Goal: Task Accomplishment & Management: Complete application form

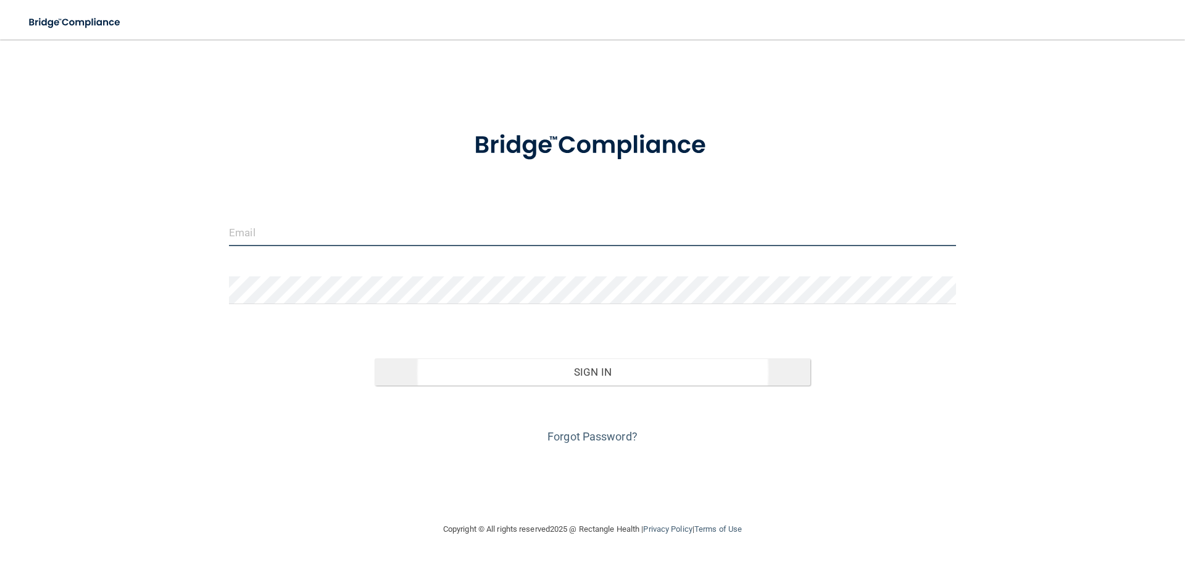
type input "[PERSON_NAME][EMAIL_ADDRESS][DOMAIN_NAME]"
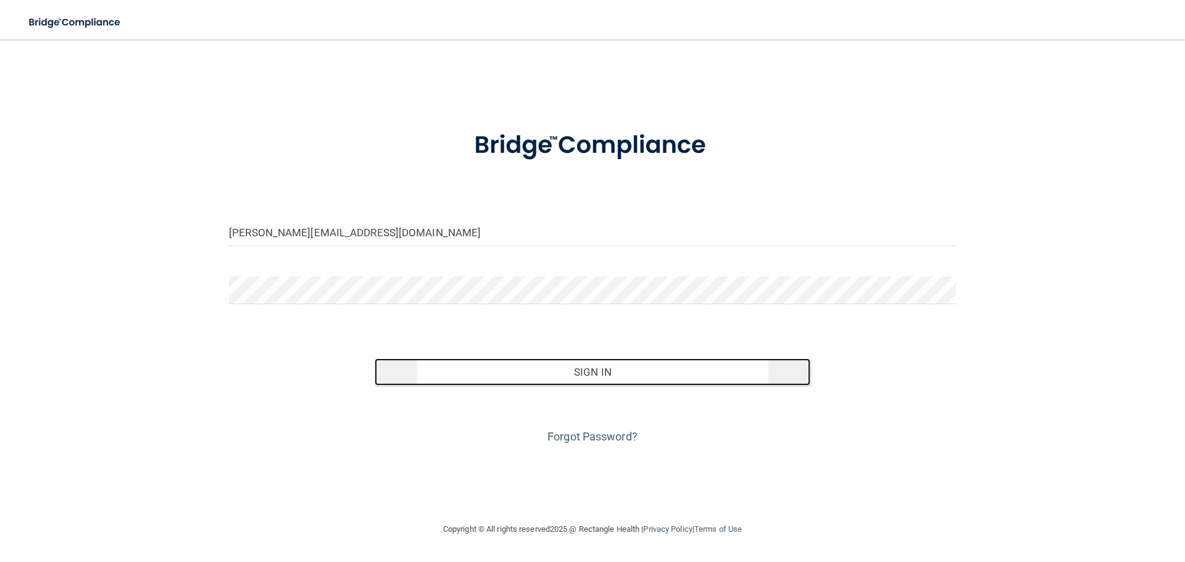
click at [621, 373] on button "Sign In" at bounding box center [593, 372] width 436 height 27
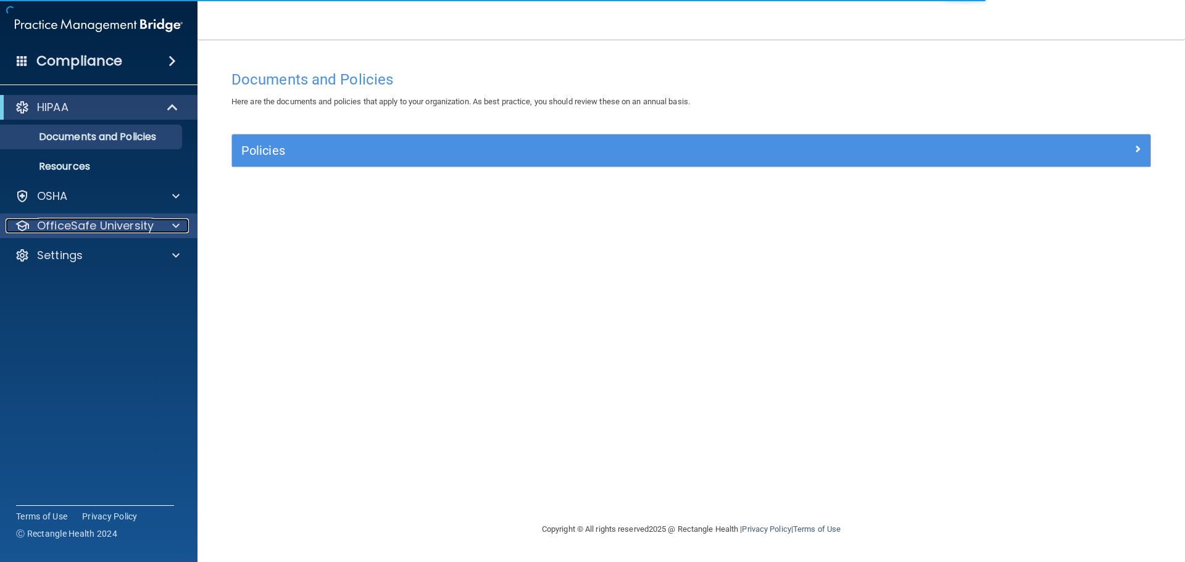
click at [99, 224] on p "OfficeSafe University" at bounding box center [95, 225] width 117 height 15
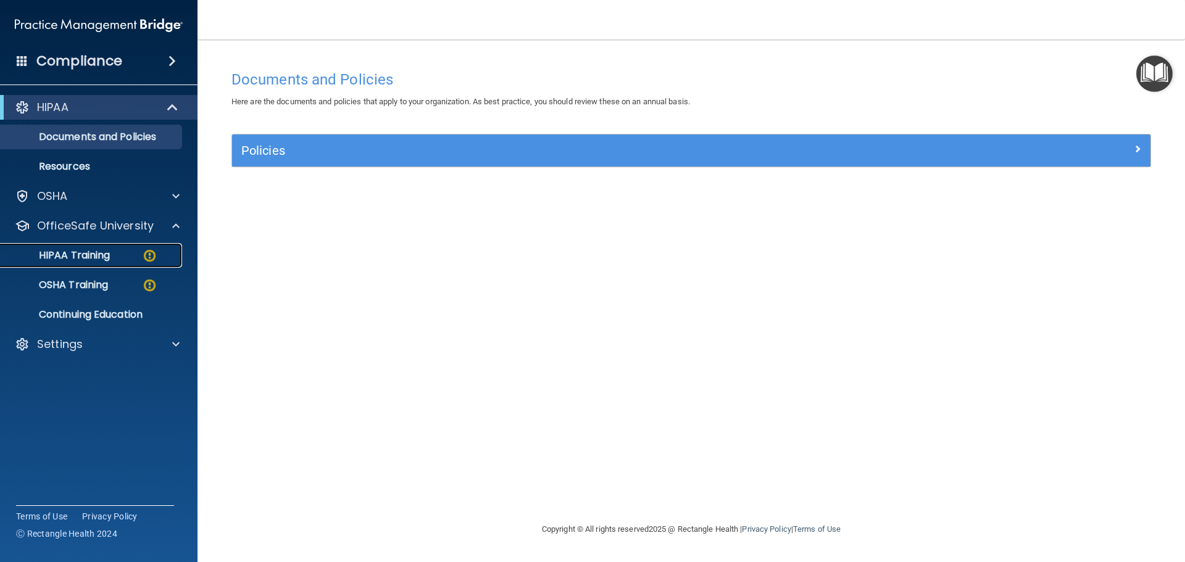
click at [93, 254] on p "HIPAA Training" at bounding box center [59, 255] width 102 height 12
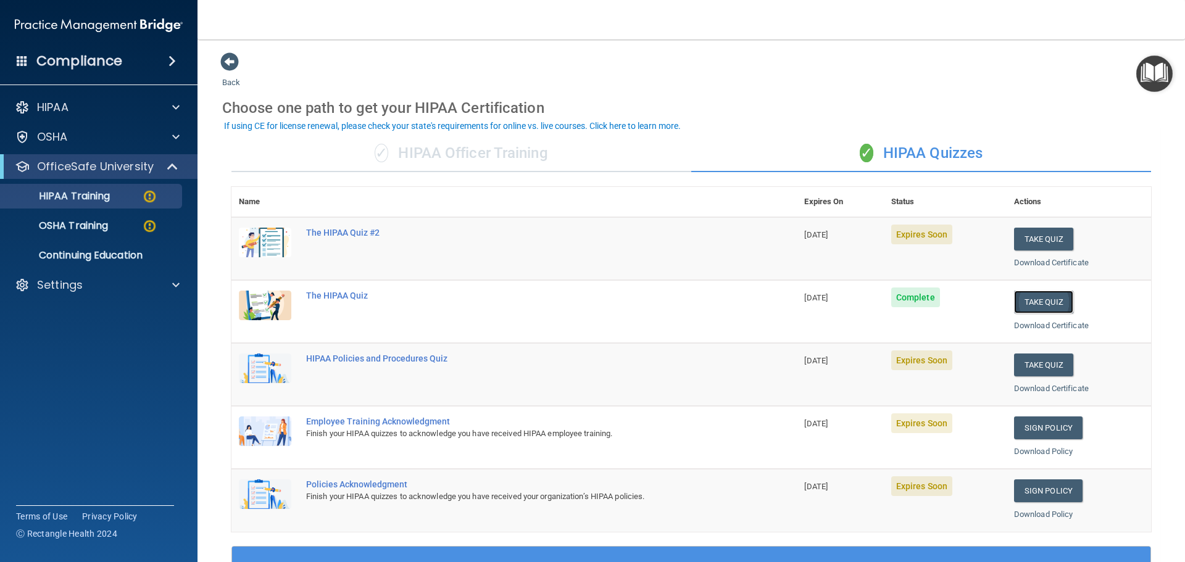
click at [1033, 304] on button "Take Quiz" at bounding box center [1043, 302] width 59 height 23
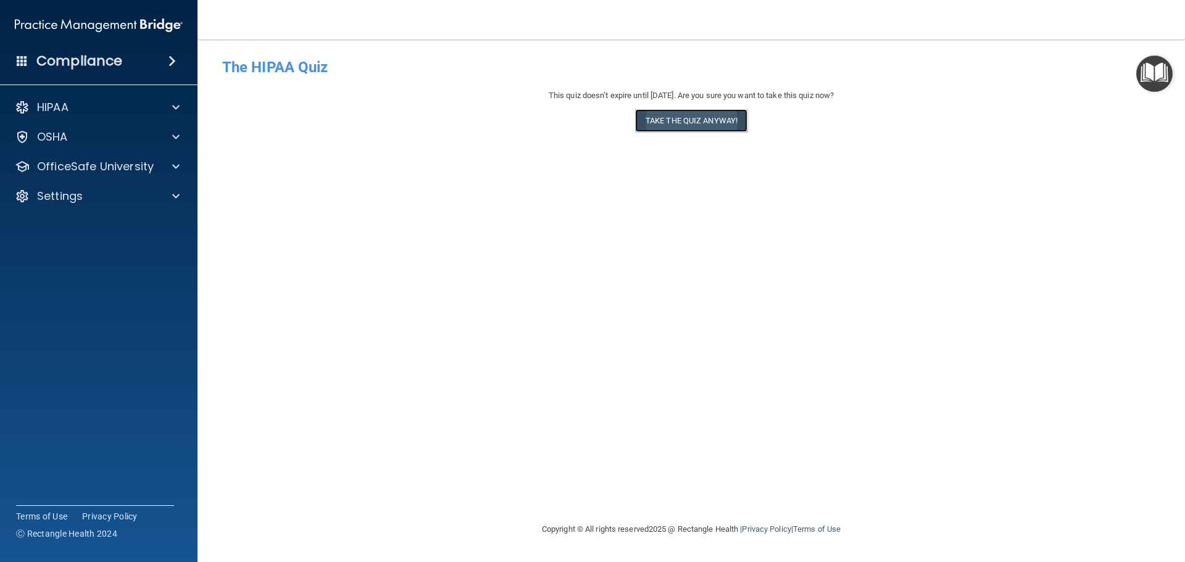
click at [684, 123] on button "Take the quiz anyway!" at bounding box center [691, 120] width 112 height 23
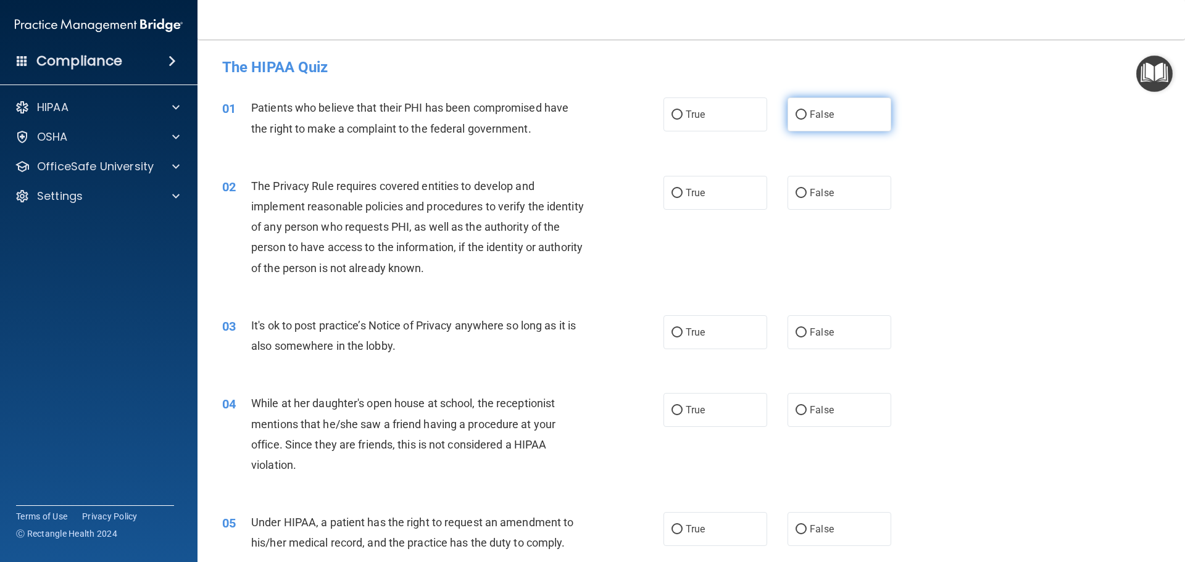
click at [796, 115] on input "False" at bounding box center [801, 114] width 11 height 9
radio input "true"
click at [673, 193] on input "True" at bounding box center [677, 193] width 11 height 9
radio input "true"
click at [796, 333] on input "False" at bounding box center [801, 332] width 11 height 9
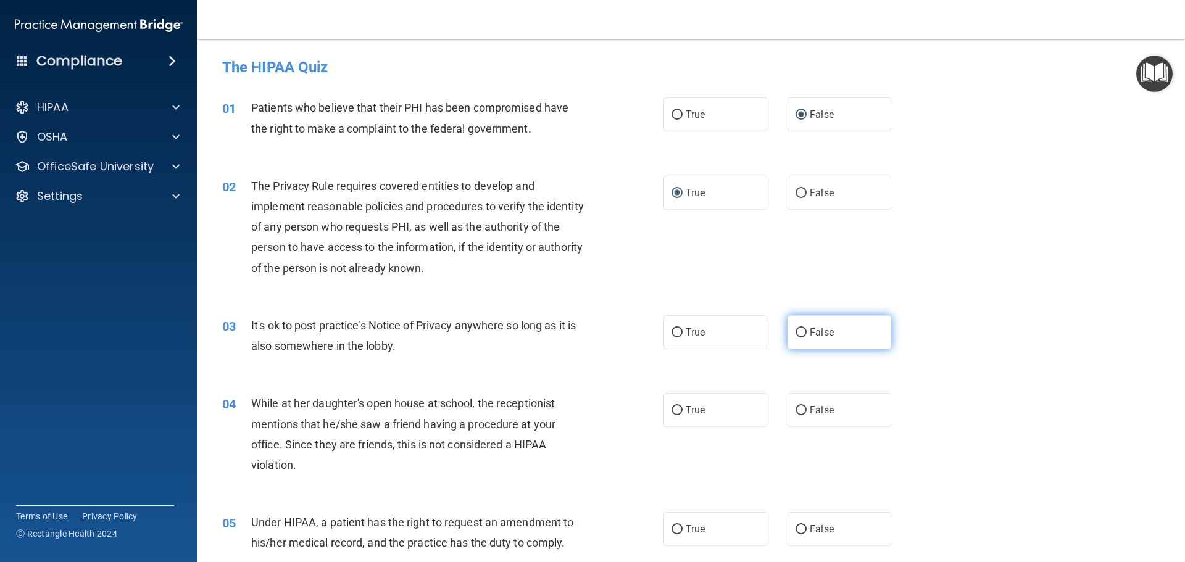
radio input "true"
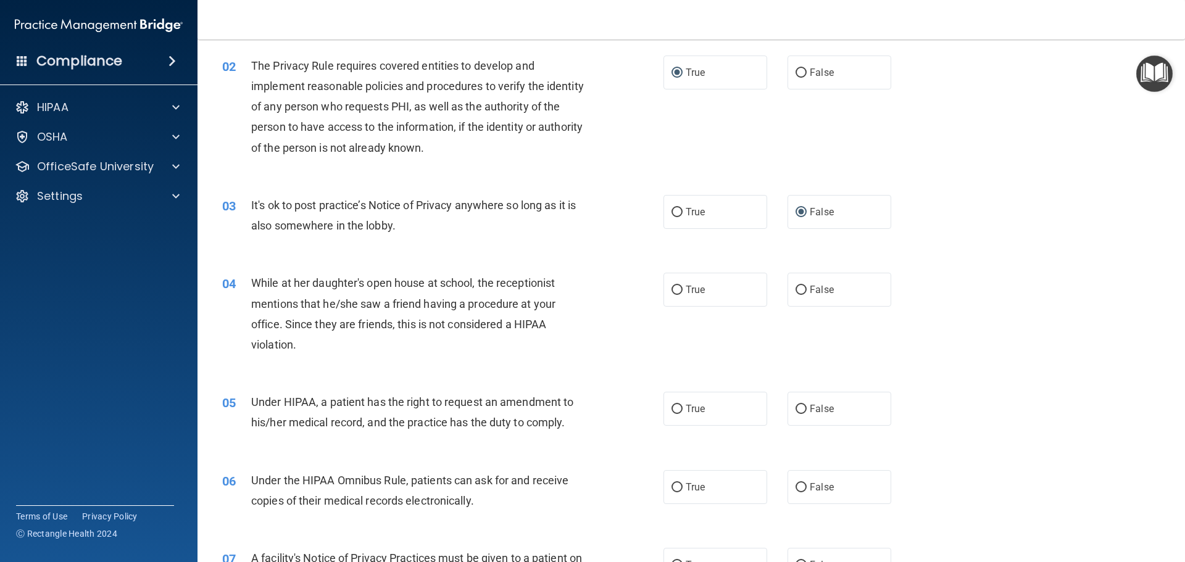
scroll to position [123, 0]
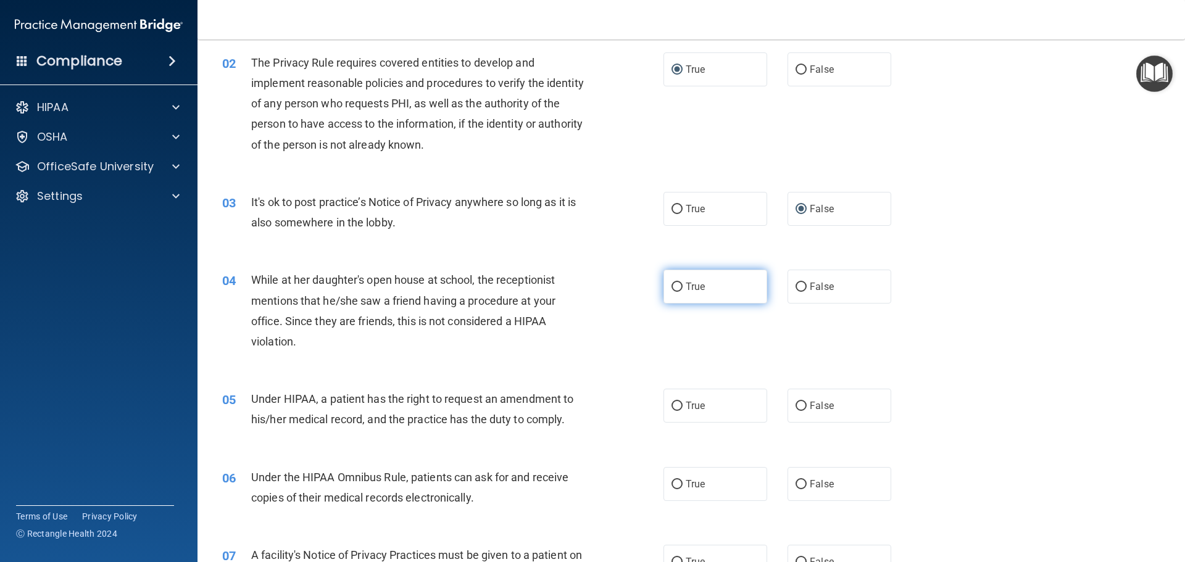
click at [672, 285] on input "True" at bounding box center [677, 287] width 11 height 9
radio input "true"
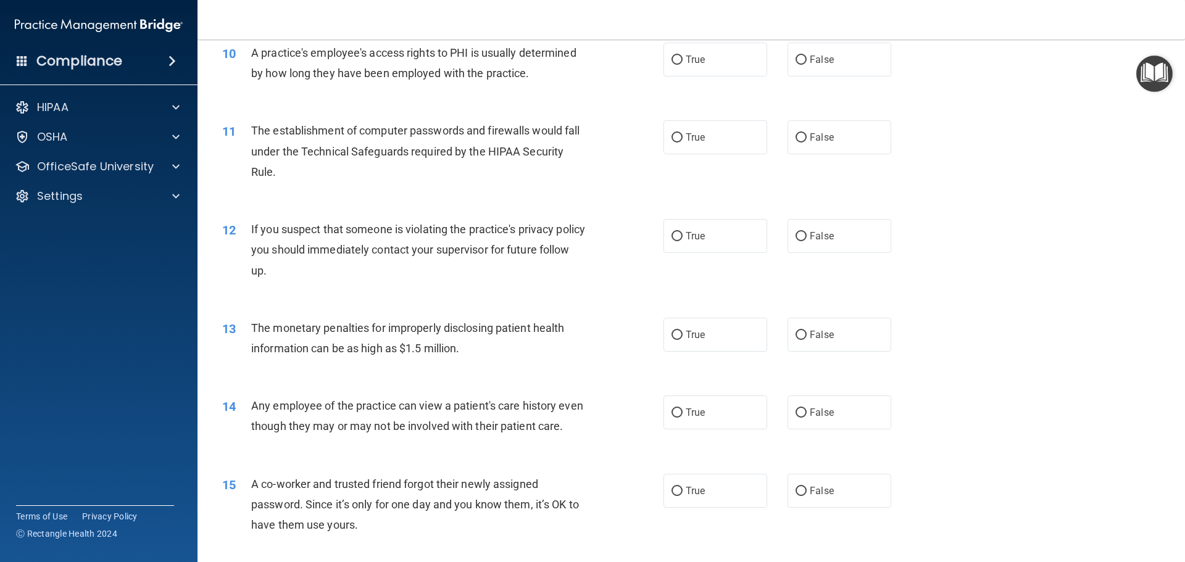
scroll to position [816, 0]
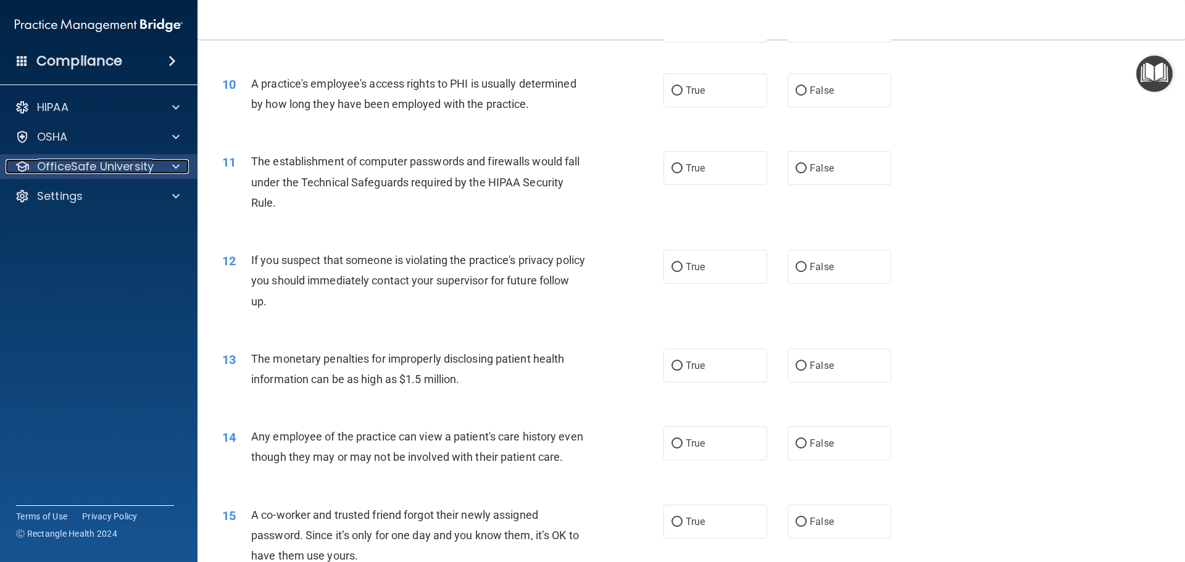
click at [91, 169] on p "OfficeSafe University" at bounding box center [95, 166] width 117 height 15
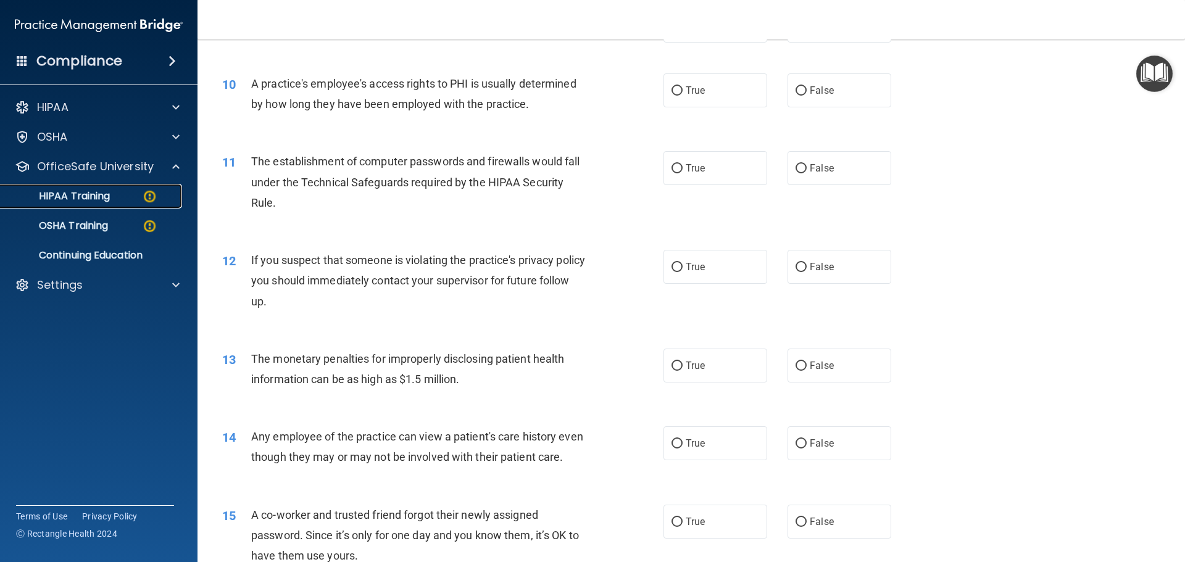
click at [84, 191] on p "HIPAA Training" at bounding box center [59, 196] width 102 height 12
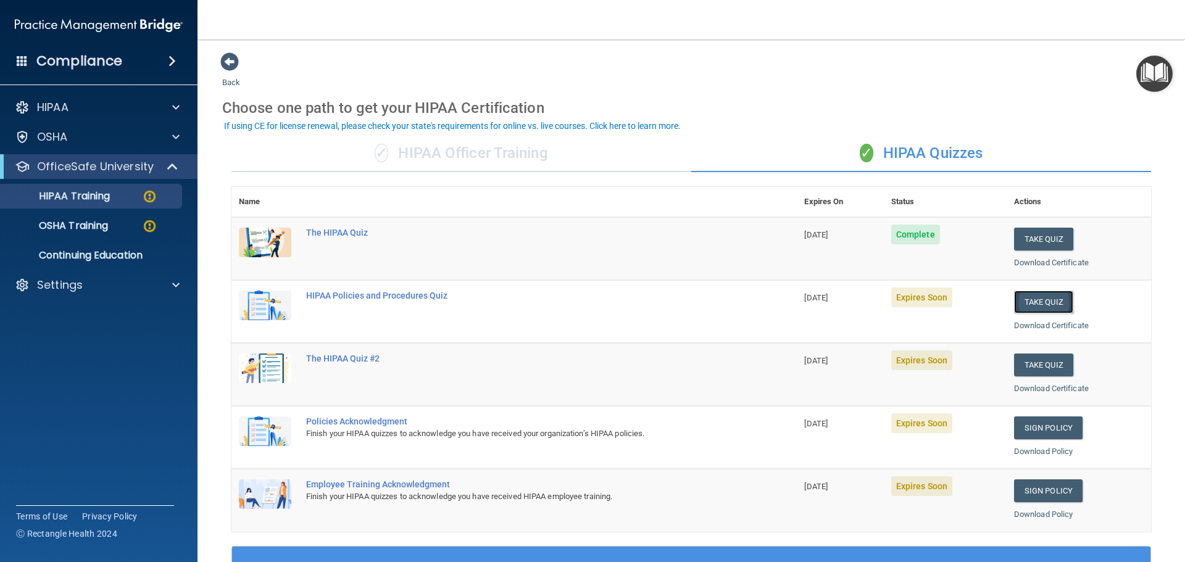
click at [1038, 302] on button "Take Quiz" at bounding box center [1043, 302] width 59 height 23
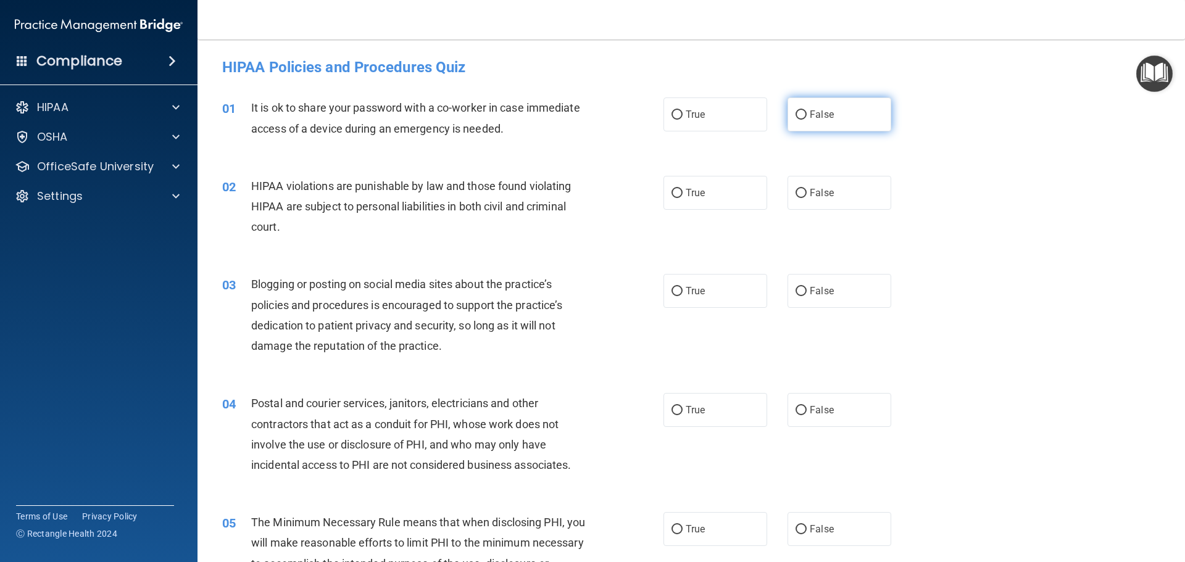
click at [796, 114] on input "False" at bounding box center [801, 114] width 11 height 9
radio input "true"
click at [673, 189] on input "True" at bounding box center [677, 193] width 11 height 9
radio input "true"
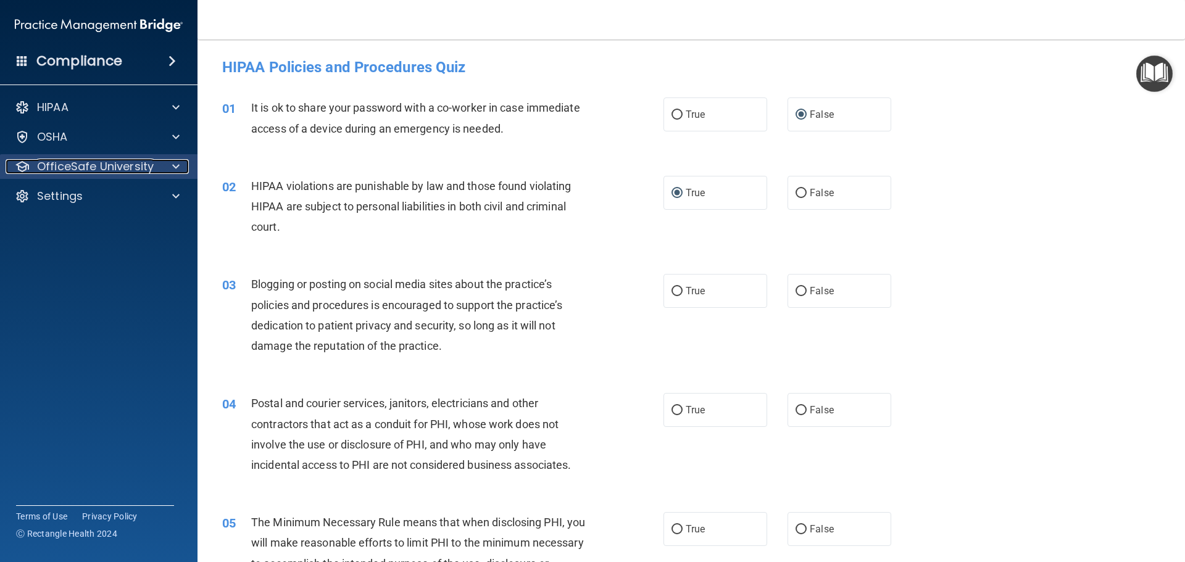
click at [87, 168] on p "OfficeSafe University" at bounding box center [95, 166] width 117 height 15
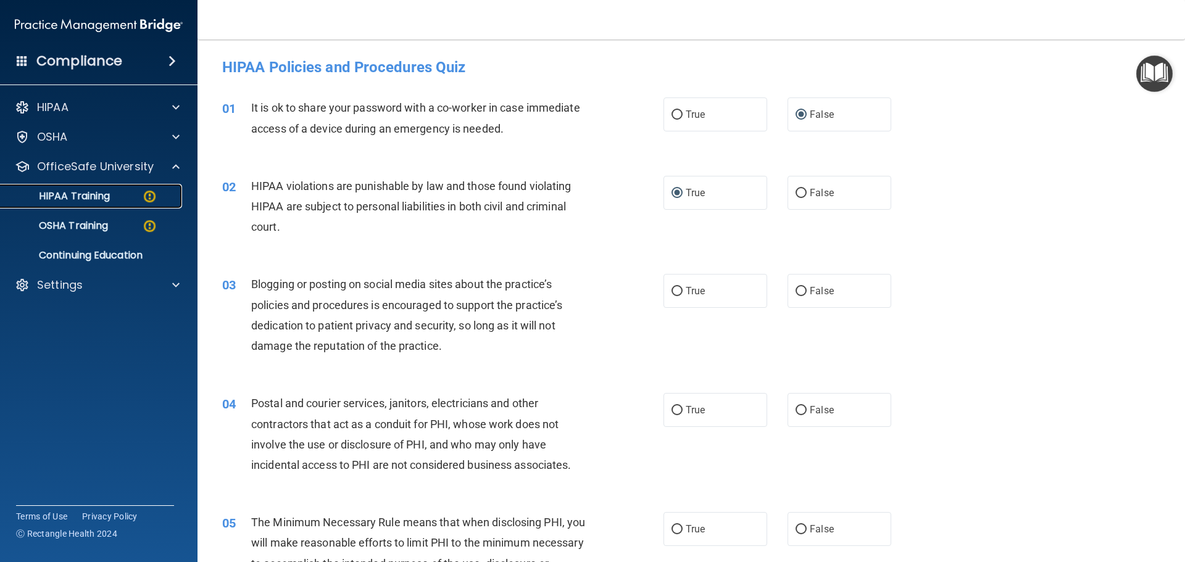
click at [89, 193] on p "HIPAA Training" at bounding box center [59, 196] width 102 height 12
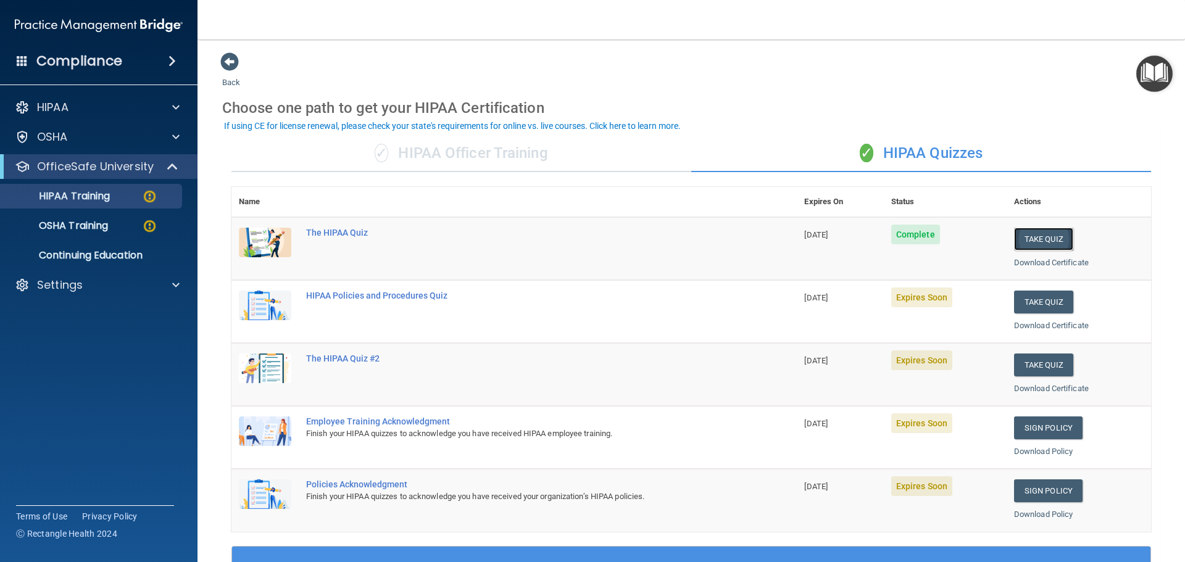
click at [1020, 239] on button "Take Quiz" at bounding box center [1043, 239] width 59 height 23
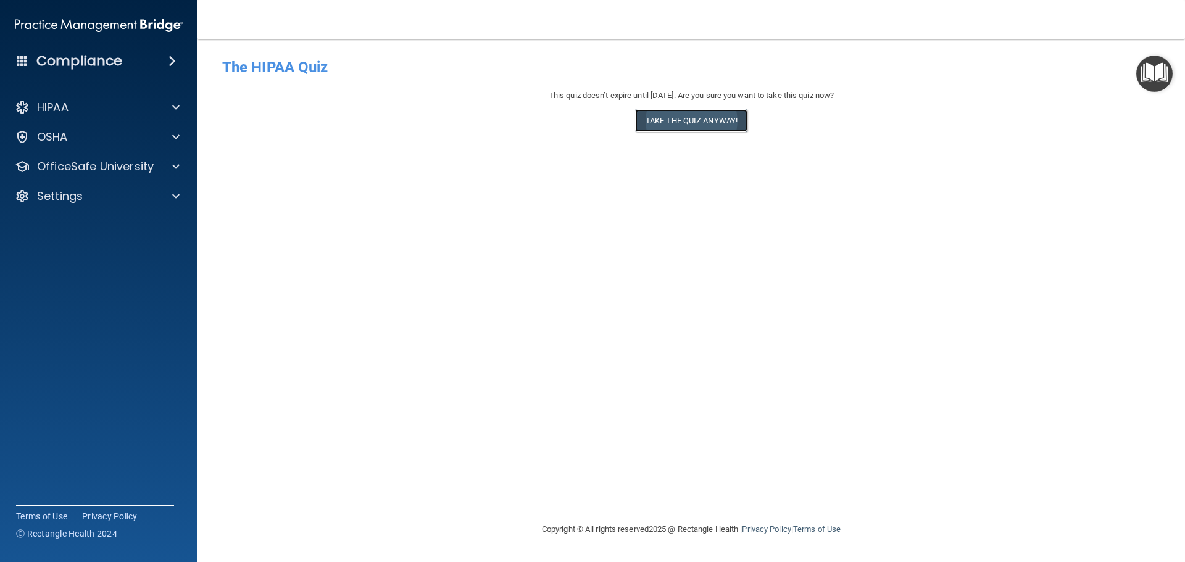
click at [709, 121] on button "Take the quiz anyway!" at bounding box center [691, 120] width 112 height 23
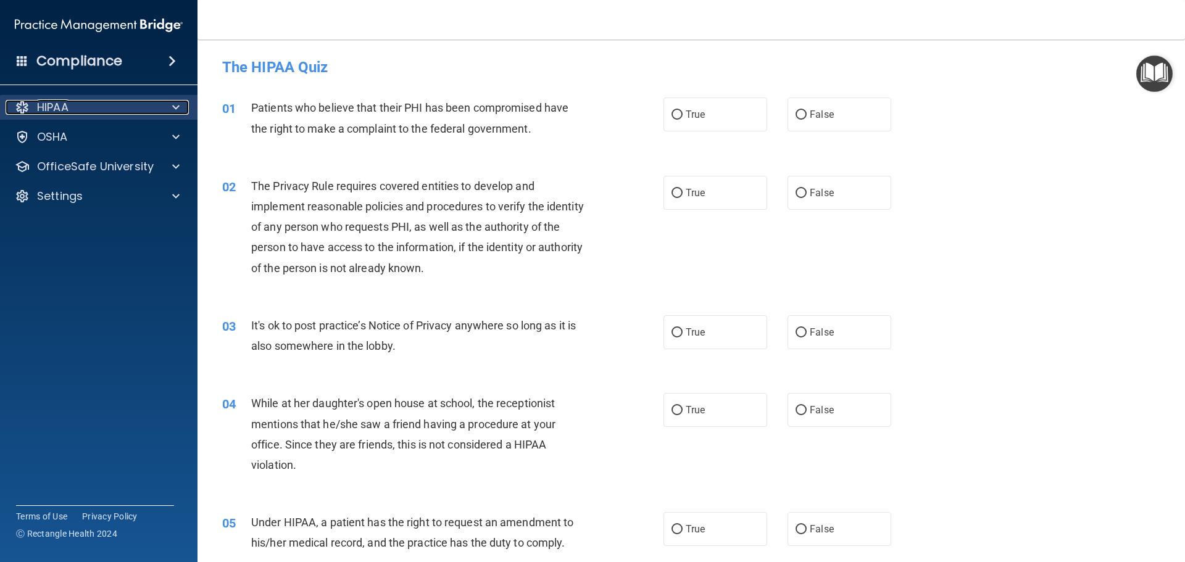
click at [90, 106] on div "HIPAA" at bounding box center [82, 107] width 153 height 15
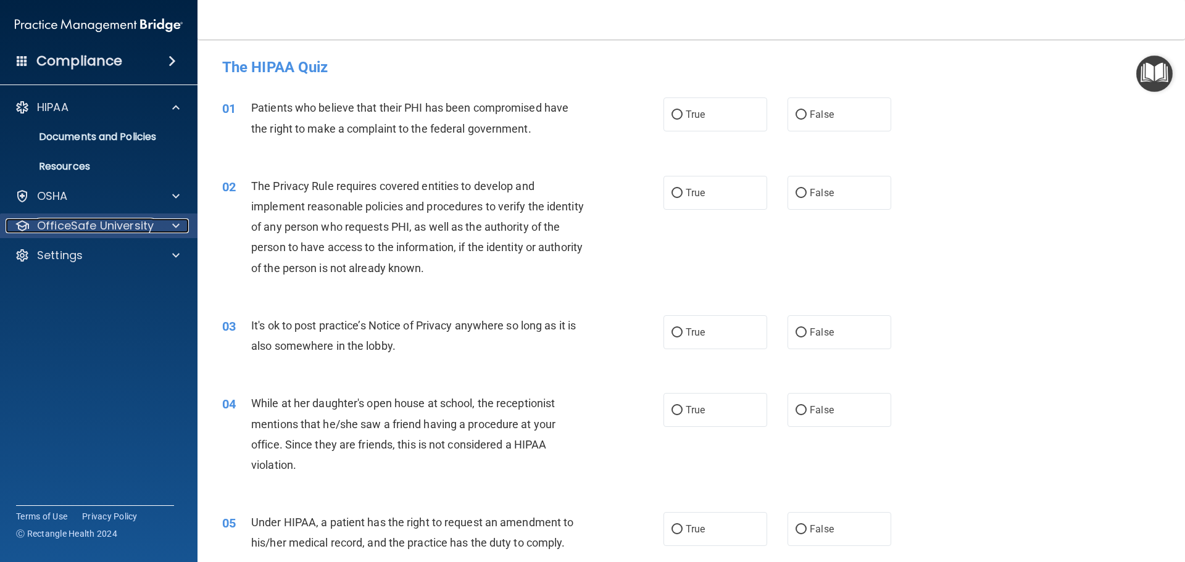
click at [99, 226] on p "OfficeSafe University" at bounding box center [95, 225] width 117 height 15
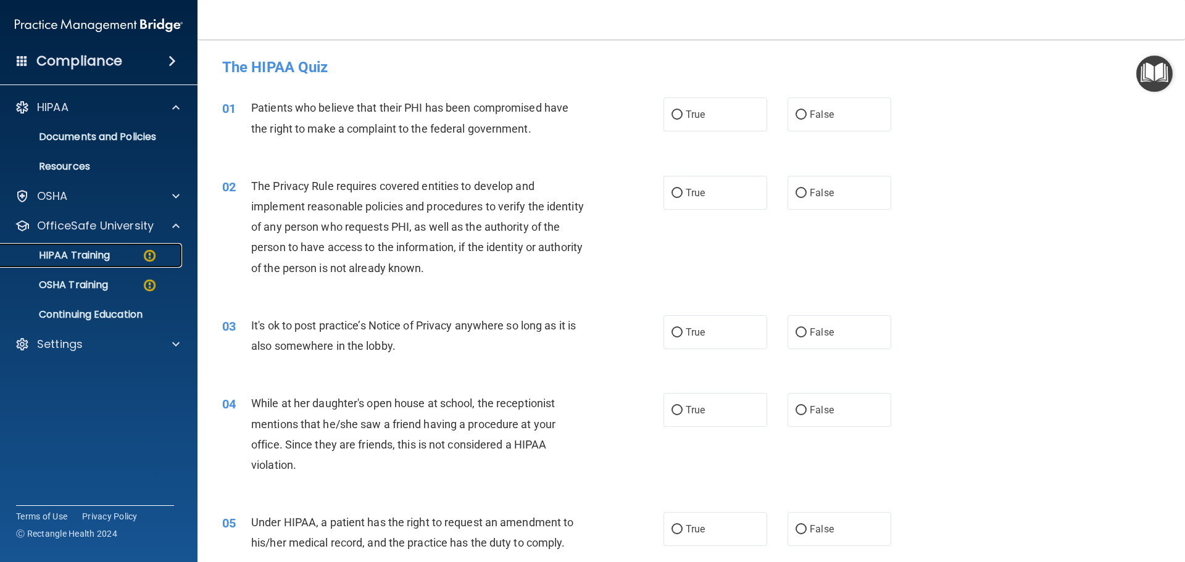
click at [100, 256] on p "HIPAA Training" at bounding box center [59, 255] width 102 height 12
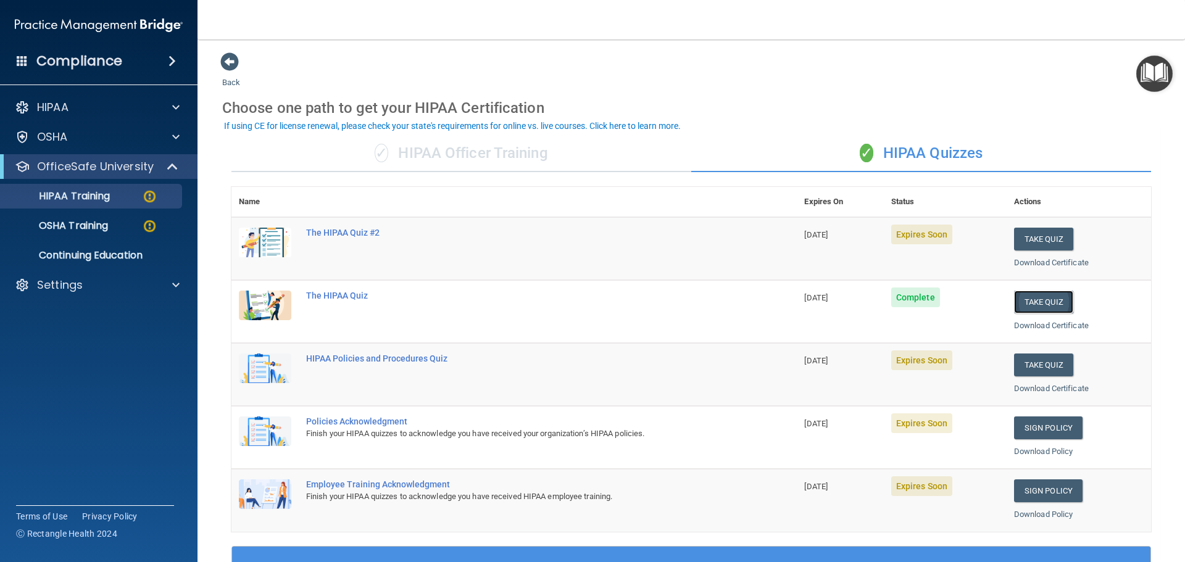
click at [1043, 301] on button "Take Quiz" at bounding box center [1043, 302] width 59 height 23
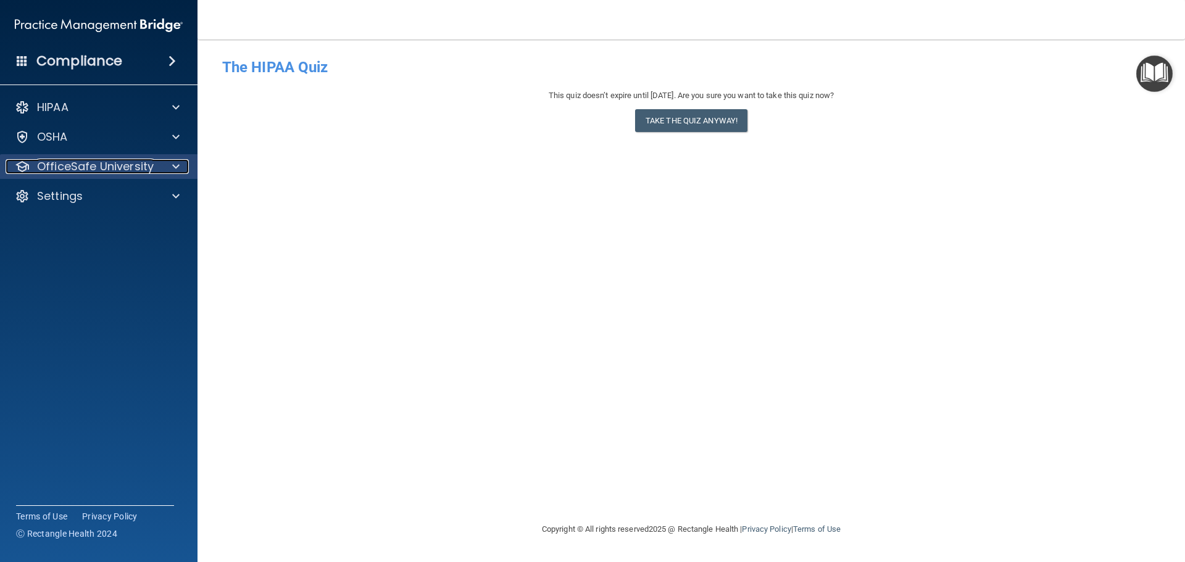
click at [96, 167] on p "OfficeSafe University" at bounding box center [95, 166] width 117 height 15
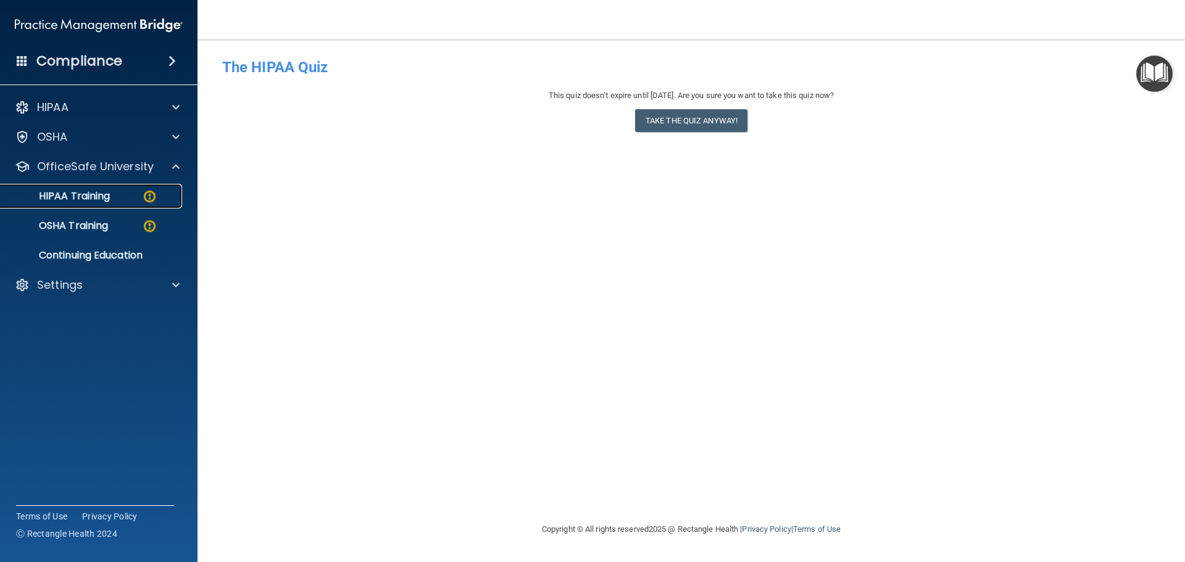
click at [96, 196] on p "HIPAA Training" at bounding box center [59, 196] width 102 height 12
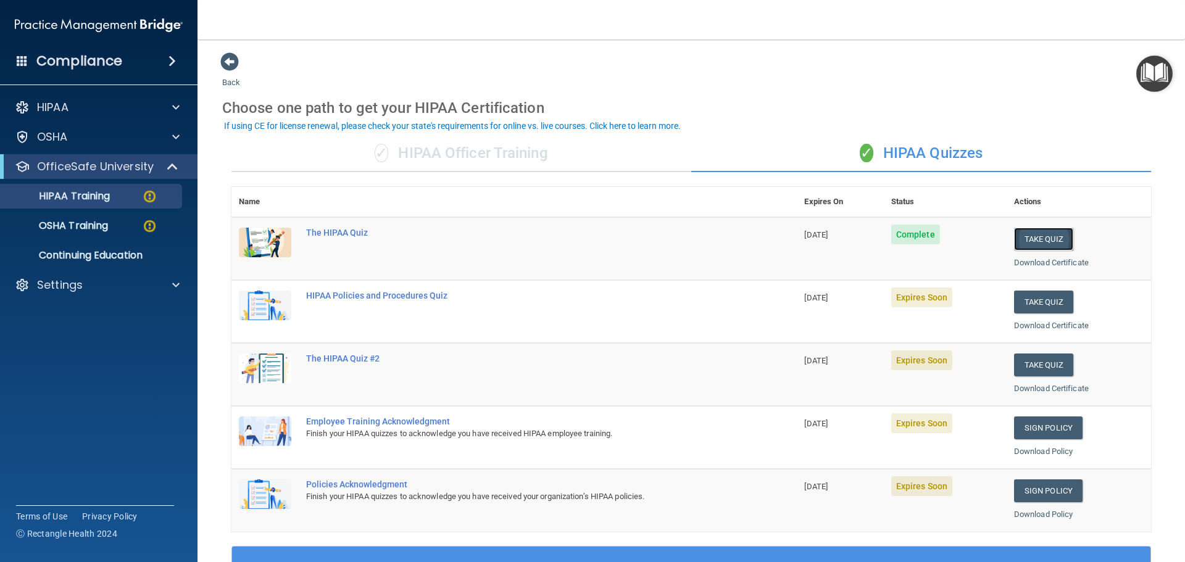
click at [1022, 238] on button "Take Quiz" at bounding box center [1043, 239] width 59 height 23
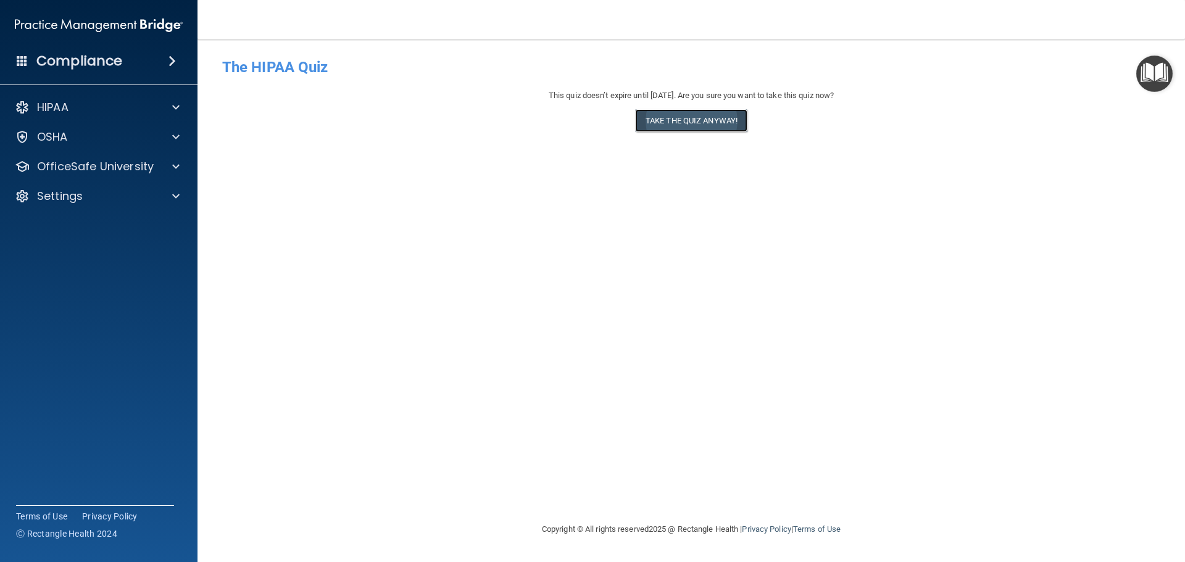
click at [712, 122] on button "Take the quiz anyway!" at bounding box center [691, 120] width 112 height 23
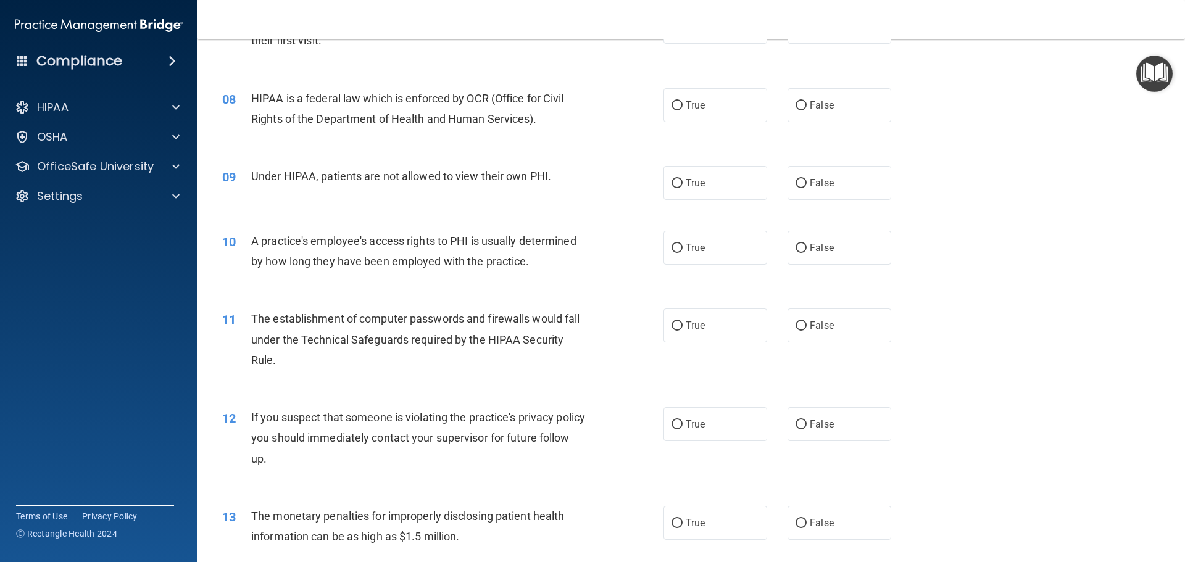
scroll to position [679, 0]
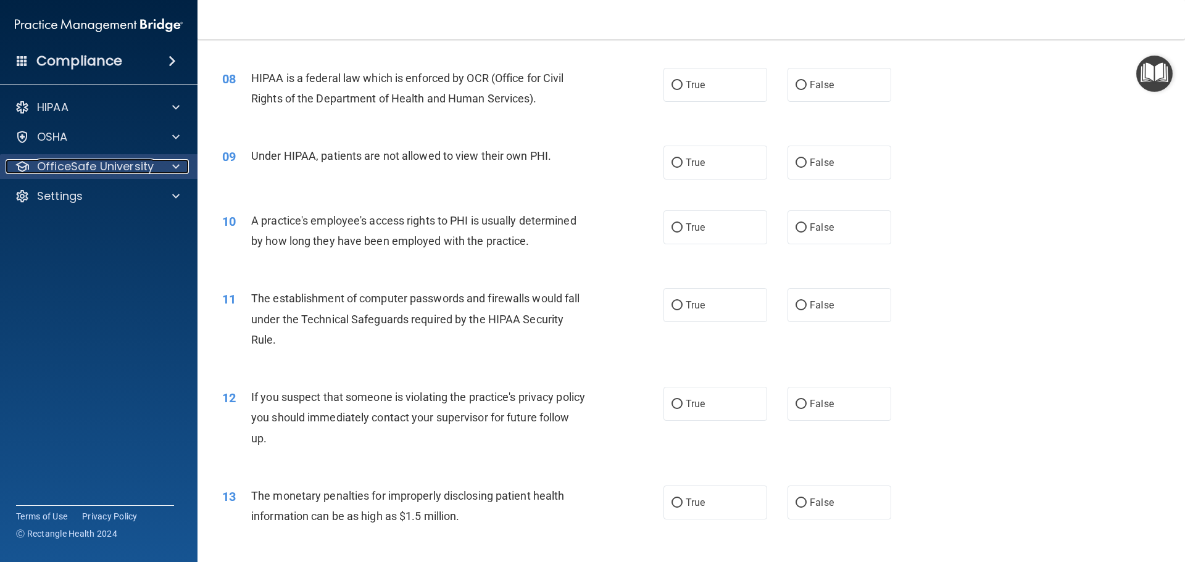
click at [105, 169] on p "OfficeSafe University" at bounding box center [95, 166] width 117 height 15
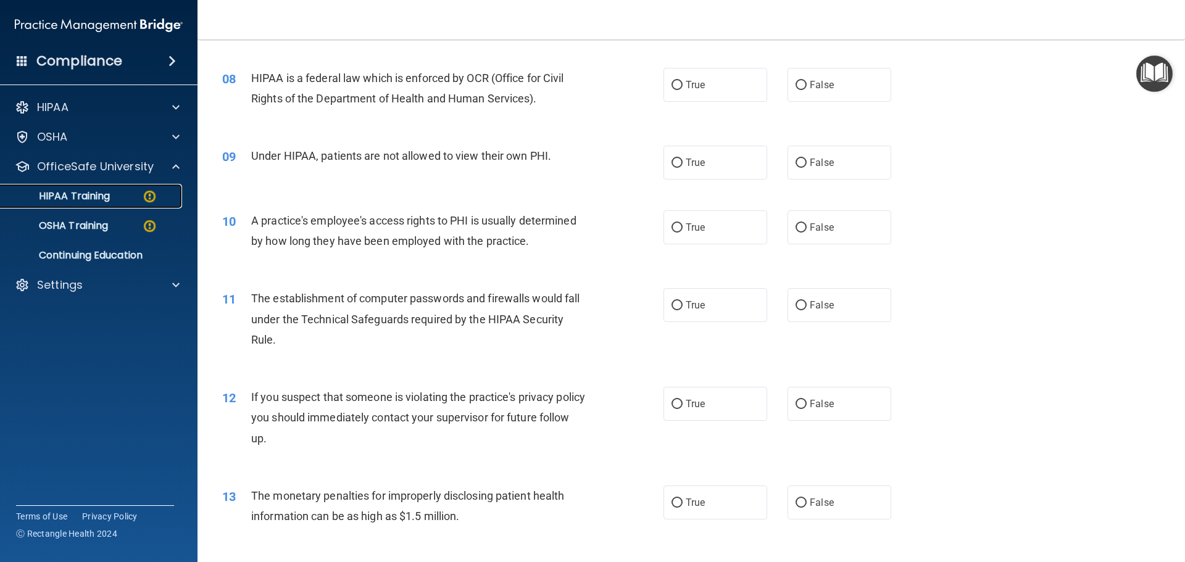
click at [107, 191] on p "HIPAA Training" at bounding box center [59, 196] width 102 height 12
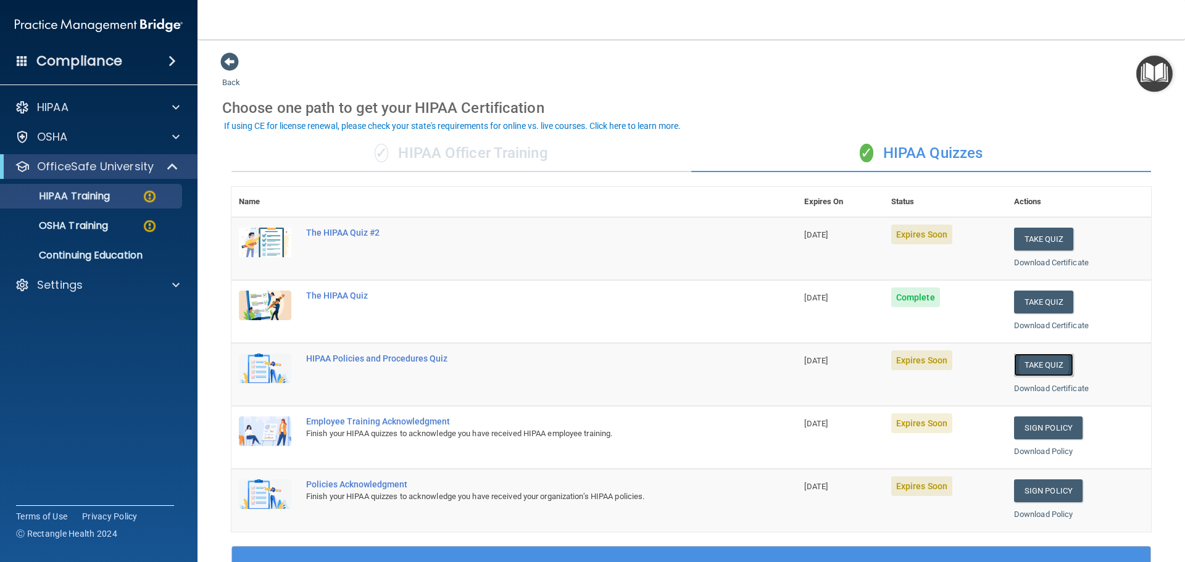
click at [1038, 367] on button "Take Quiz" at bounding box center [1043, 365] width 59 height 23
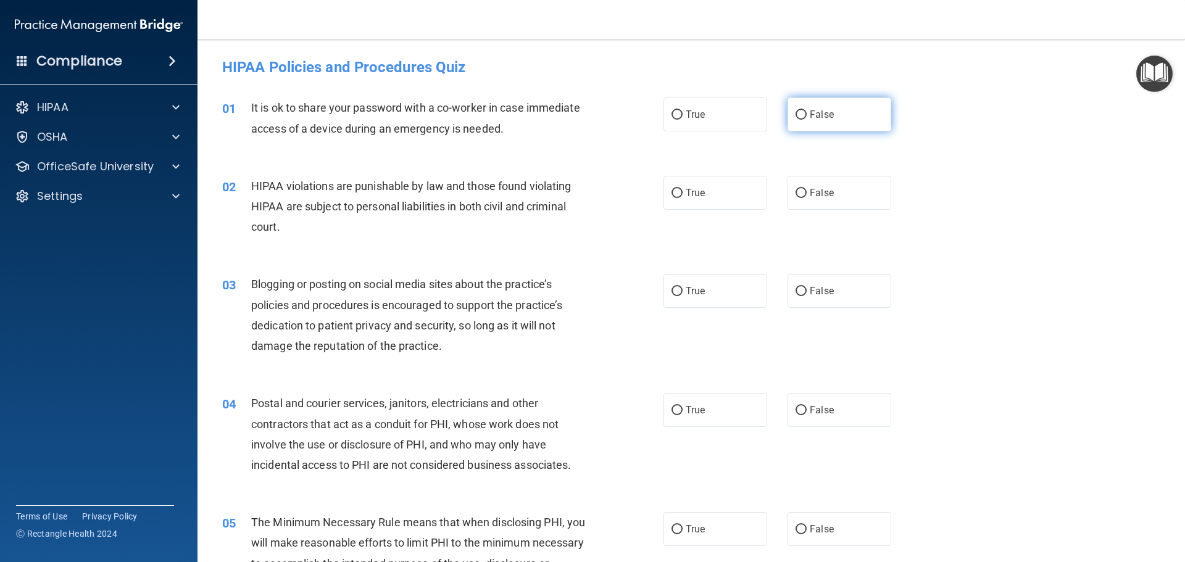
click at [796, 117] on input "False" at bounding box center [801, 114] width 11 height 9
radio input "true"
click at [675, 193] on input "True" at bounding box center [677, 193] width 11 height 9
radio input "true"
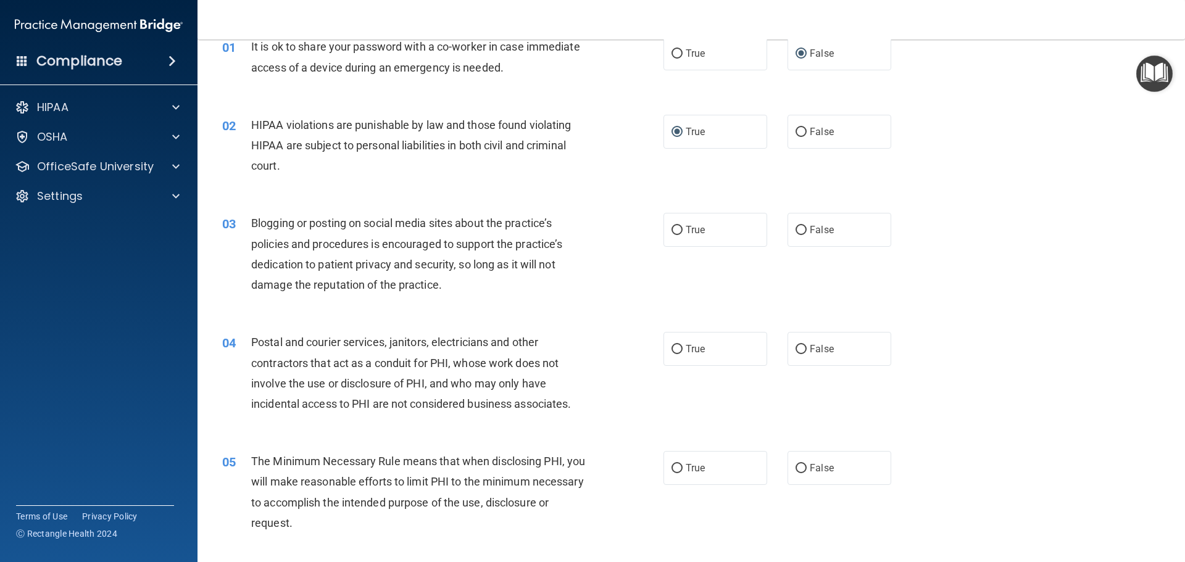
scroll to position [62, 0]
click at [672, 230] on input "True" at bounding box center [677, 229] width 11 height 9
radio input "true"
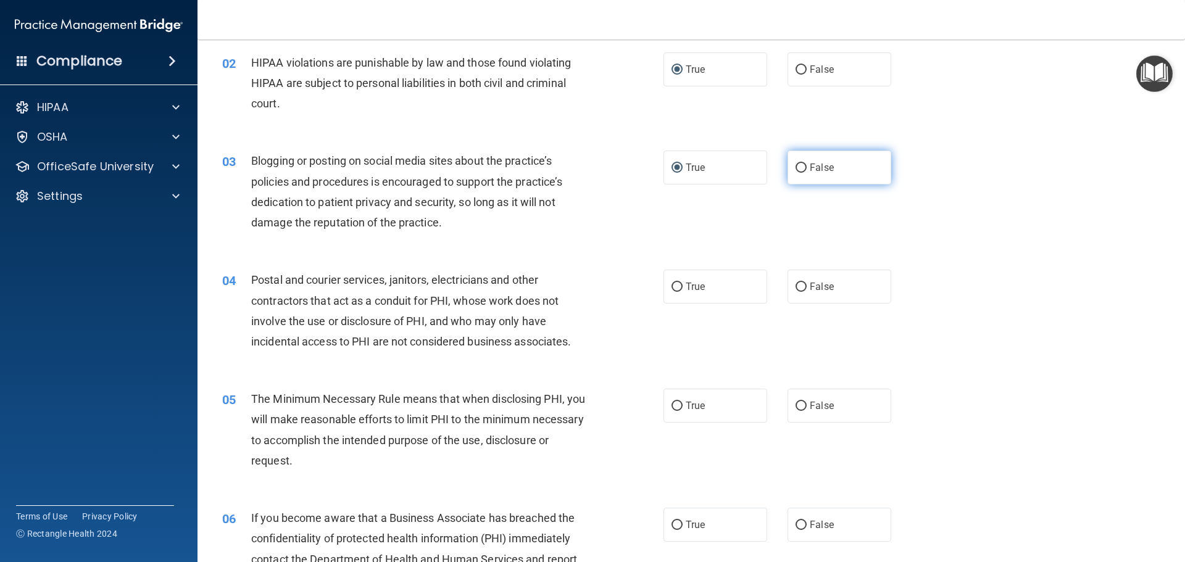
click at [797, 168] on input "False" at bounding box center [801, 168] width 11 height 9
radio input "true"
radio input "false"
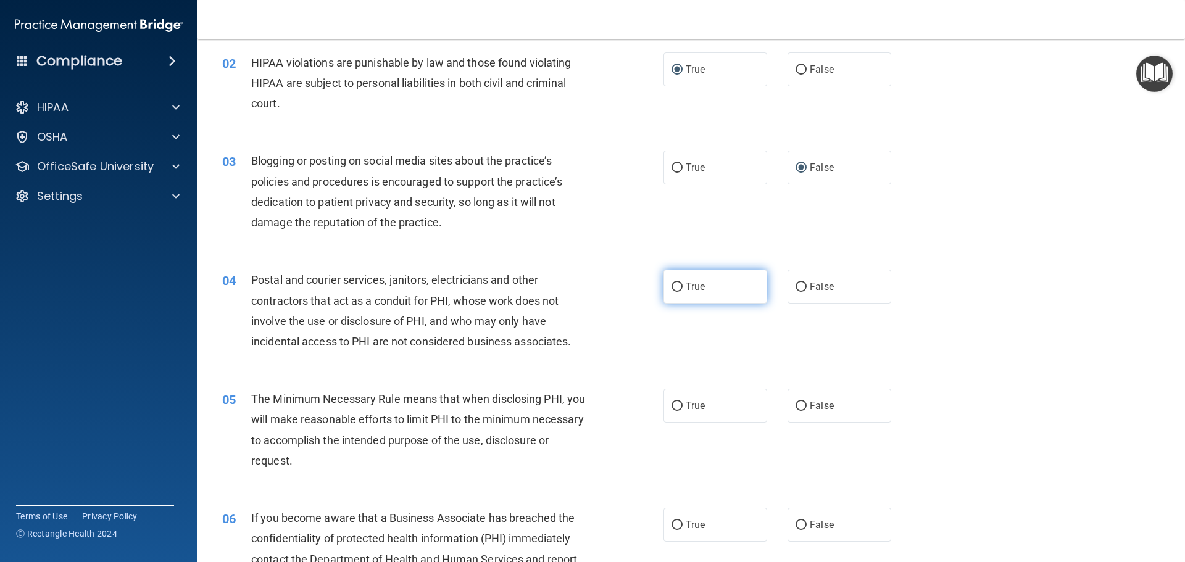
click at [674, 286] on input "True" at bounding box center [677, 287] width 11 height 9
radio input "true"
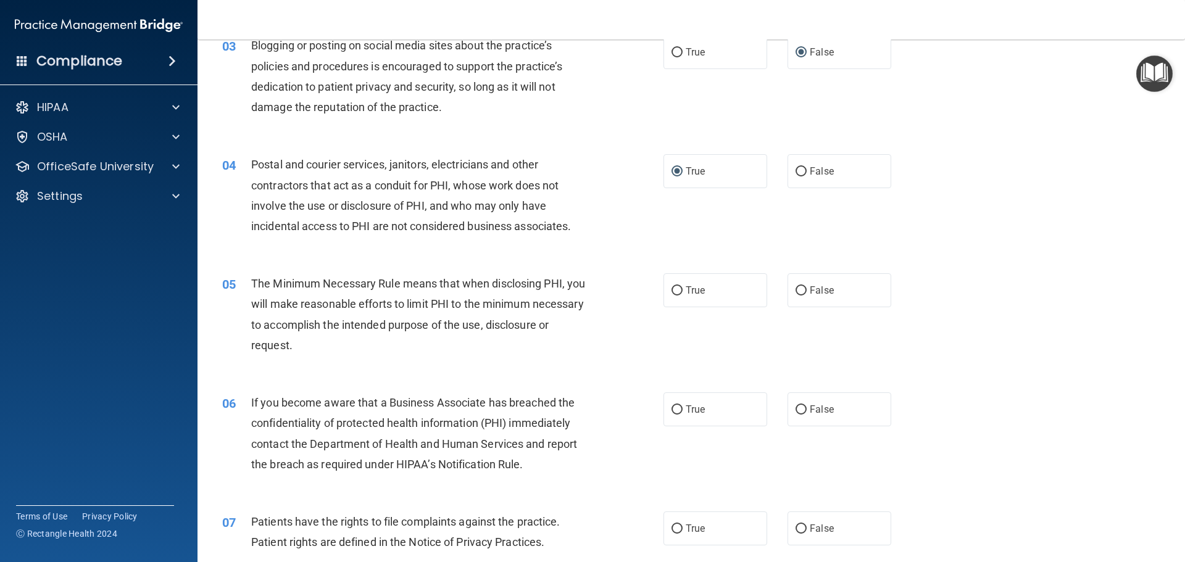
scroll to position [247, 0]
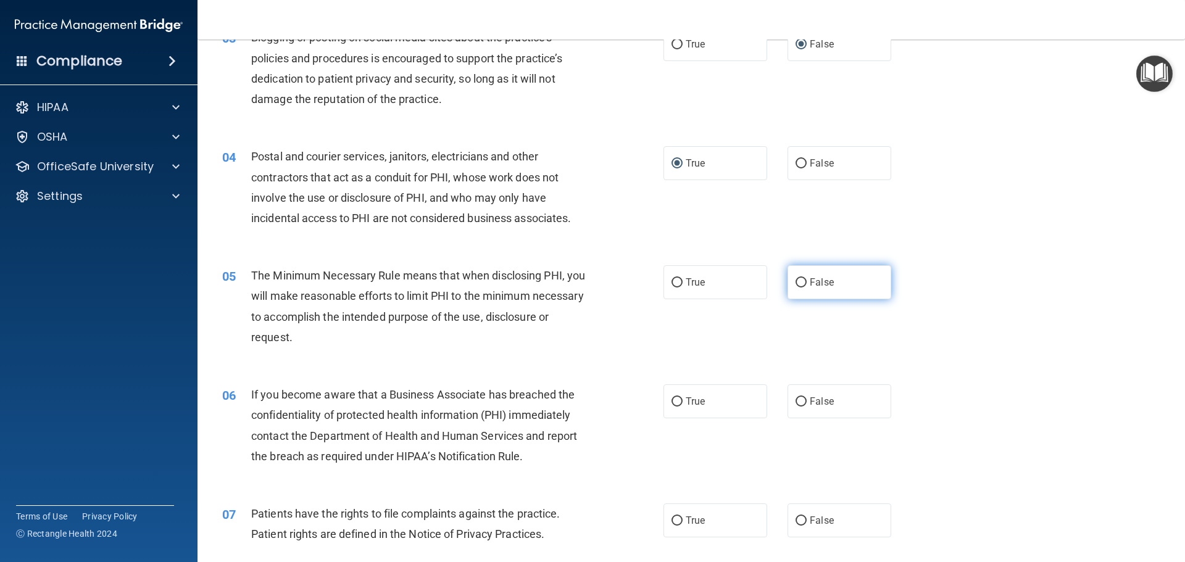
click at [796, 282] on input "False" at bounding box center [801, 282] width 11 height 9
radio input "true"
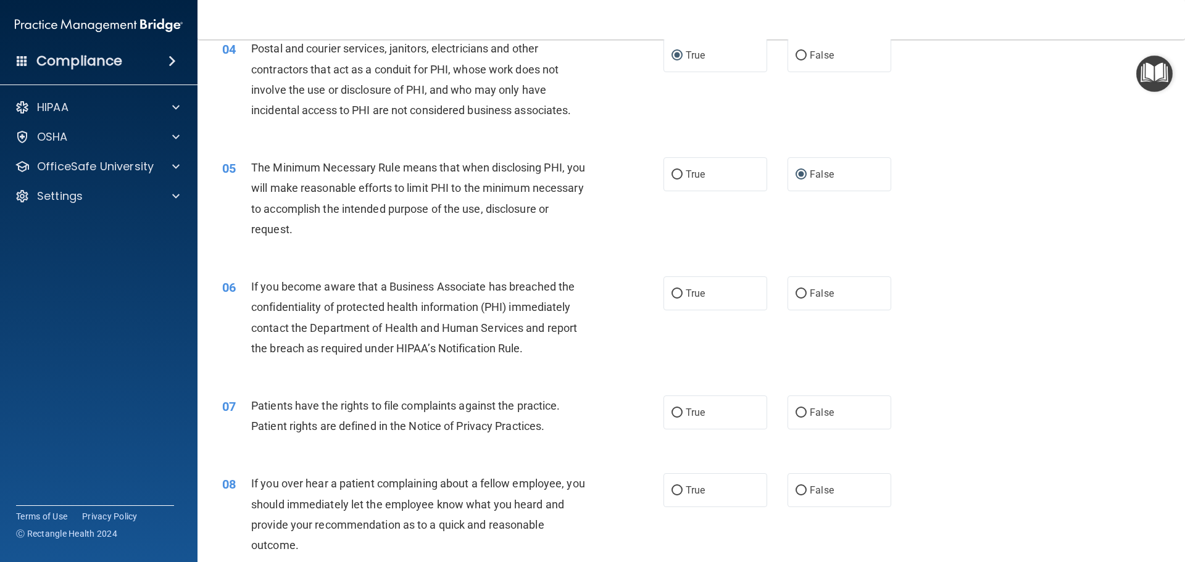
scroll to position [370, 0]
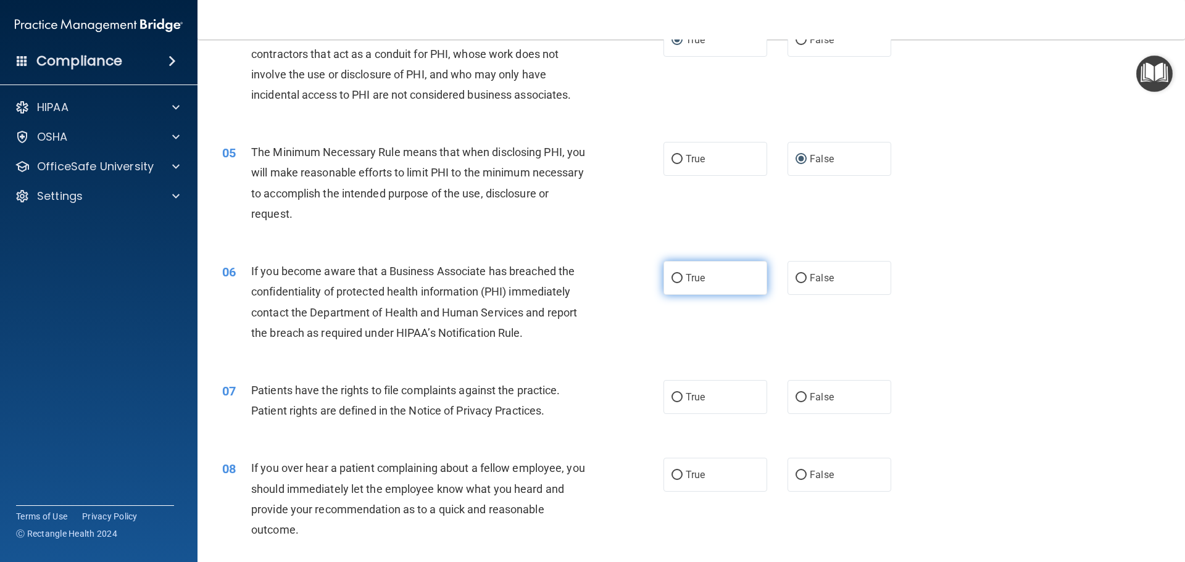
click at [675, 276] on input "True" at bounding box center [677, 278] width 11 height 9
radio input "true"
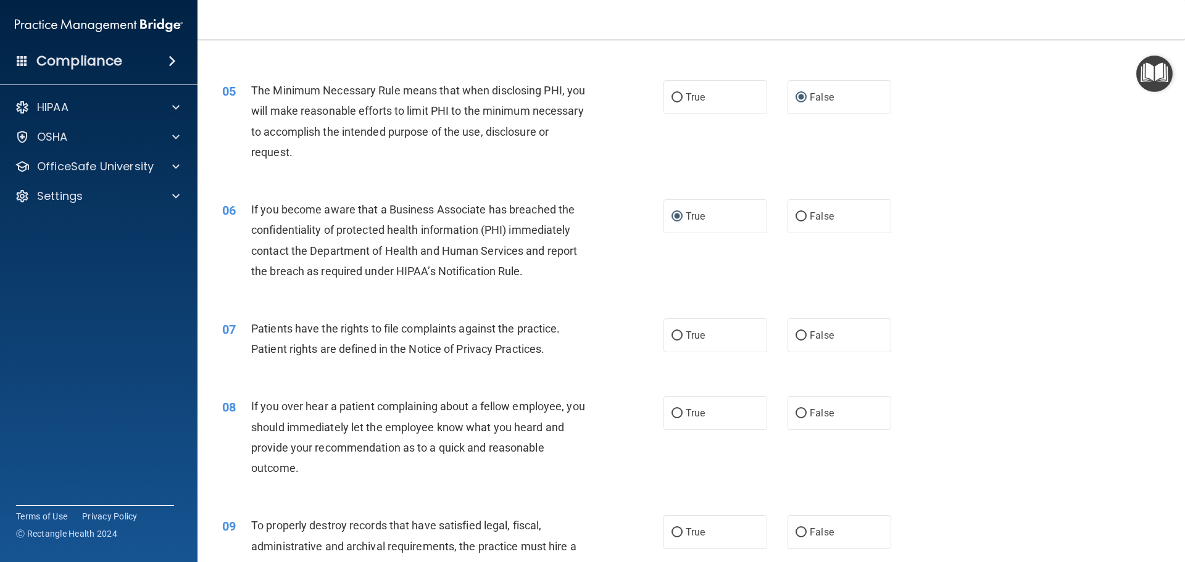
scroll to position [494, 0]
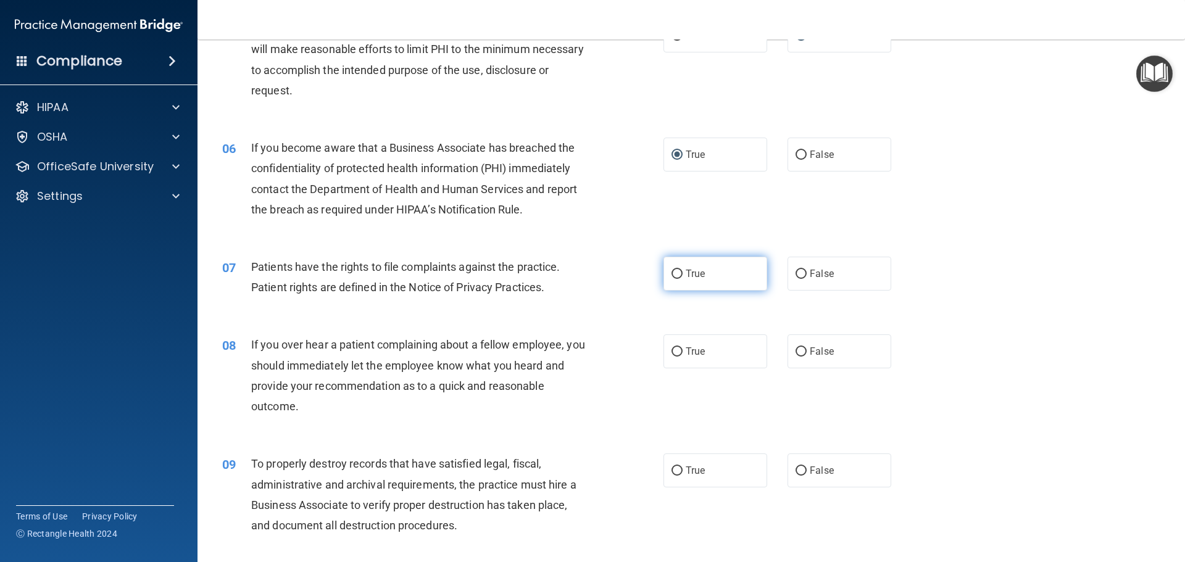
click at [672, 275] on input "True" at bounding box center [677, 274] width 11 height 9
radio input "true"
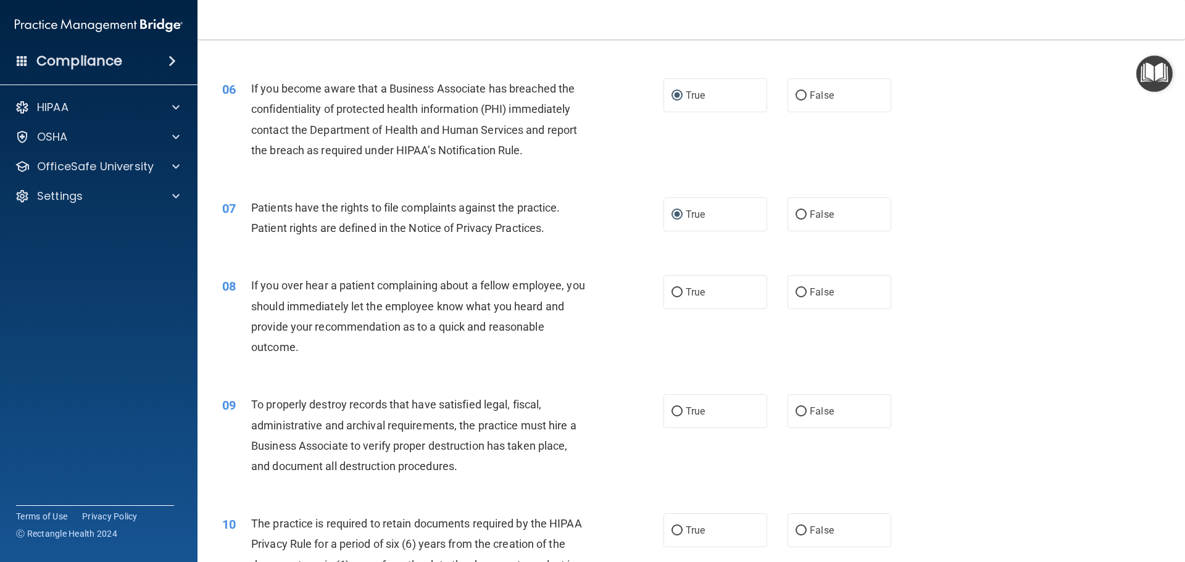
scroll to position [555, 0]
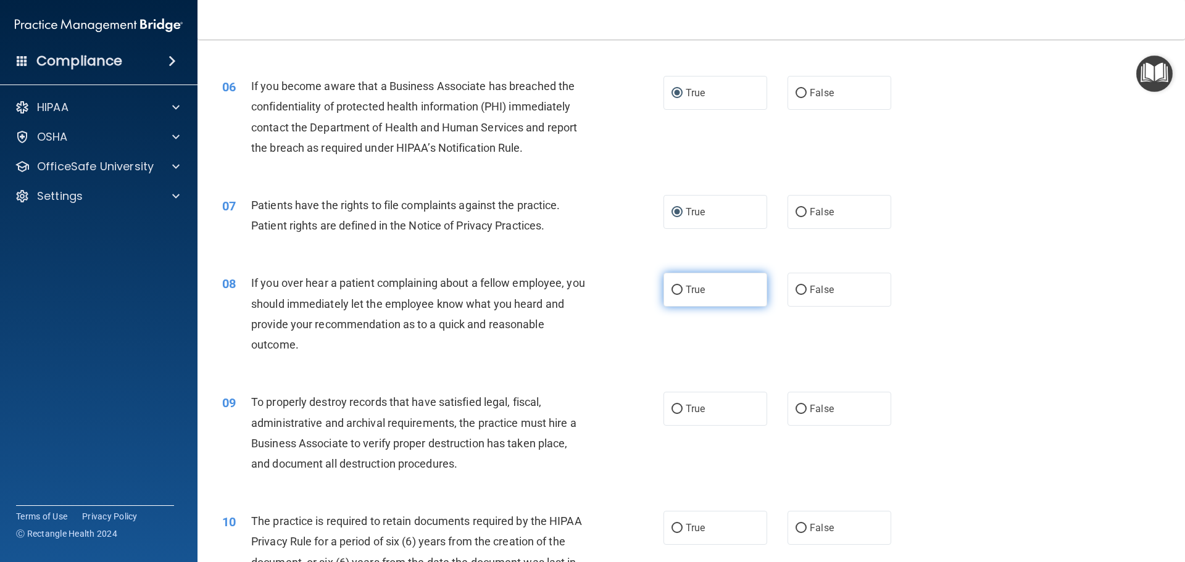
click at [672, 292] on input "True" at bounding box center [677, 290] width 11 height 9
radio input "true"
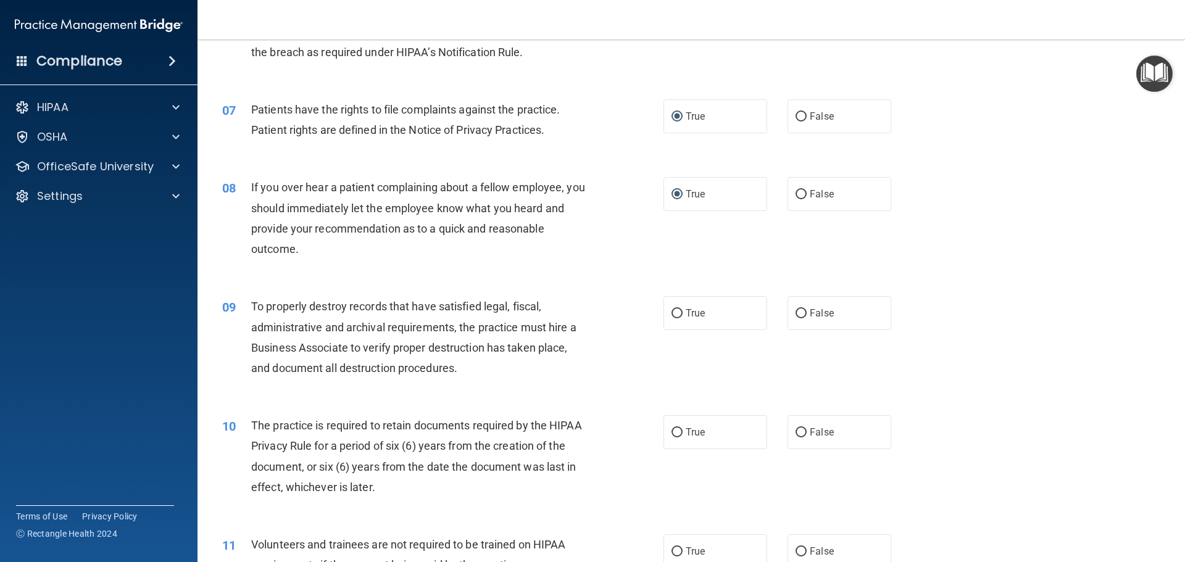
scroll to position [679, 0]
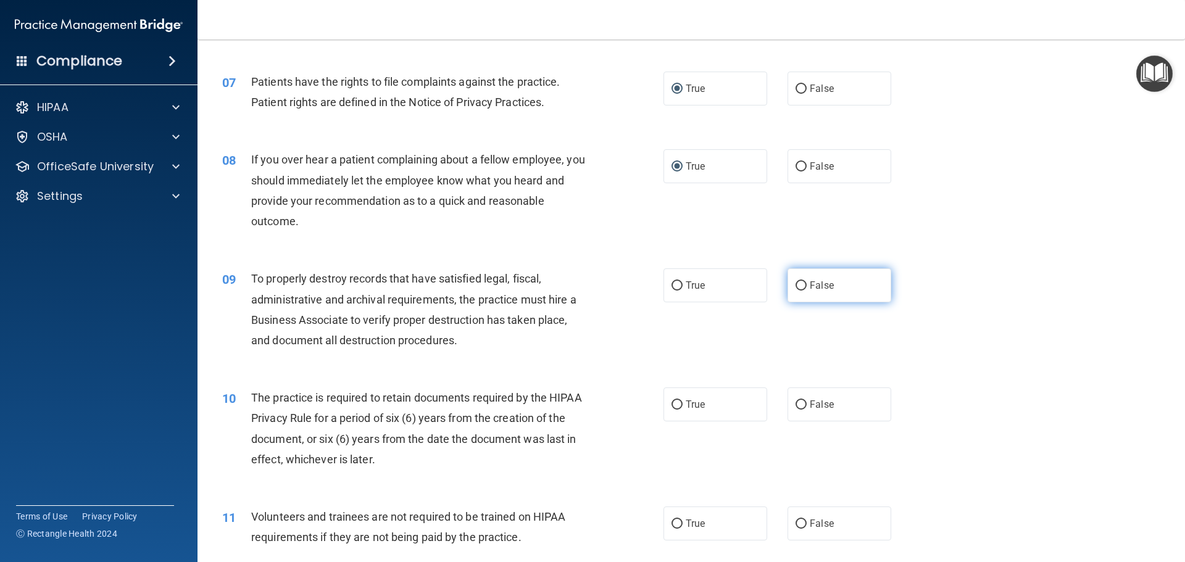
click at [812, 284] on span "False" at bounding box center [822, 286] width 24 height 12
click at [807, 284] on input "False" at bounding box center [801, 285] width 11 height 9
radio input "true"
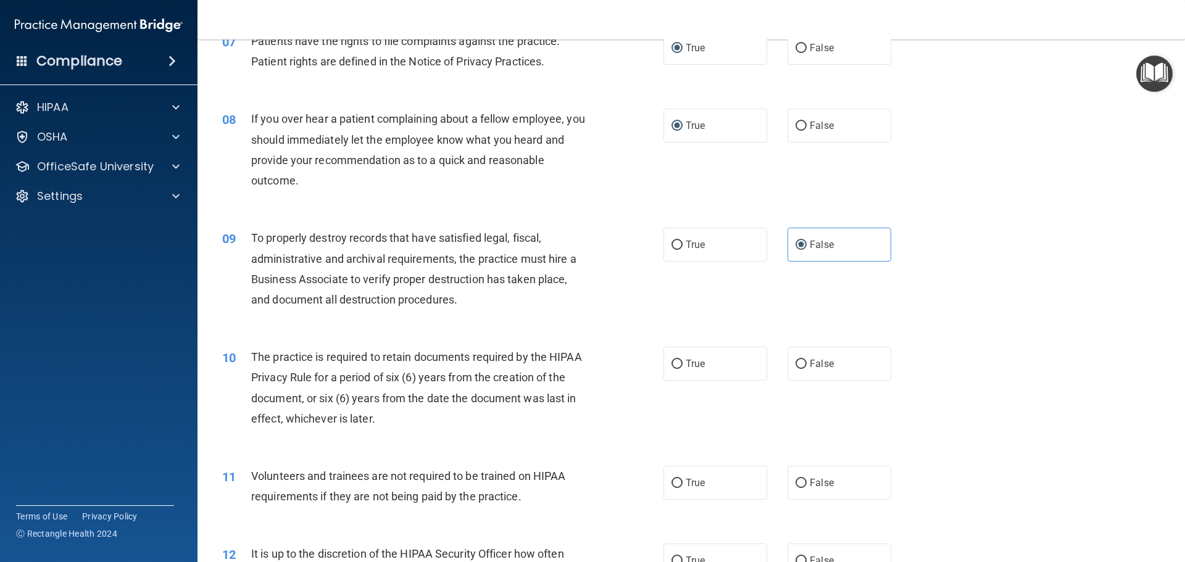
scroll to position [741, 0]
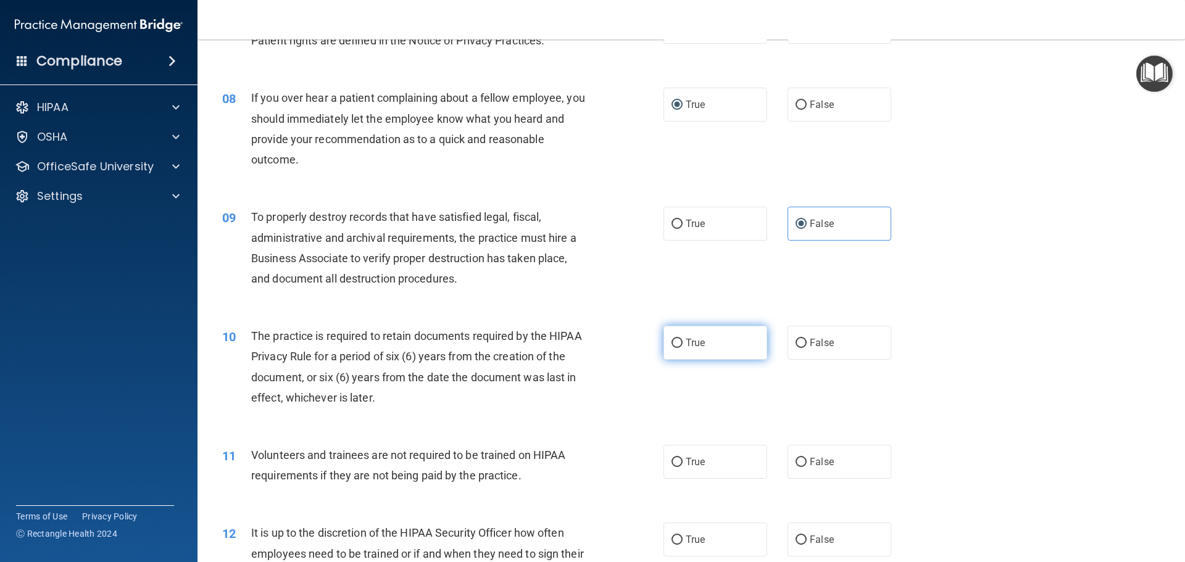
click at [672, 342] on input "True" at bounding box center [677, 343] width 11 height 9
radio input "true"
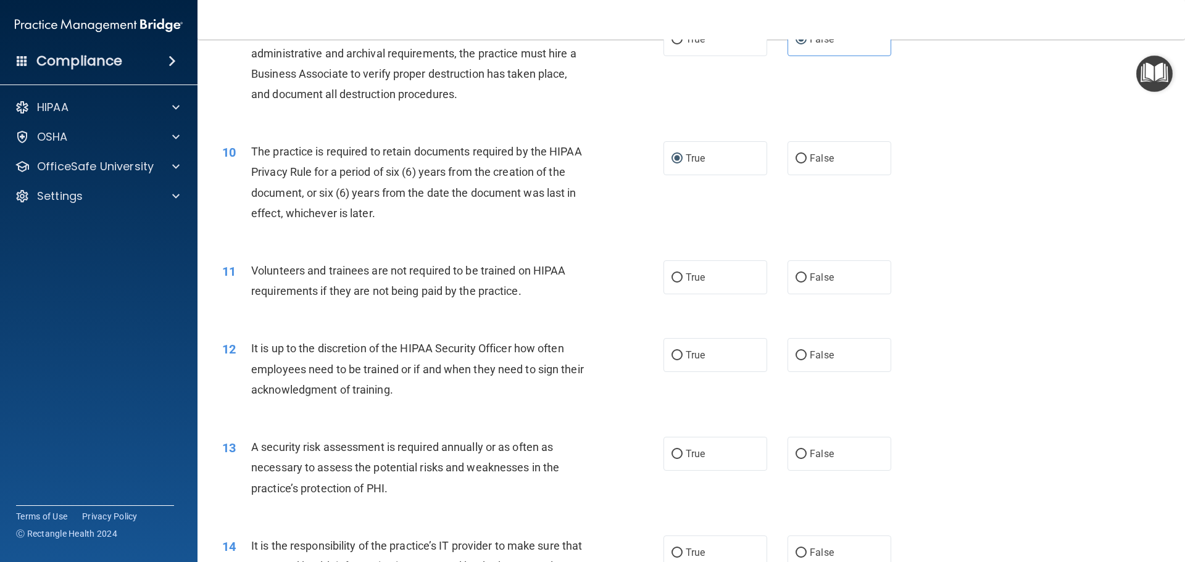
scroll to position [926, 0]
click at [799, 276] on input "False" at bounding box center [801, 277] width 11 height 9
radio input "true"
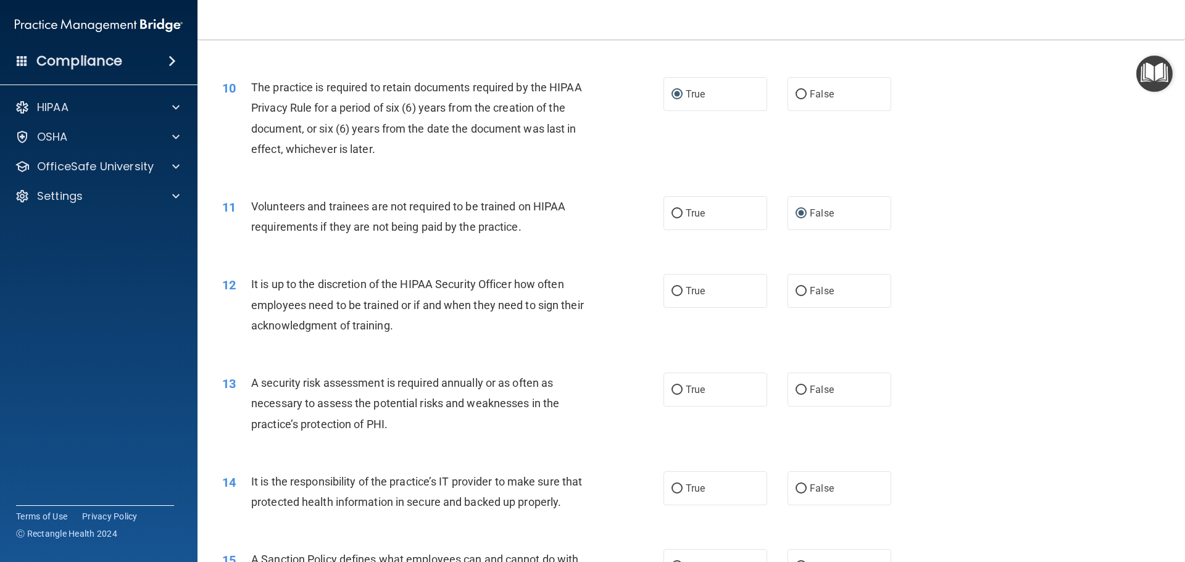
scroll to position [1049, 0]
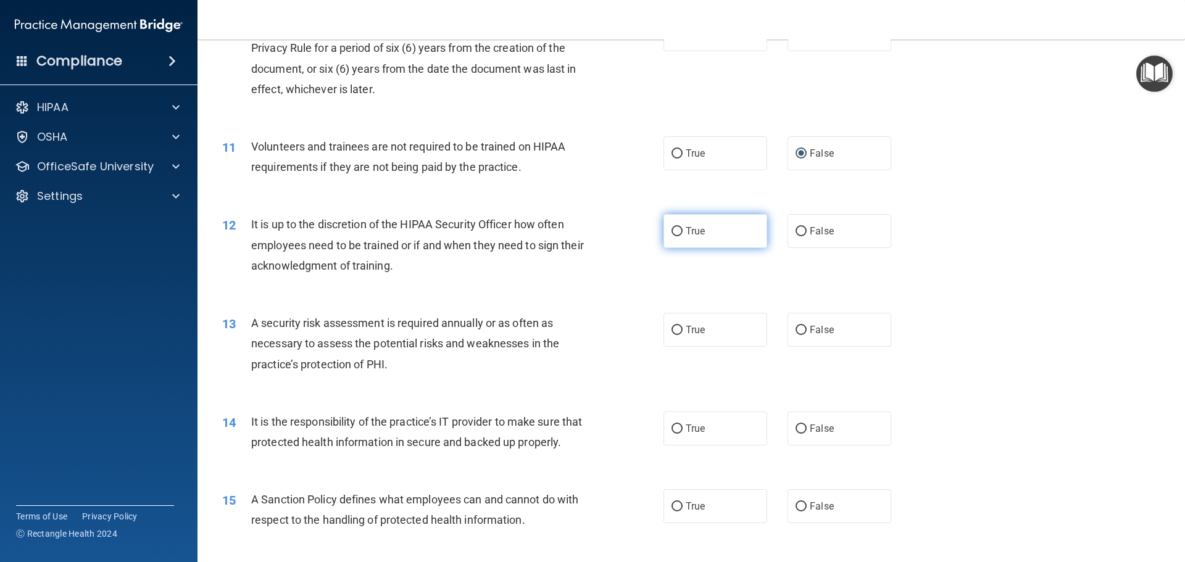
click at [672, 231] on input "True" at bounding box center [677, 231] width 11 height 9
radio input "true"
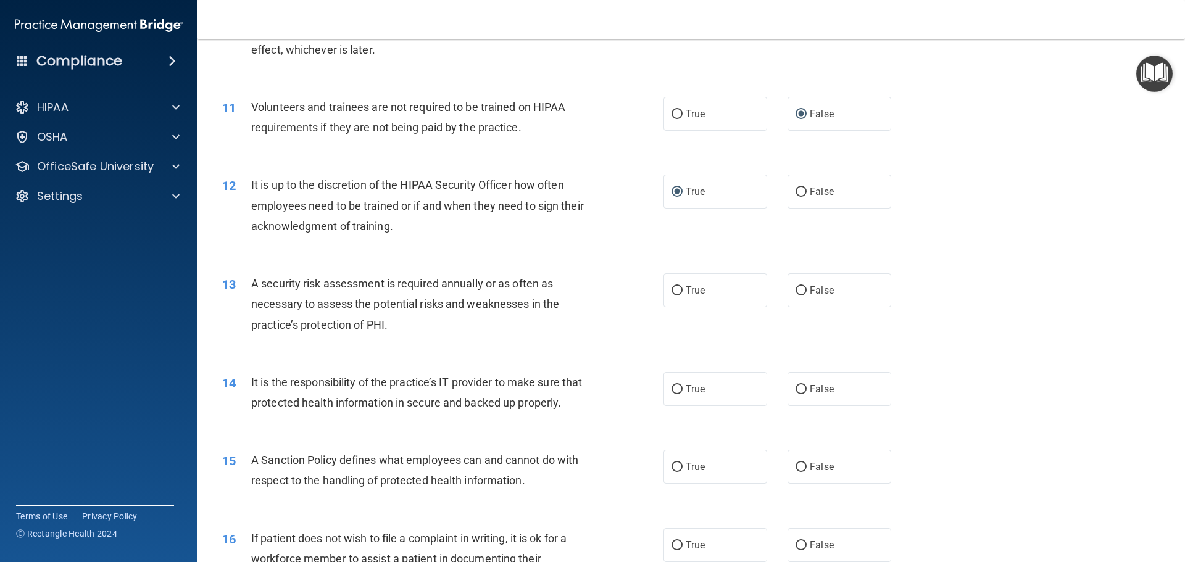
scroll to position [1111, 0]
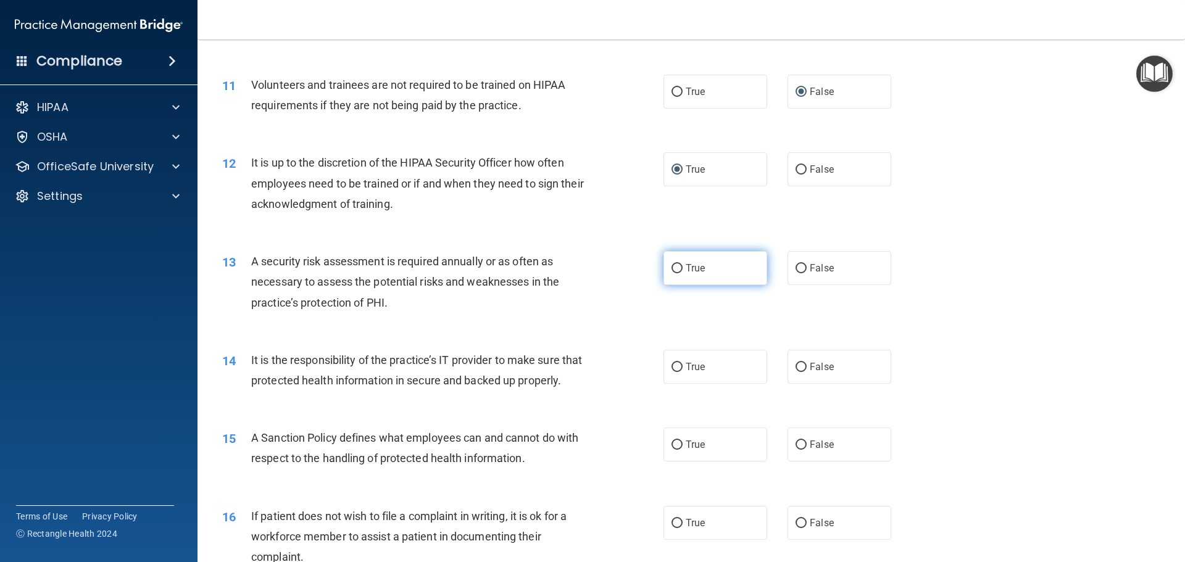
click at [673, 270] on input "True" at bounding box center [677, 268] width 11 height 9
radio input "true"
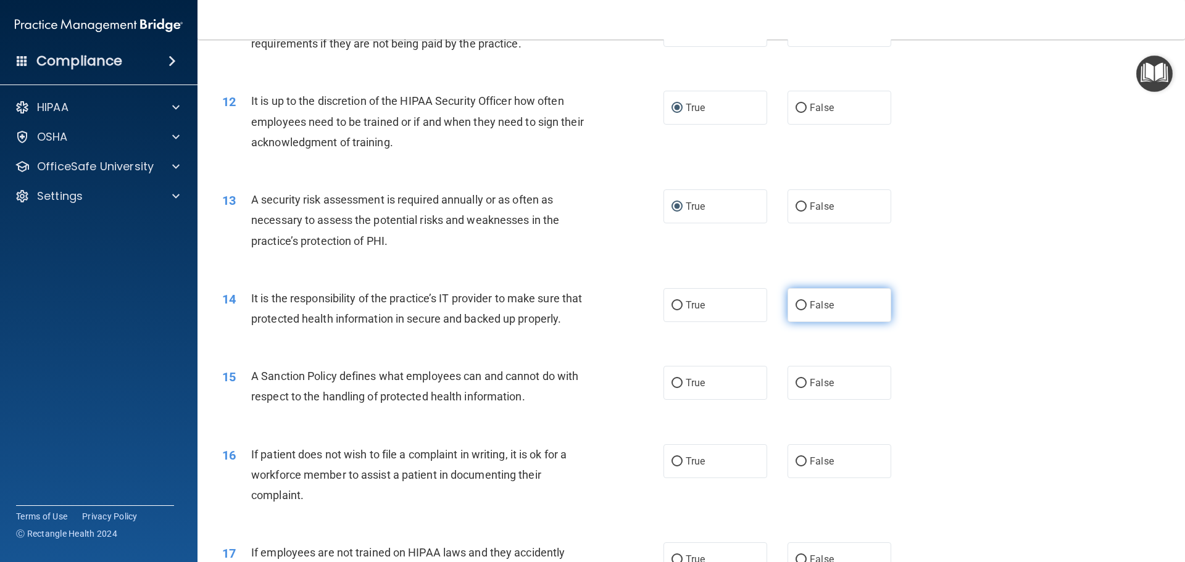
click at [796, 304] on input "False" at bounding box center [801, 305] width 11 height 9
radio input "true"
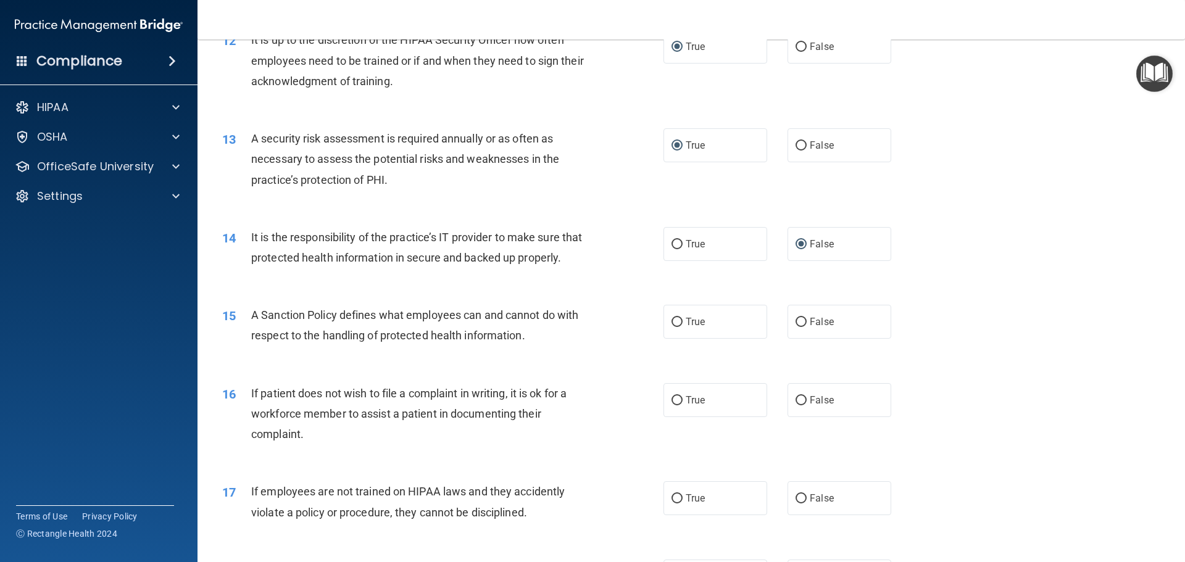
scroll to position [1296, 0]
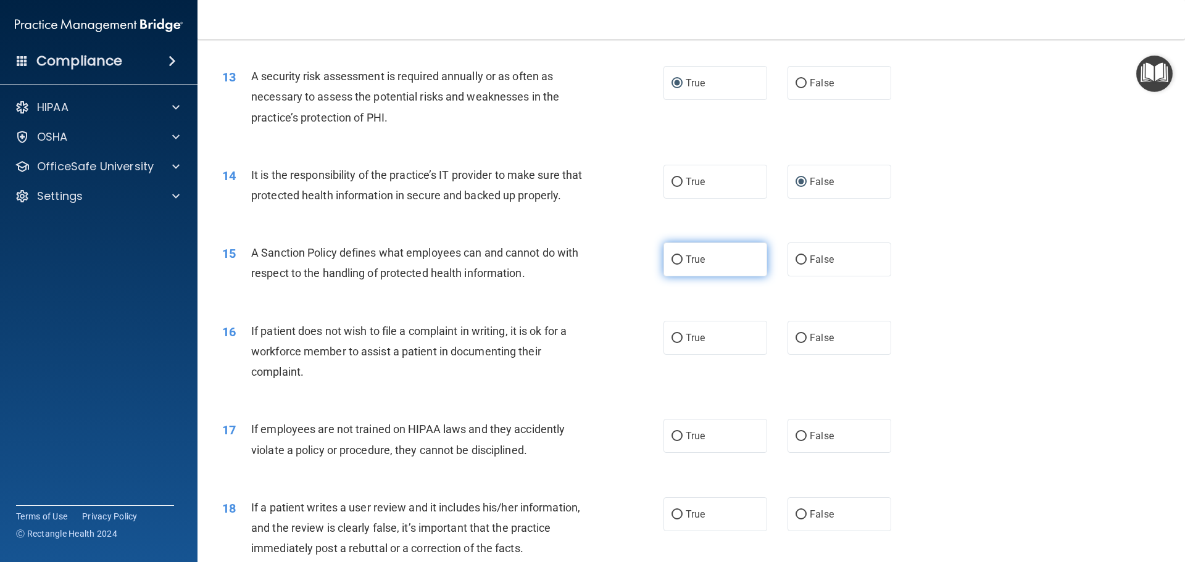
click at [666, 277] on label "True" at bounding box center [715, 260] width 104 height 34
click at [672, 265] on input "True" at bounding box center [677, 260] width 11 height 9
radio input "true"
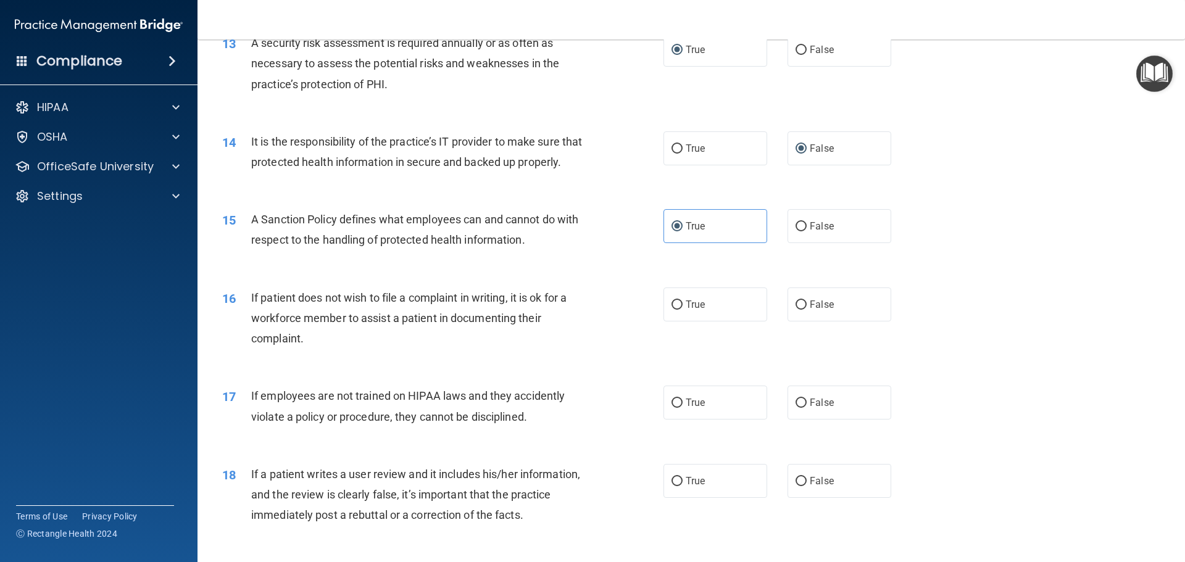
scroll to position [1358, 0]
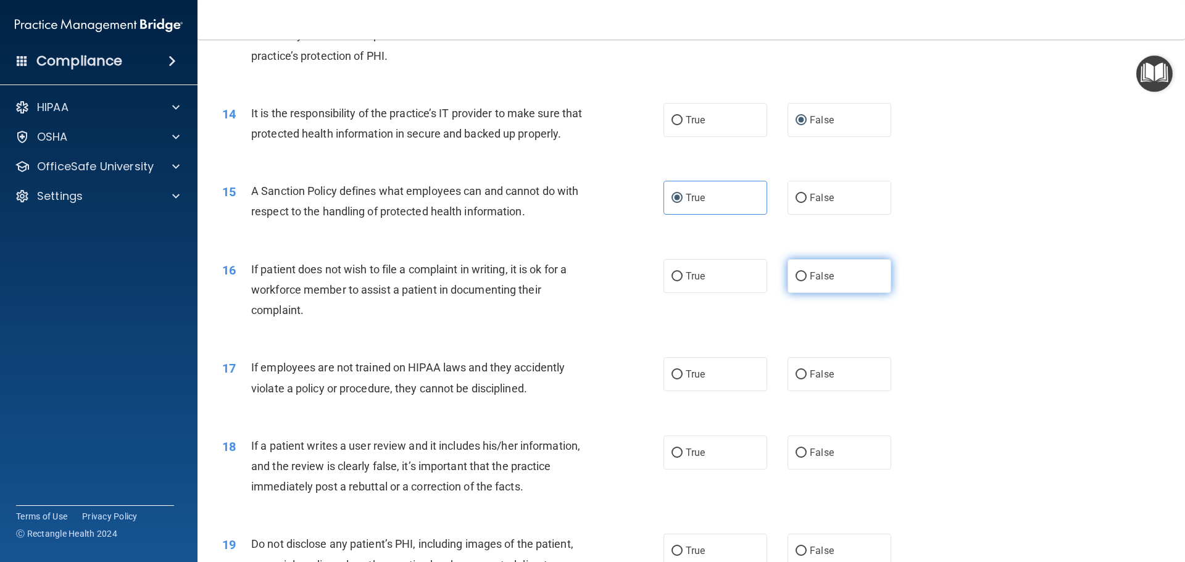
click at [799, 293] on label "False" at bounding box center [840, 276] width 104 height 34
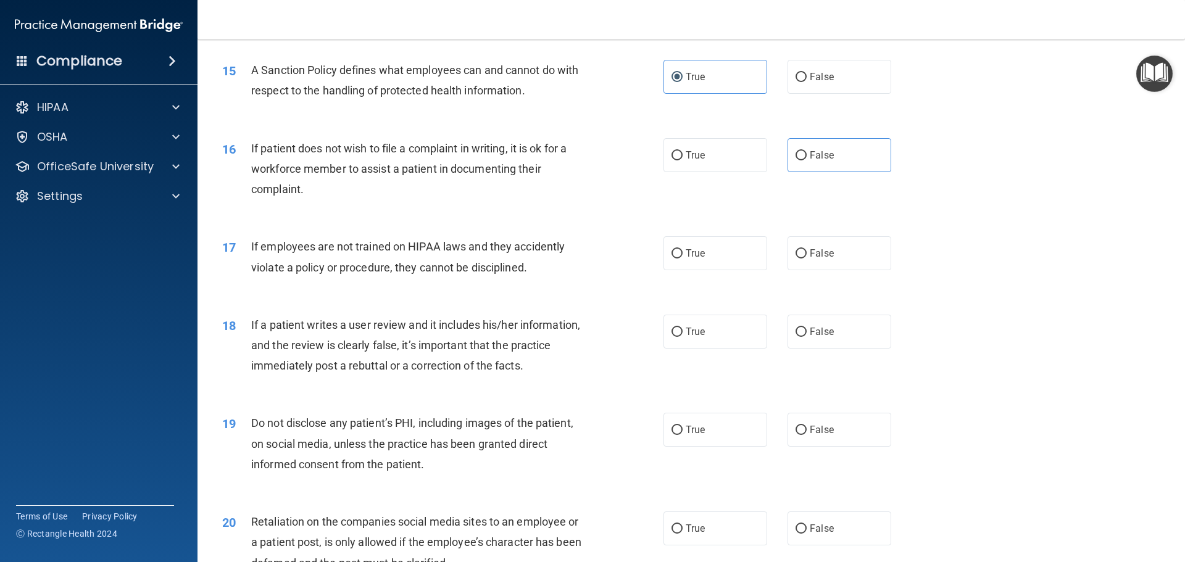
scroll to position [1481, 0]
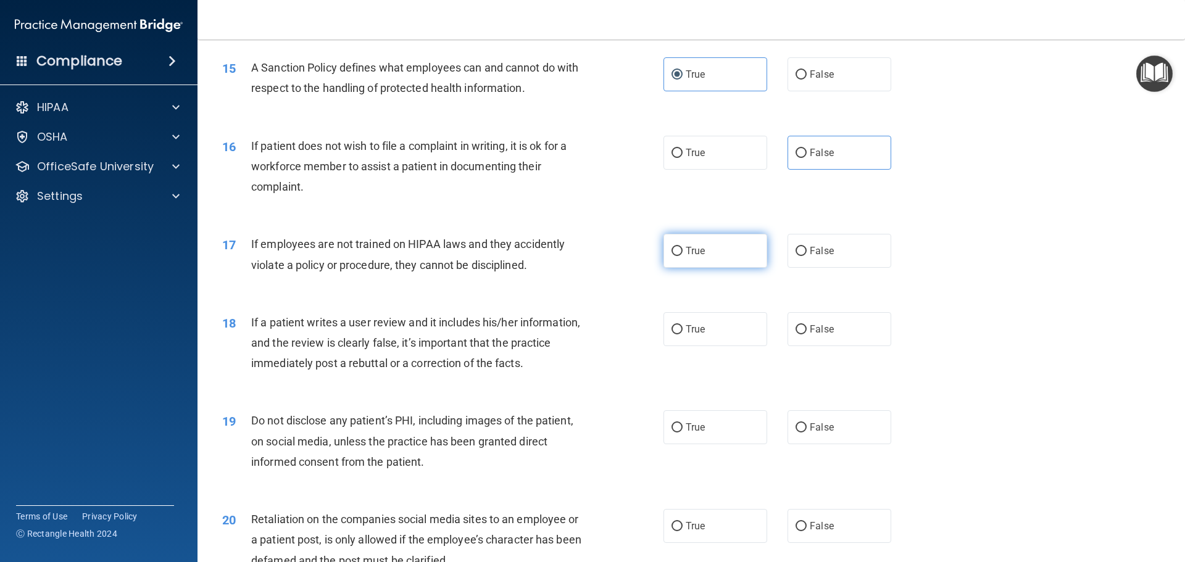
click at [678, 256] on input "True" at bounding box center [677, 251] width 11 height 9
radio input "true"
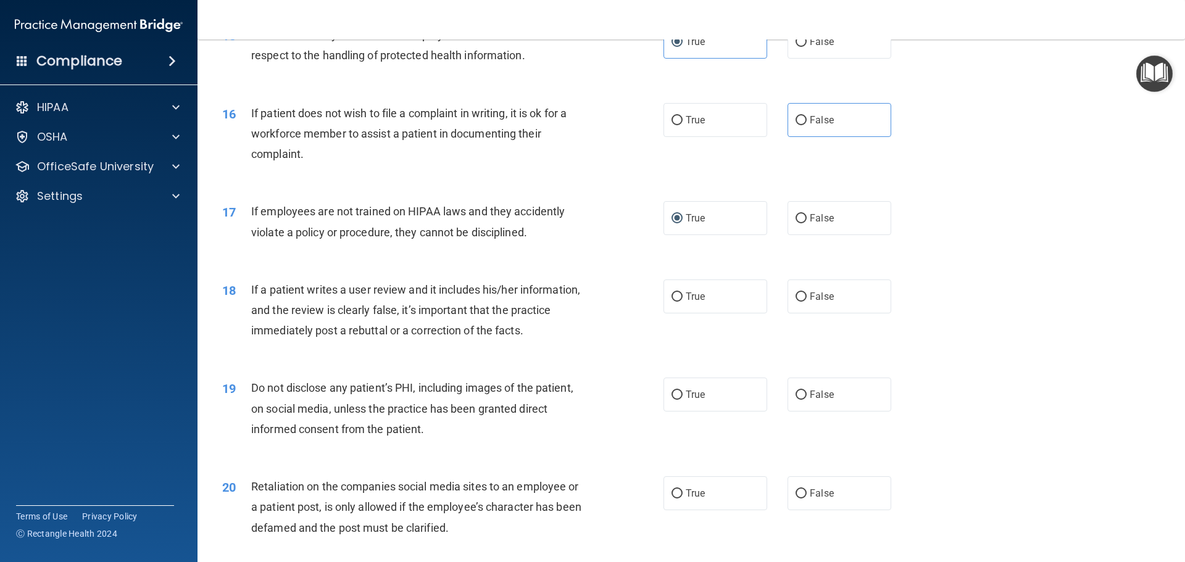
scroll to position [1543, 0]
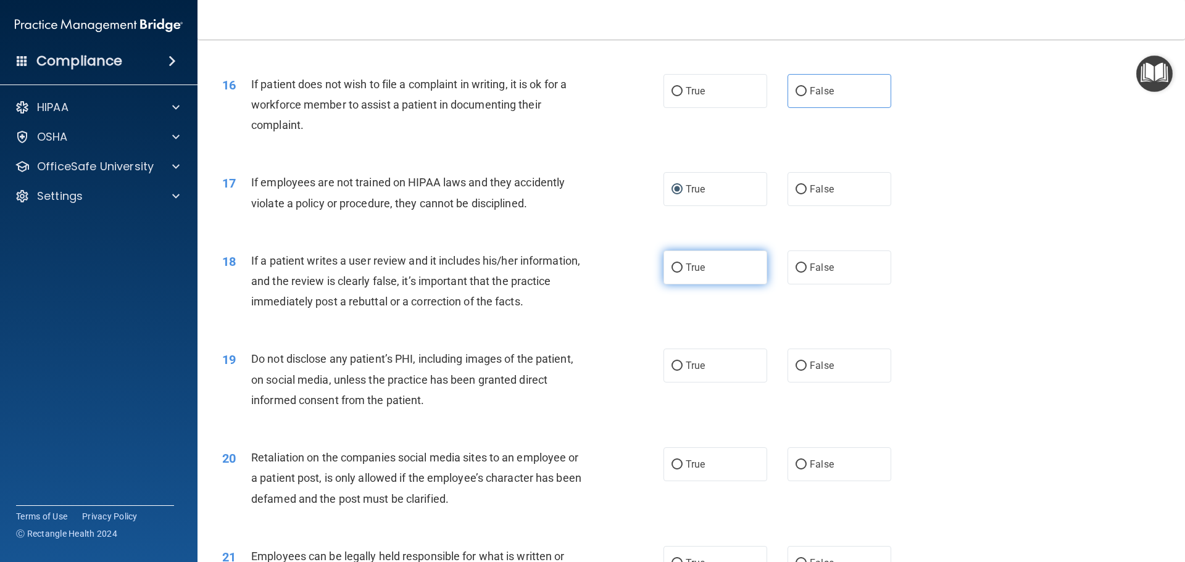
click at [674, 273] on input "True" at bounding box center [677, 268] width 11 height 9
radio input "true"
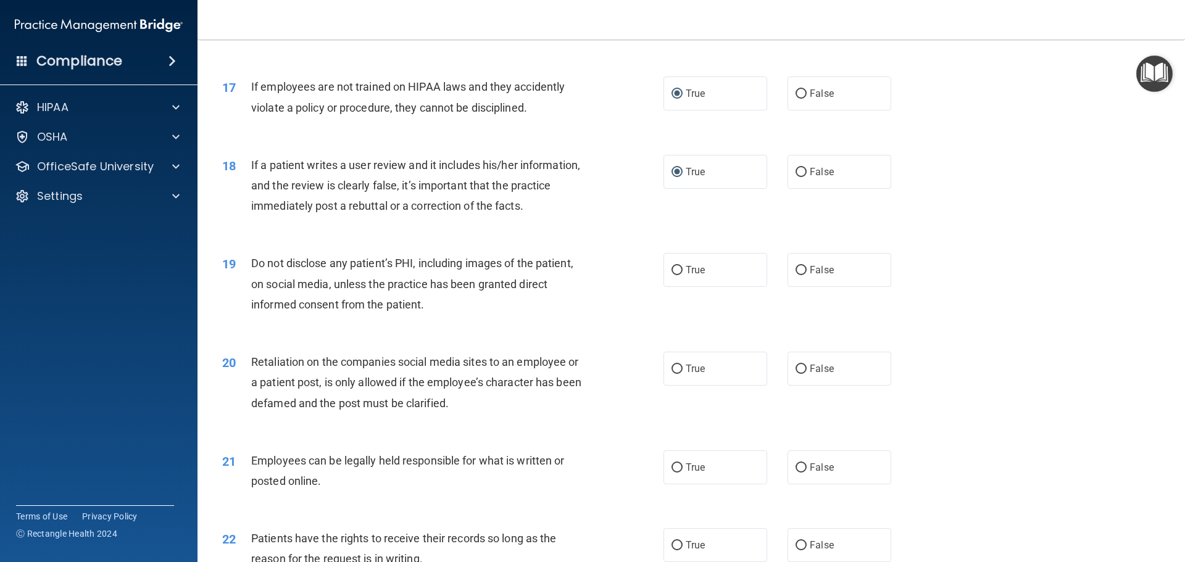
scroll to position [1666, 0]
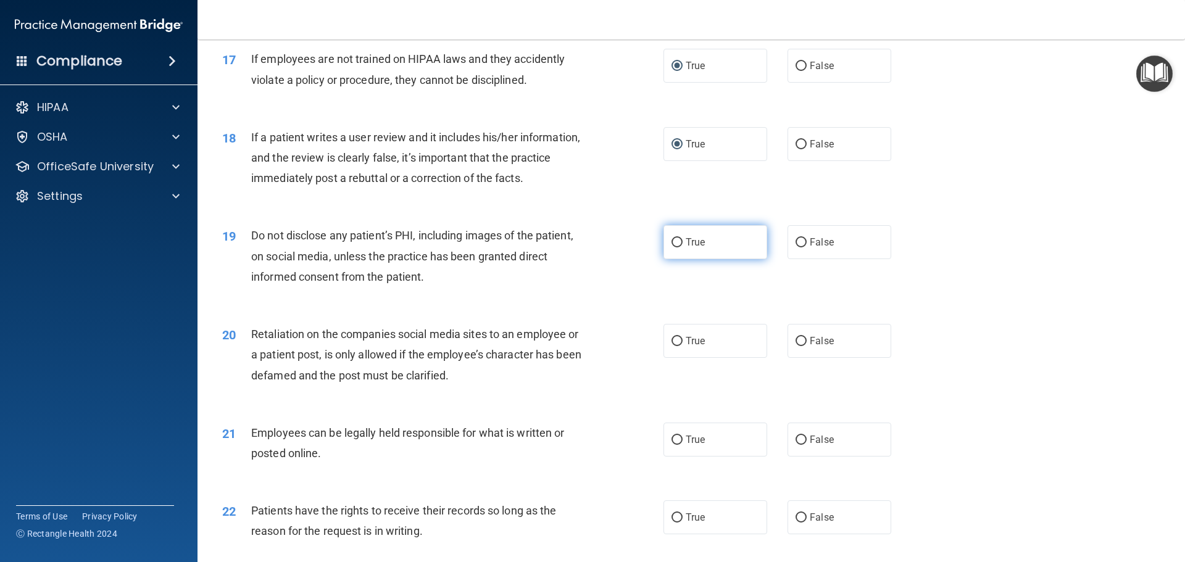
click at [676, 247] on input "True" at bounding box center [677, 242] width 11 height 9
radio input "true"
click at [796, 346] on input "False" at bounding box center [801, 341] width 11 height 9
radio input "true"
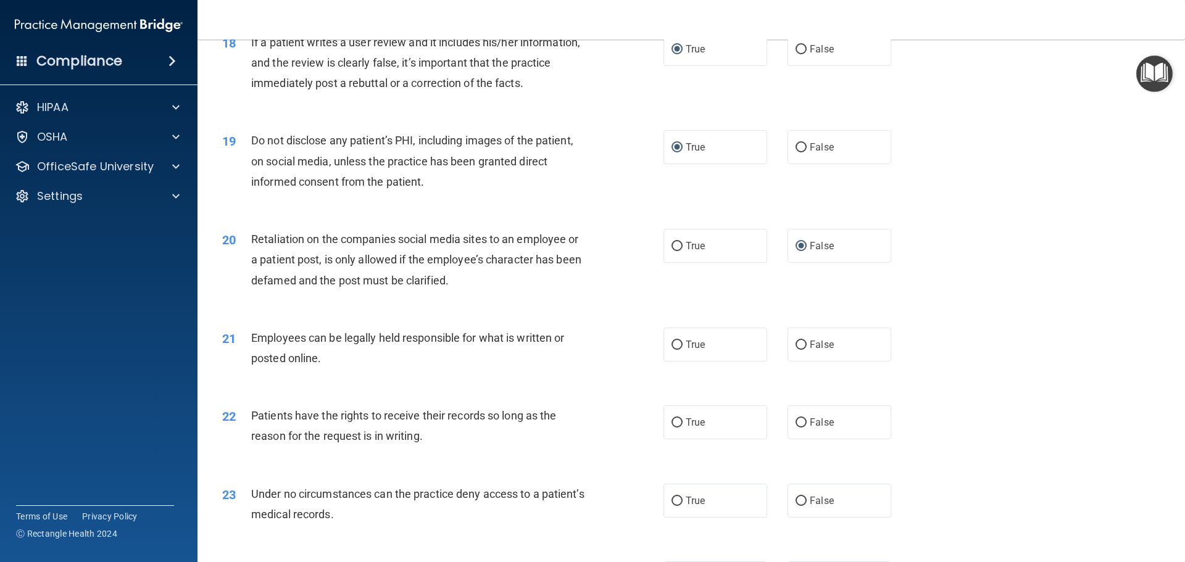
scroll to position [1790, 0]
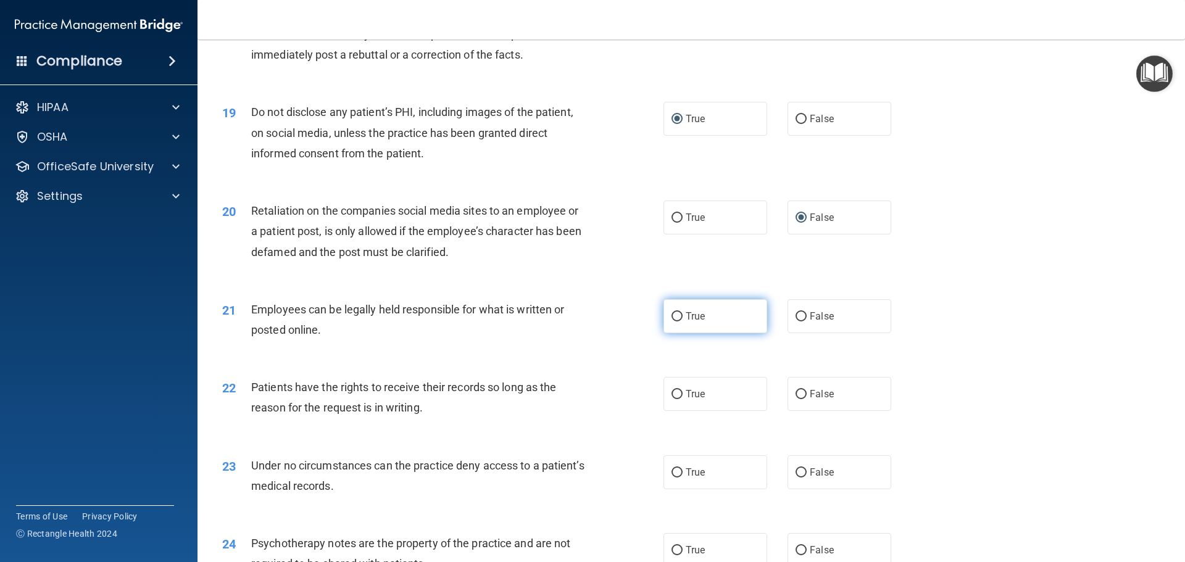
click at [675, 322] on input "True" at bounding box center [677, 316] width 11 height 9
radio input "true"
click at [796, 399] on input "False" at bounding box center [801, 394] width 11 height 9
radio input "true"
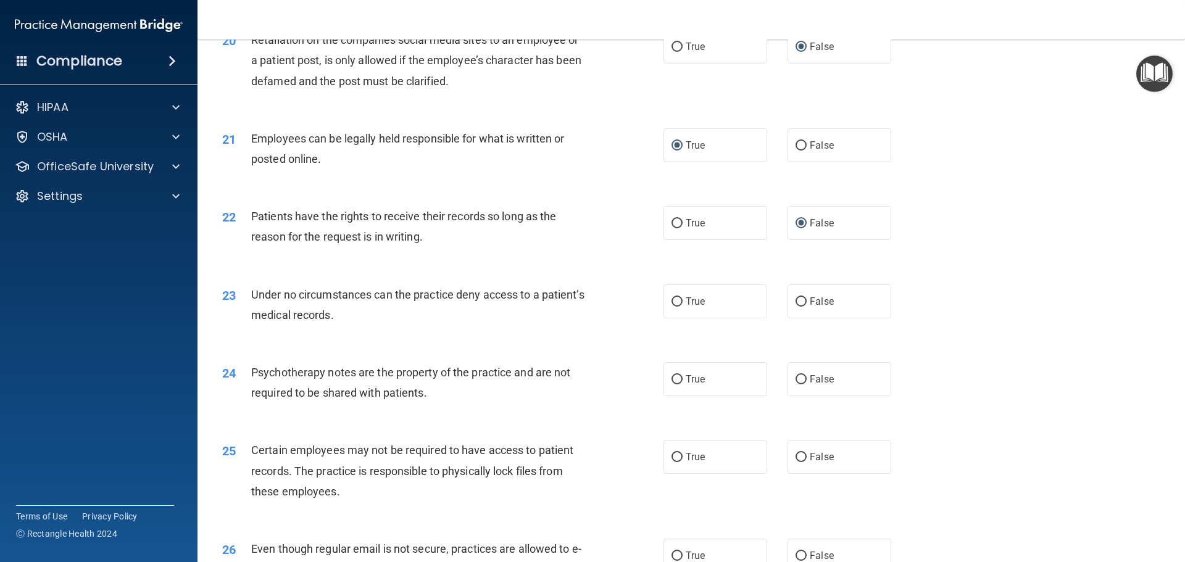
scroll to position [1975, 0]
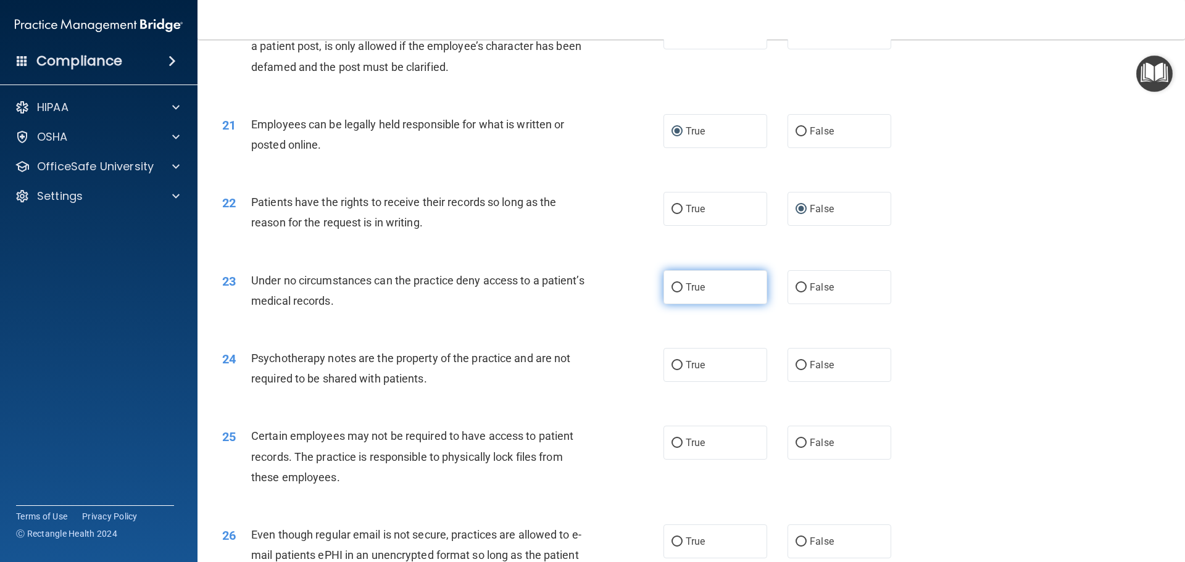
click at [673, 293] on input "True" at bounding box center [677, 287] width 11 height 9
radio input "true"
click at [798, 370] on input "False" at bounding box center [801, 365] width 11 height 9
radio input "true"
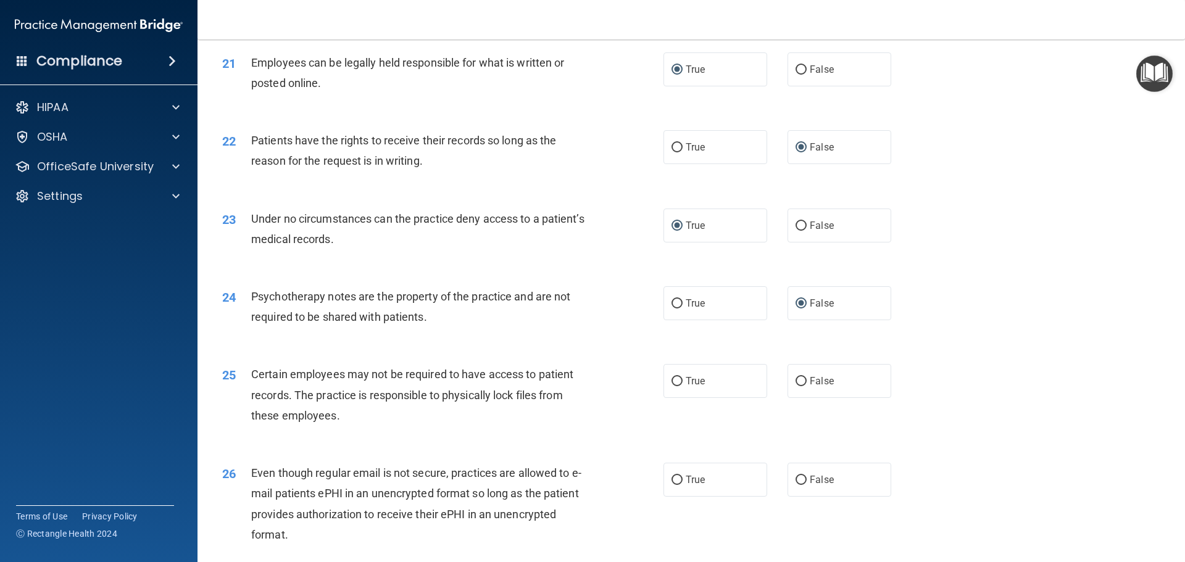
scroll to position [2098, 0]
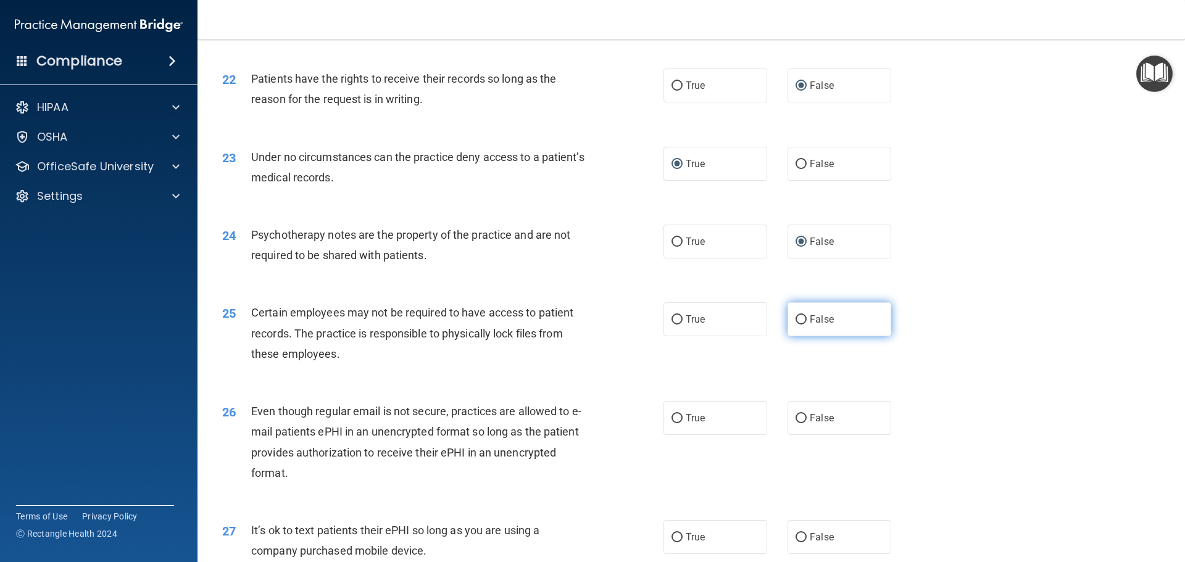
click at [796, 325] on input "False" at bounding box center [801, 319] width 11 height 9
radio input "true"
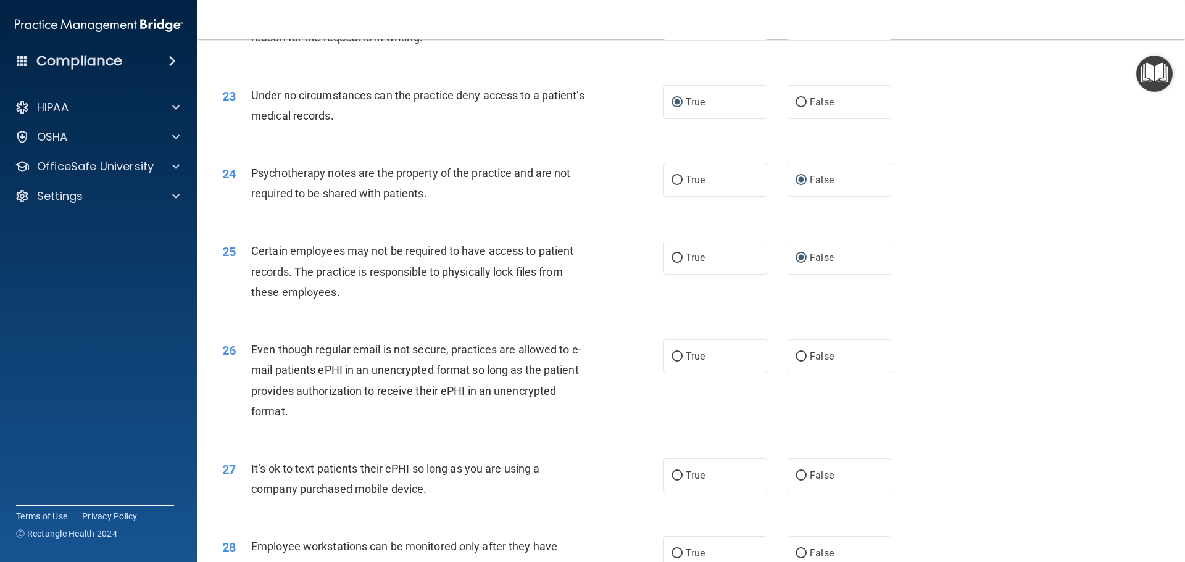
scroll to position [2222, 0]
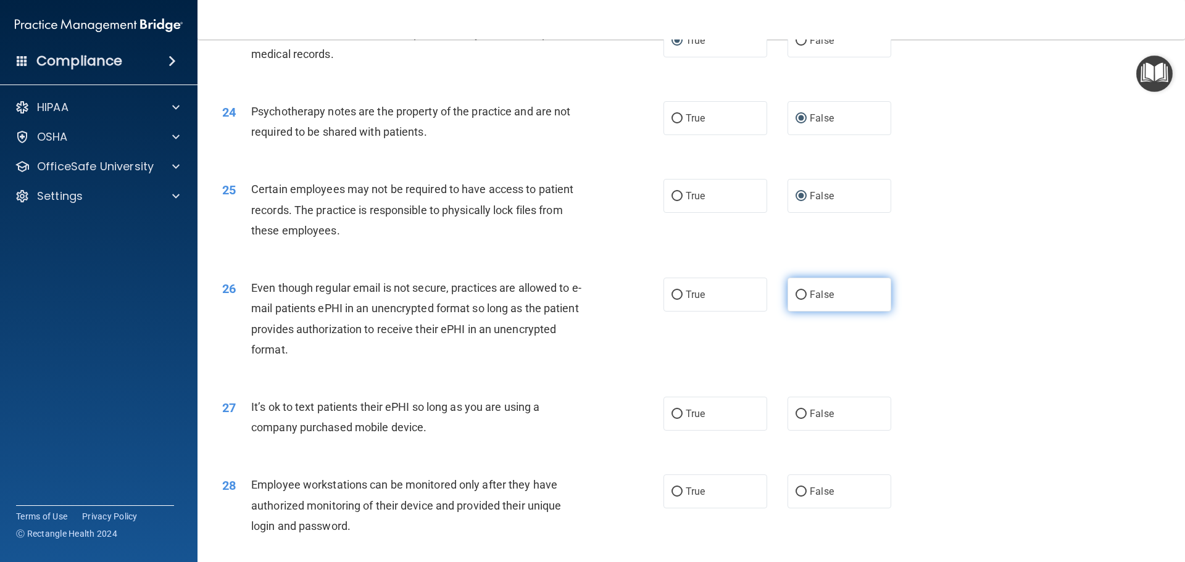
click at [802, 312] on label "False" at bounding box center [840, 295] width 104 height 34
click at [802, 300] on input "False" at bounding box center [801, 295] width 11 height 9
radio input "true"
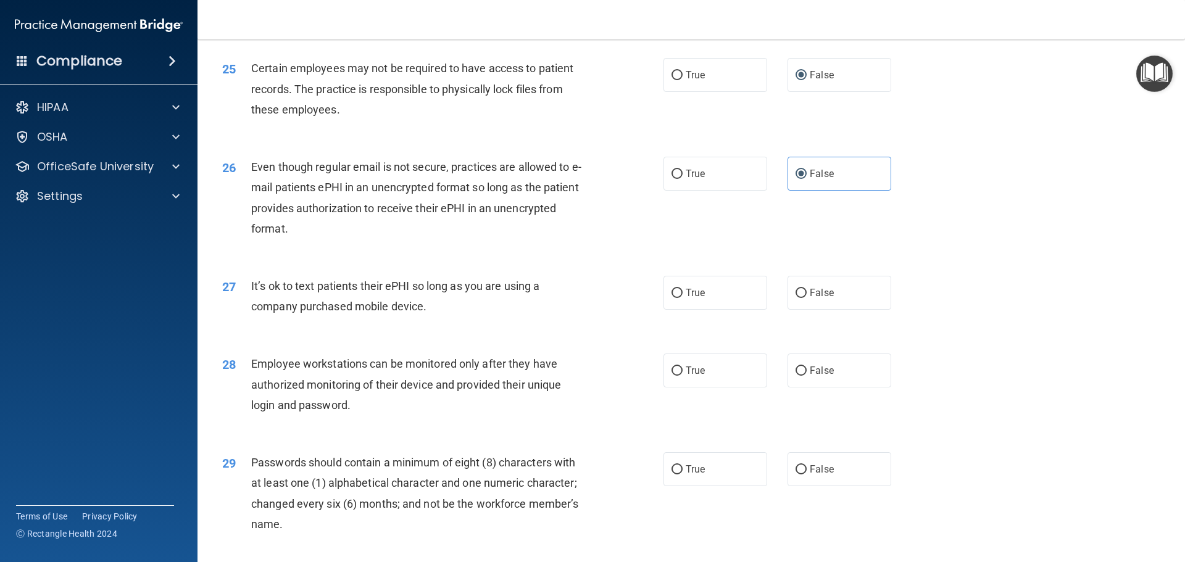
scroll to position [2345, 0]
click at [798, 296] on input "False" at bounding box center [801, 290] width 11 height 9
radio input "true"
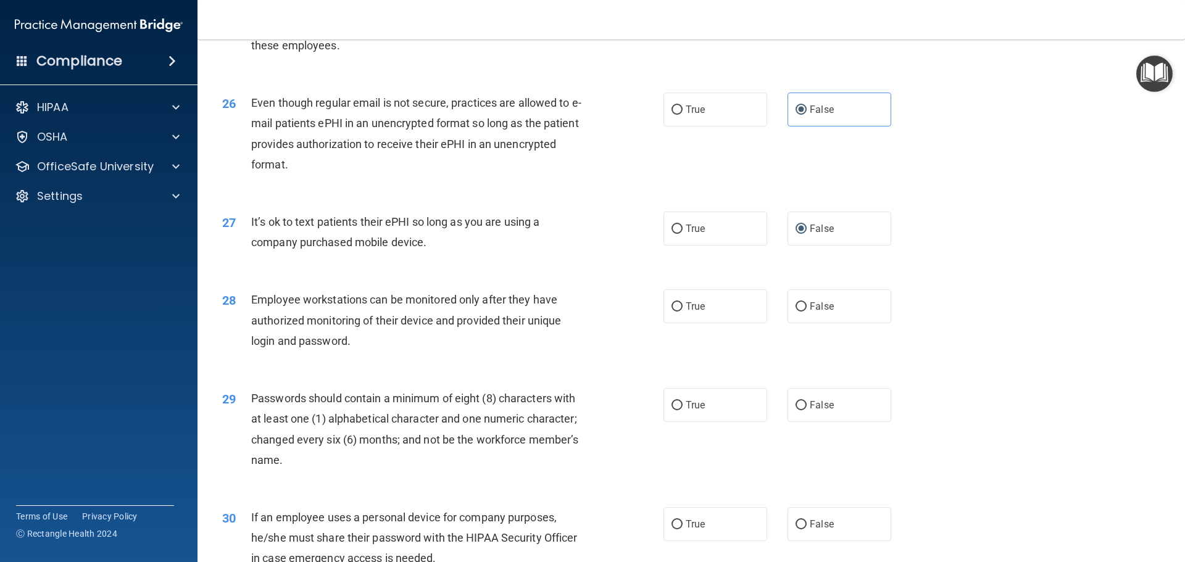
scroll to position [2469, 0]
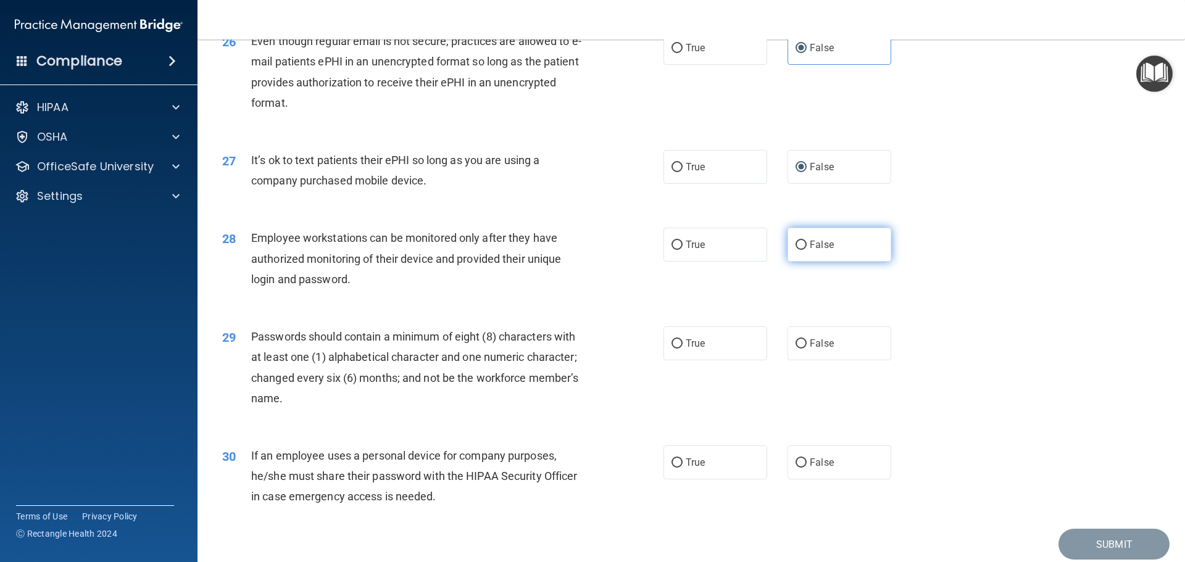
click at [797, 262] on label "False" at bounding box center [840, 245] width 104 height 34
click at [797, 250] on input "False" at bounding box center [801, 245] width 11 height 9
radio input "true"
click at [796, 349] on input "False" at bounding box center [801, 343] width 11 height 9
radio input "true"
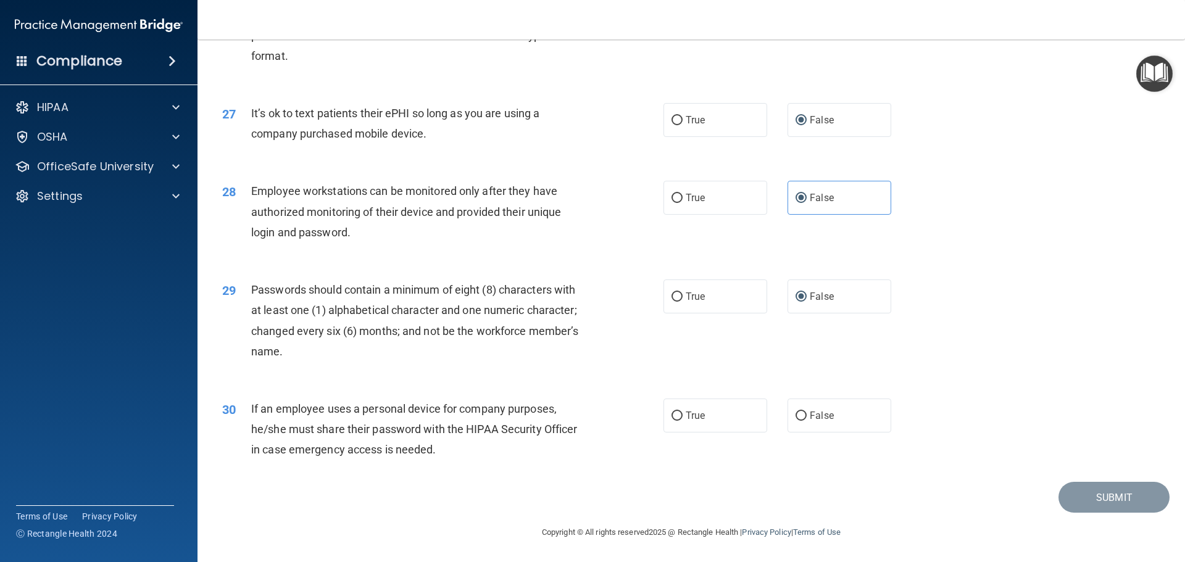
scroll to position [2536, 0]
click at [797, 412] on input "False" at bounding box center [801, 416] width 11 height 9
radio input "true"
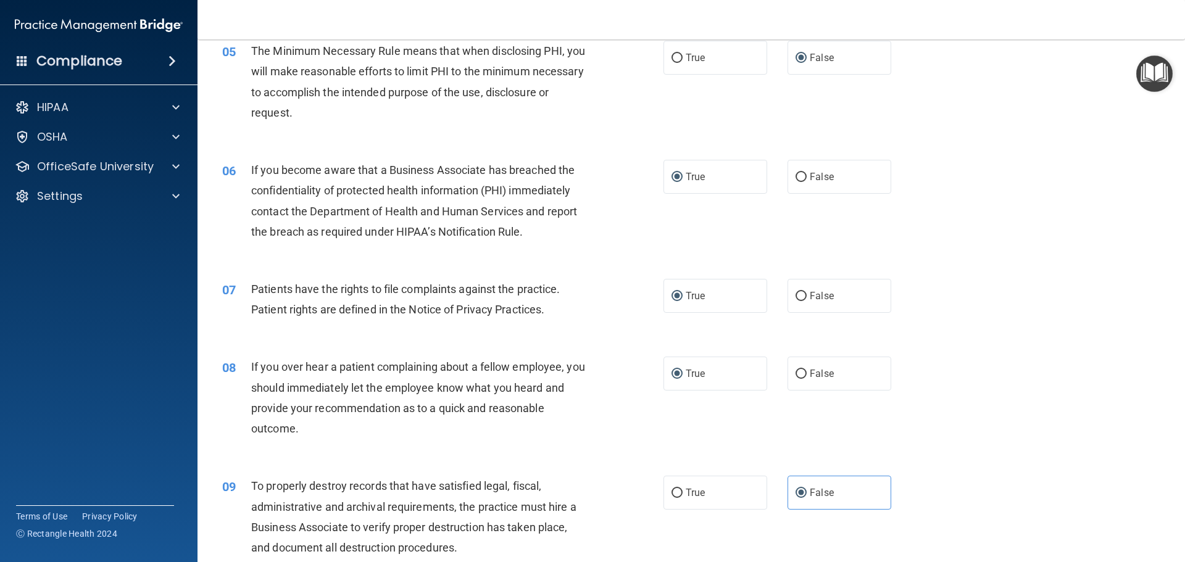
scroll to position [494, 0]
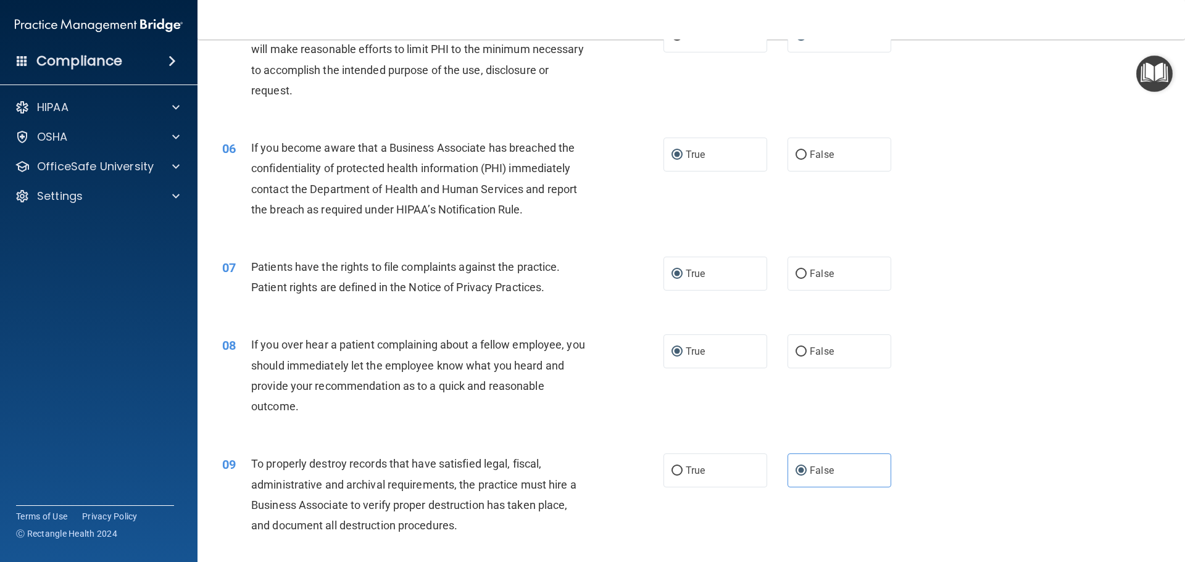
click at [931, 416] on div "08 If you over hear a patient complaining about a fellow employee, you should i…" at bounding box center [691, 378] width 957 height 119
click at [672, 468] on input "True" at bounding box center [677, 471] width 11 height 9
radio input "true"
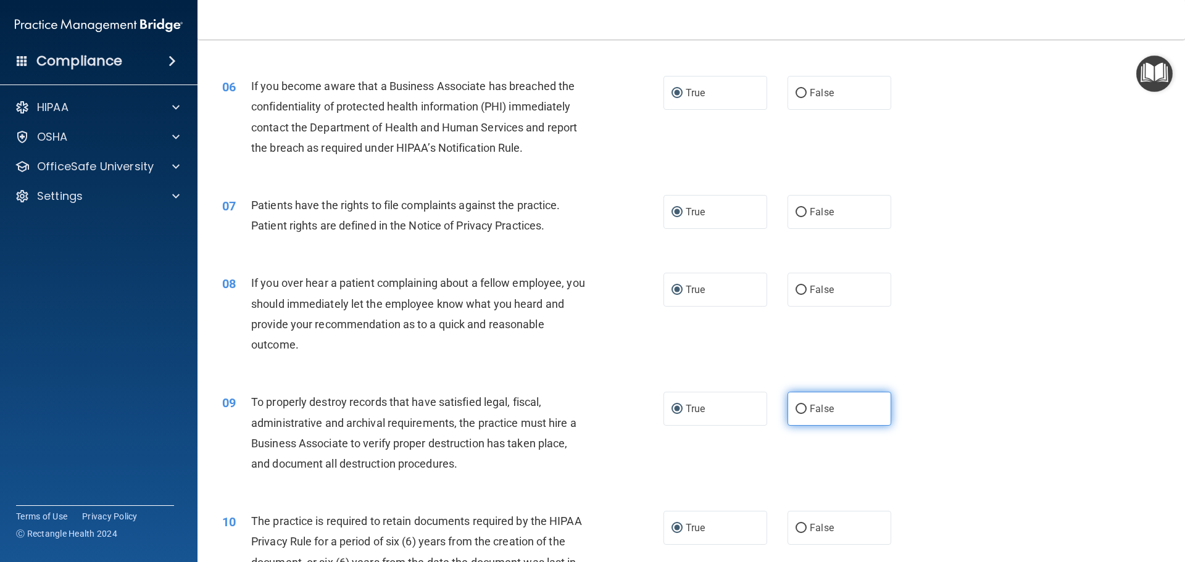
click at [796, 406] on input "False" at bounding box center [801, 409] width 11 height 9
radio input "true"
radio input "false"
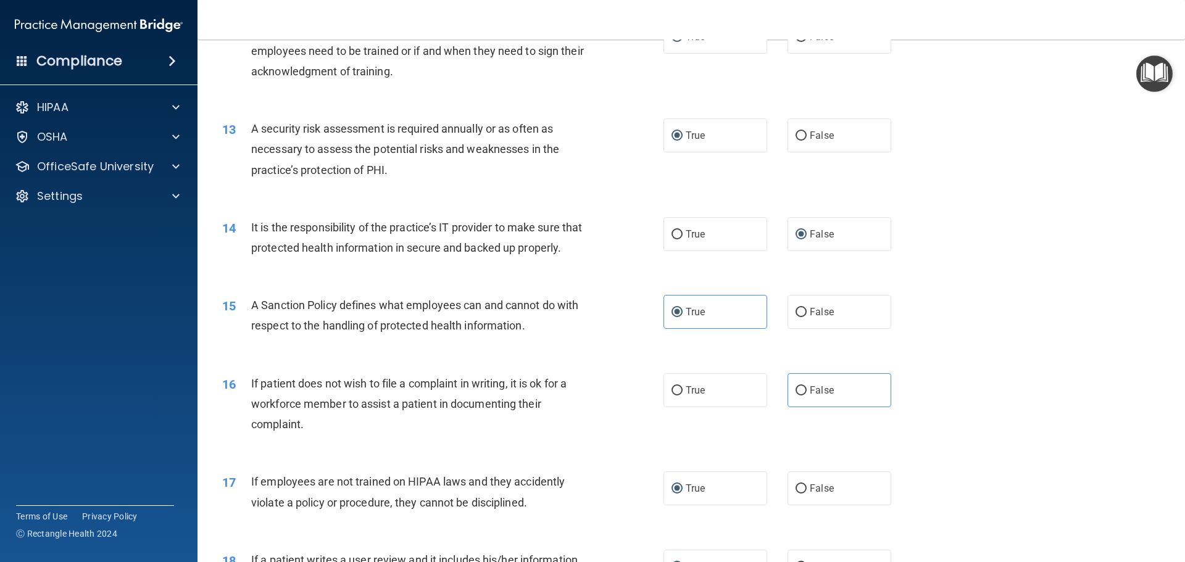
scroll to position [1234, 0]
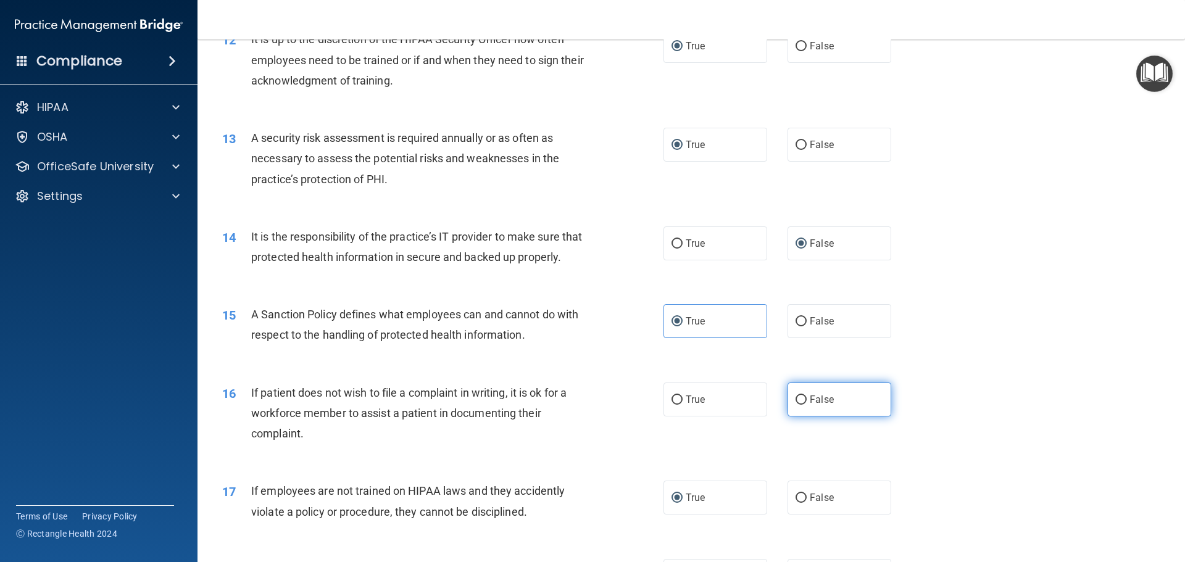
click at [796, 405] on input "False" at bounding box center [801, 400] width 11 height 9
radio input "true"
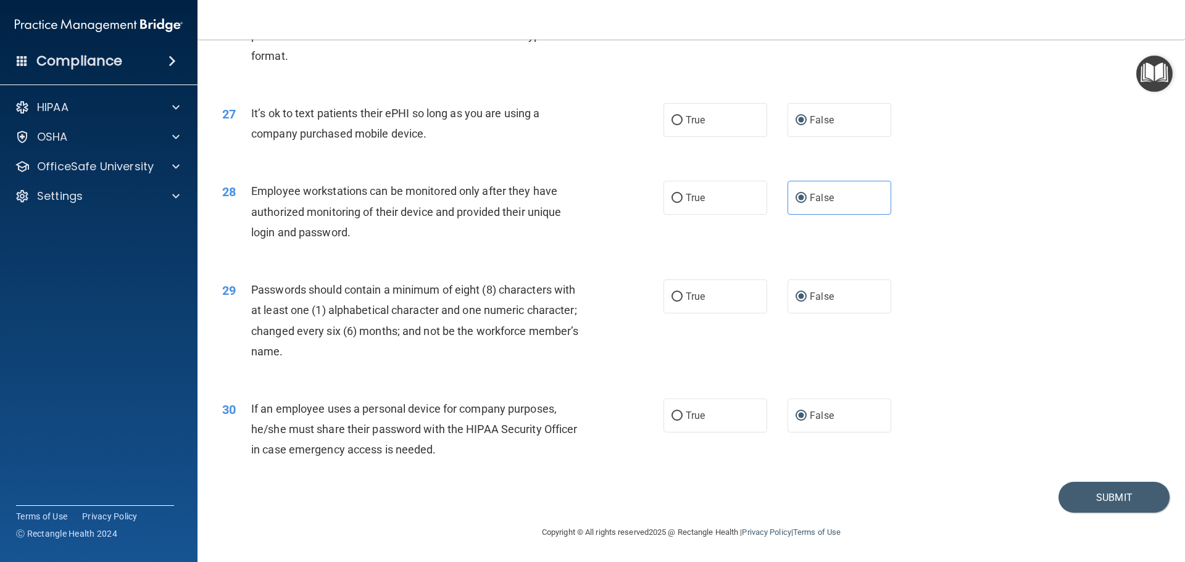
scroll to position [2536, 0]
click at [1094, 493] on button "Submit" at bounding box center [1114, 497] width 111 height 31
click at [1100, 501] on button "Submit" at bounding box center [1114, 497] width 111 height 31
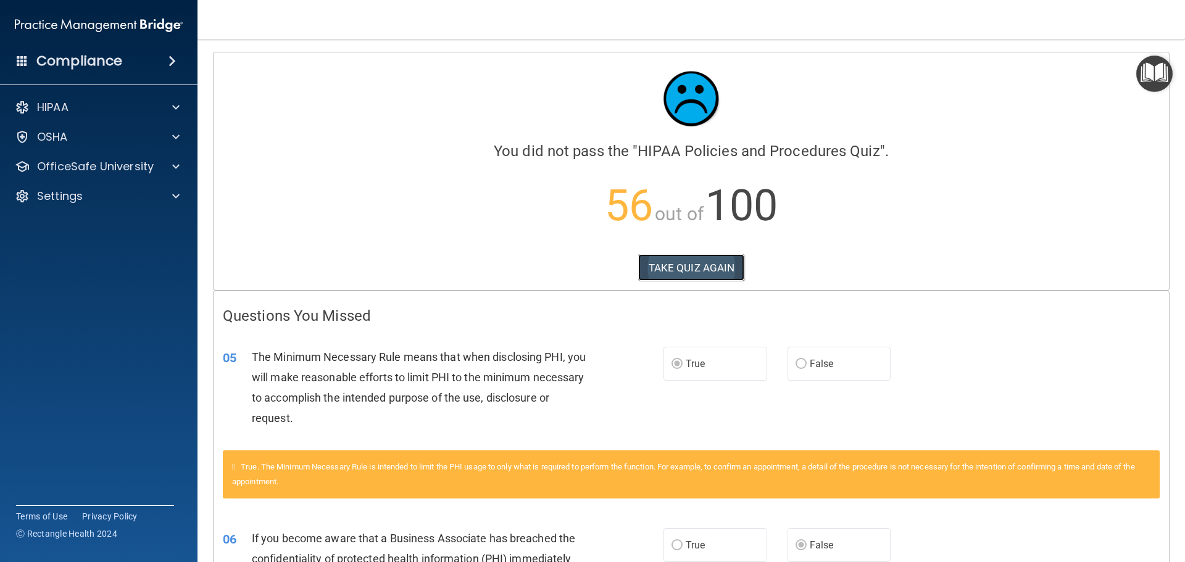
click at [684, 270] on button "TAKE QUIZ AGAIN" at bounding box center [691, 267] width 107 height 27
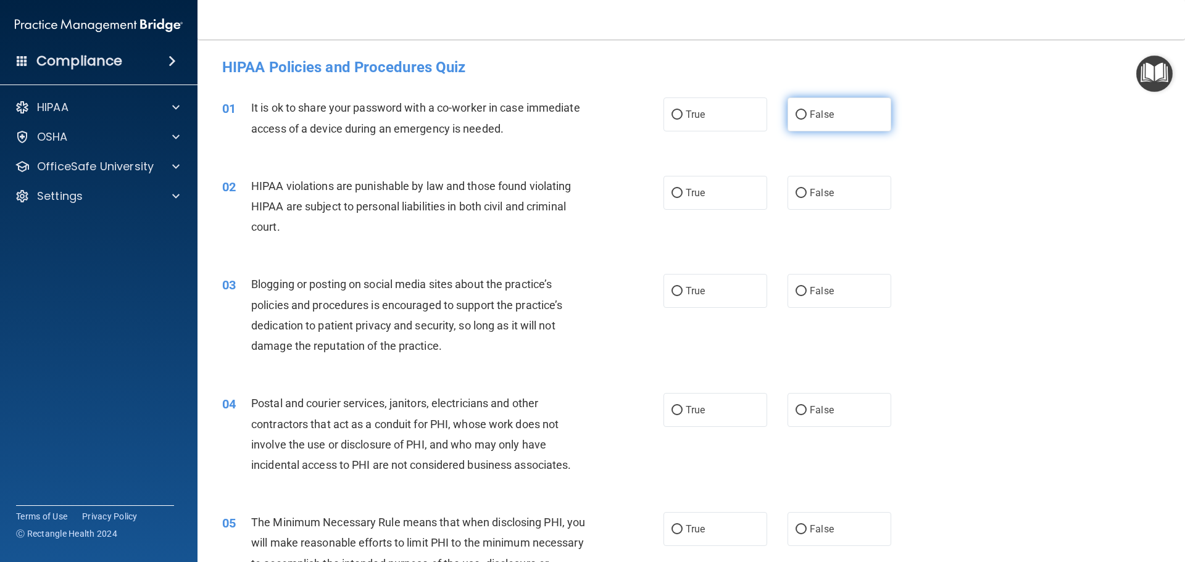
click at [801, 115] on input "False" at bounding box center [801, 114] width 11 height 9
radio input "true"
click at [674, 194] on input "True" at bounding box center [677, 193] width 11 height 9
radio input "true"
click at [810, 292] on span "False" at bounding box center [822, 291] width 24 height 12
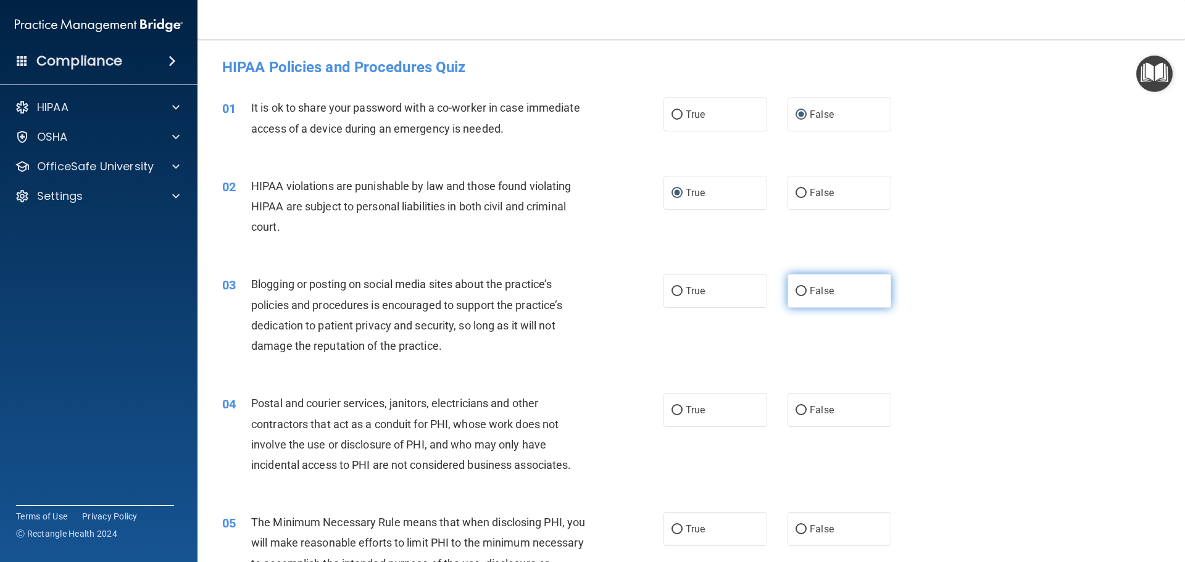
click at [804, 292] on input "False" at bounding box center [801, 291] width 11 height 9
radio input "true"
click at [676, 413] on input "True" at bounding box center [677, 410] width 11 height 9
radio input "true"
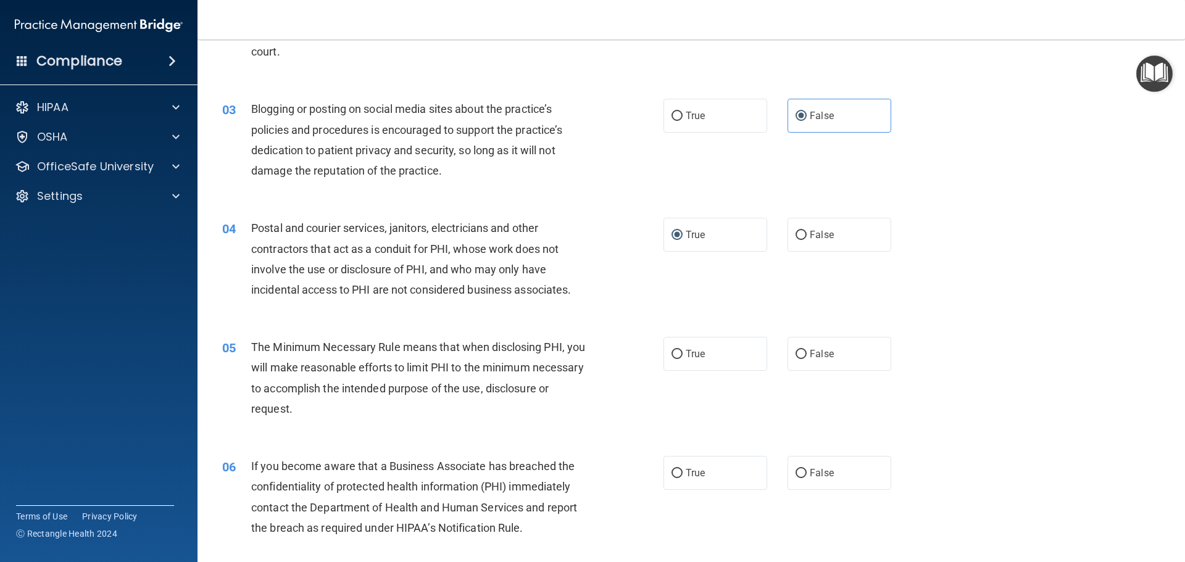
scroll to position [185, 0]
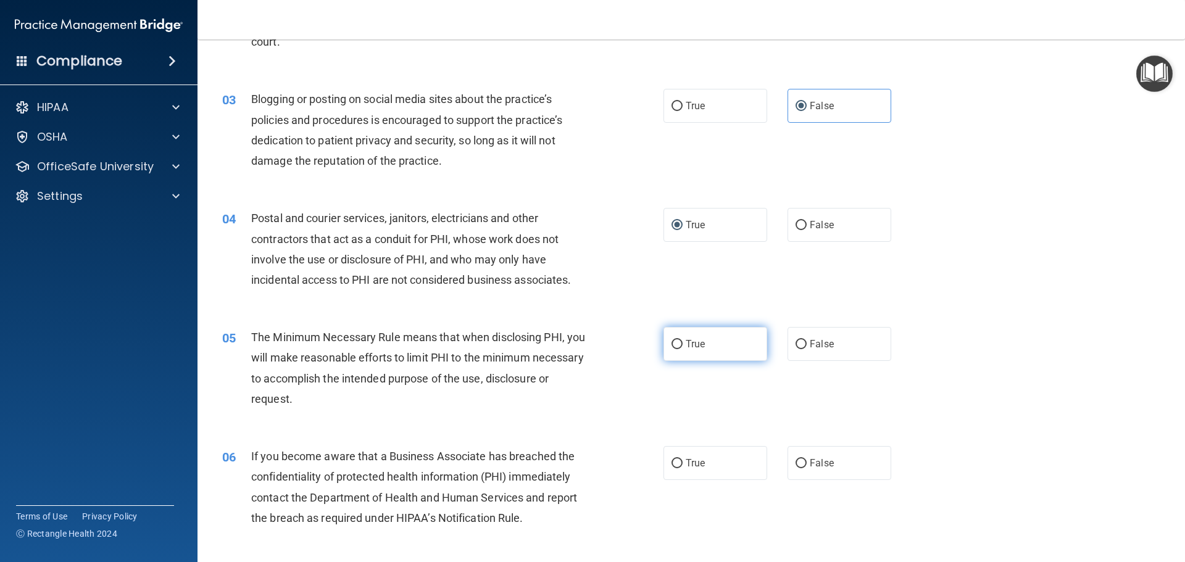
click at [678, 344] on input "True" at bounding box center [677, 344] width 11 height 9
radio input "true"
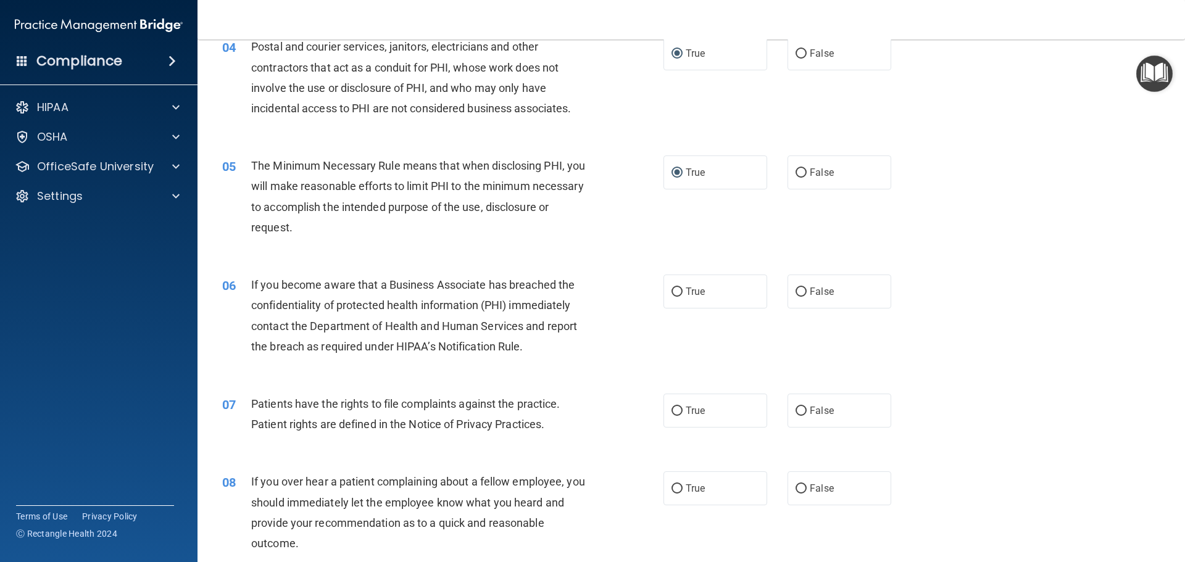
scroll to position [370, 0]
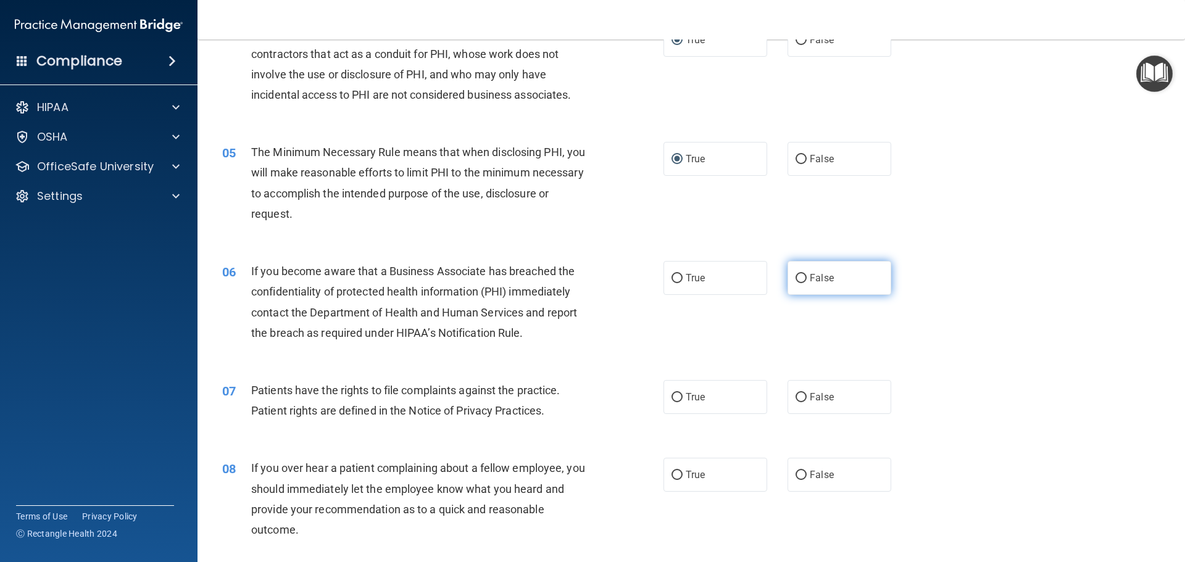
click at [799, 279] on input "False" at bounding box center [801, 278] width 11 height 9
radio input "true"
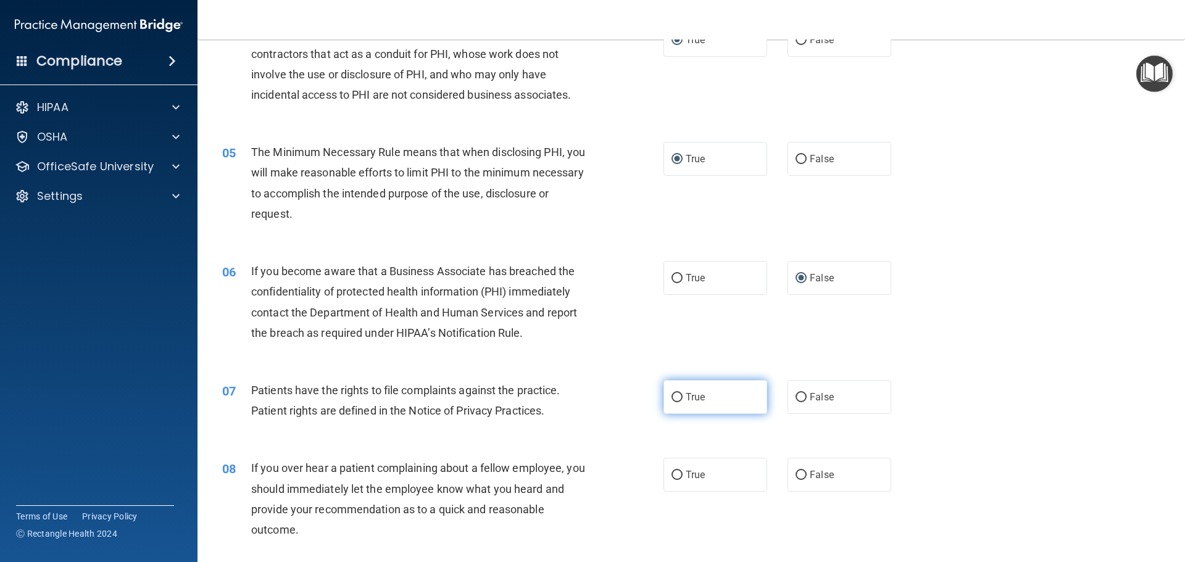
click at [672, 397] on input "True" at bounding box center [677, 397] width 11 height 9
radio input "true"
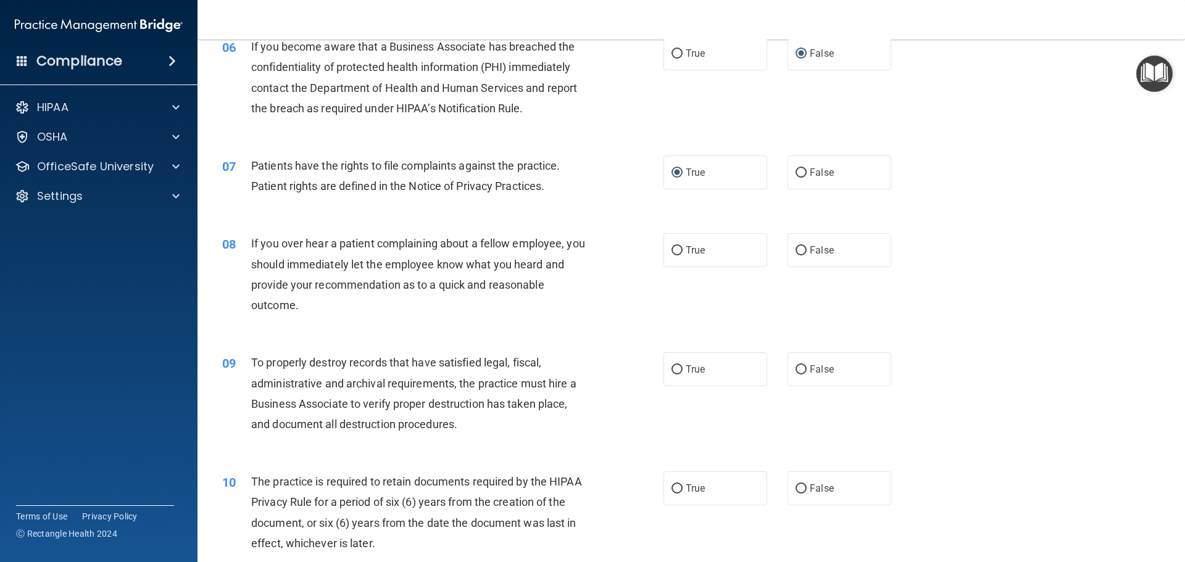
scroll to position [617, 0]
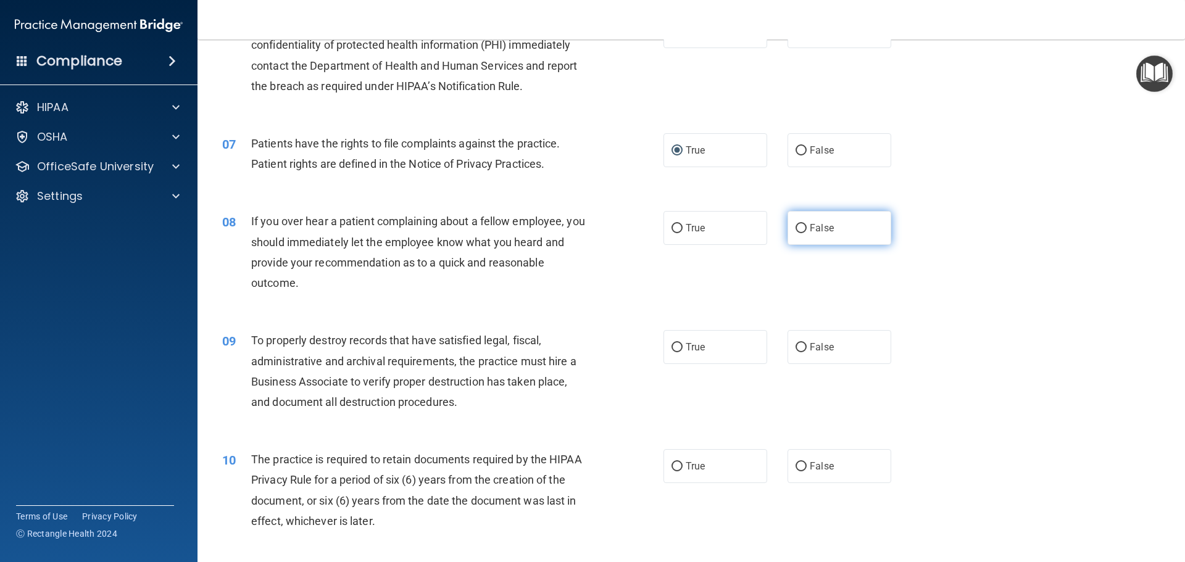
click at [799, 230] on input "False" at bounding box center [801, 228] width 11 height 9
radio input "true"
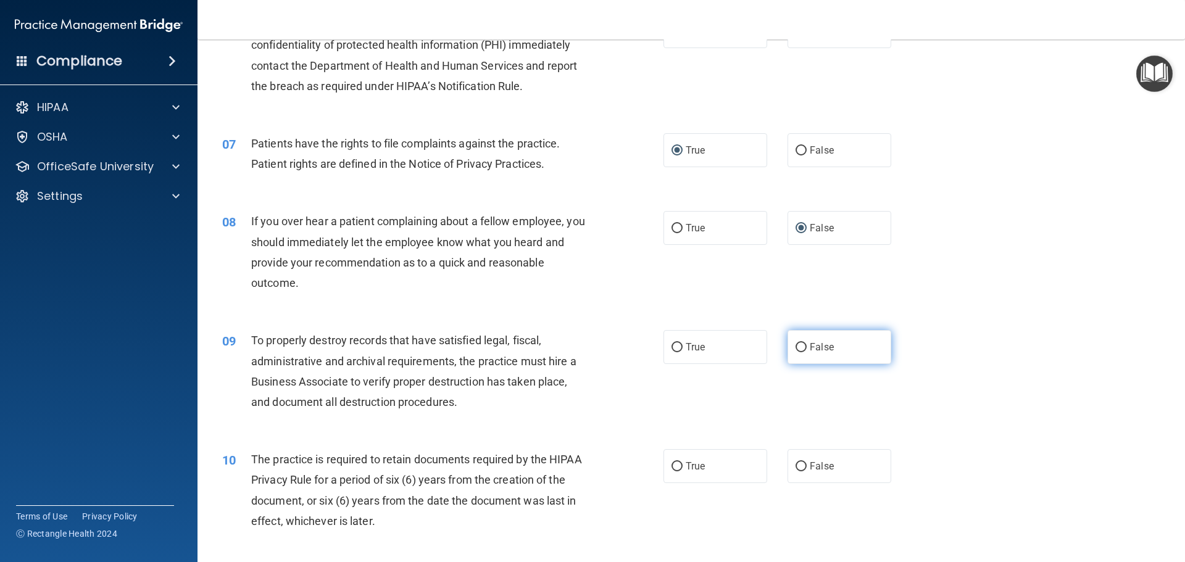
click at [796, 347] on input "False" at bounding box center [801, 347] width 11 height 9
radio input "true"
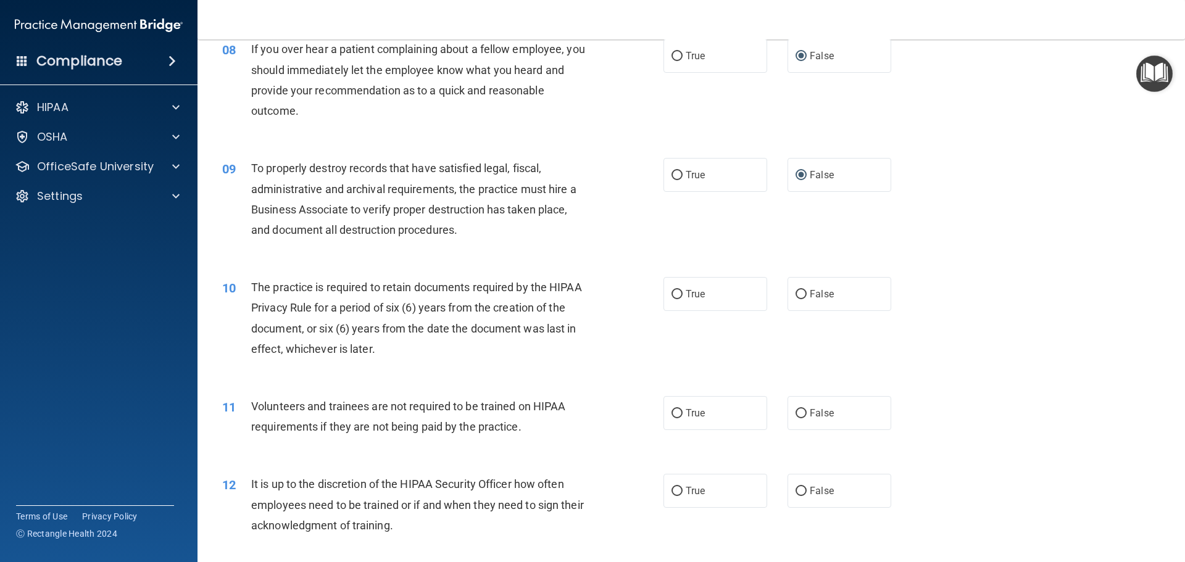
scroll to position [802, 0]
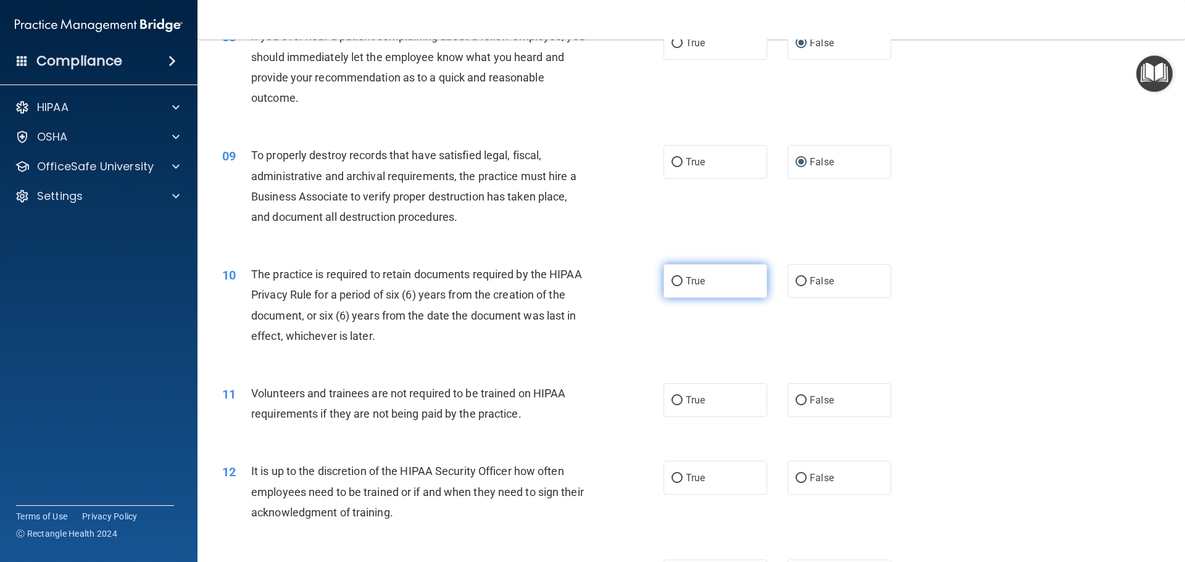
click at [676, 281] on input "True" at bounding box center [677, 281] width 11 height 9
radio input "true"
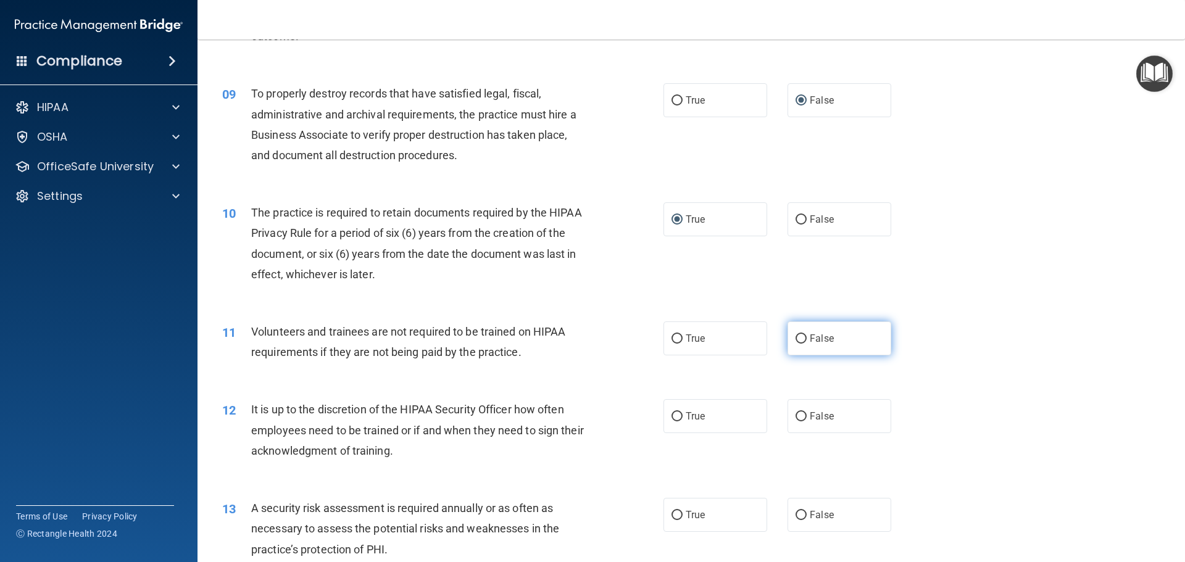
click at [797, 340] on input "False" at bounding box center [801, 339] width 11 height 9
radio input "true"
click at [798, 415] on input "False" at bounding box center [801, 416] width 11 height 9
radio input "true"
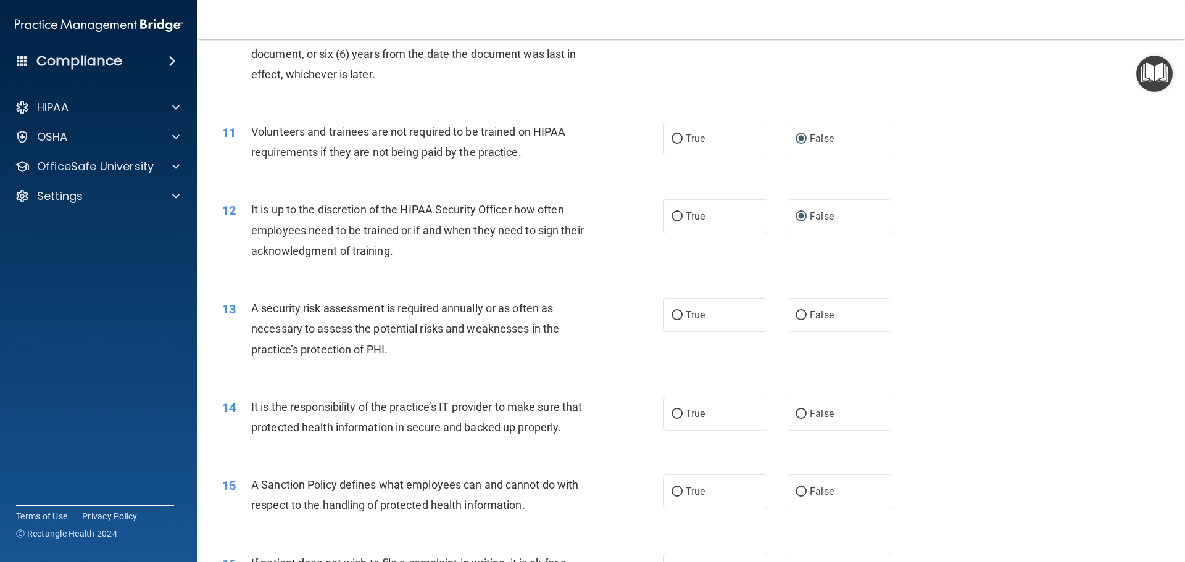
scroll to position [1111, 0]
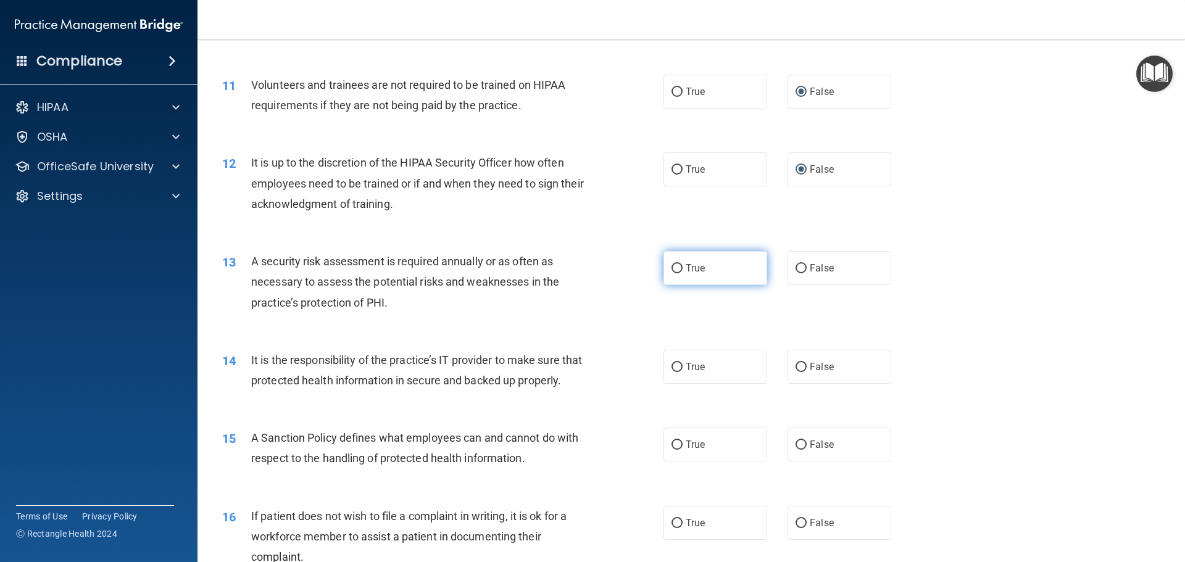
click at [686, 270] on span "True" at bounding box center [695, 268] width 19 height 12
click at [681, 270] on input "True" at bounding box center [677, 268] width 11 height 9
radio input "true"
click at [798, 371] on input "False" at bounding box center [801, 367] width 11 height 9
radio input "true"
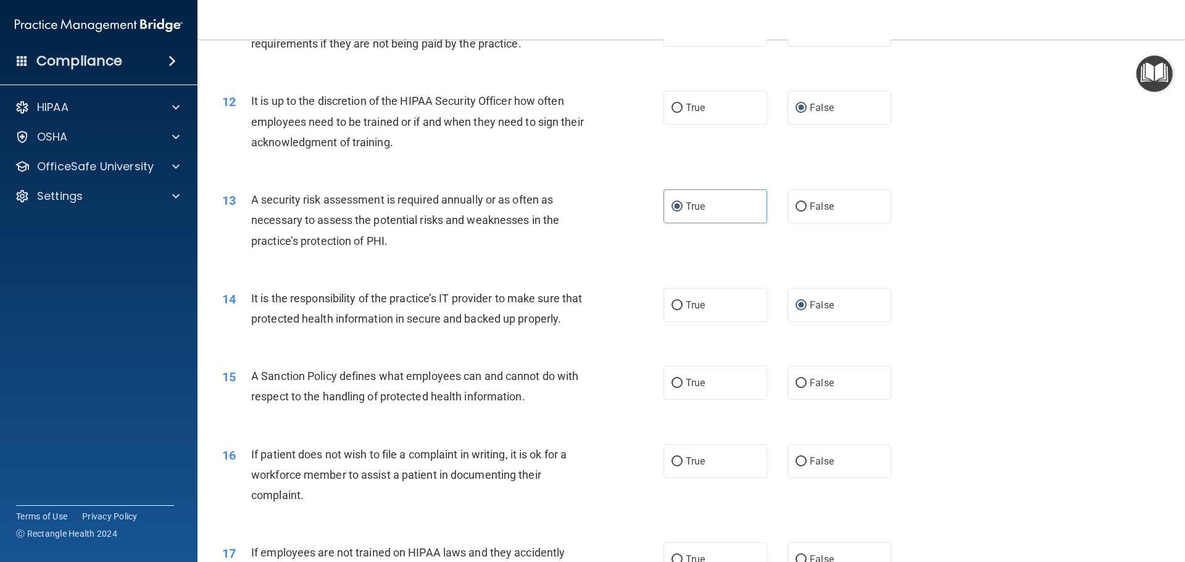
scroll to position [1234, 0]
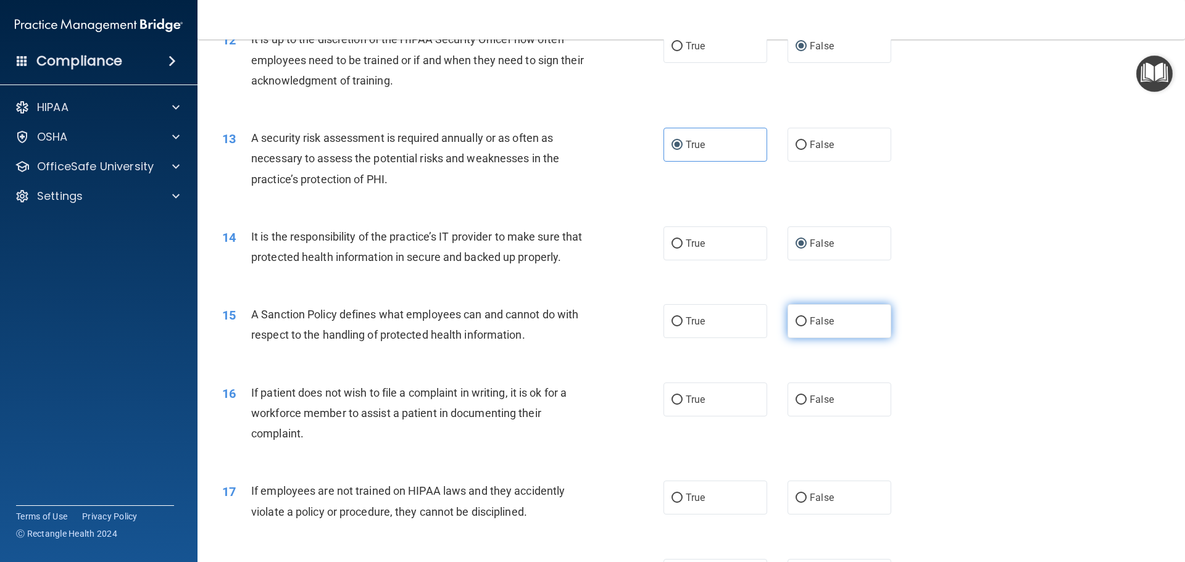
click at [799, 327] on input "False" at bounding box center [801, 321] width 11 height 9
radio input "true"
click at [672, 405] on input "True" at bounding box center [677, 400] width 11 height 9
radio input "true"
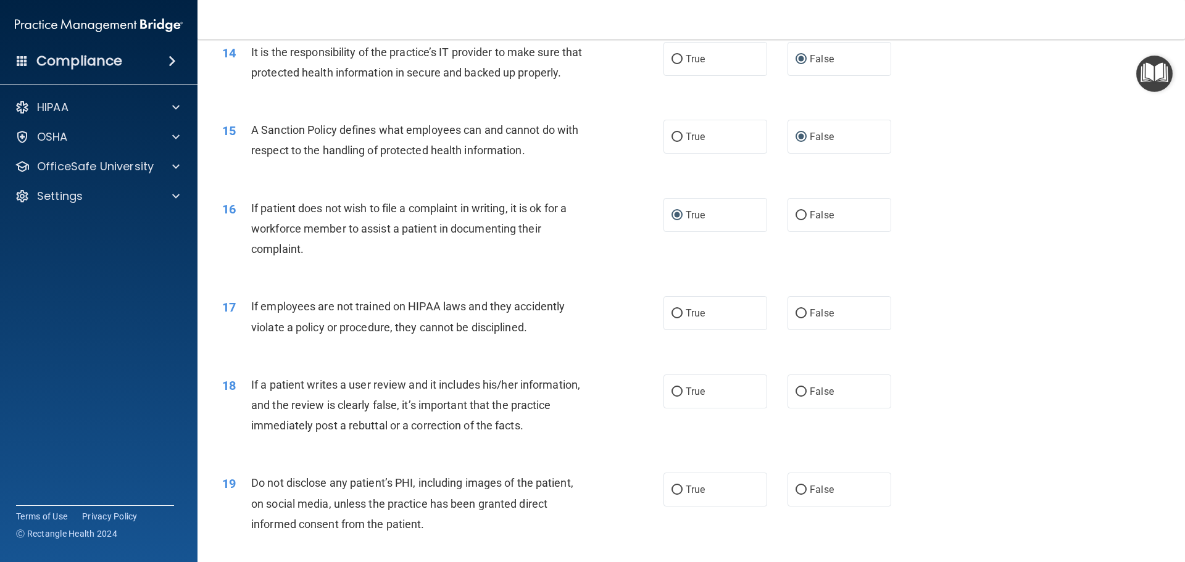
scroll to position [1420, 0]
click at [796, 318] on input "False" at bounding box center [801, 313] width 11 height 9
radio input "true"
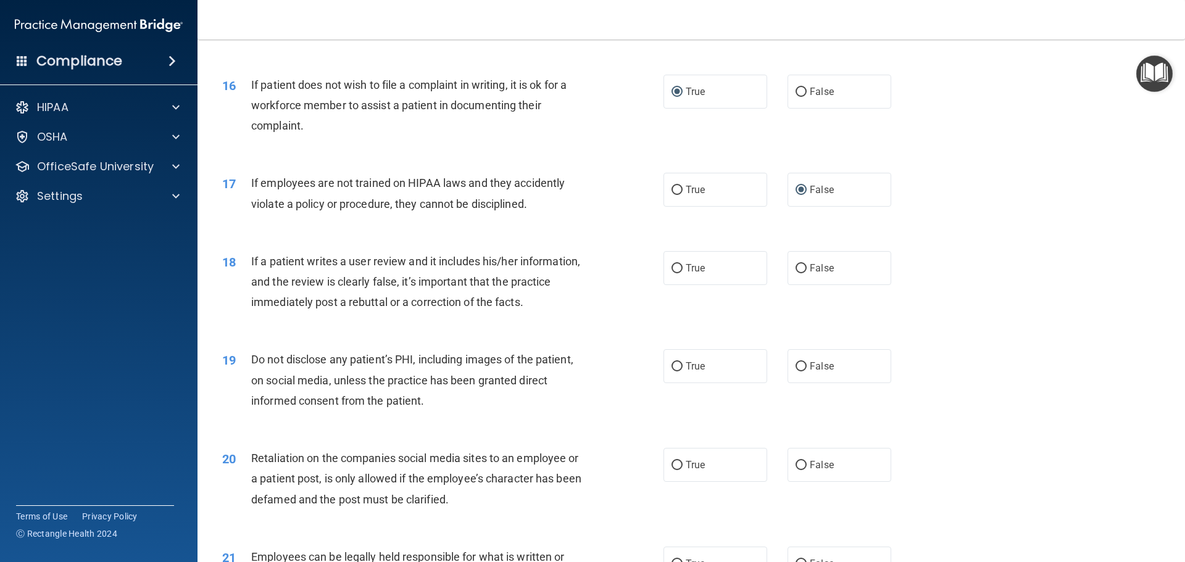
scroll to position [1543, 0]
click at [672, 273] on input "True" at bounding box center [677, 268] width 11 height 9
radio input "true"
click at [672, 371] on input "True" at bounding box center [677, 366] width 11 height 9
radio input "true"
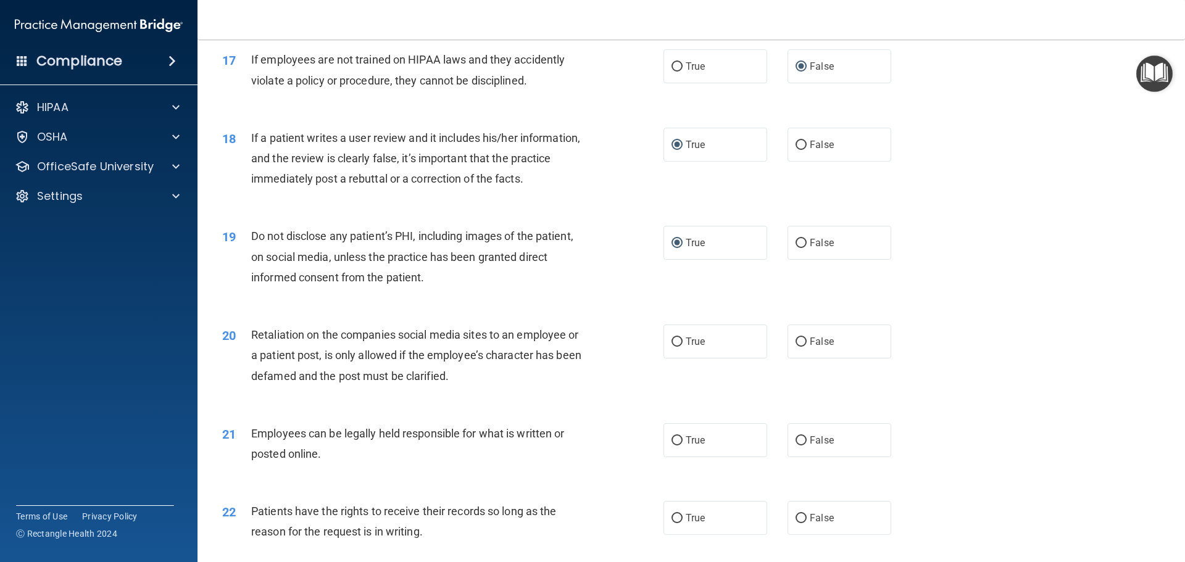
scroll to position [1666, 0]
click at [796, 346] on input "False" at bounding box center [801, 341] width 11 height 9
radio input "true"
click at [672, 445] on input "True" at bounding box center [677, 440] width 11 height 9
radio input "true"
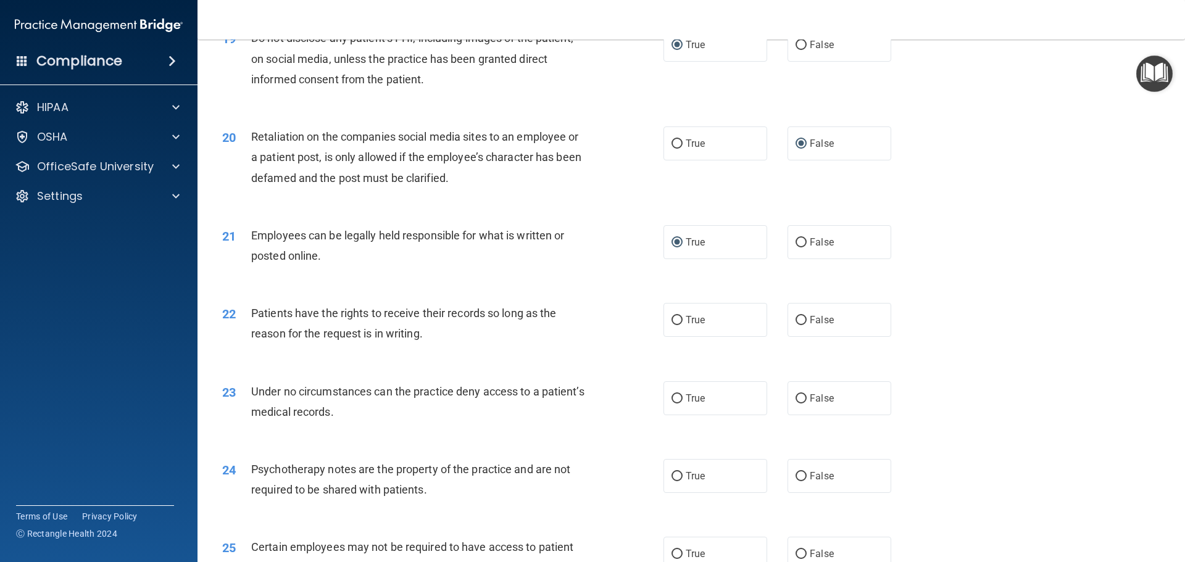
scroll to position [1913, 0]
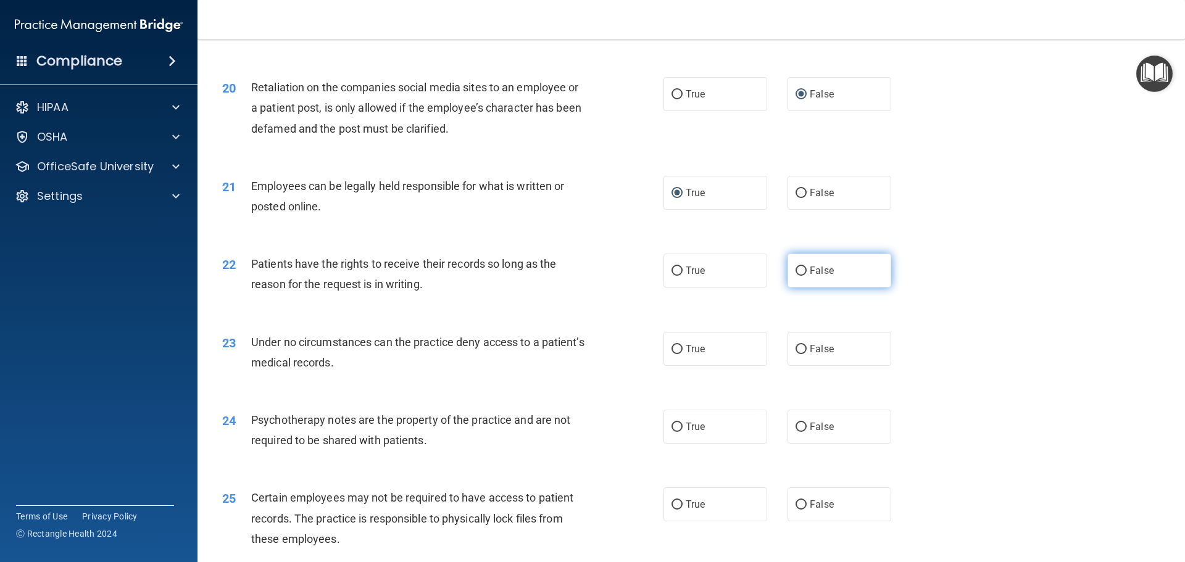
click at [796, 276] on input "False" at bounding box center [801, 271] width 11 height 9
radio input "true"
click at [800, 354] on input "False" at bounding box center [801, 349] width 11 height 9
radio input "true"
drag, startPoint x: 800, startPoint y: 447, endPoint x: 789, endPoint y: 439, distance: 13.2
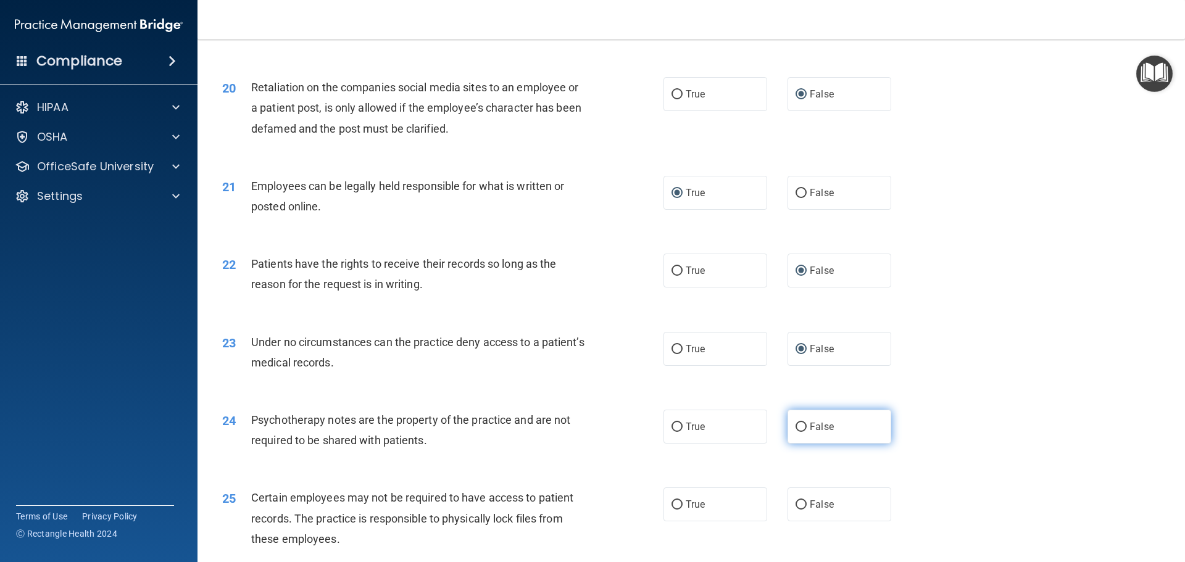
click at [800, 432] on input "False" at bounding box center [801, 427] width 11 height 9
radio input "true"
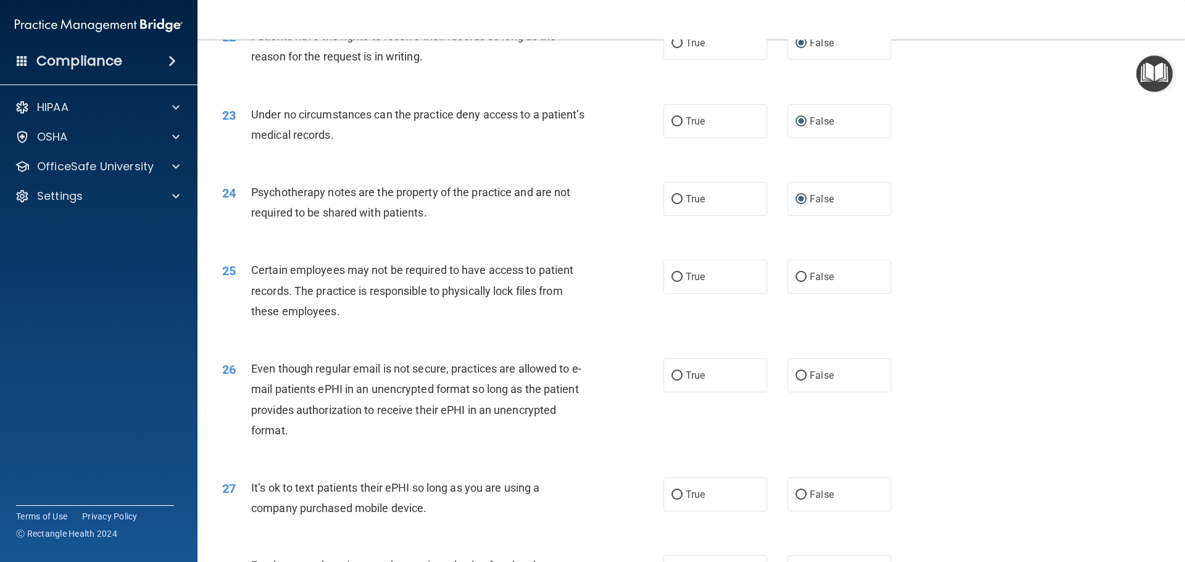
scroll to position [2160, 0]
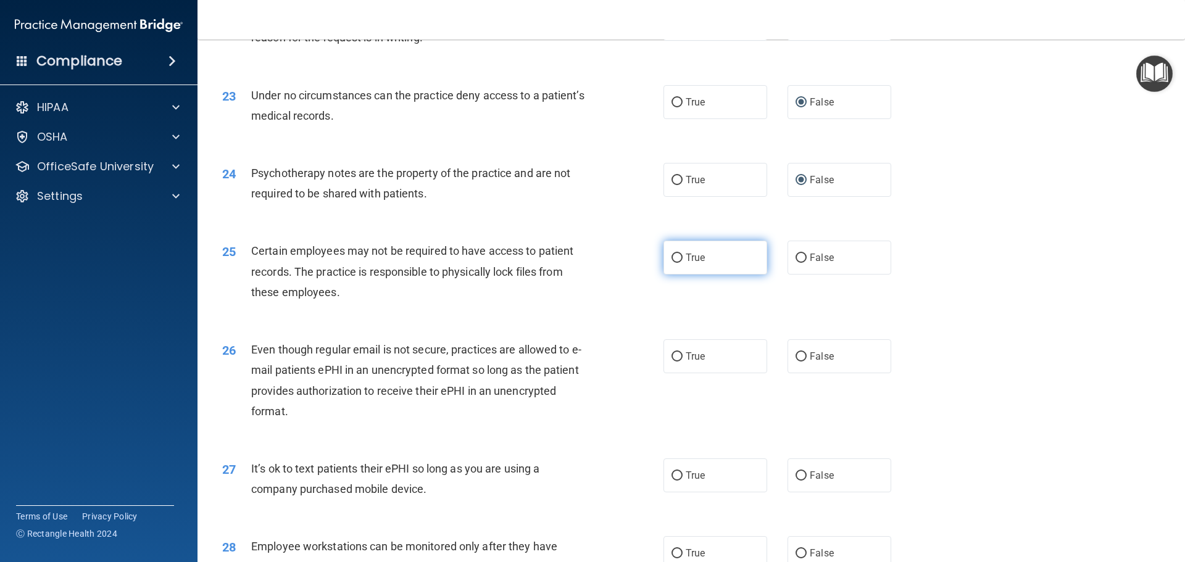
click at [676, 263] on input "True" at bounding box center [677, 258] width 11 height 9
radio input "true"
click at [676, 362] on input "True" at bounding box center [677, 356] width 11 height 9
radio input "true"
click at [676, 481] on input "True" at bounding box center [677, 476] width 11 height 9
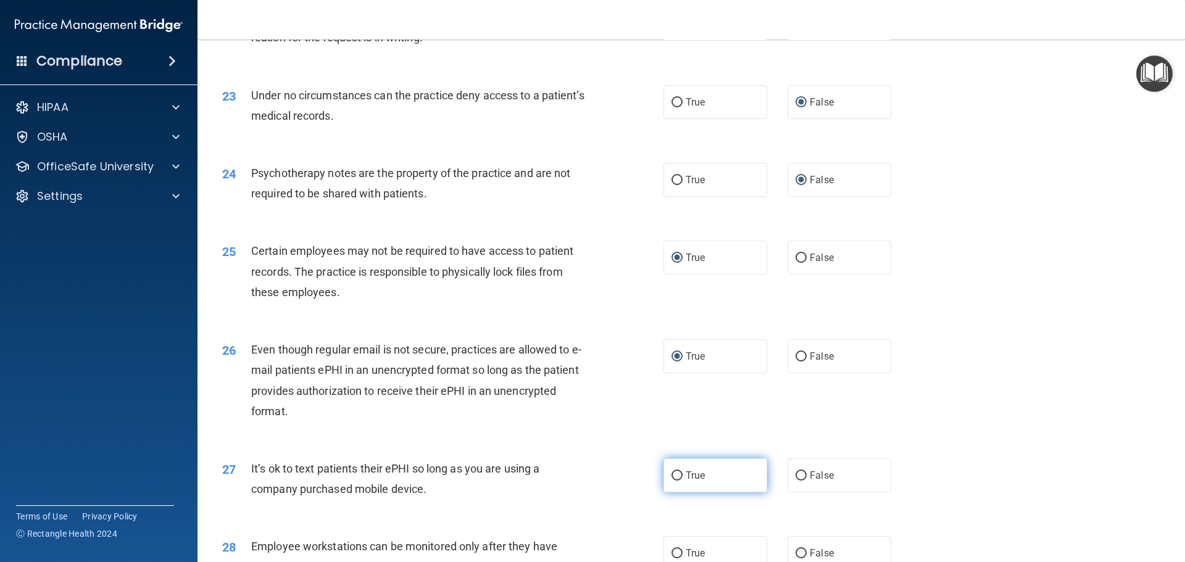
radio input "true"
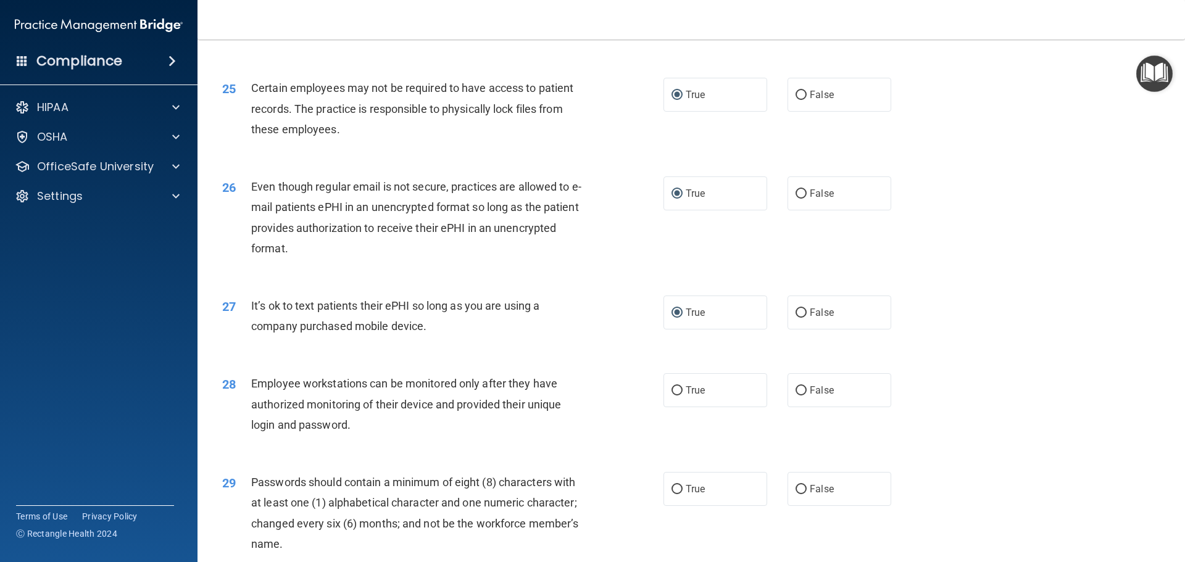
scroll to position [2345, 0]
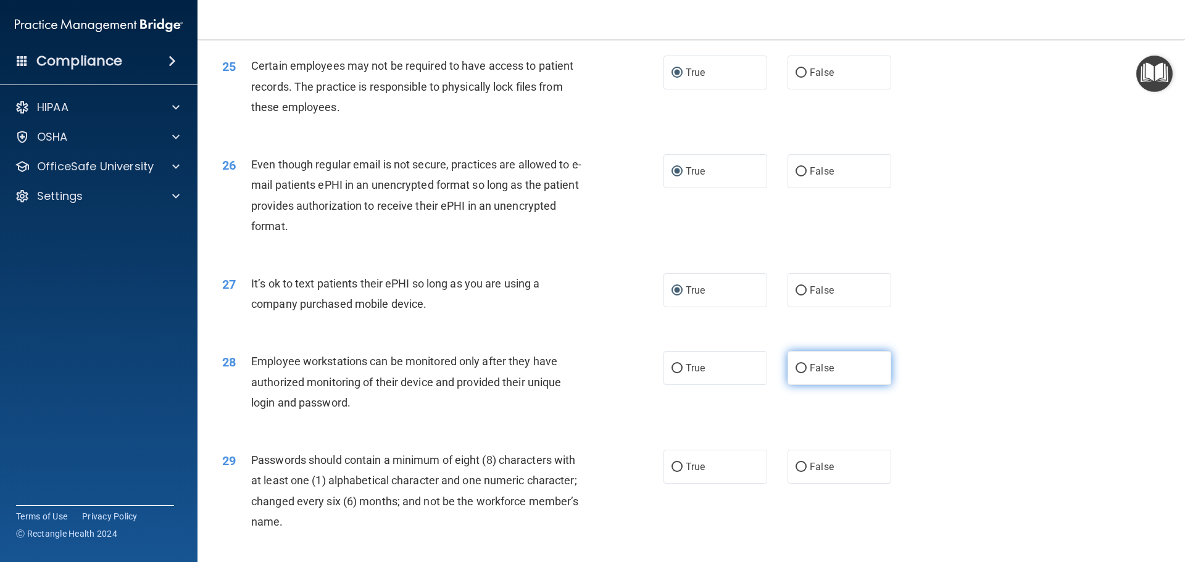
click at [810, 374] on span "False" at bounding box center [822, 368] width 24 height 12
click at [807, 373] on input "False" at bounding box center [801, 368] width 11 height 9
radio input "true"
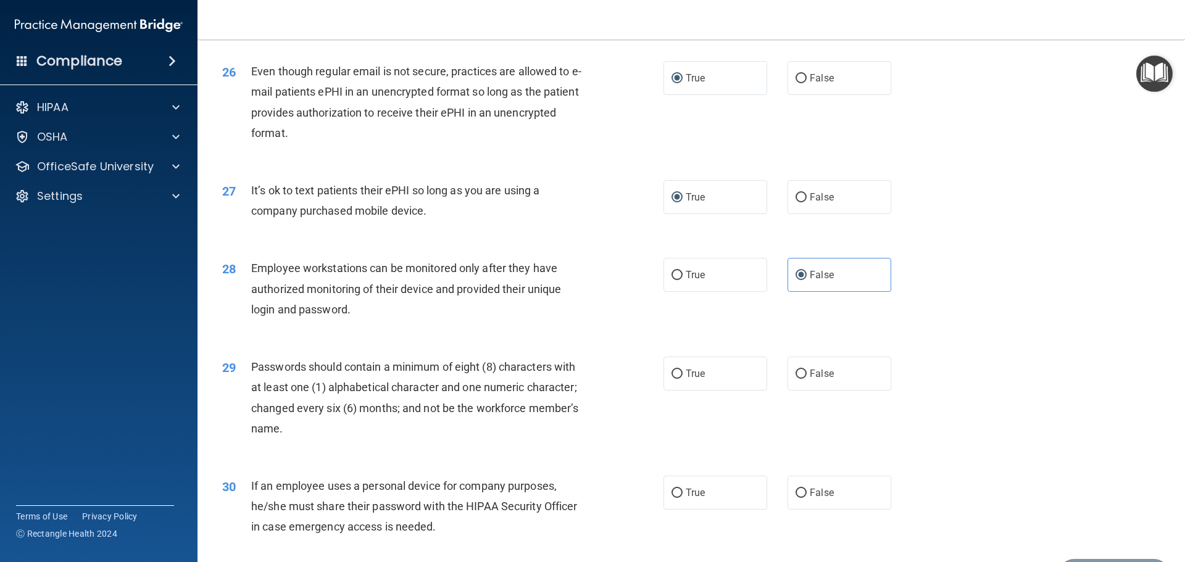
scroll to position [2469, 0]
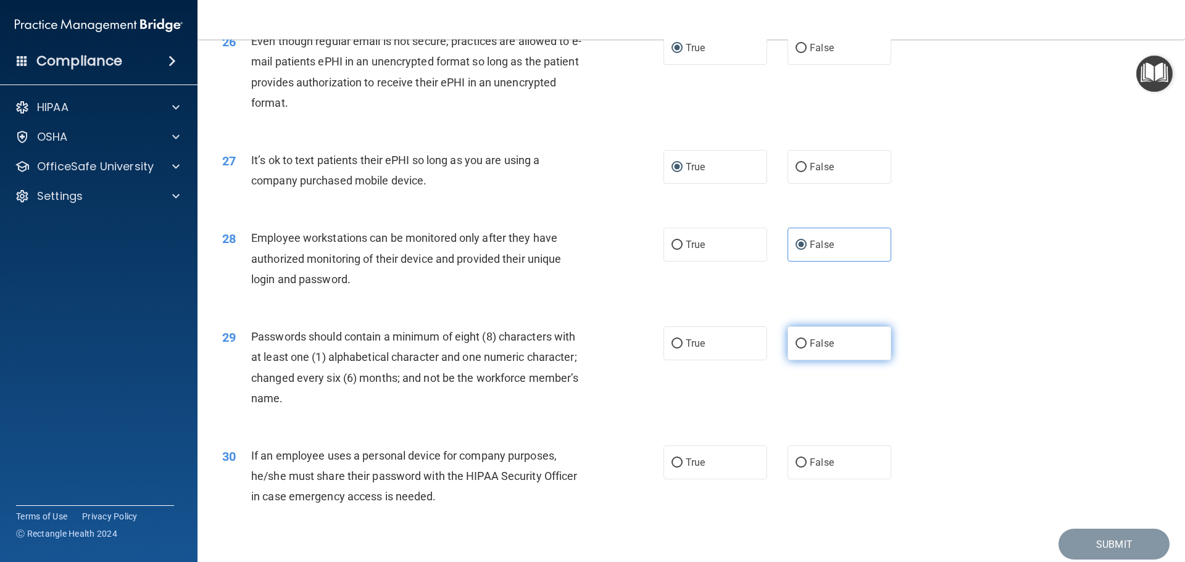
click at [800, 349] on input "False" at bounding box center [801, 343] width 11 height 9
radio input "true"
click at [796, 468] on input "False" at bounding box center [801, 463] width 11 height 9
radio input "true"
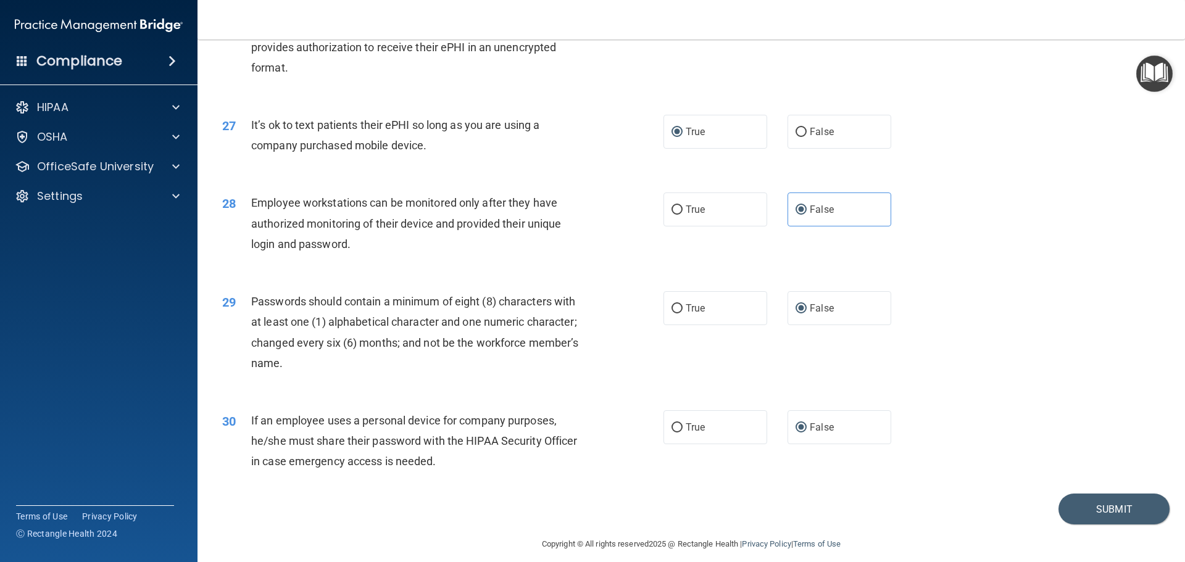
scroll to position [2536, 0]
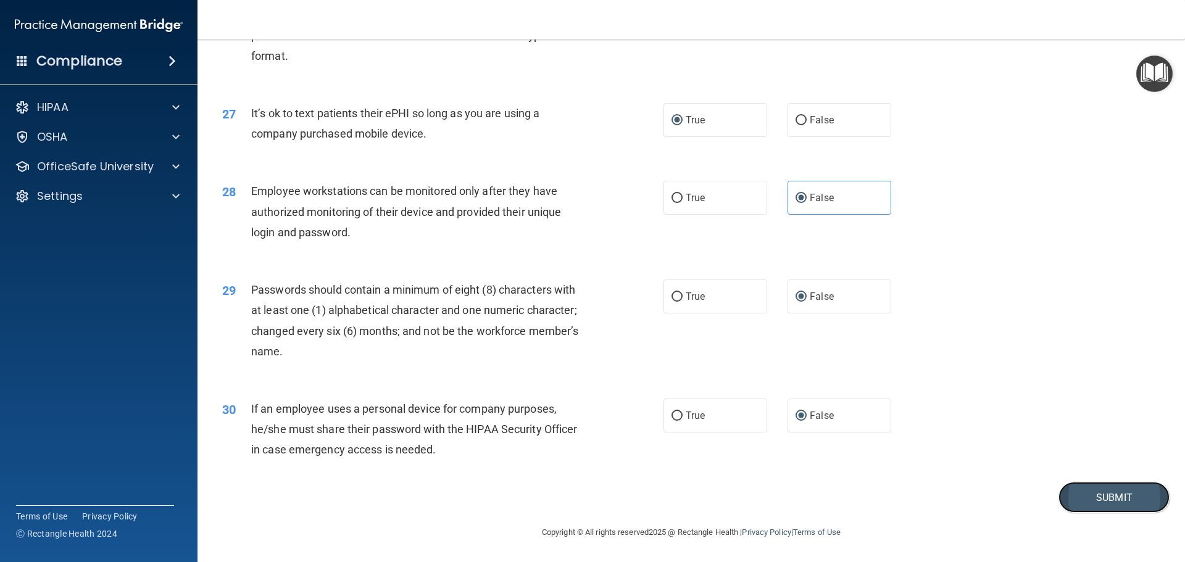
click at [1096, 496] on button "Submit" at bounding box center [1114, 497] width 111 height 31
click at [1107, 498] on button "Submit" at bounding box center [1114, 497] width 111 height 31
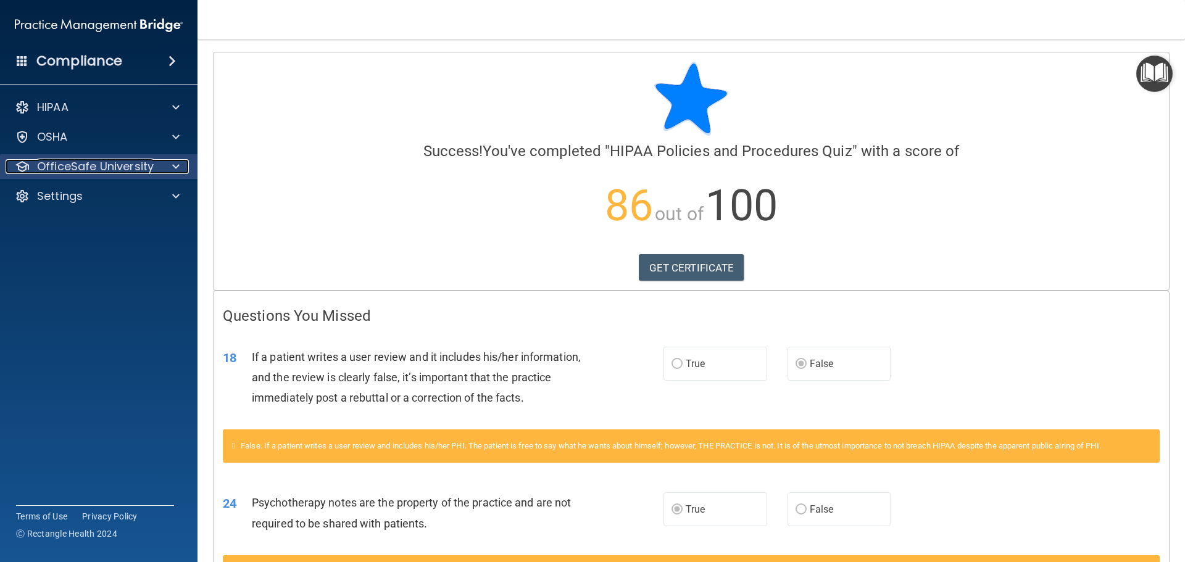
click at [97, 166] on p "OfficeSafe University" at bounding box center [95, 166] width 117 height 15
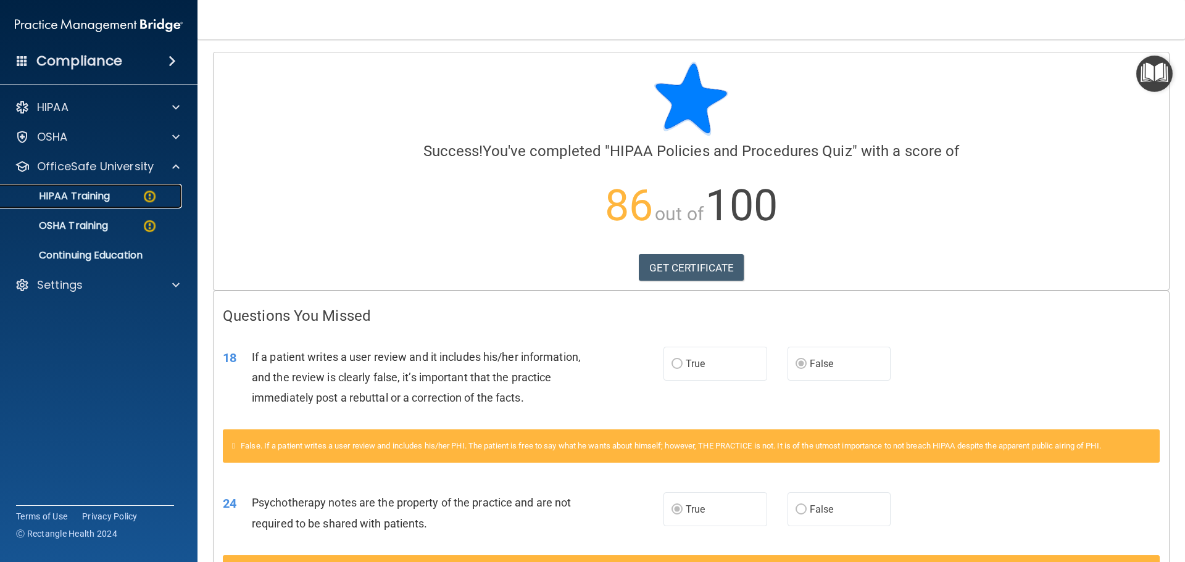
click at [99, 190] on p "HIPAA Training" at bounding box center [59, 196] width 102 height 12
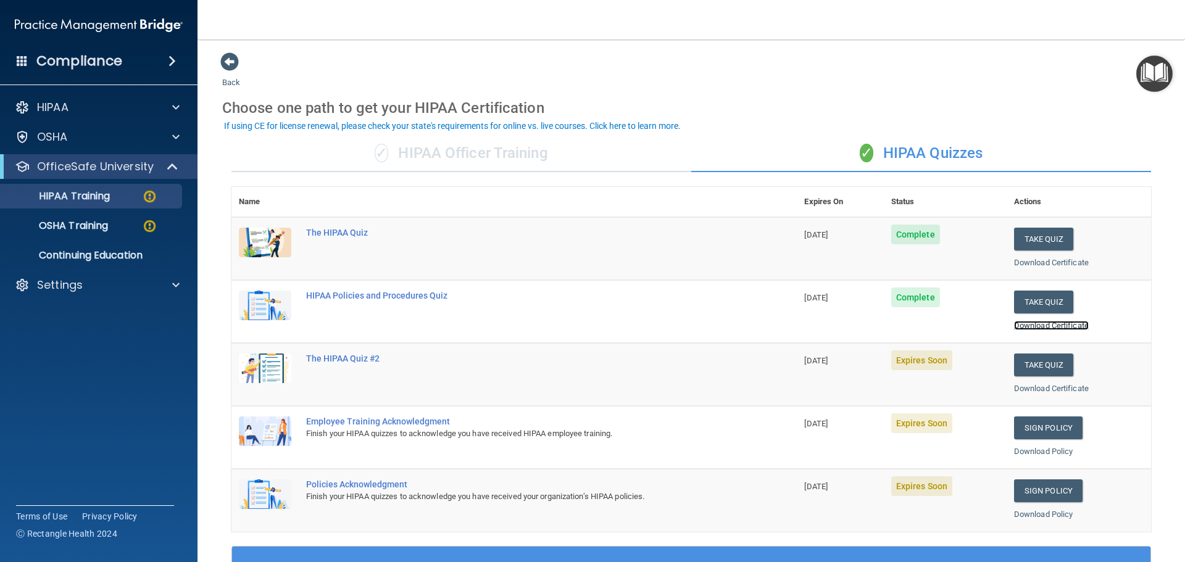
click at [1039, 323] on link "Download Certificate" at bounding box center [1051, 325] width 75 height 9
click at [1033, 365] on button "Take Quiz" at bounding box center [1043, 365] width 59 height 23
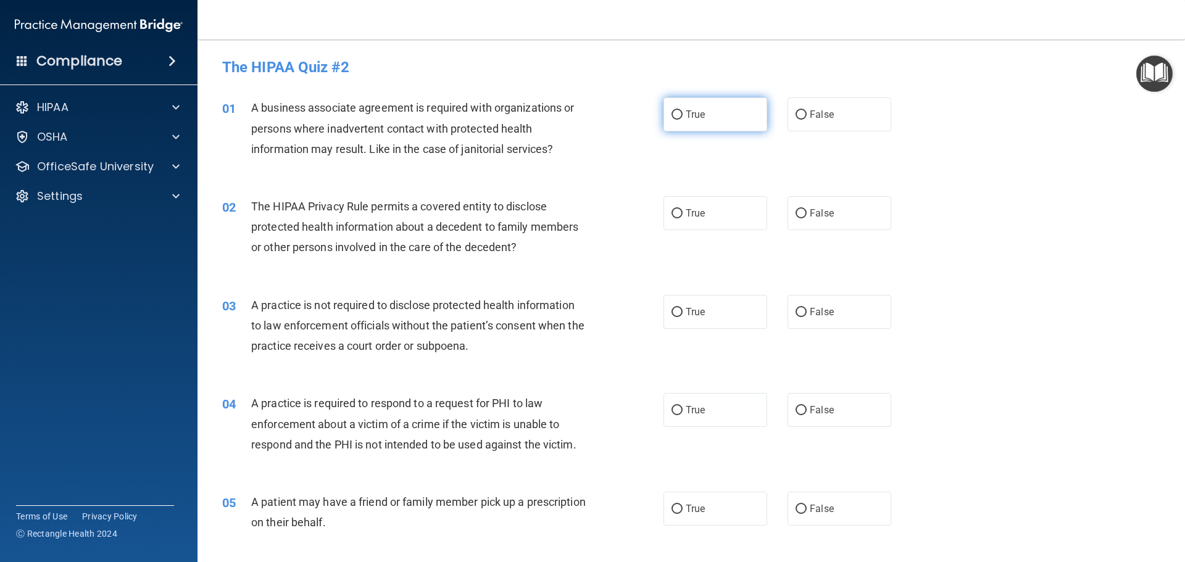
click at [677, 116] on input "True" at bounding box center [677, 114] width 11 height 9
radio input "true"
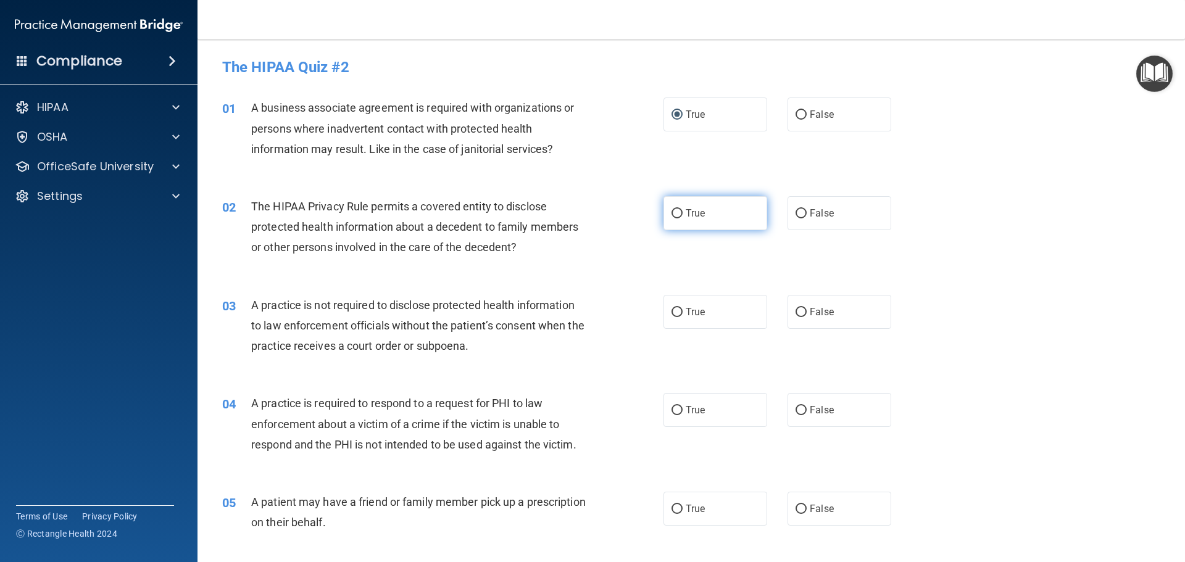
click at [670, 208] on label "True" at bounding box center [715, 213] width 104 height 34
click at [672, 212] on input "True" at bounding box center [677, 213] width 11 height 9
radio input "true"
click at [802, 316] on label "False" at bounding box center [840, 312] width 104 height 34
click at [802, 316] on input "False" at bounding box center [801, 312] width 11 height 9
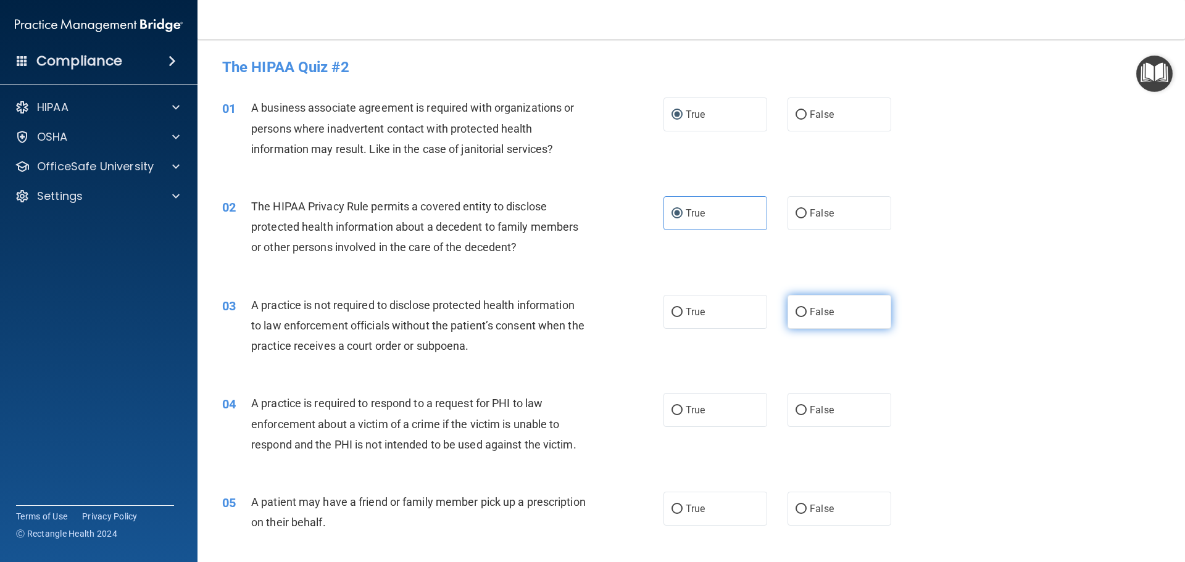
radio input "true"
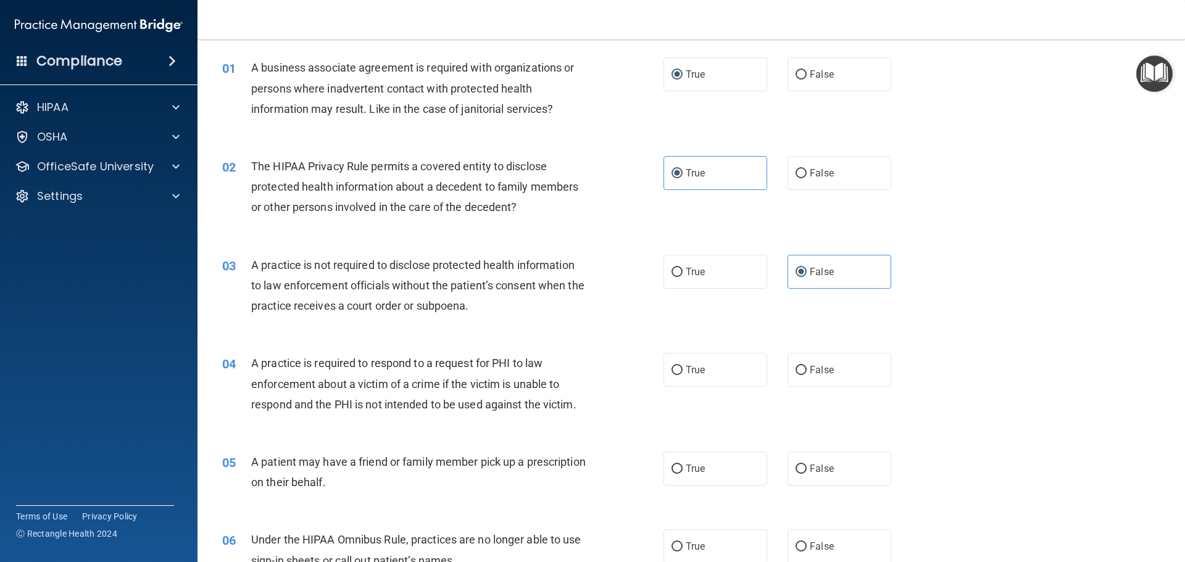
scroll to position [62, 0]
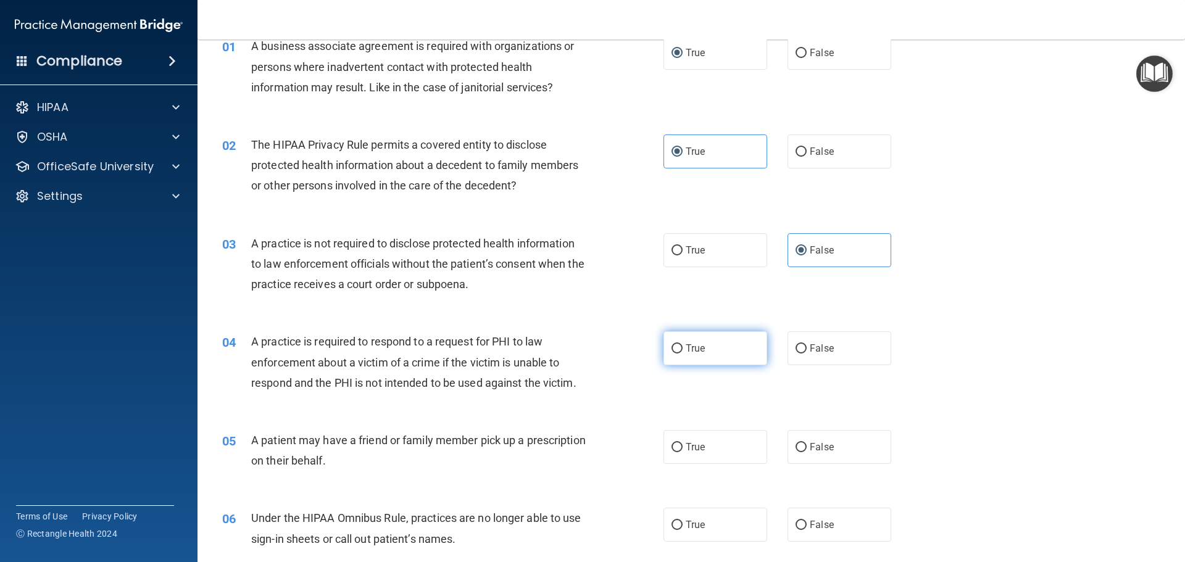
click at [677, 347] on input "True" at bounding box center [677, 348] width 11 height 9
radio input "true"
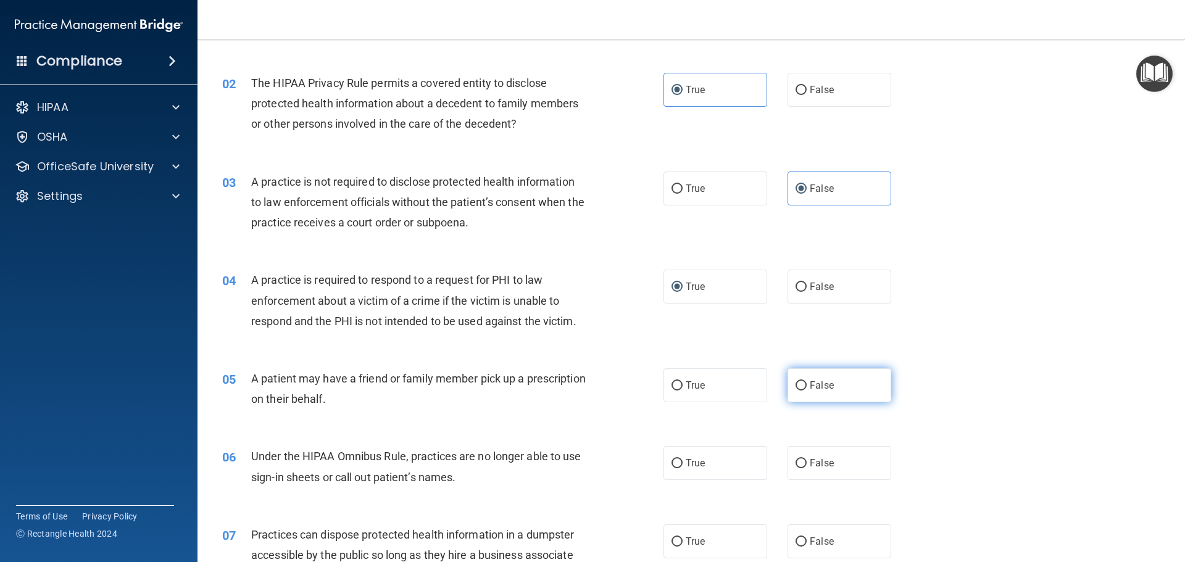
click at [799, 387] on input "False" at bounding box center [801, 385] width 11 height 9
radio input "true"
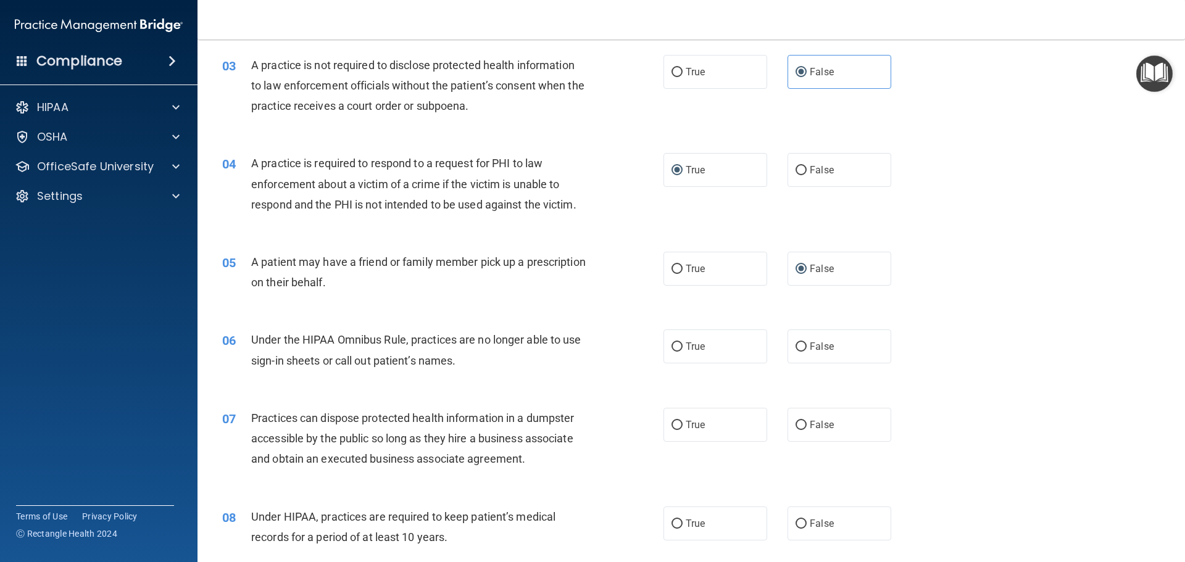
scroll to position [247, 0]
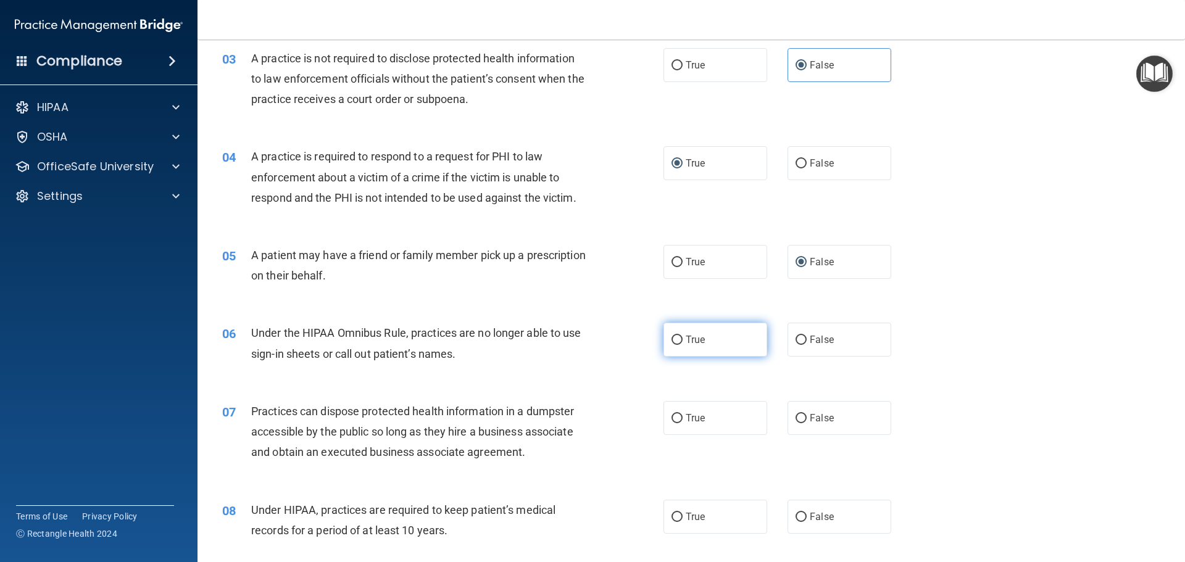
click at [686, 339] on span "True" at bounding box center [695, 340] width 19 height 12
click at [683, 339] on input "True" at bounding box center [677, 340] width 11 height 9
radio input "true"
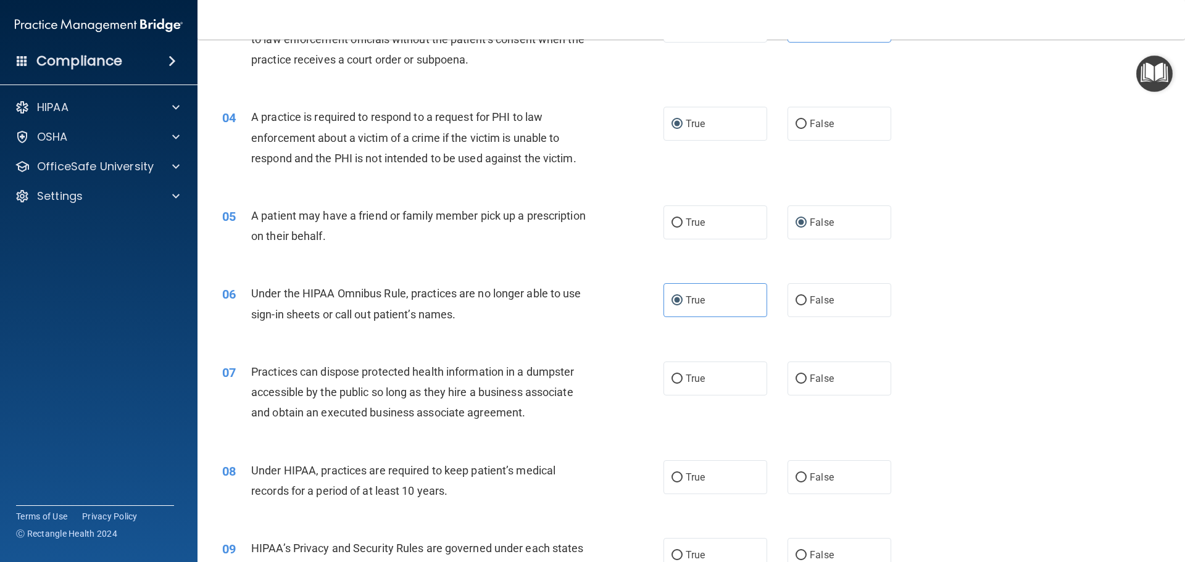
scroll to position [309, 0]
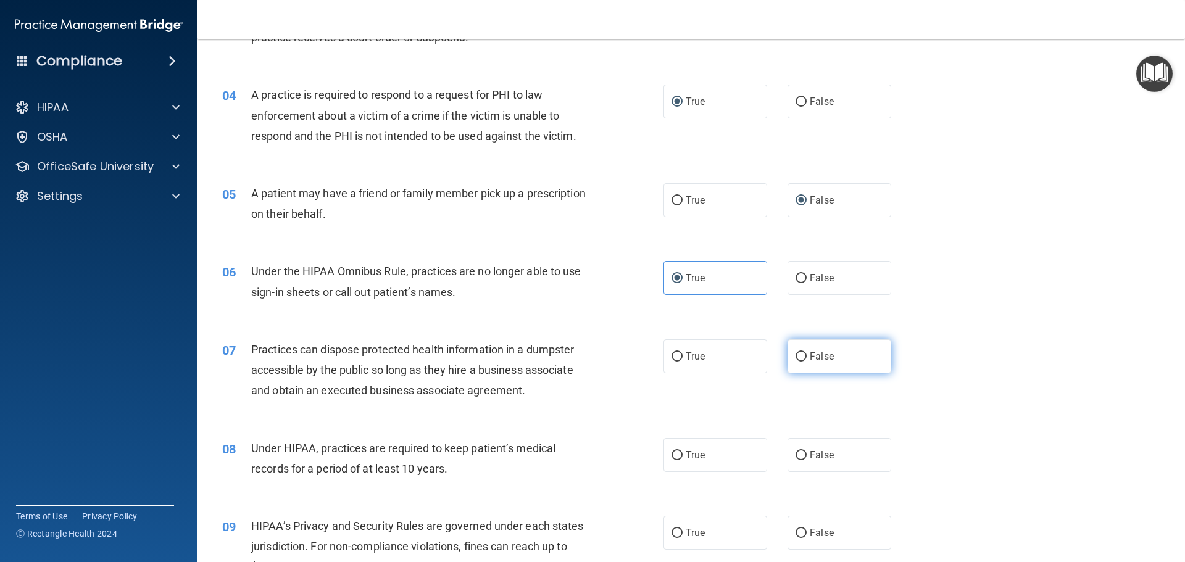
click at [796, 356] on input "False" at bounding box center [801, 356] width 11 height 9
radio input "true"
click at [804, 463] on label "False" at bounding box center [840, 455] width 104 height 34
click at [804, 460] on input "False" at bounding box center [801, 455] width 11 height 9
radio input "true"
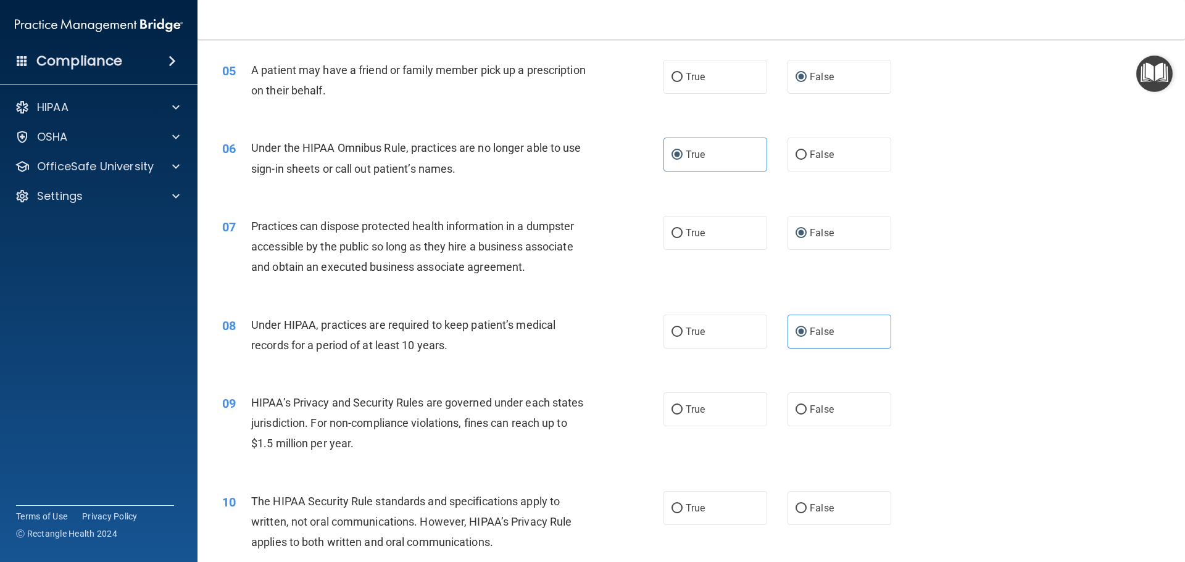
scroll to position [494, 0]
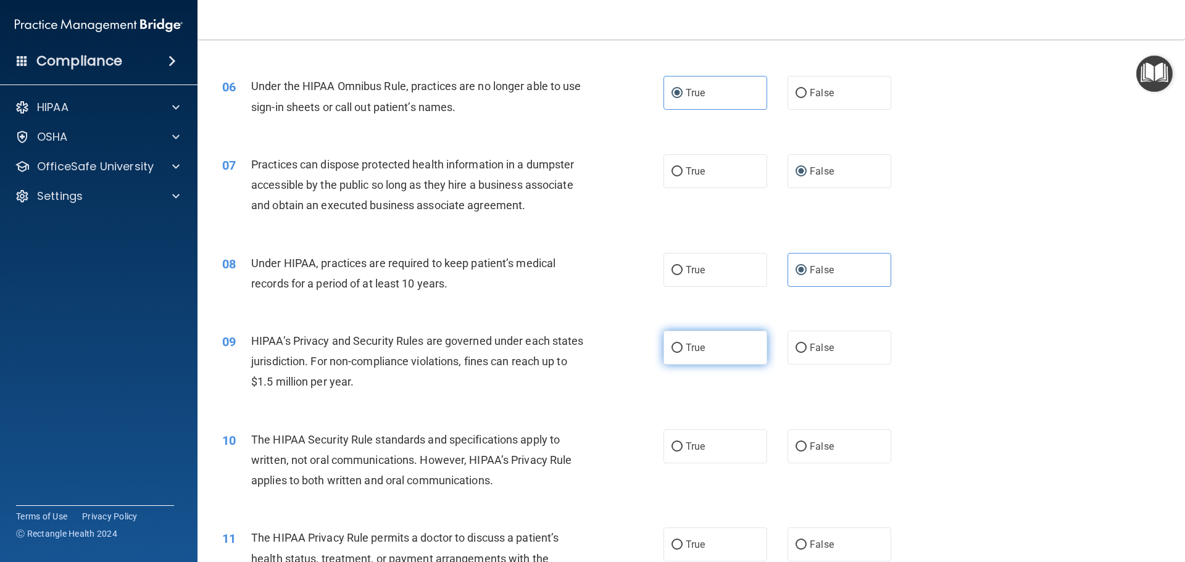
click at [686, 349] on span "True" at bounding box center [695, 348] width 19 height 12
click at [683, 349] on input "True" at bounding box center [677, 348] width 11 height 9
radio input "true"
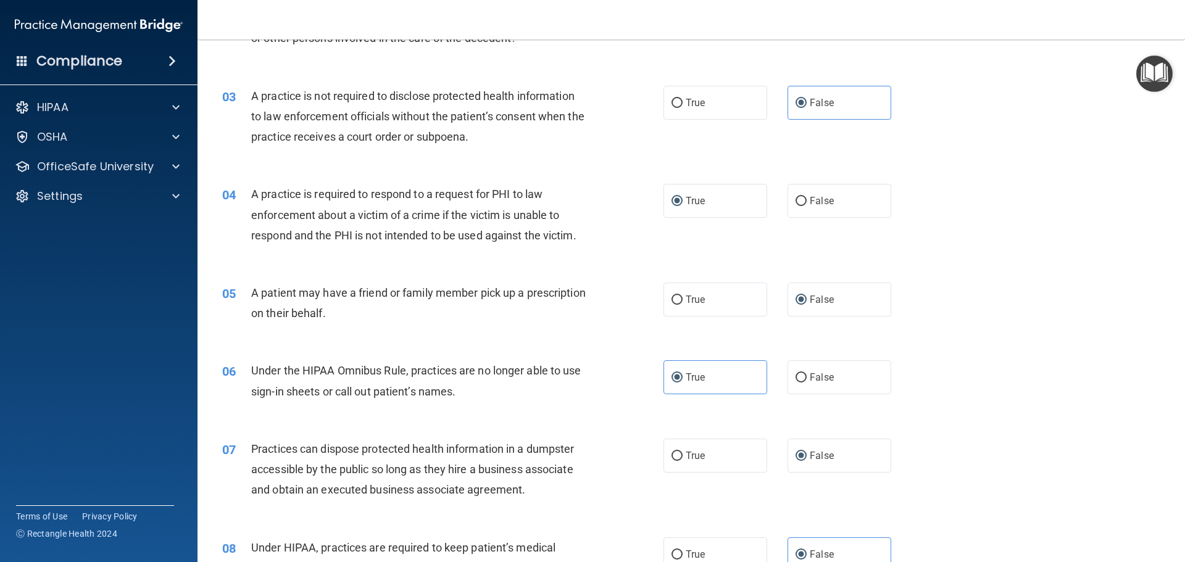
scroll to position [123, 0]
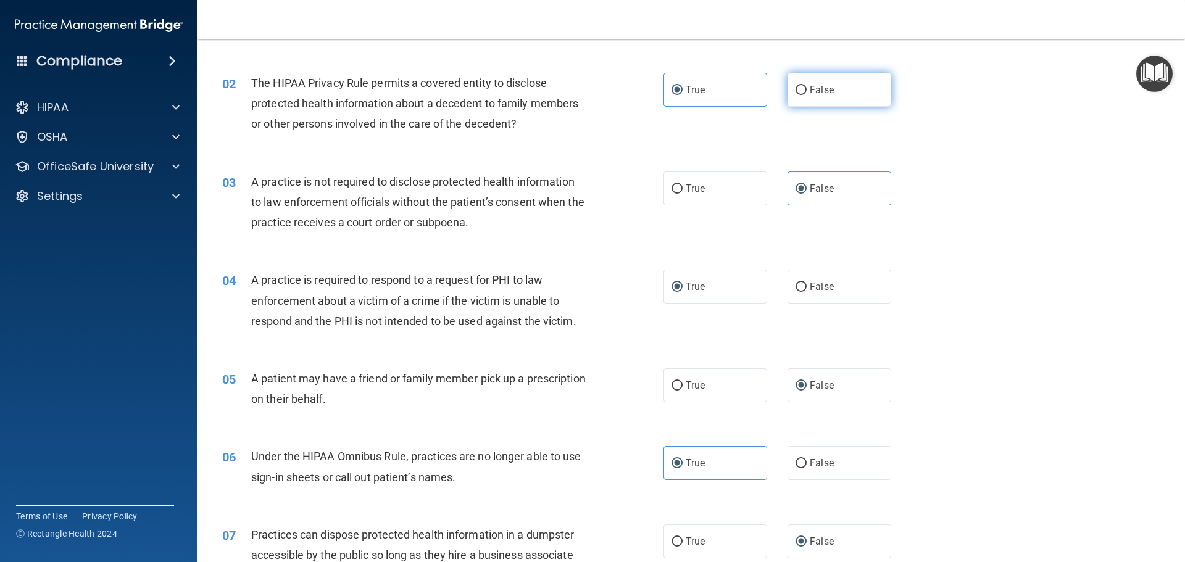
click at [797, 88] on input "False" at bounding box center [801, 90] width 11 height 9
radio input "true"
radio input "false"
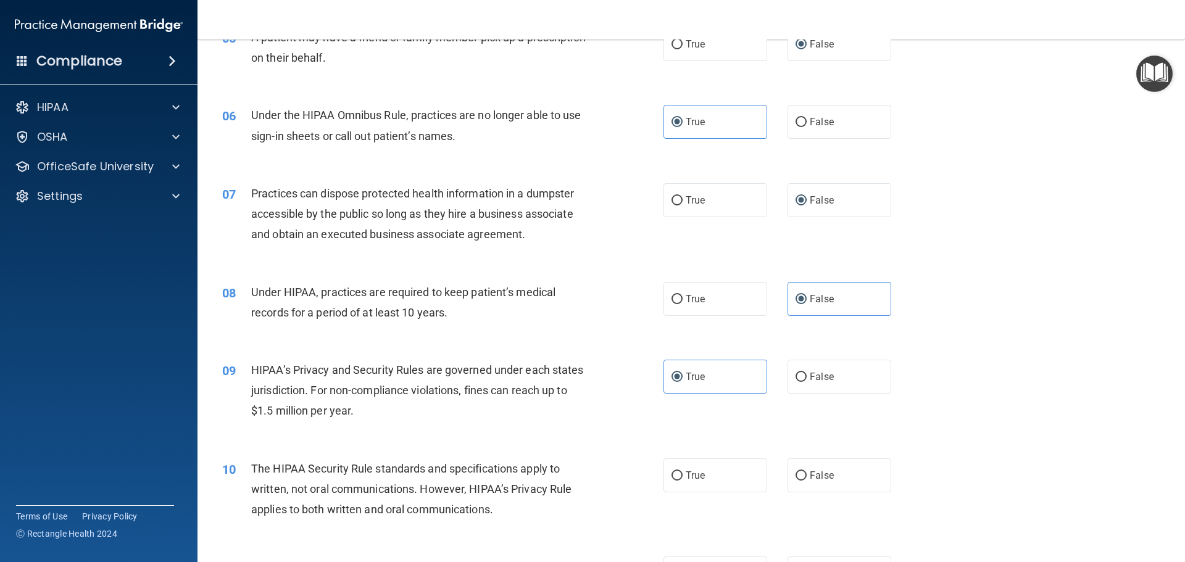
scroll to position [494, 0]
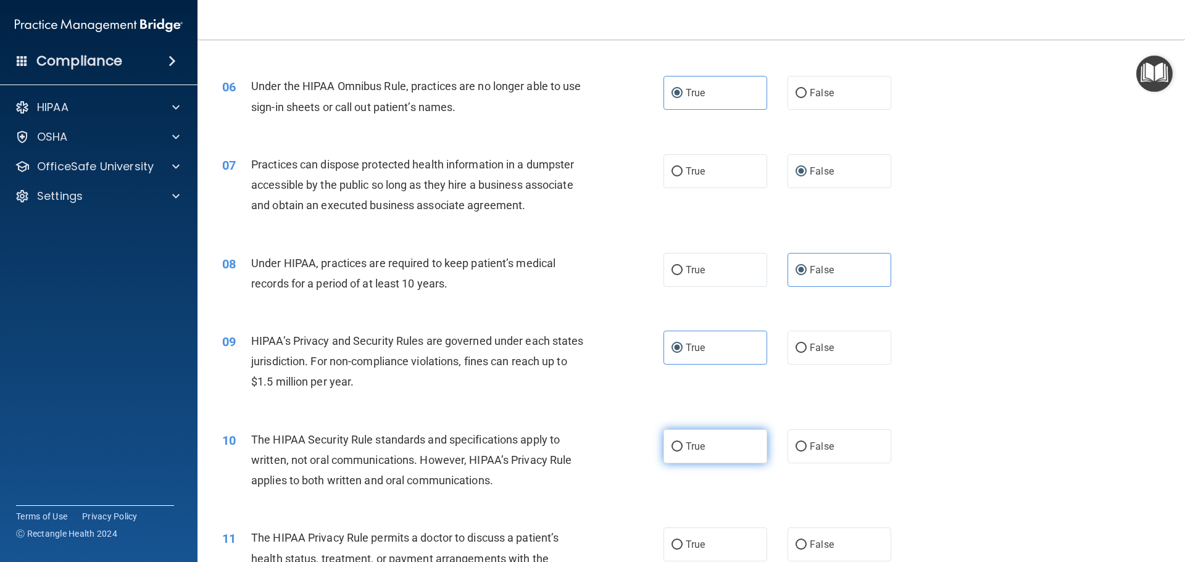
click at [674, 447] on input "True" at bounding box center [677, 447] width 11 height 9
radio input "true"
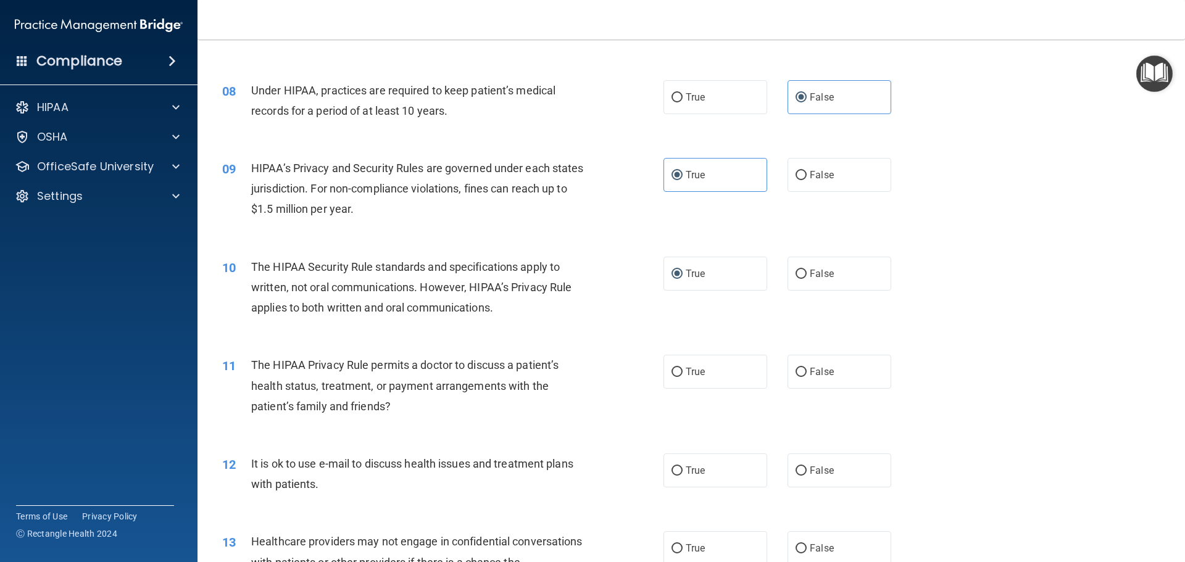
scroll to position [679, 0]
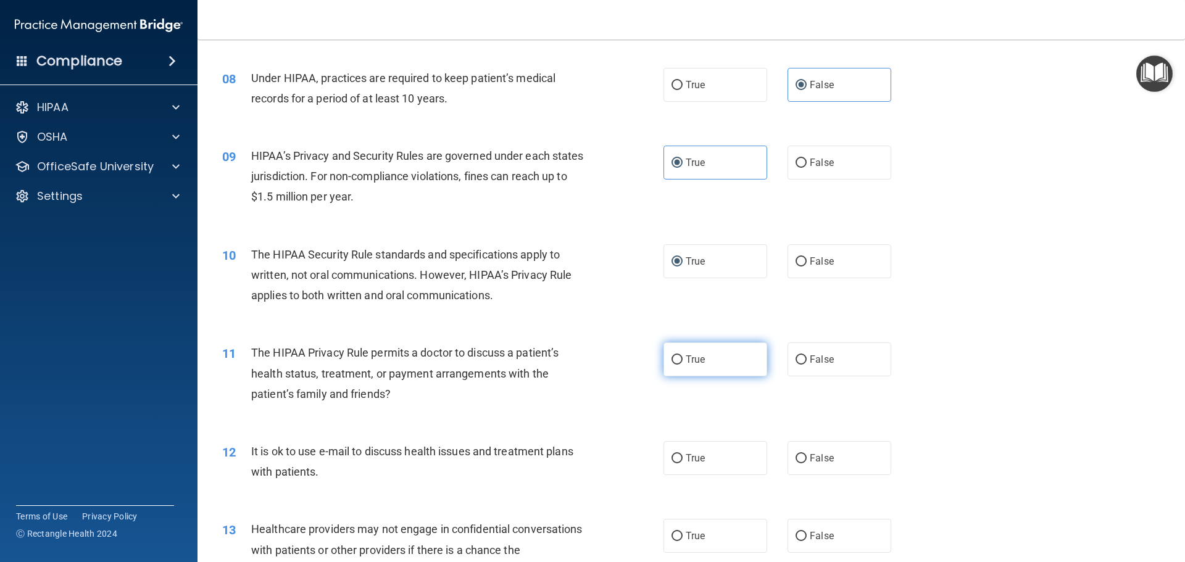
click at [674, 360] on input "True" at bounding box center [677, 360] width 11 height 9
radio input "true"
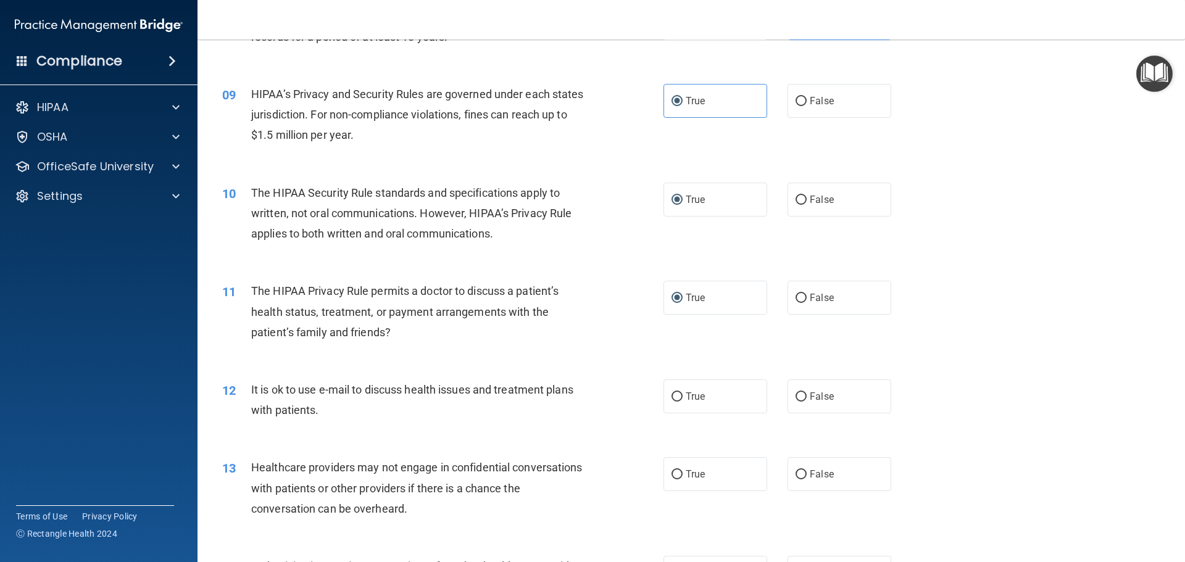
scroll to position [802, 0]
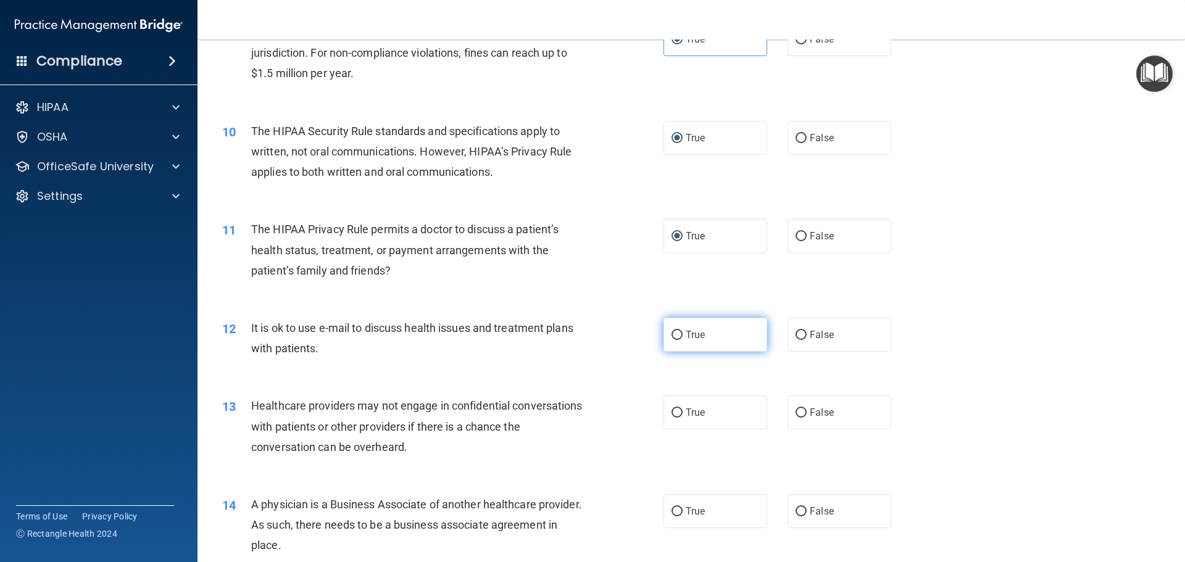
click at [672, 335] on input "True" at bounding box center [677, 335] width 11 height 9
radio input "true"
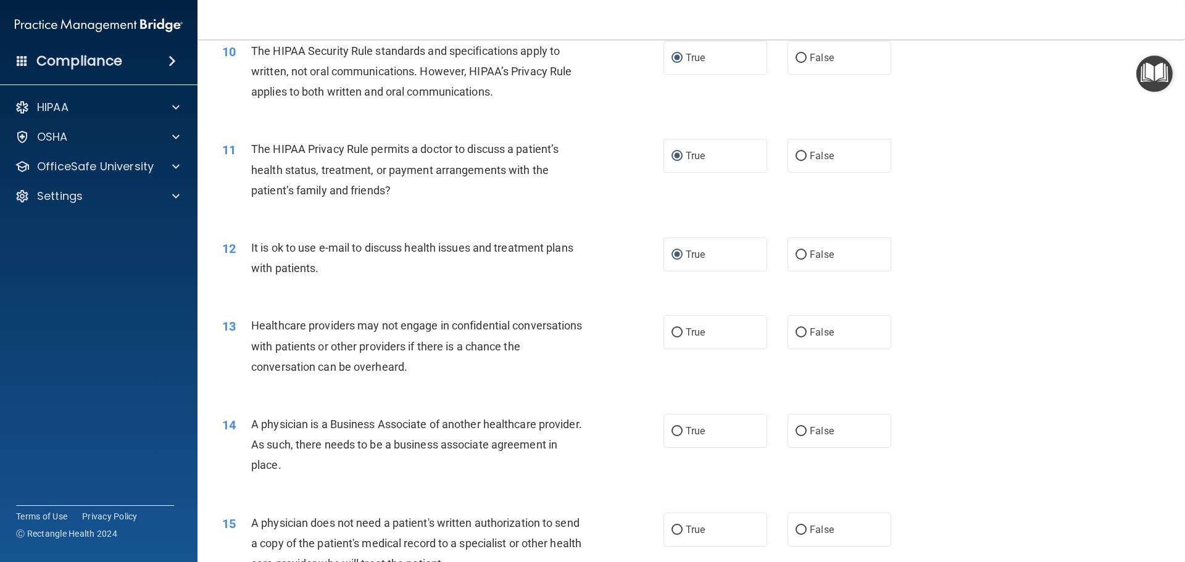
scroll to position [926, 0]
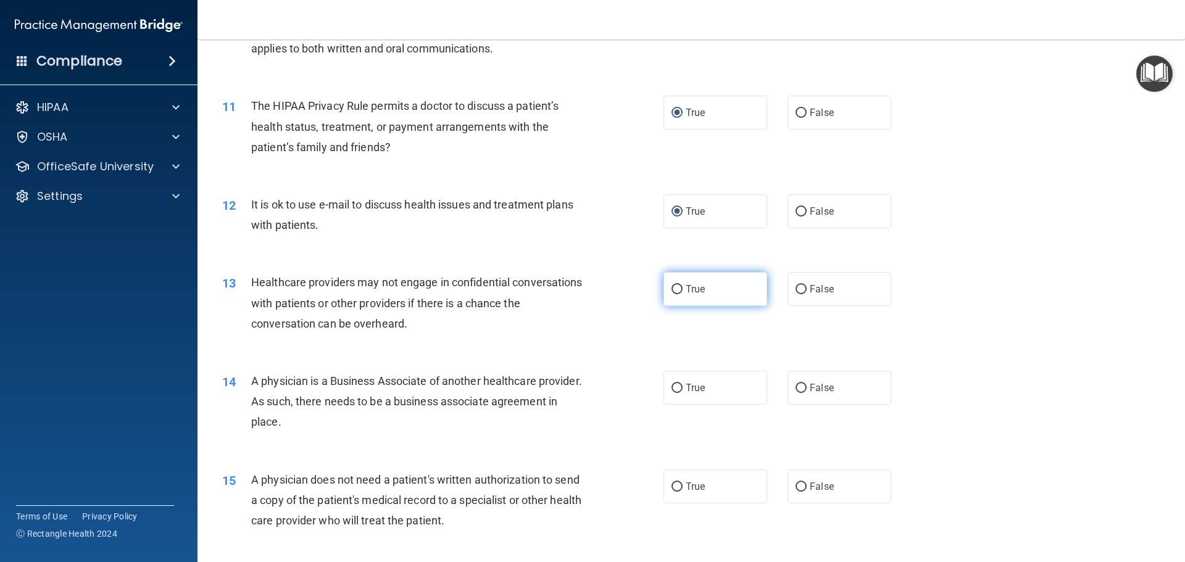
click at [676, 289] on input "True" at bounding box center [677, 289] width 11 height 9
radio input "true"
click at [799, 388] on input "False" at bounding box center [801, 388] width 11 height 9
radio input "true"
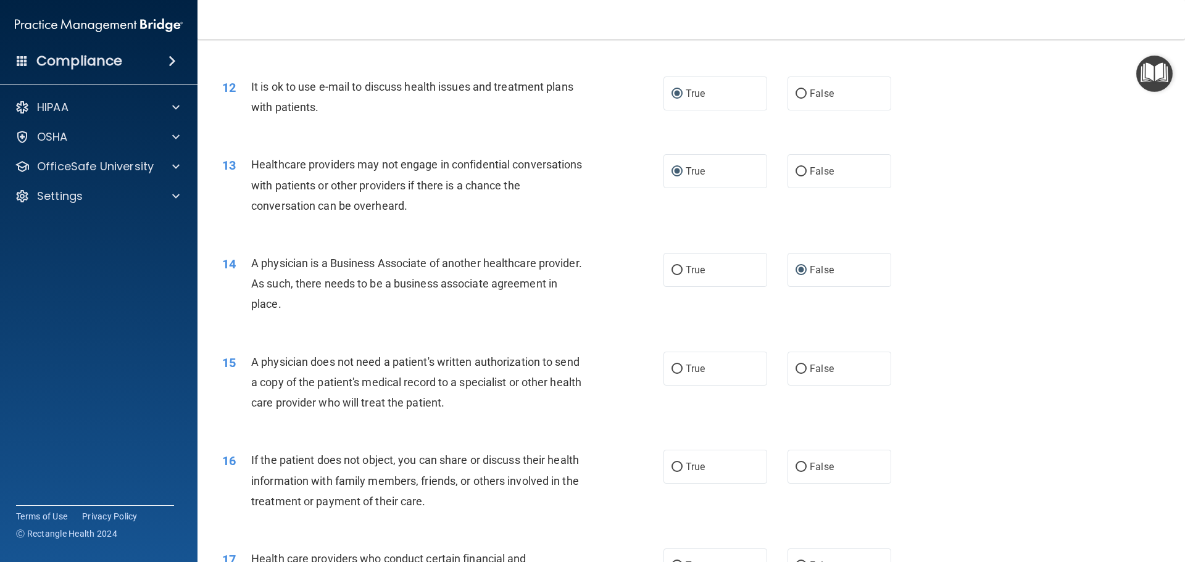
scroll to position [1049, 0]
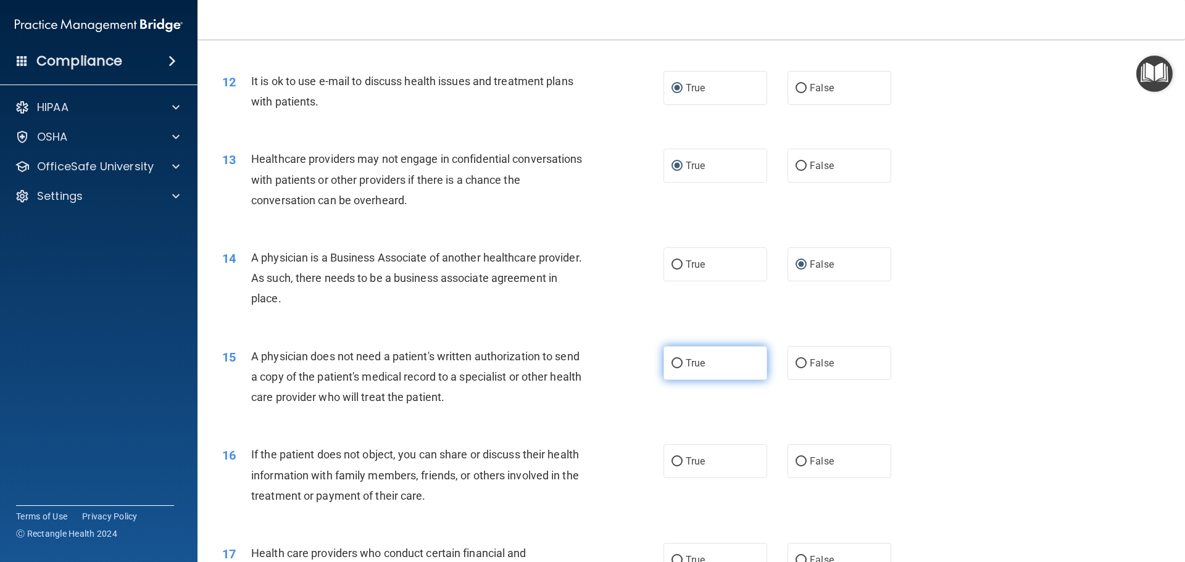
click at [686, 364] on span "True" at bounding box center [695, 363] width 19 height 12
click at [681, 364] on input "True" at bounding box center [677, 363] width 11 height 9
radio input "true"
click at [681, 460] on label "True" at bounding box center [715, 461] width 104 height 34
click at [681, 460] on input "True" at bounding box center [677, 461] width 11 height 9
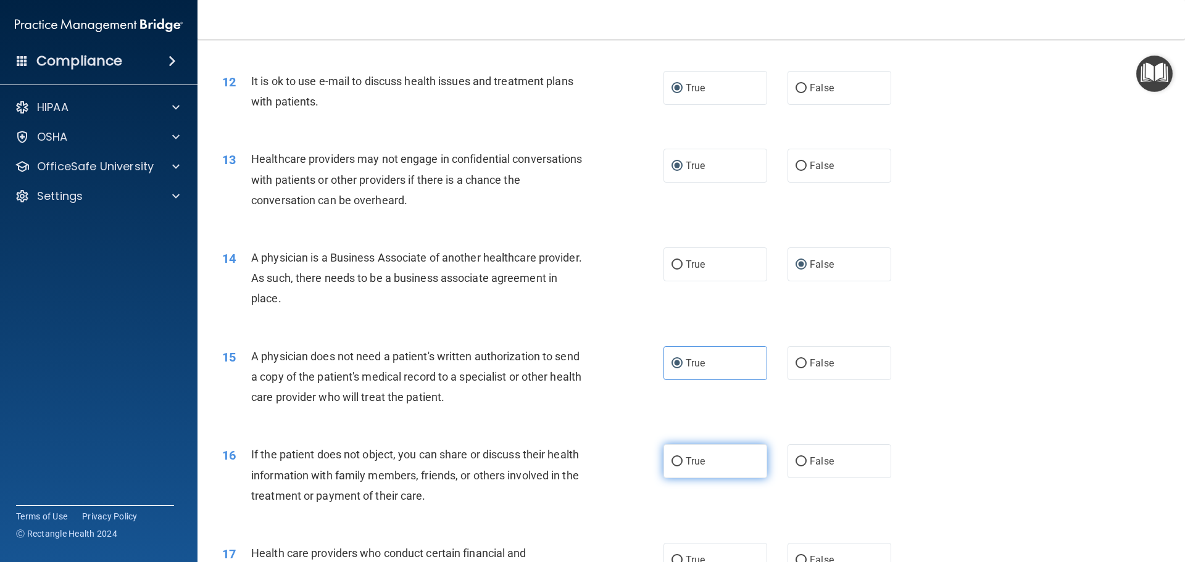
radio input "true"
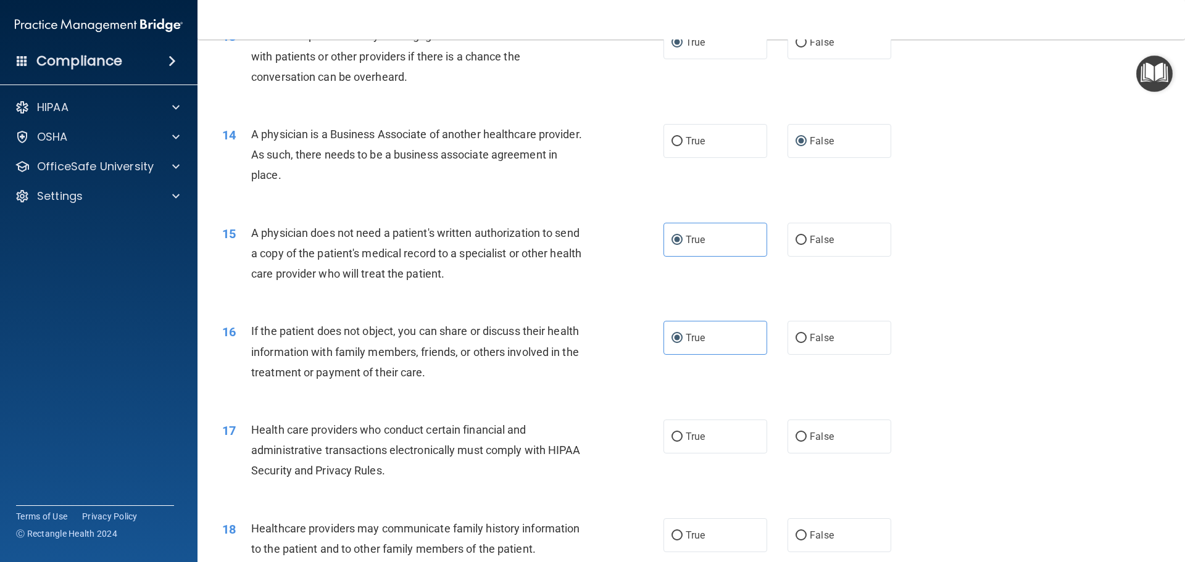
scroll to position [1234, 0]
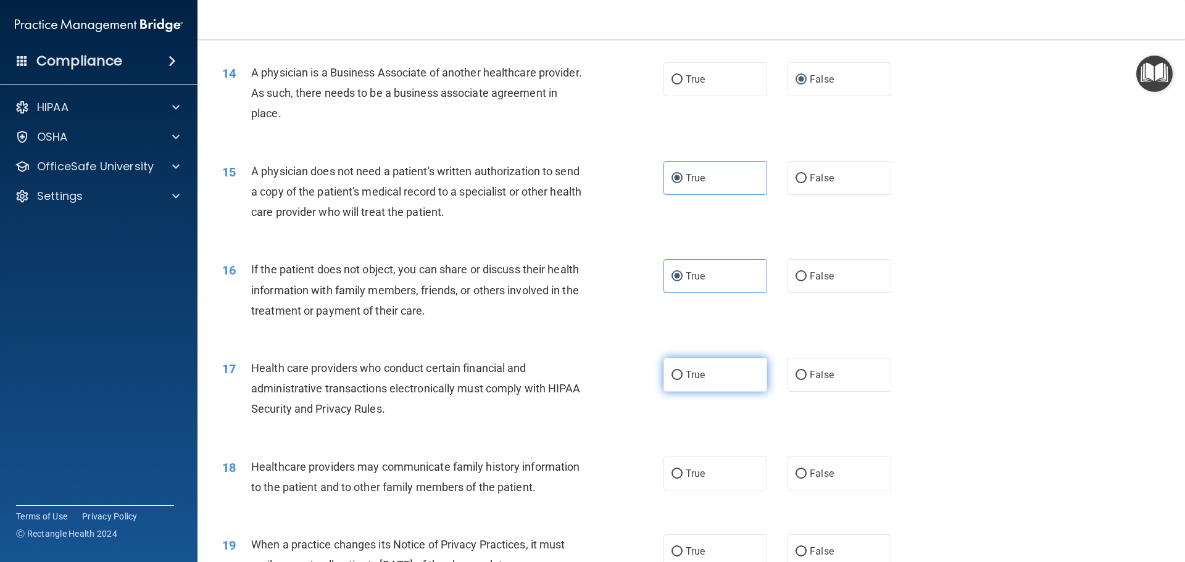
click at [674, 373] on input "True" at bounding box center [677, 375] width 11 height 9
radio input "true"
click at [675, 473] on input "True" at bounding box center [677, 474] width 11 height 9
radio input "true"
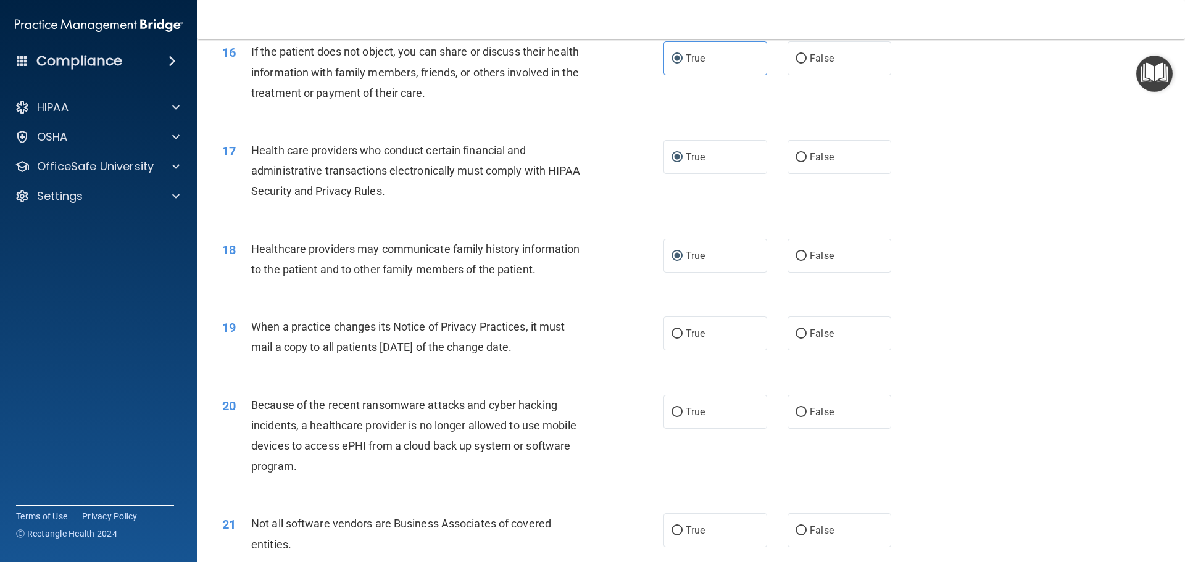
scroll to position [1481, 0]
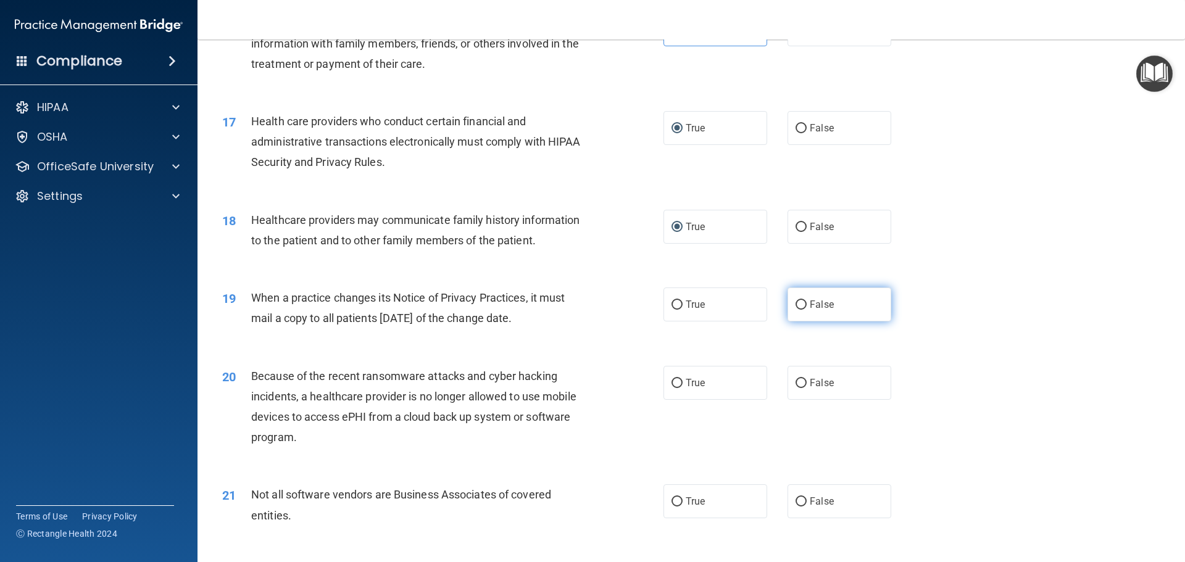
click at [799, 306] on input "False" at bounding box center [801, 305] width 11 height 9
radio input "true"
click at [689, 381] on span "True" at bounding box center [695, 383] width 19 height 12
click at [683, 381] on input "True" at bounding box center [677, 383] width 11 height 9
radio input "true"
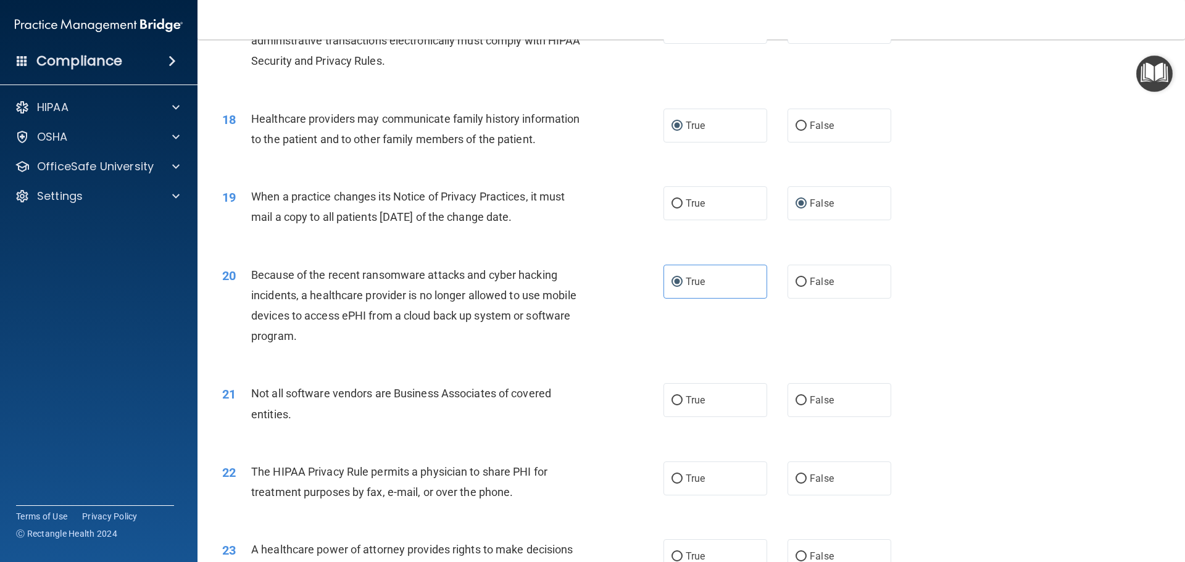
scroll to position [1605, 0]
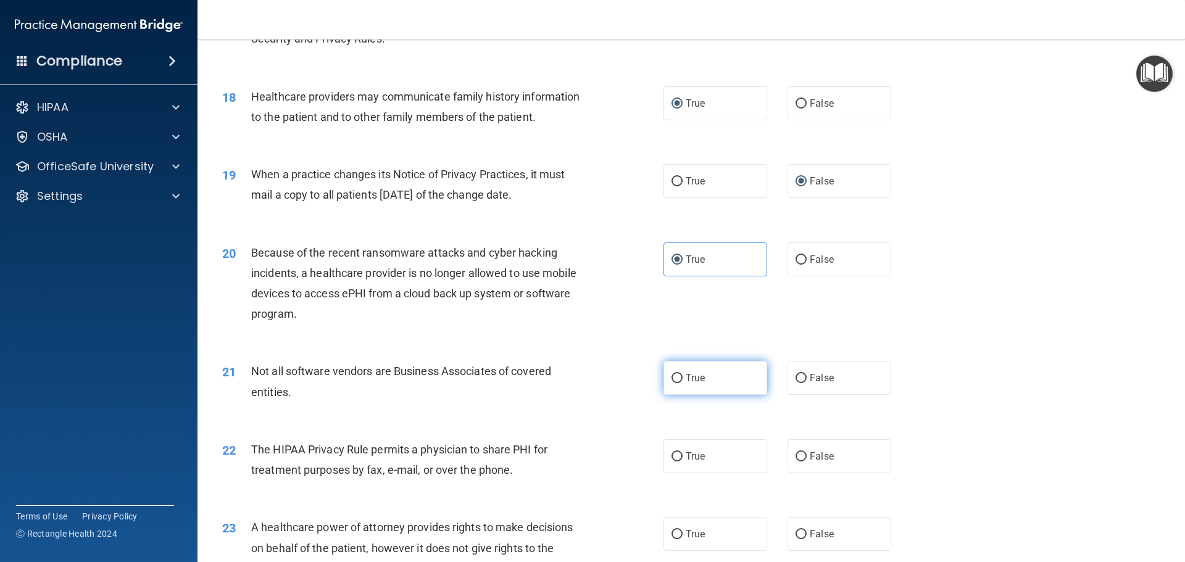
click at [673, 378] on input "True" at bounding box center [677, 378] width 11 height 9
radio input "true"
click at [798, 456] on input "False" at bounding box center [801, 456] width 11 height 9
radio input "true"
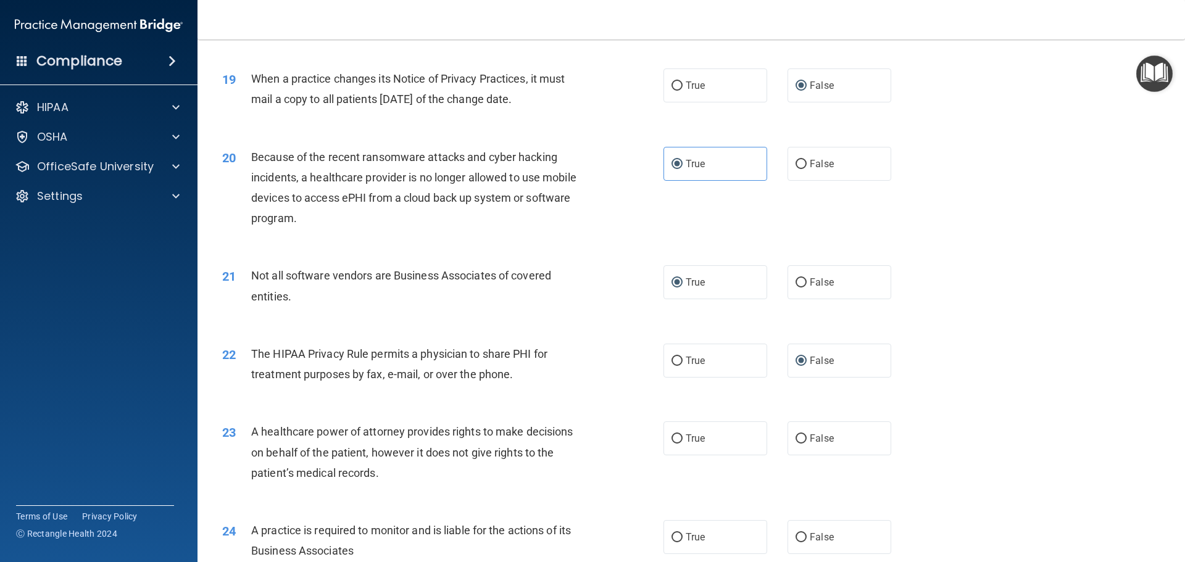
scroll to position [1728, 0]
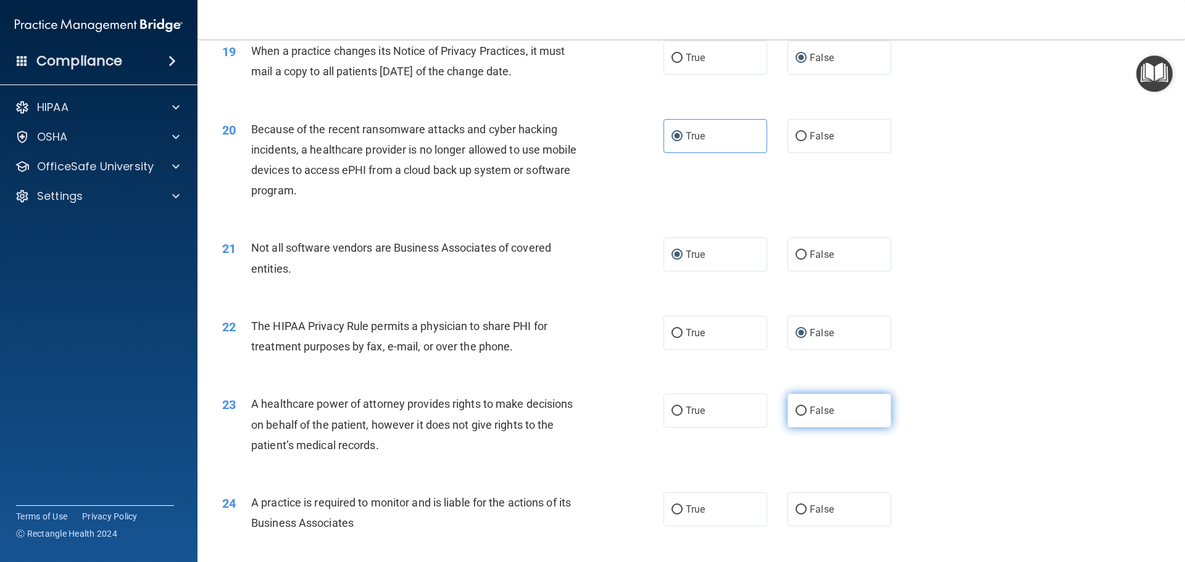
click at [796, 410] on input "False" at bounding box center [801, 411] width 11 height 9
radio input "true"
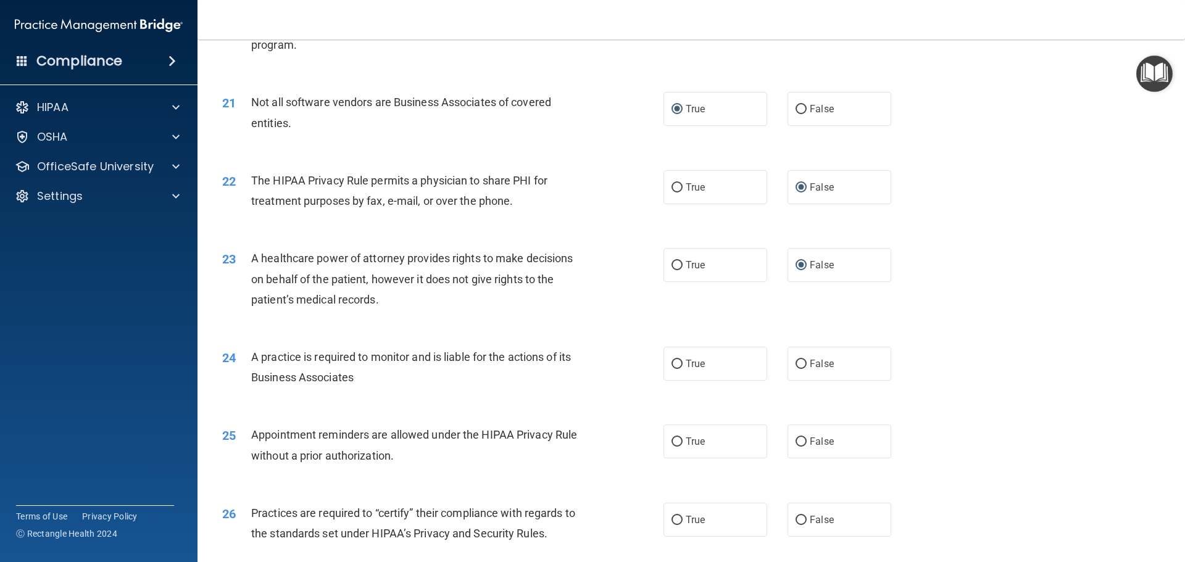
scroll to position [1913, 0]
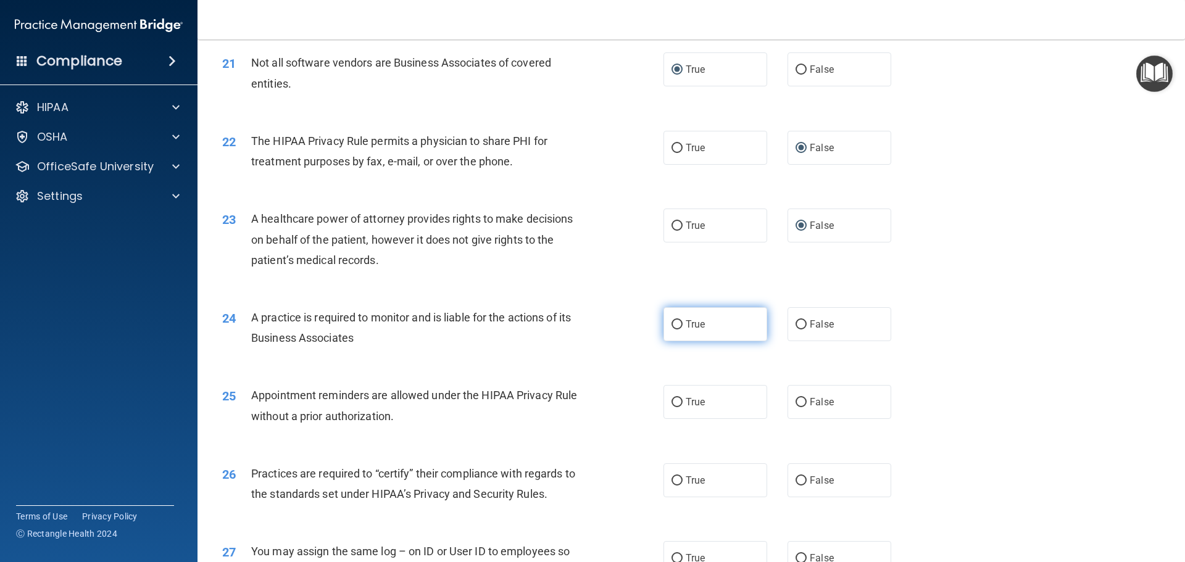
click at [672, 325] on input "True" at bounding box center [677, 324] width 11 height 9
radio input "true"
click at [674, 404] on input "True" at bounding box center [677, 402] width 11 height 9
radio input "true"
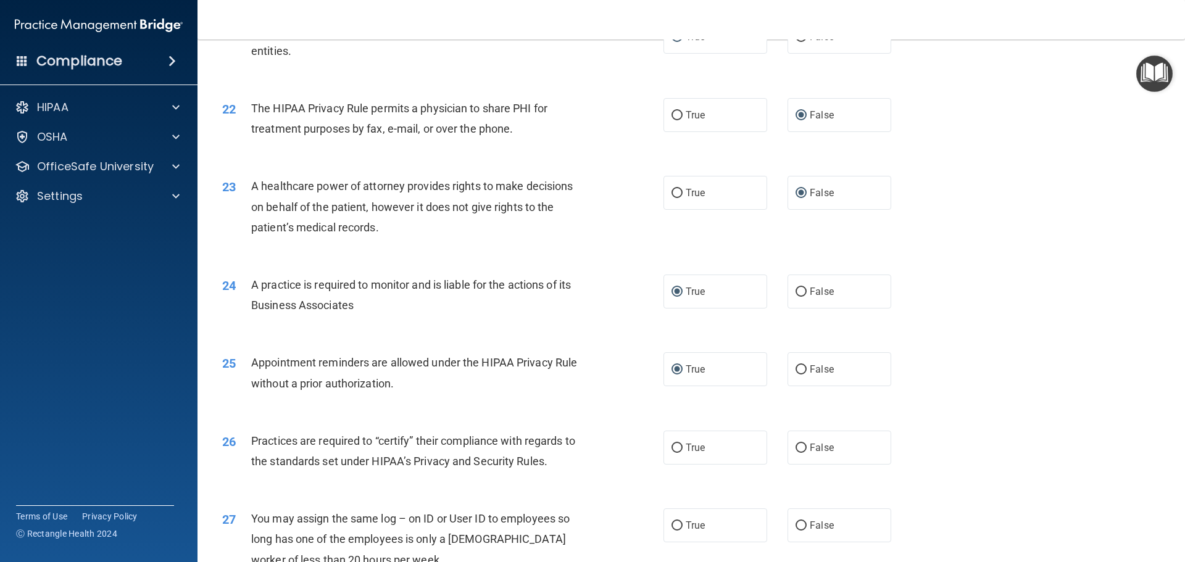
scroll to position [2037, 0]
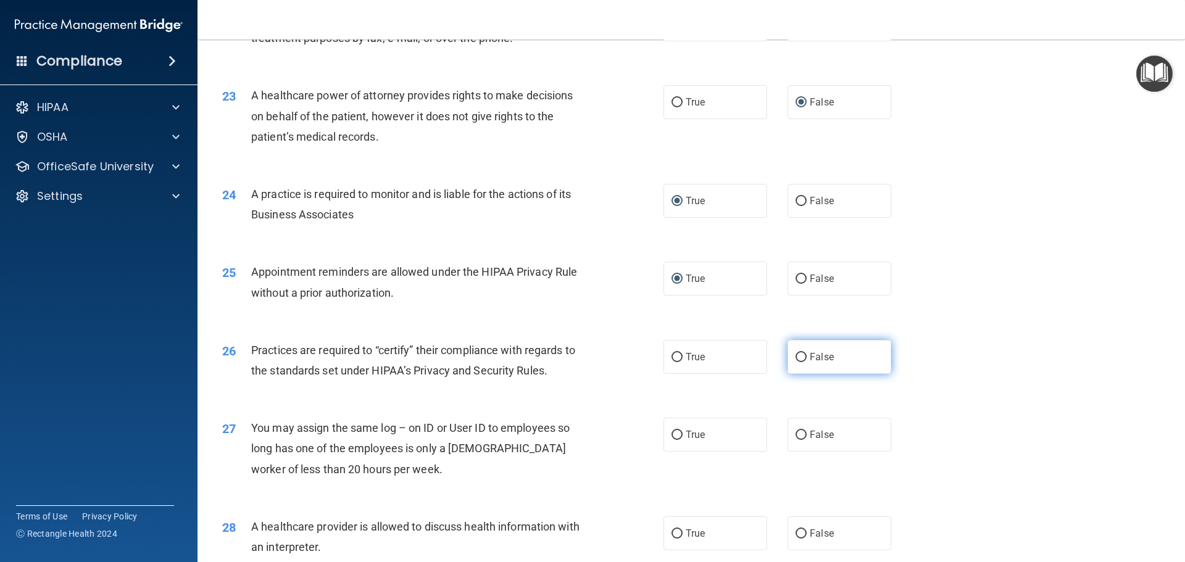
click at [801, 359] on label "False" at bounding box center [840, 357] width 104 height 34
click at [801, 359] on input "False" at bounding box center [801, 357] width 11 height 9
radio input "true"
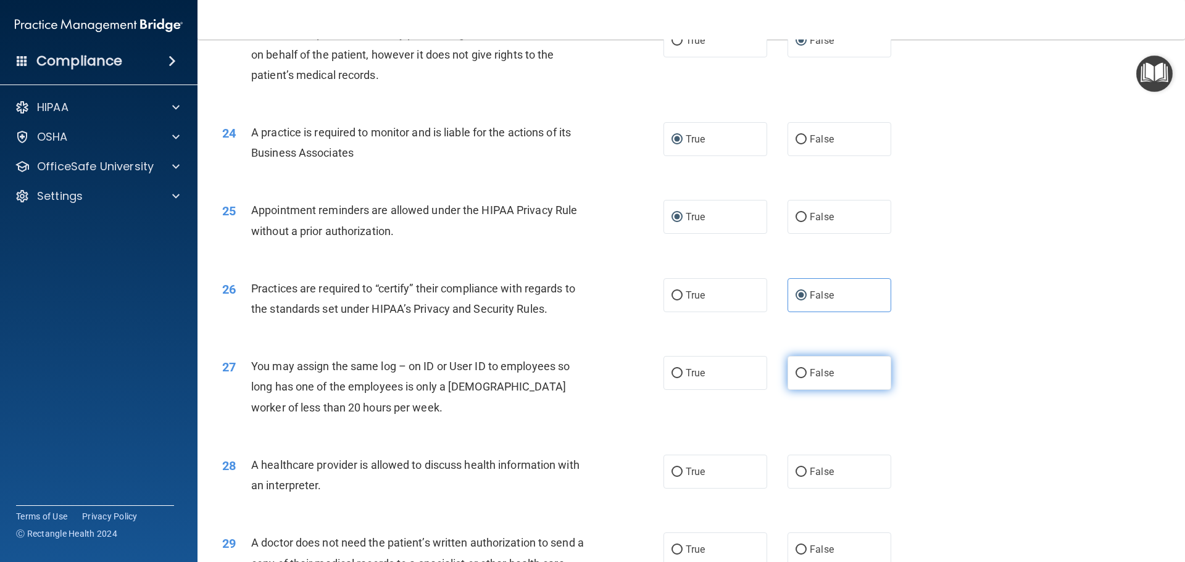
click at [796, 373] on input "False" at bounding box center [801, 373] width 11 height 9
radio input "true"
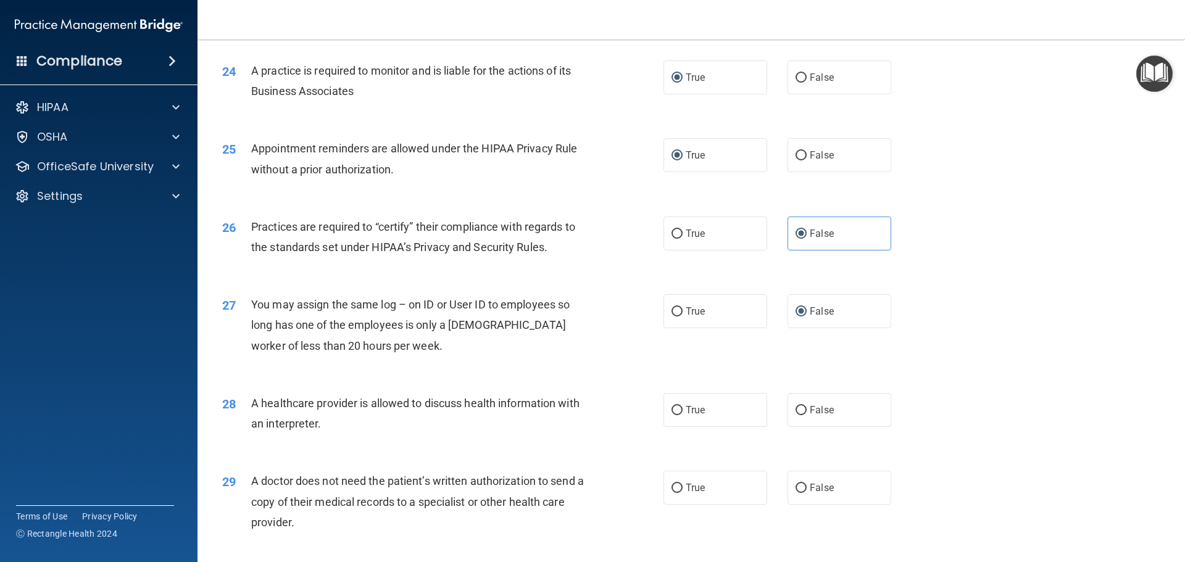
scroll to position [2222, 0]
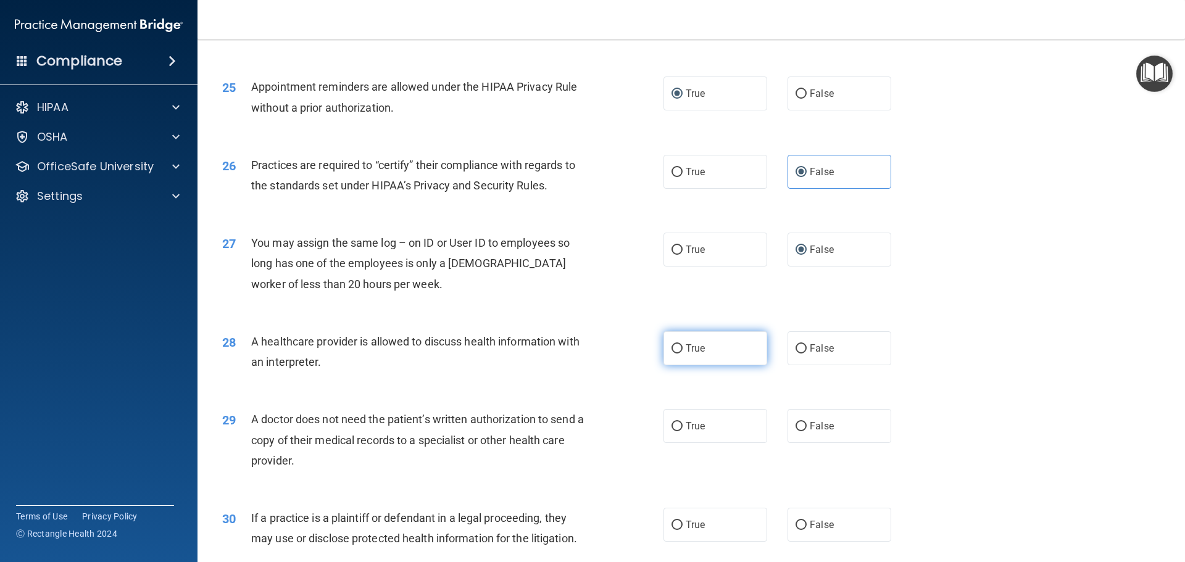
click at [676, 351] on input "True" at bounding box center [677, 348] width 11 height 9
radio input "true"
click at [674, 426] on input "True" at bounding box center [677, 426] width 11 height 9
radio input "true"
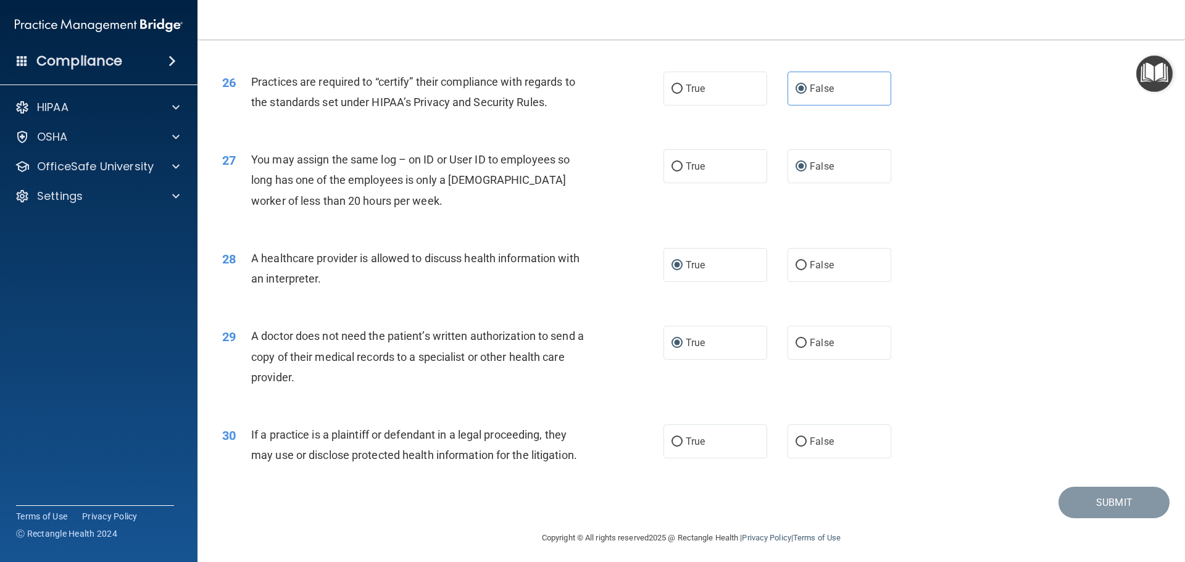
scroll to position [2311, 0]
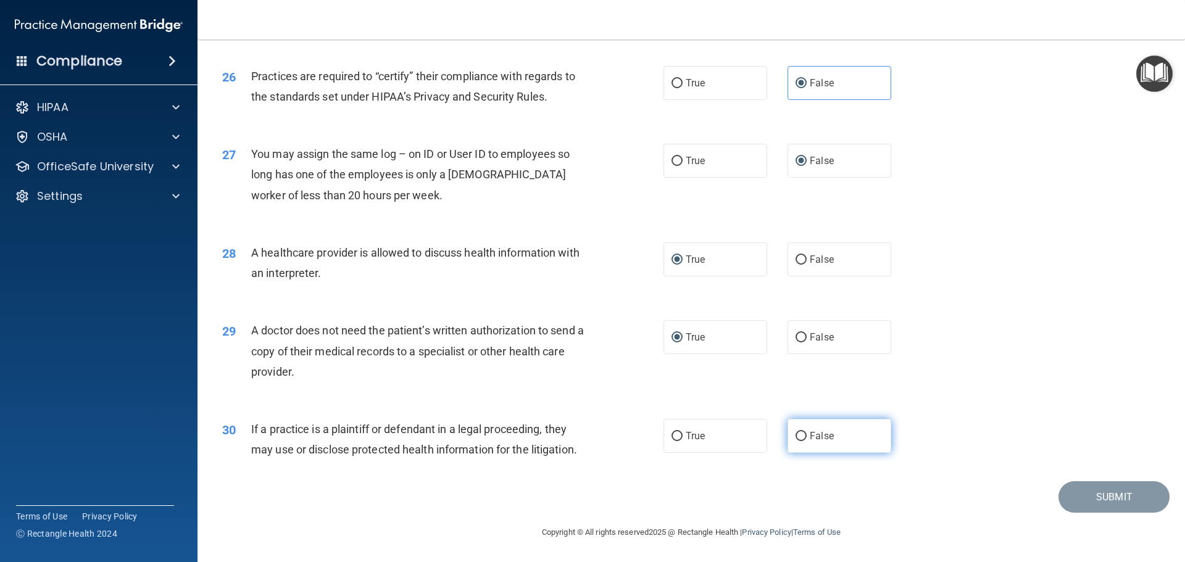
click at [797, 435] on input "False" at bounding box center [801, 436] width 11 height 9
radio input "true"
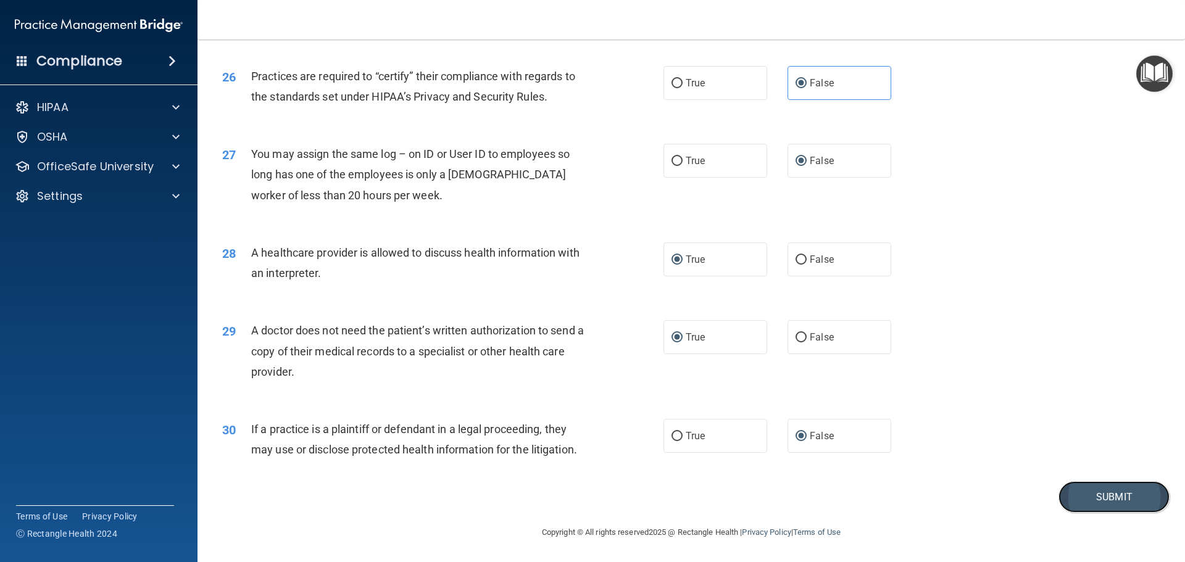
click at [1106, 493] on button "Submit" at bounding box center [1114, 496] width 111 height 31
click at [1106, 494] on button "Submit" at bounding box center [1114, 496] width 111 height 31
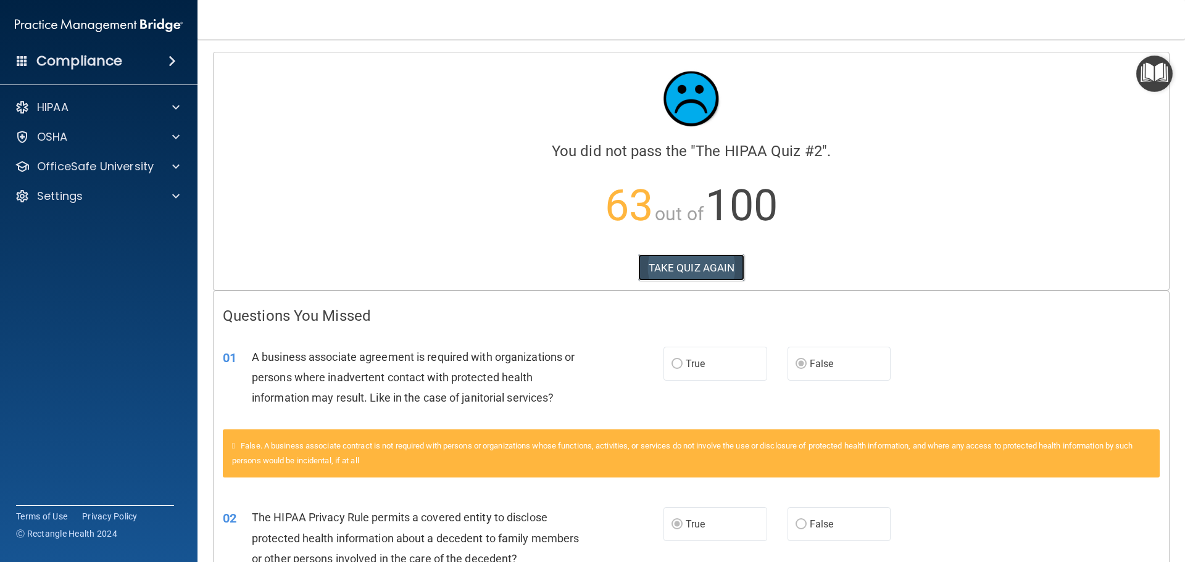
click at [680, 269] on button "TAKE QUIZ AGAIN" at bounding box center [691, 267] width 107 height 27
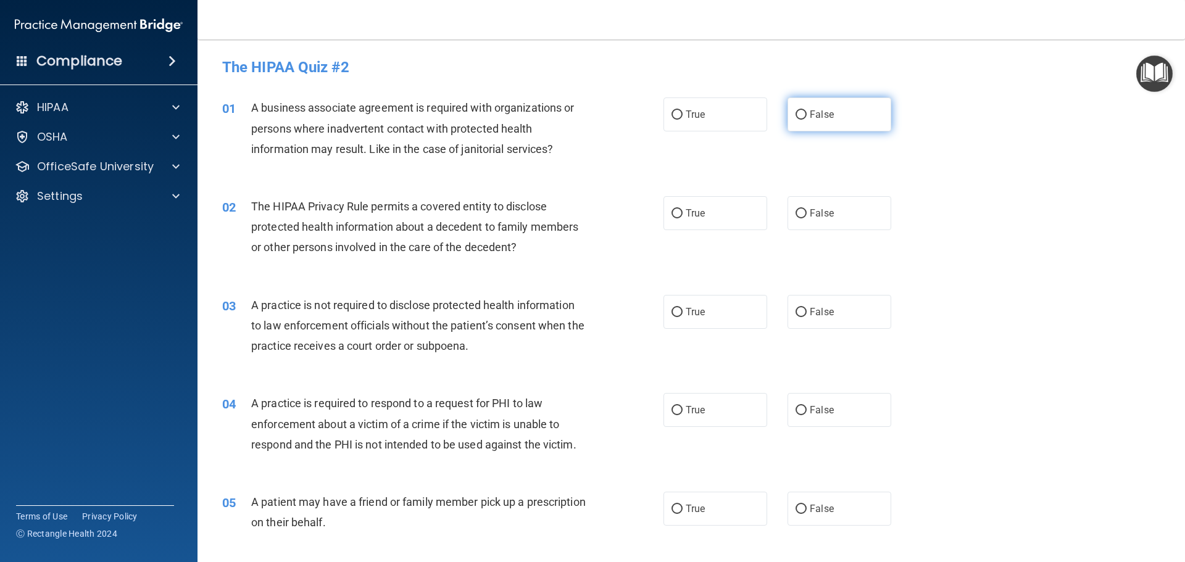
click at [796, 116] on input "False" at bounding box center [801, 114] width 11 height 9
radio input "true"
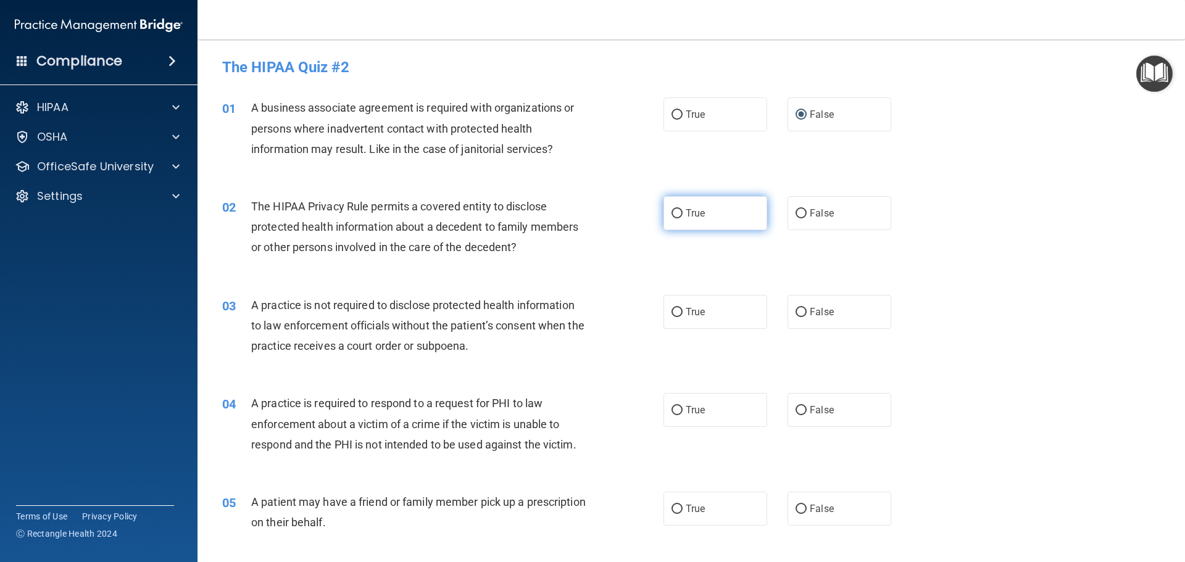
click at [672, 212] on input "True" at bounding box center [677, 213] width 11 height 9
radio input "true"
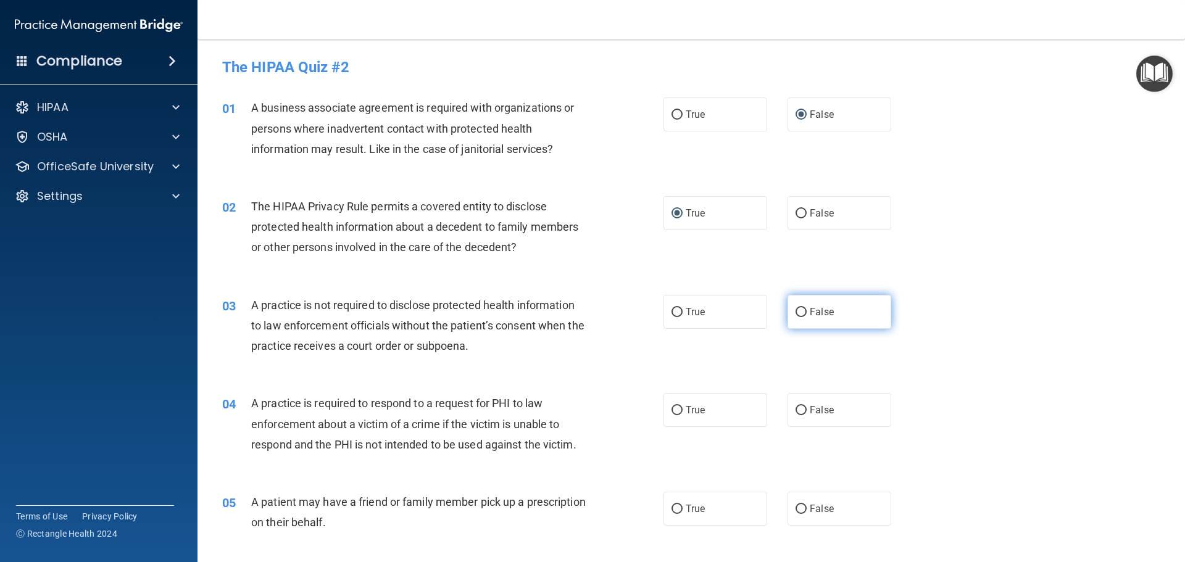
click at [798, 312] on input "False" at bounding box center [801, 312] width 11 height 9
radio input "true"
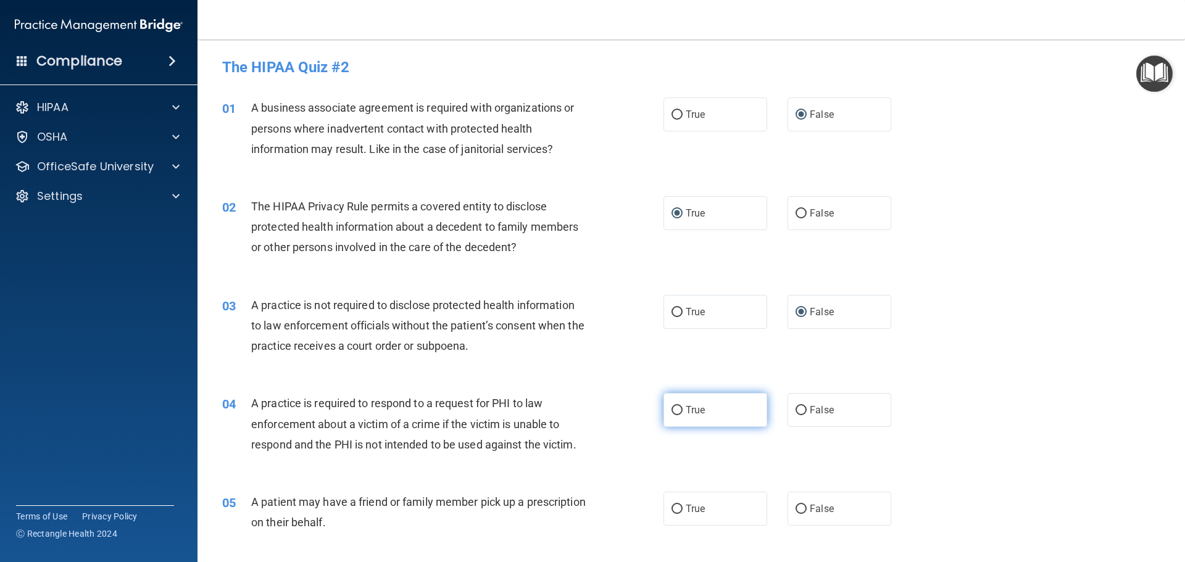
click at [675, 410] on input "True" at bounding box center [677, 410] width 11 height 9
radio input "true"
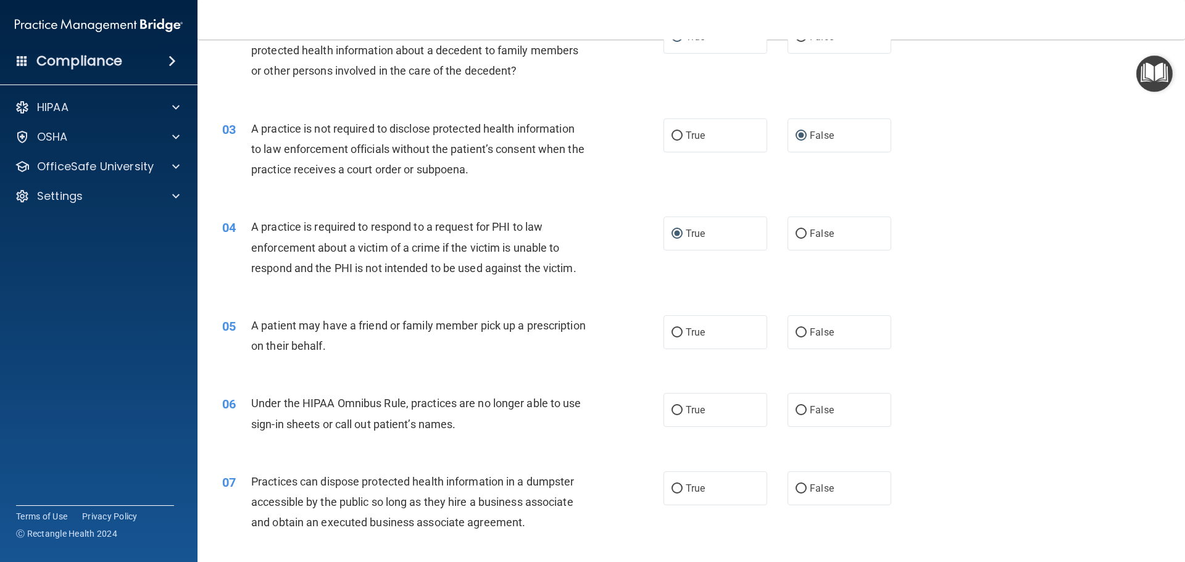
scroll to position [185, 0]
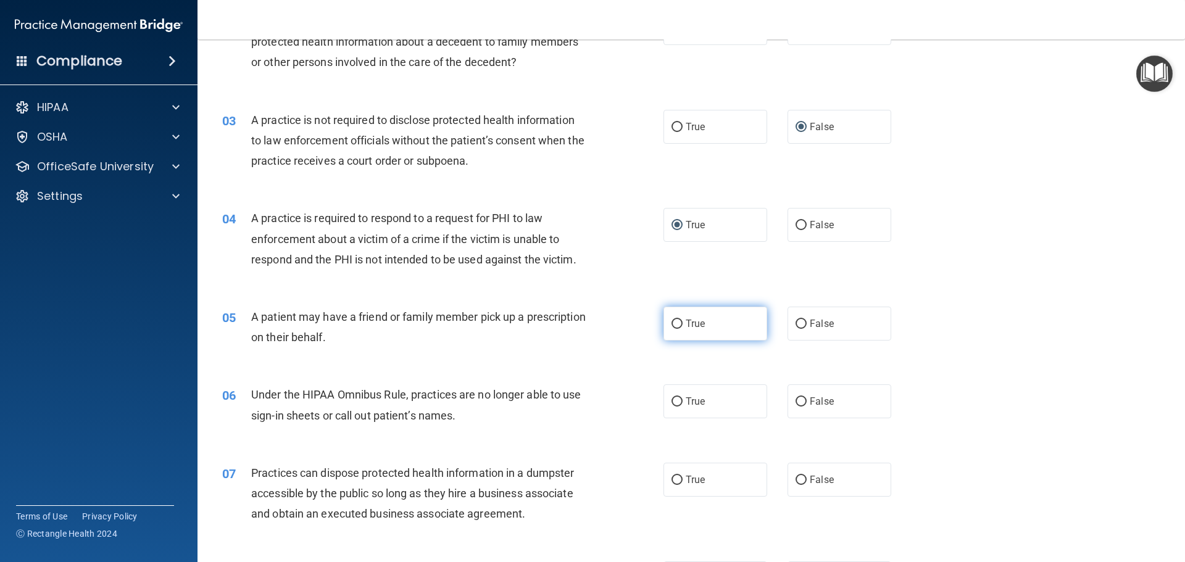
click at [672, 325] on input "True" at bounding box center [677, 324] width 11 height 9
radio input "true"
click at [796, 401] on input "False" at bounding box center [801, 401] width 11 height 9
radio input "true"
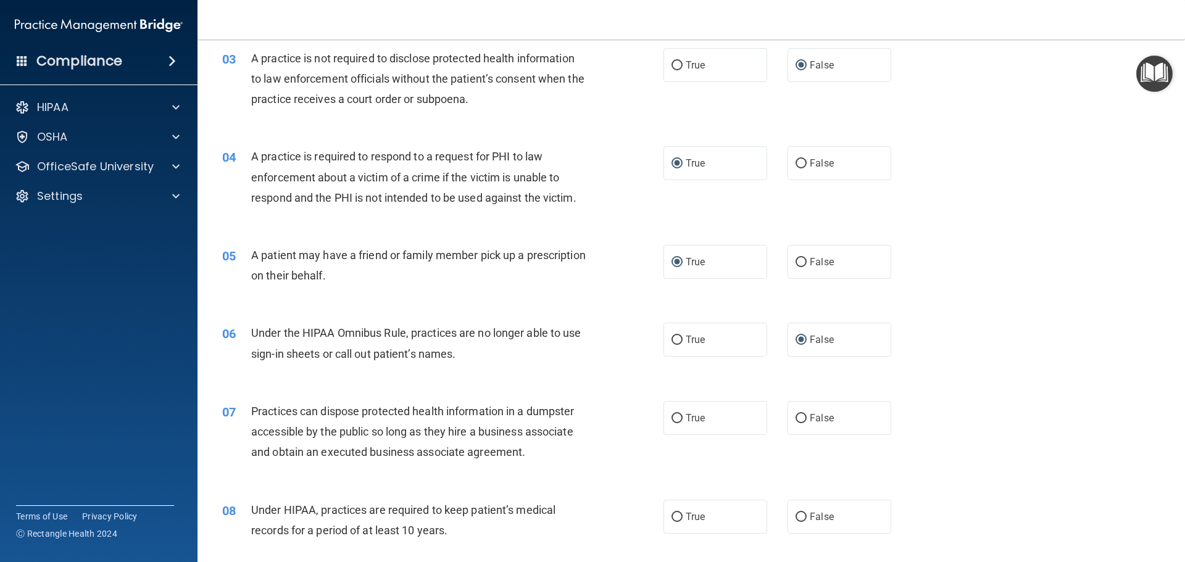
scroll to position [309, 0]
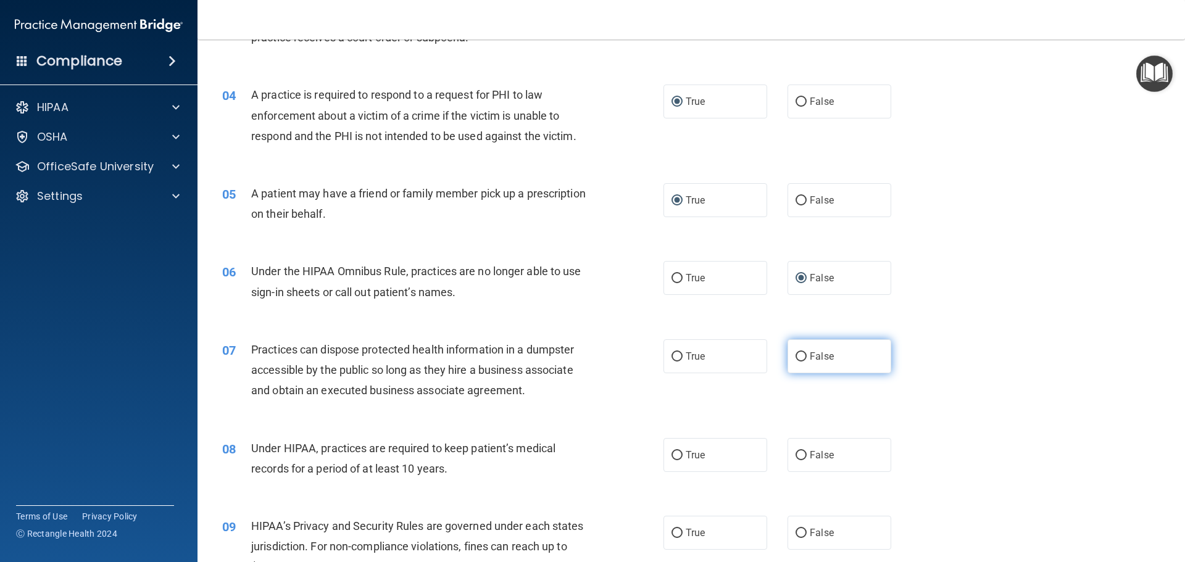
click at [796, 359] on input "False" at bounding box center [801, 356] width 11 height 9
radio input "true"
click at [797, 462] on label "False" at bounding box center [840, 455] width 104 height 34
click at [797, 460] on input "False" at bounding box center [801, 455] width 11 height 9
radio input "true"
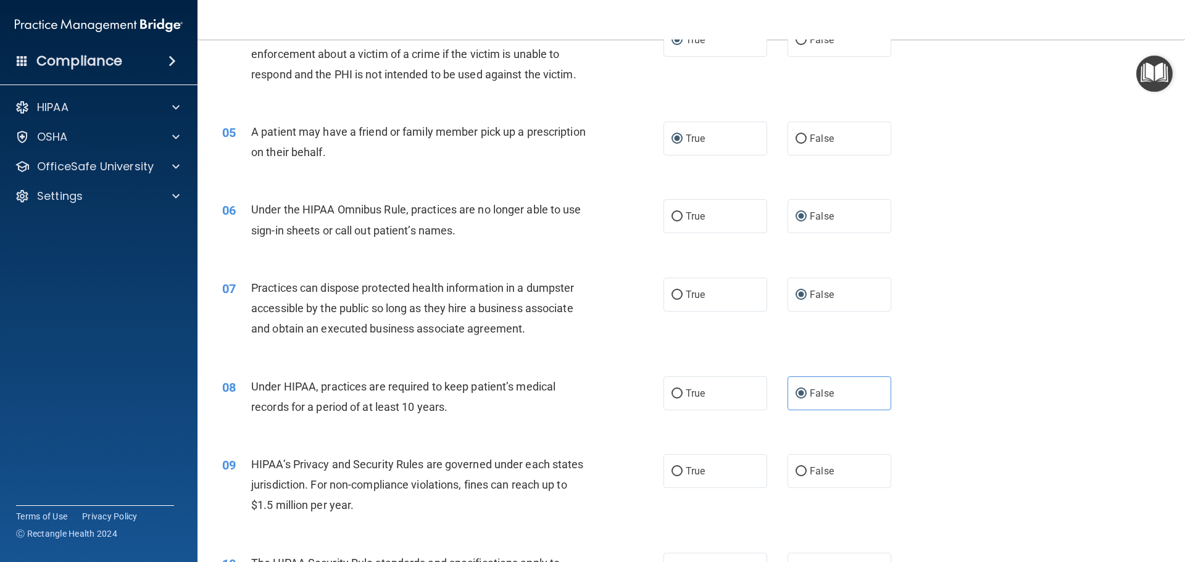
scroll to position [432, 0]
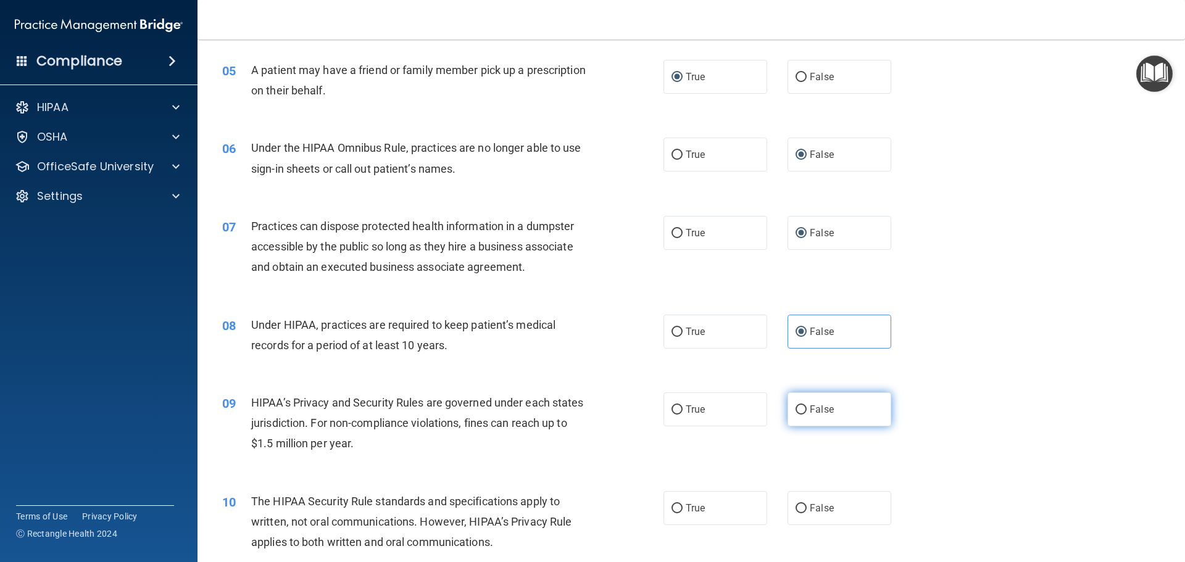
click at [796, 412] on input "False" at bounding box center [801, 410] width 11 height 9
radio input "true"
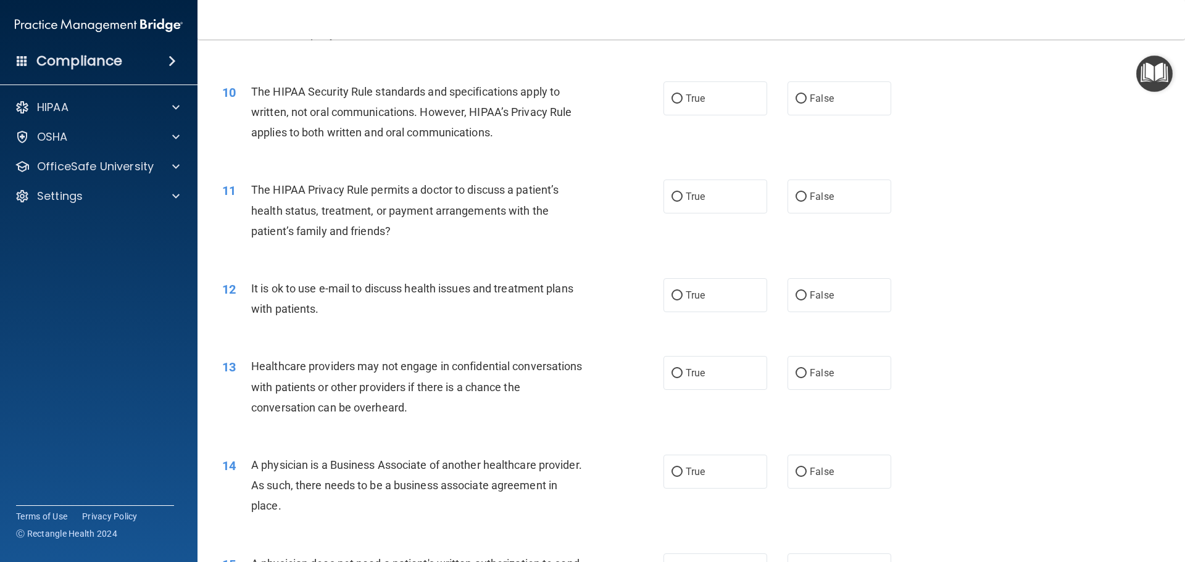
scroll to position [864, 0]
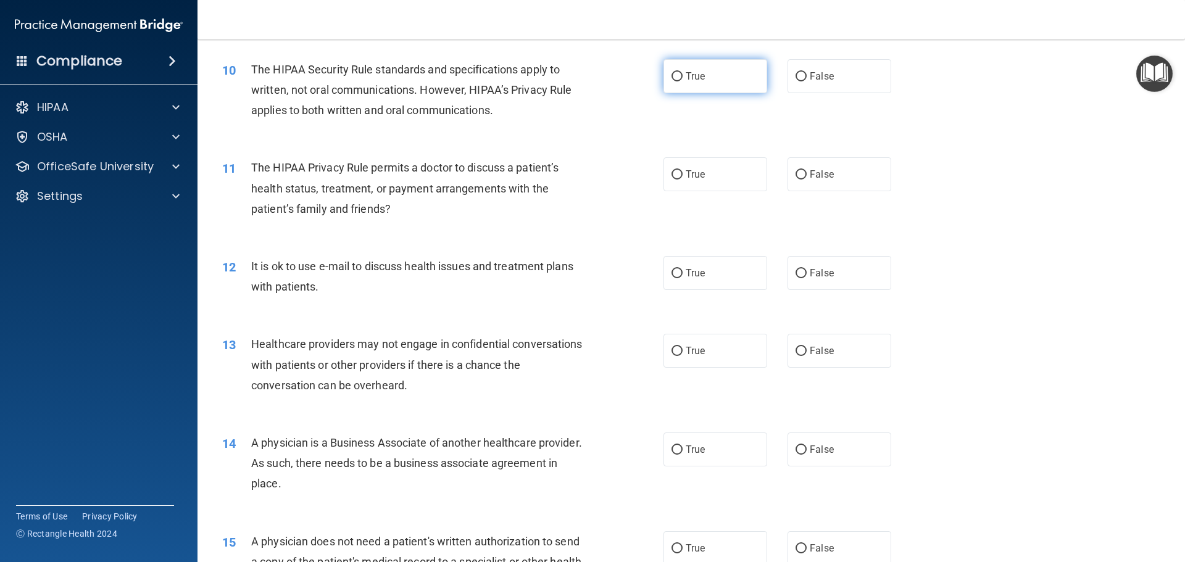
drag, startPoint x: 676, startPoint y: 77, endPoint x: 676, endPoint y: 91, distance: 13.6
click at [676, 77] on input "True" at bounding box center [677, 76] width 11 height 9
radio input "true"
click at [675, 174] on input "True" at bounding box center [677, 174] width 11 height 9
radio input "true"
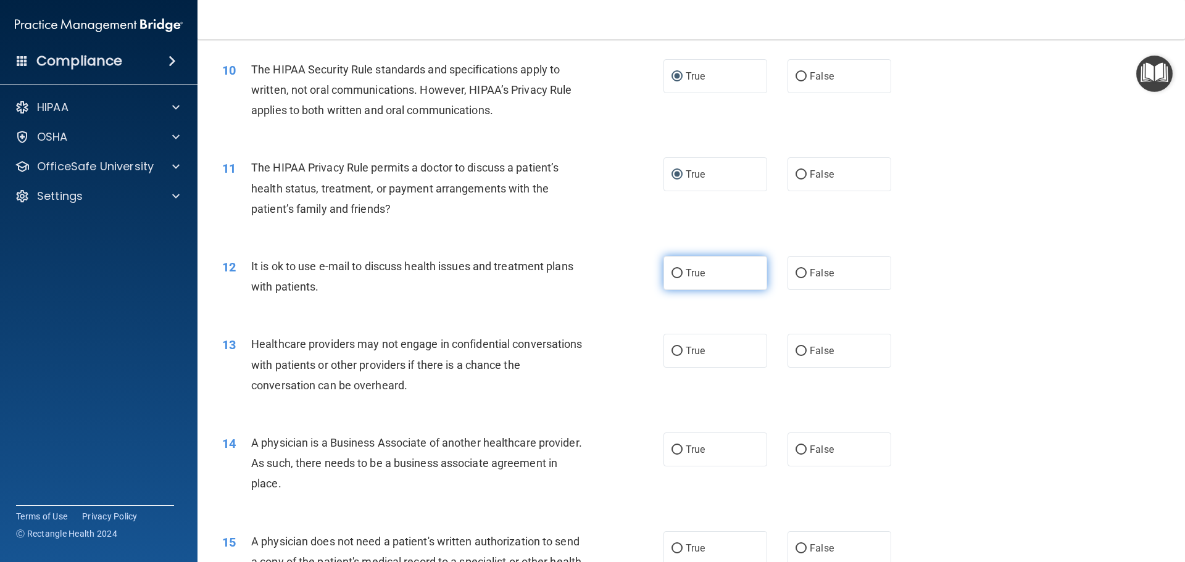
click at [672, 272] on input "True" at bounding box center [677, 273] width 11 height 9
radio input "true"
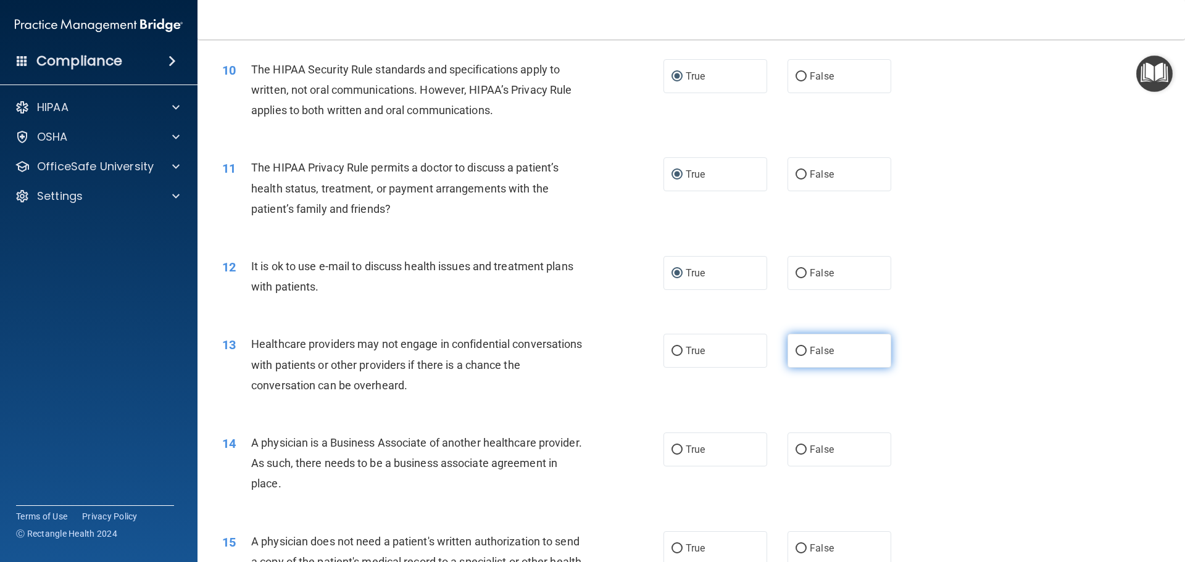
click at [796, 350] on input "False" at bounding box center [801, 351] width 11 height 9
radio input "true"
click at [810, 445] on span "False" at bounding box center [822, 450] width 24 height 12
click at [805, 446] on input "False" at bounding box center [801, 450] width 11 height 9
radio input "true"
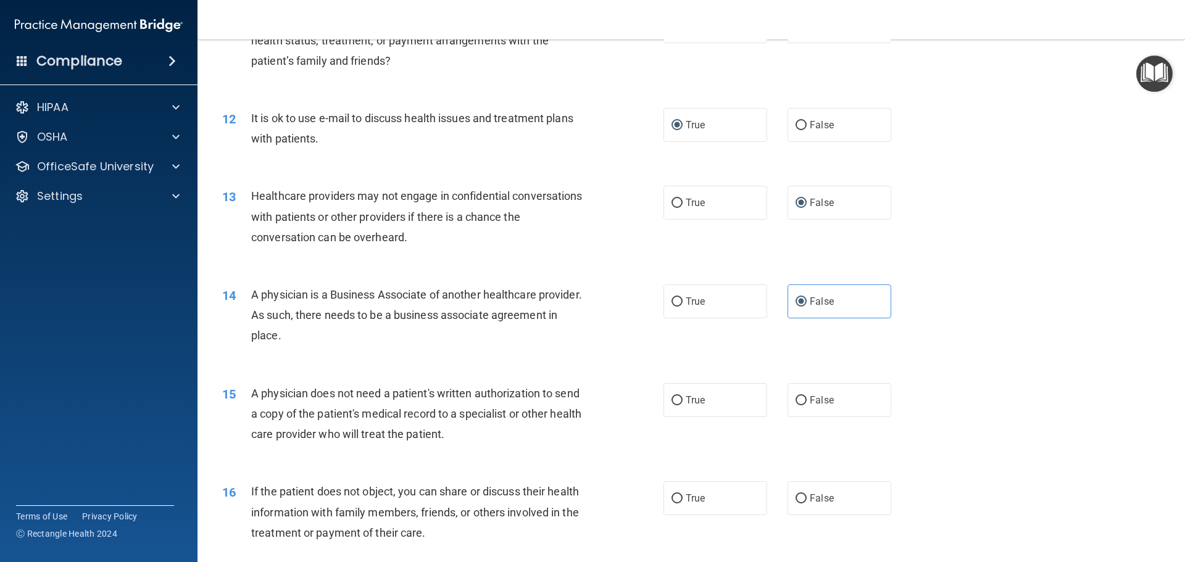
scroll to position [1049, 0]
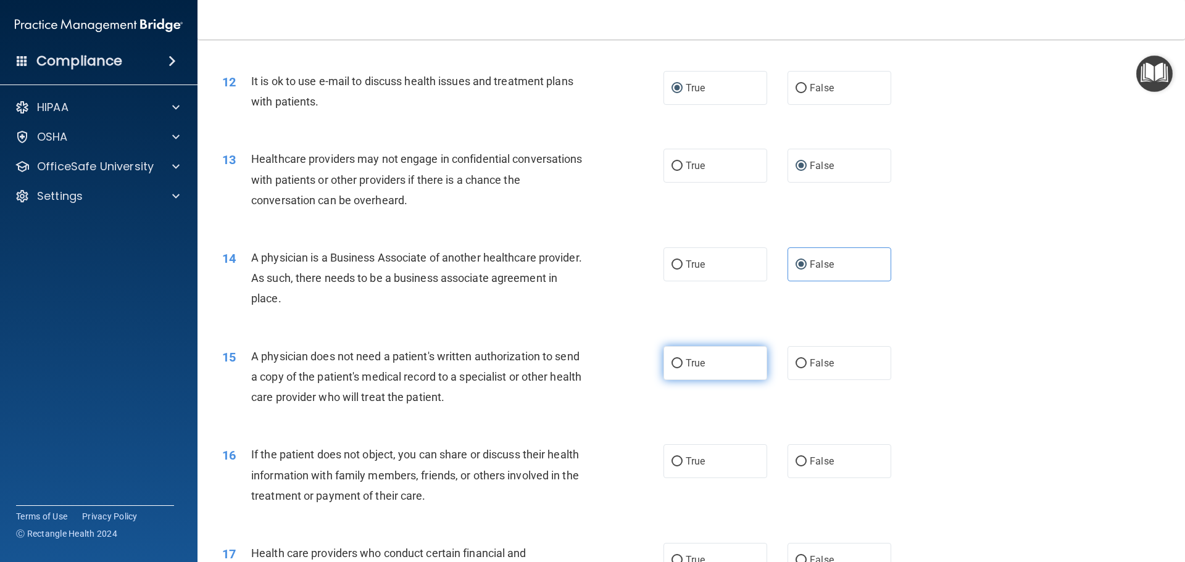
click at [666, 366] on label "True" at bounding box center [715, 363] width 104 height 34
click at [672, 366] on input "True" at bounding box center [677, 363] width 11 height 9
radio input "true"
click at [672, 460] on input "True" at bounding box center [677, 461] width 11 height 9
radio input "true"
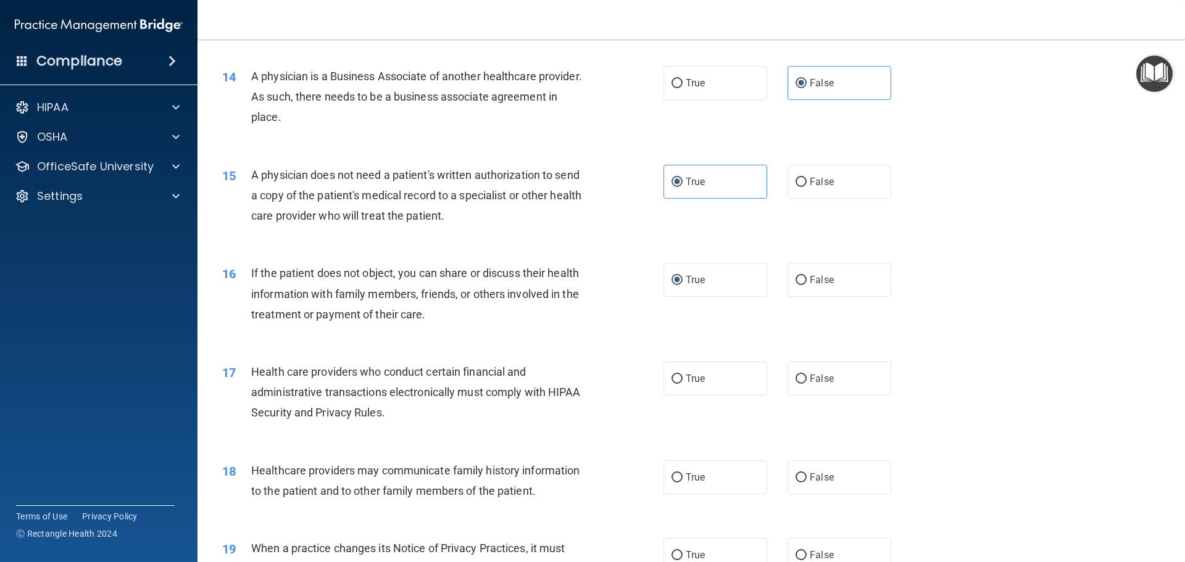
scroll to position [1234, 0]
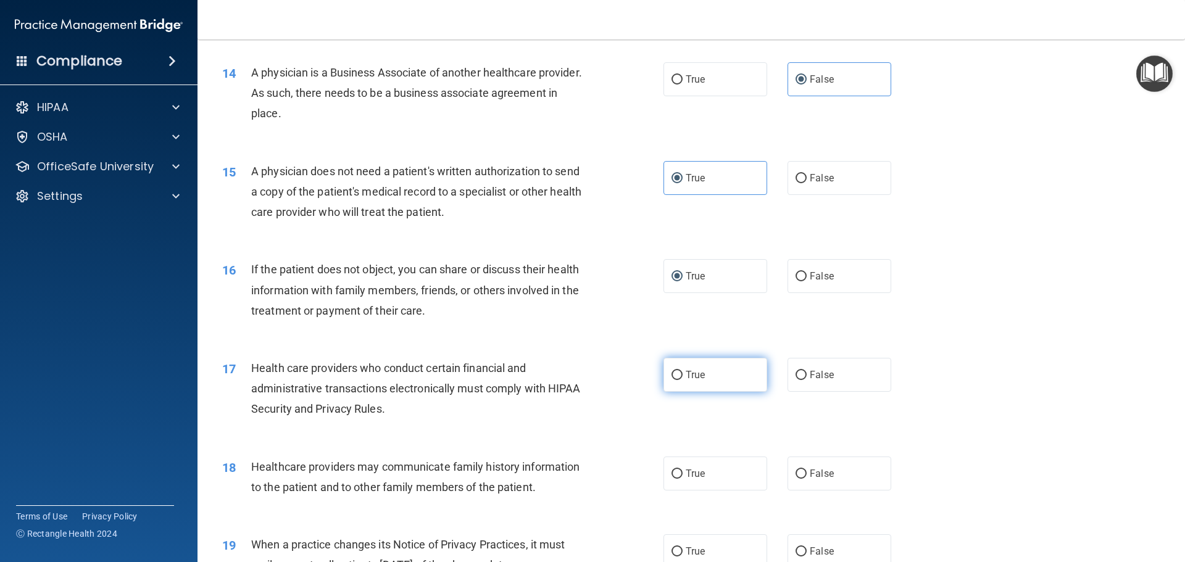
click at [675, 377] on input "True" at bounding box center [677, 375] width 11 height 9
radio input "true"
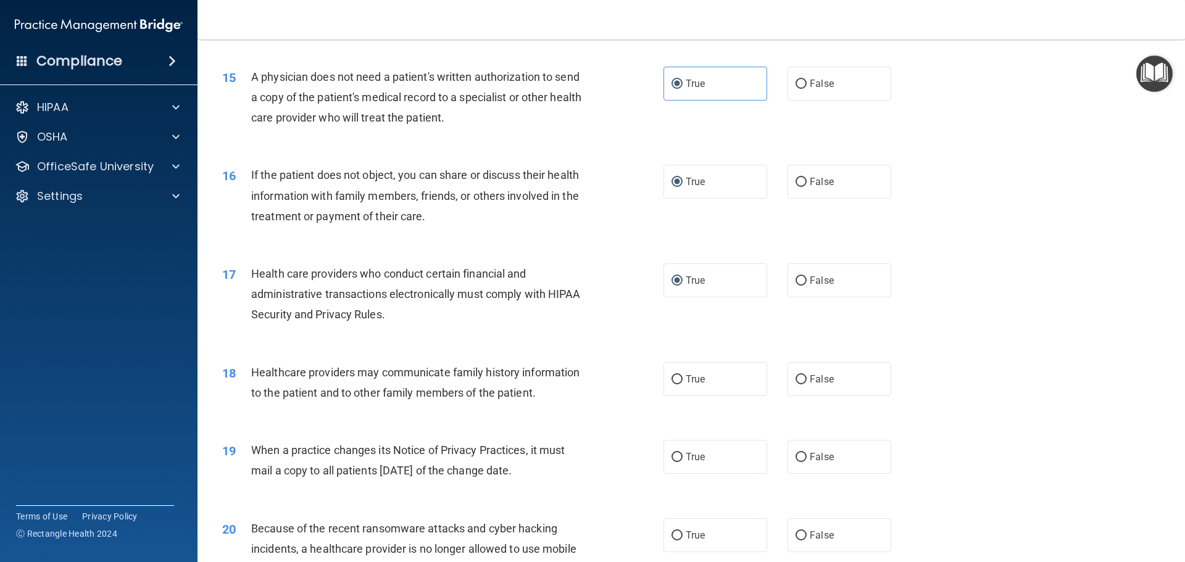
scroll to position [1358, 0]
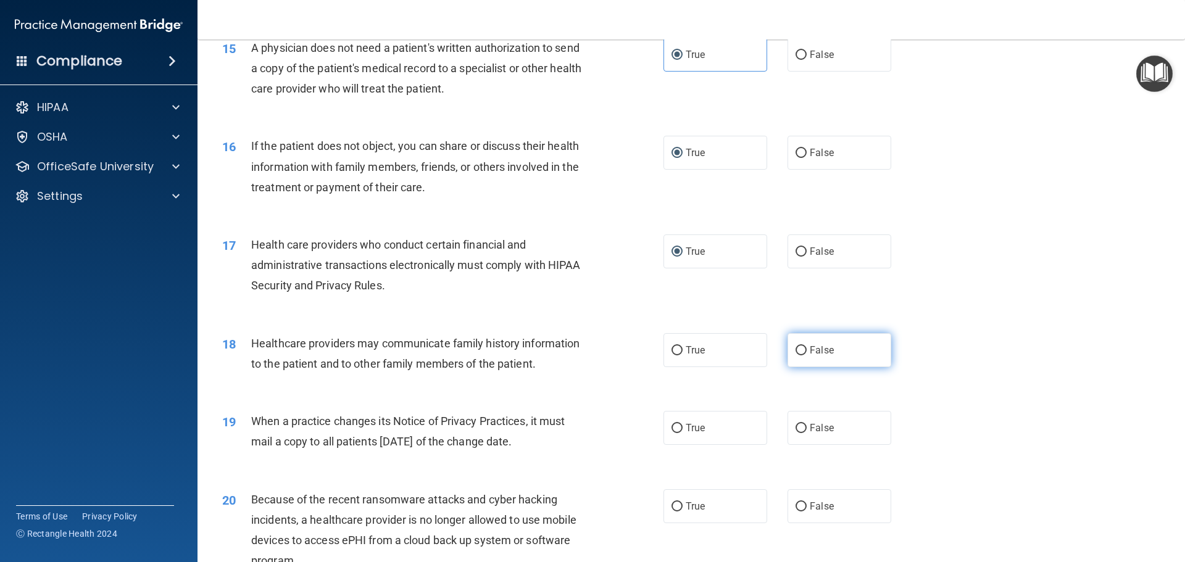
click at [796, 352] on input "False" at bounding box center [801, 350] width 11 height 9
radio input "true"
click at [796, 433] on input "False" at bounding box center [801, 428] width 11 height 9
radio input "true"
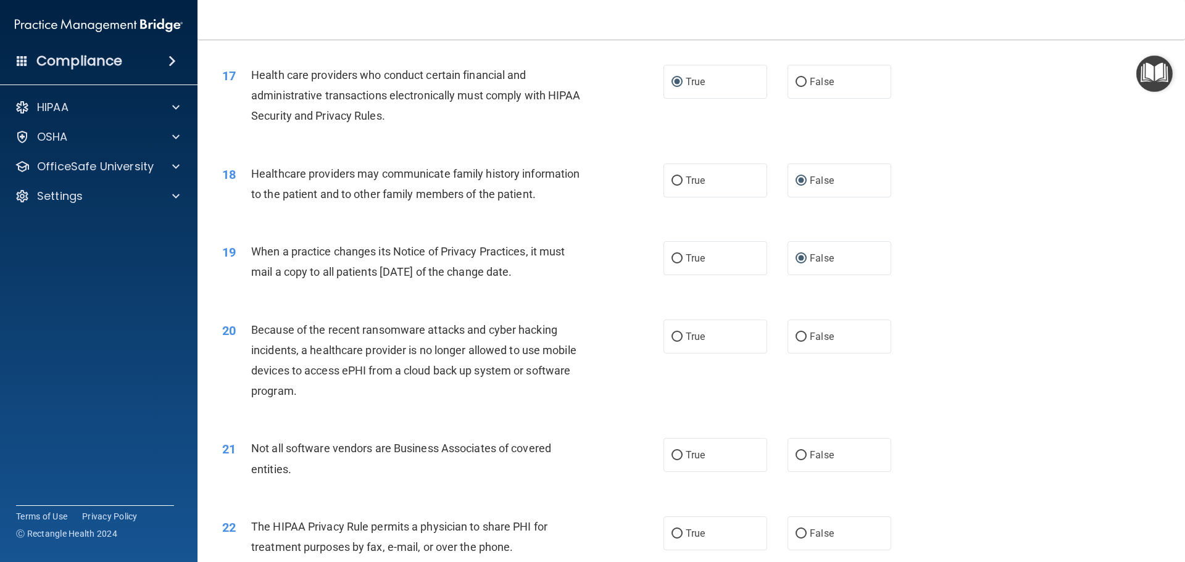
scroll to position [1543, 0]
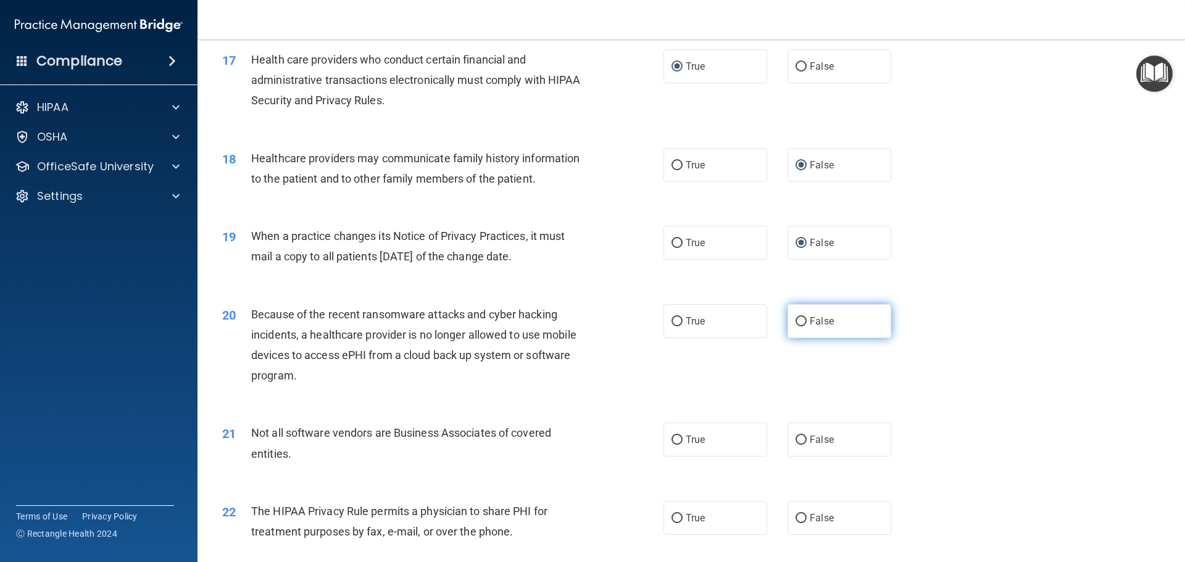
click at [796, 322] on input "False" at bounding box center [801, 321] width 11 height 9
radio input "true"
click at [673, 441] on input "True" at bounding box center [677, 440] width 11 height 9
radio input "true"
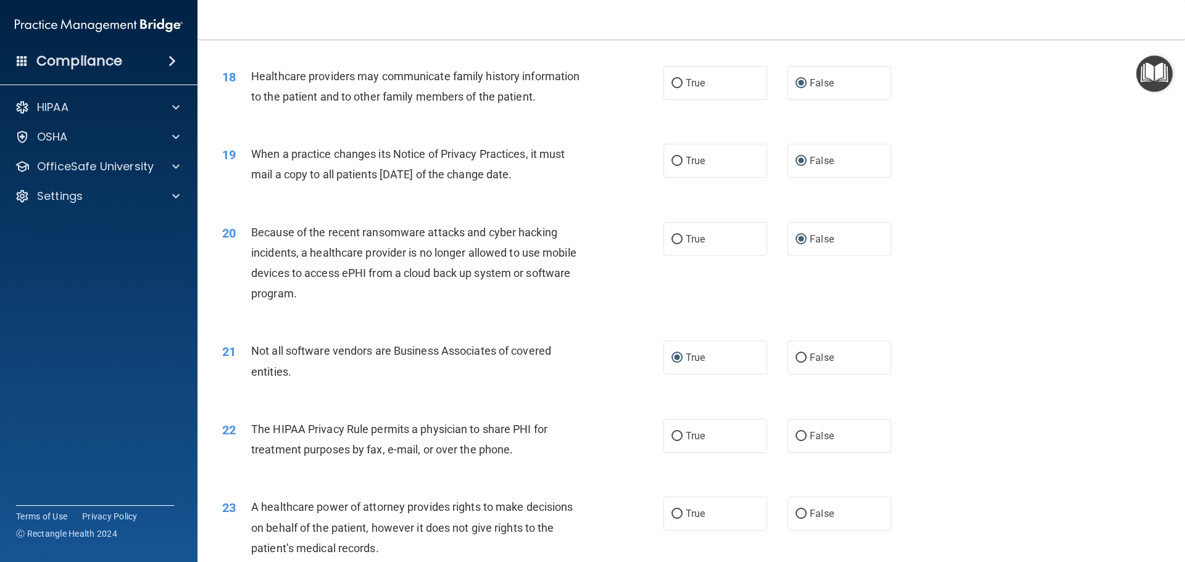
scroll to position [1666, 0]
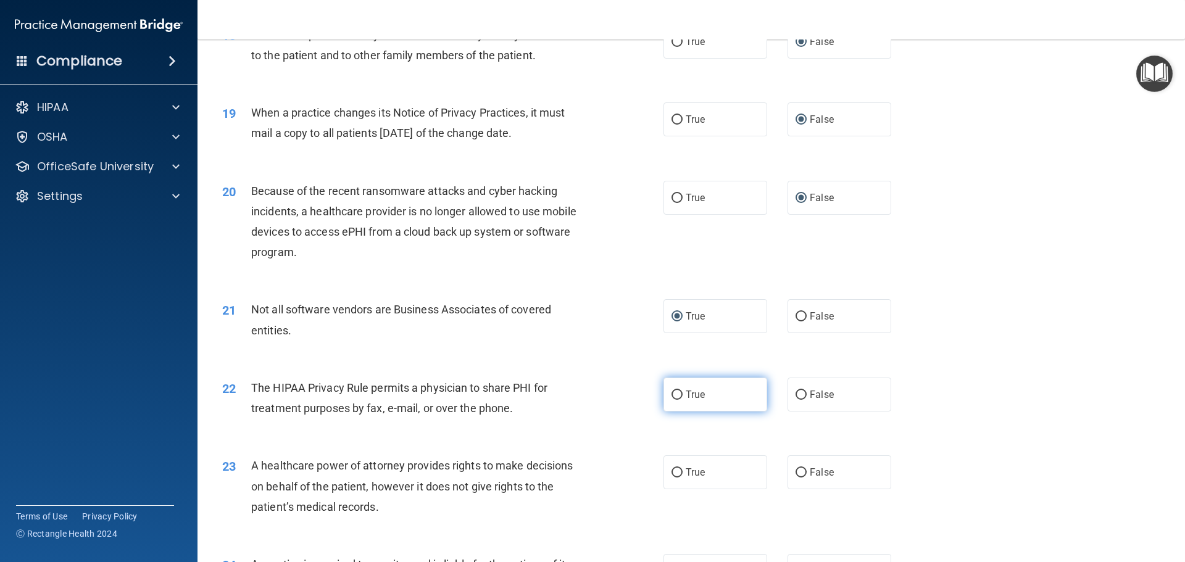
click at [674, 400] on label "True" at bounding box center [715, 395] width 104 height 34
click at [674, 400] on input "True" at bounding box center [677, 395] width 11 height 9
radio input "true"
drag, startPoint x: 799, startPoint y: 474, endPoint x: 735, endPoint y: 455, distance: 66.8
click at [799, 473] on input "False" at bounding box center [801, 472] width 11 height 9
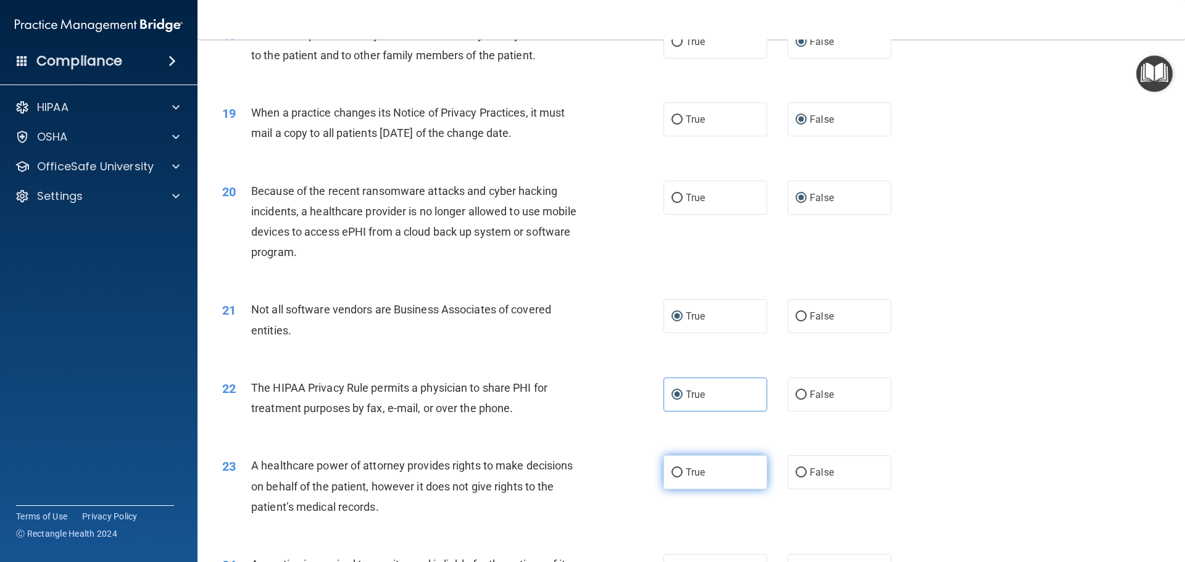
radio input "true"
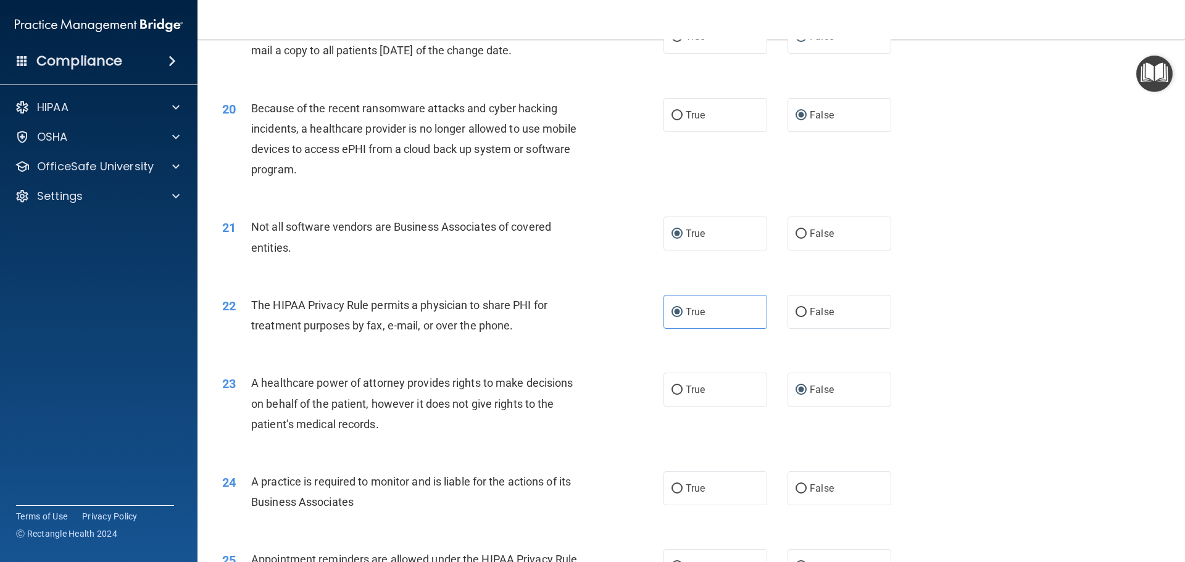
scroll to position [1790, 0]
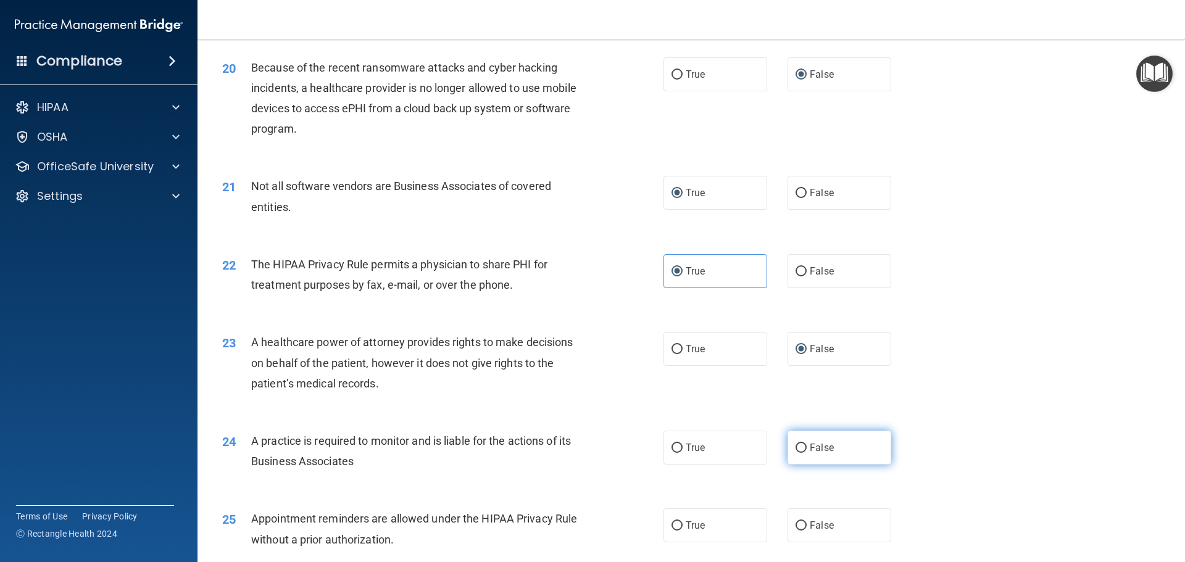
click at [803, 447] on label "False" at bounding box center [840, 448] width 104 height 34
click at [803, 447] on input "False" at bounding box center [801, 448] width 11 height 9
radio input "true"
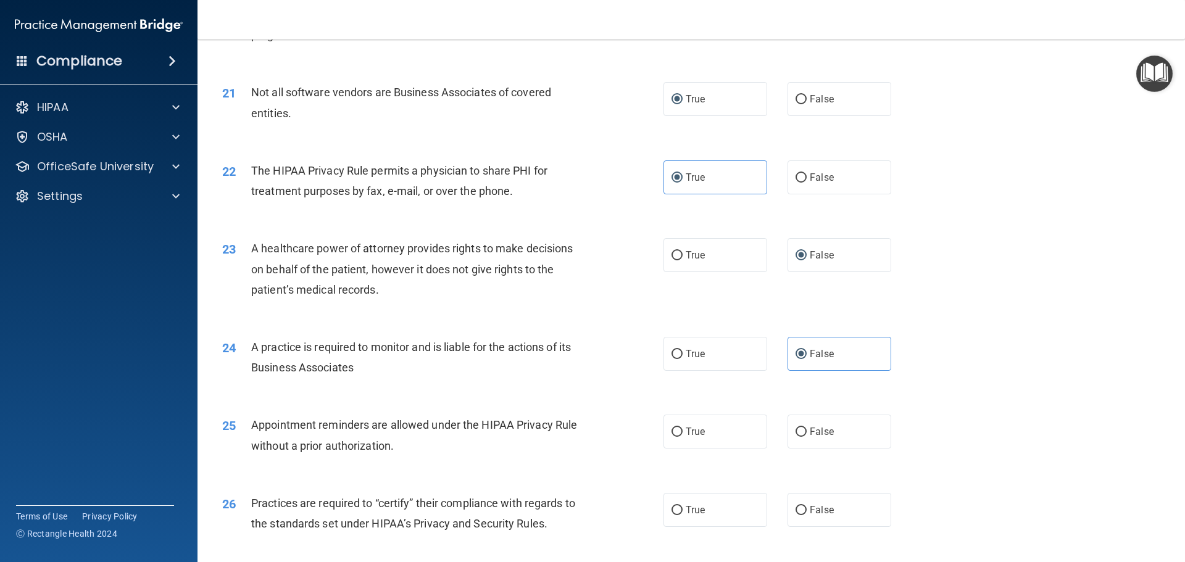
scroll to position [1913, 0]
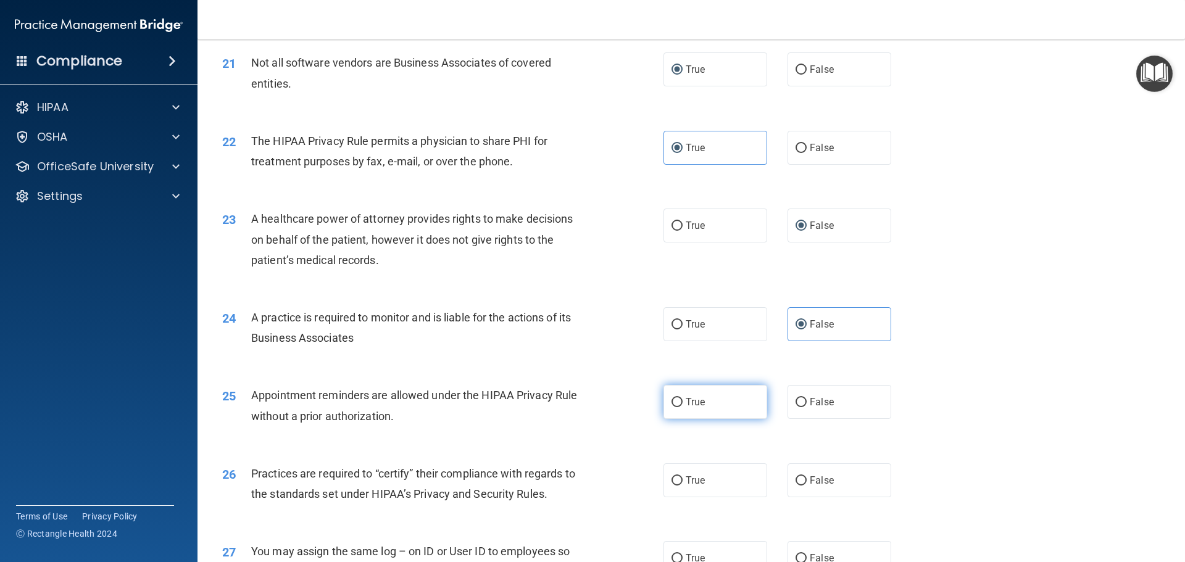
click at [676, 404] on input "True" at bounding box center [677, 402] width 11 height 9
radio input "true"
click at [796, 476] on input "False" at bounding box center [801, 480] width 11 height 9
radio input "true"
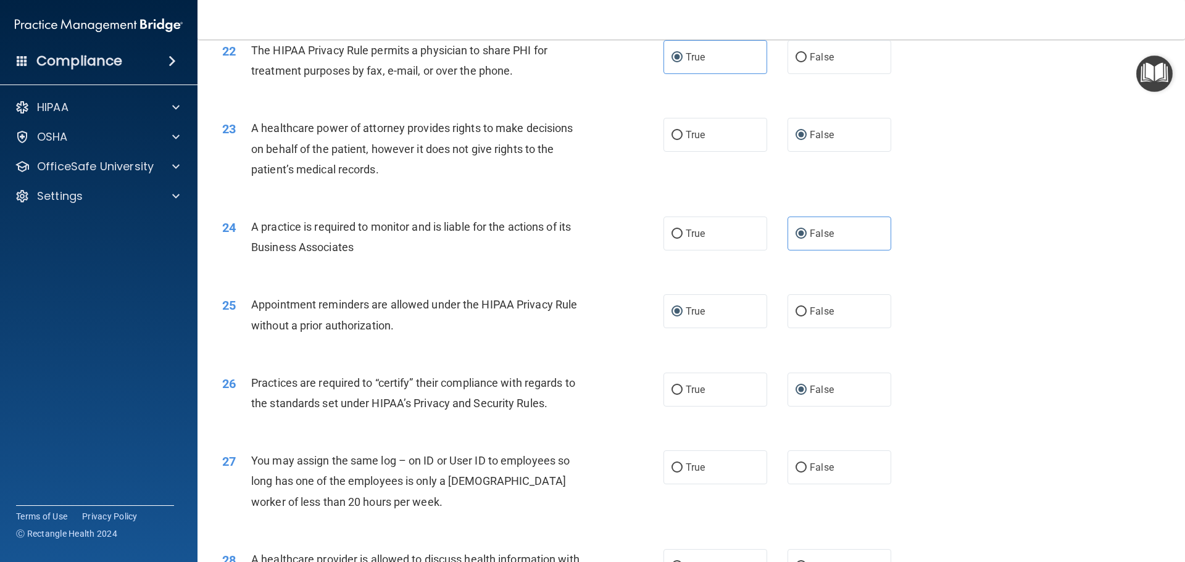
scroll to position [2037, 0]
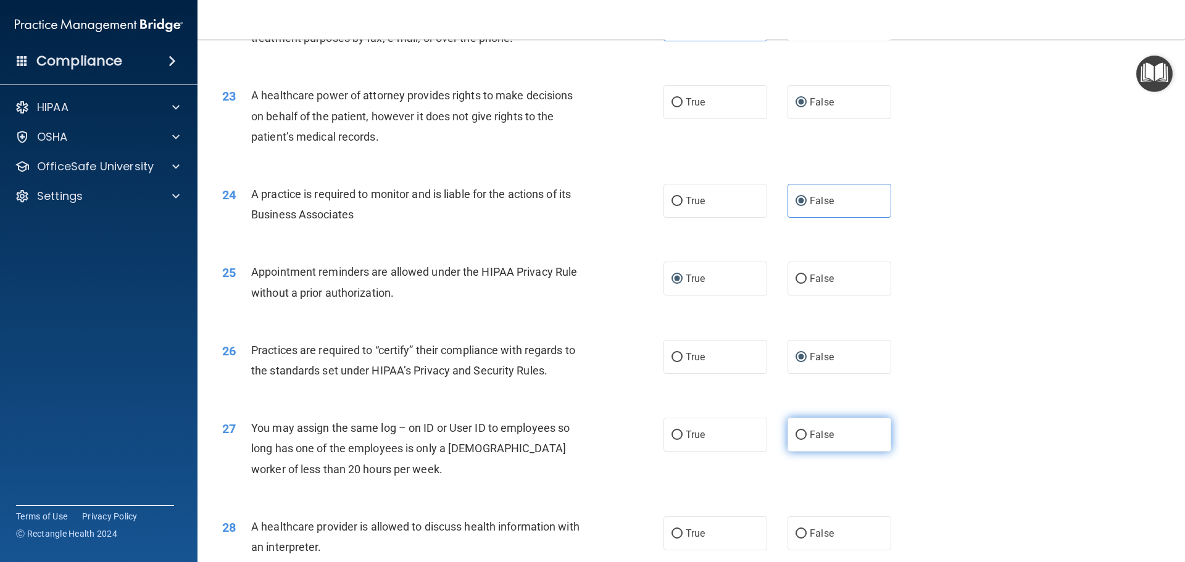
click at [796, 438] on input "False" at bounding box center [801, 435] width 11 height 9
radio input "true"
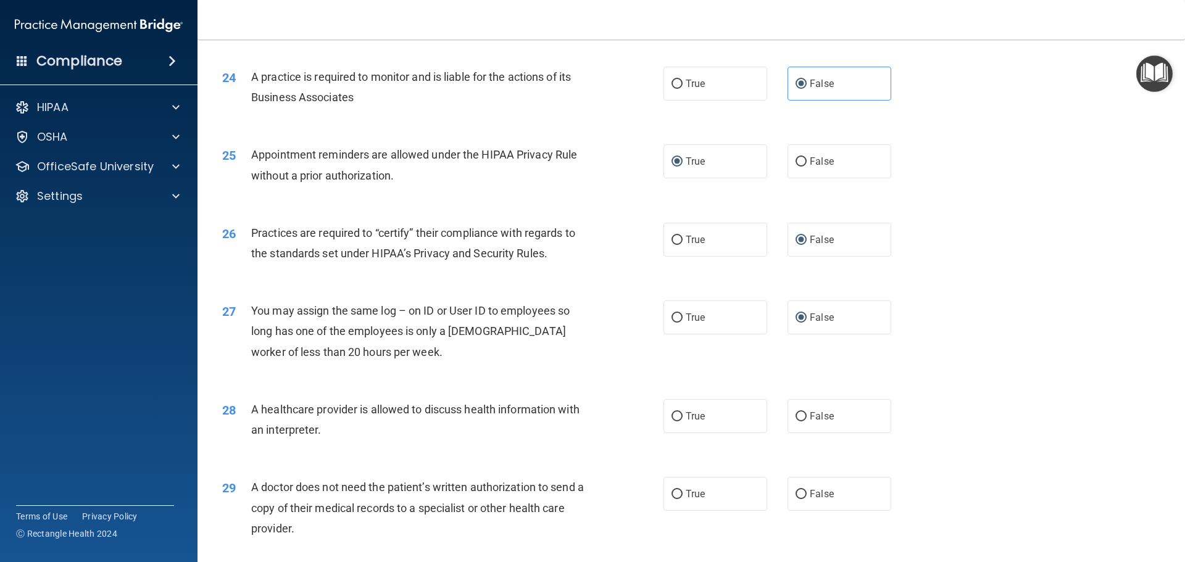
scroll to position [2160, 0]
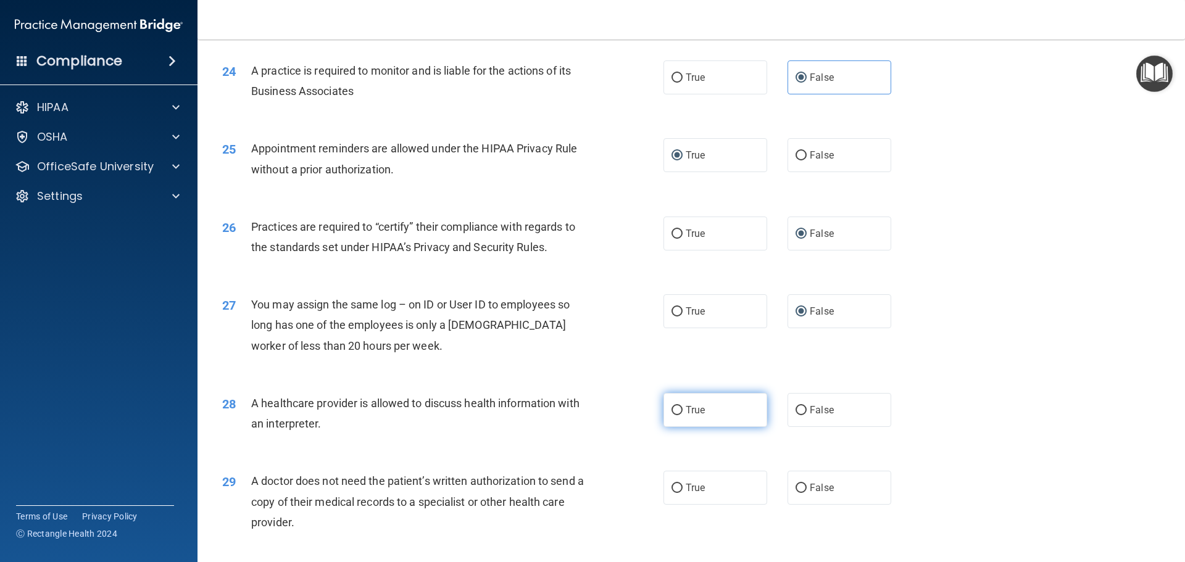
click at [673, 414] on input "True" at bounding box center [677, 410] width 11 height 9
radio input "true"
click at [686, 491] on span "True" at bounding box center [695, 488] width 19 height 12
click at [681, 491] on input "True" at bounding box center [677, 488] width 11 height 9
radio input "true"
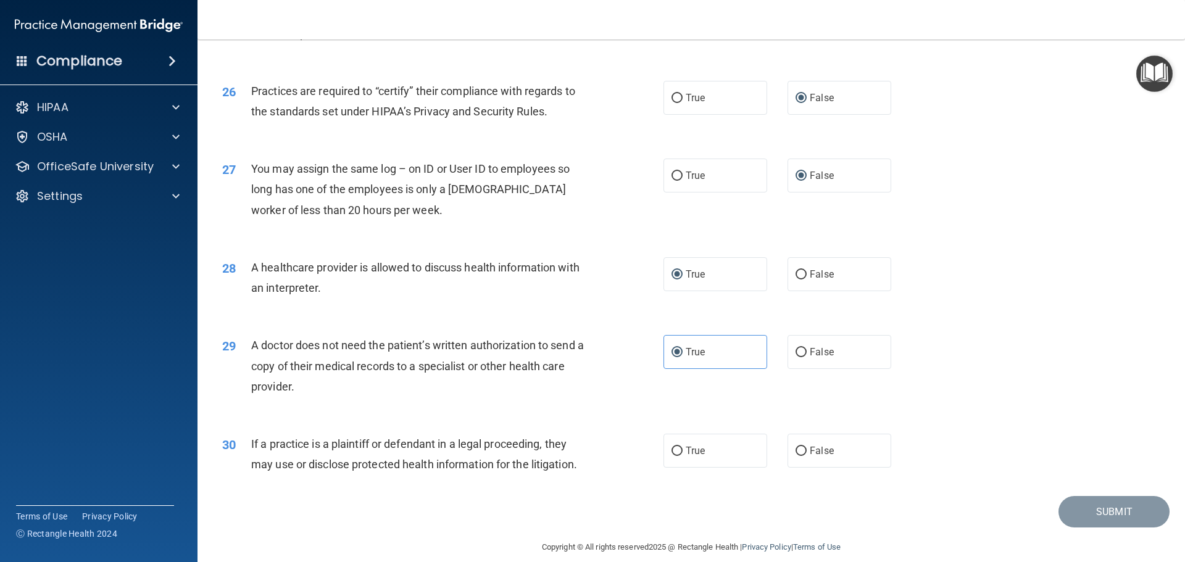
scroll to position [2311, 0]
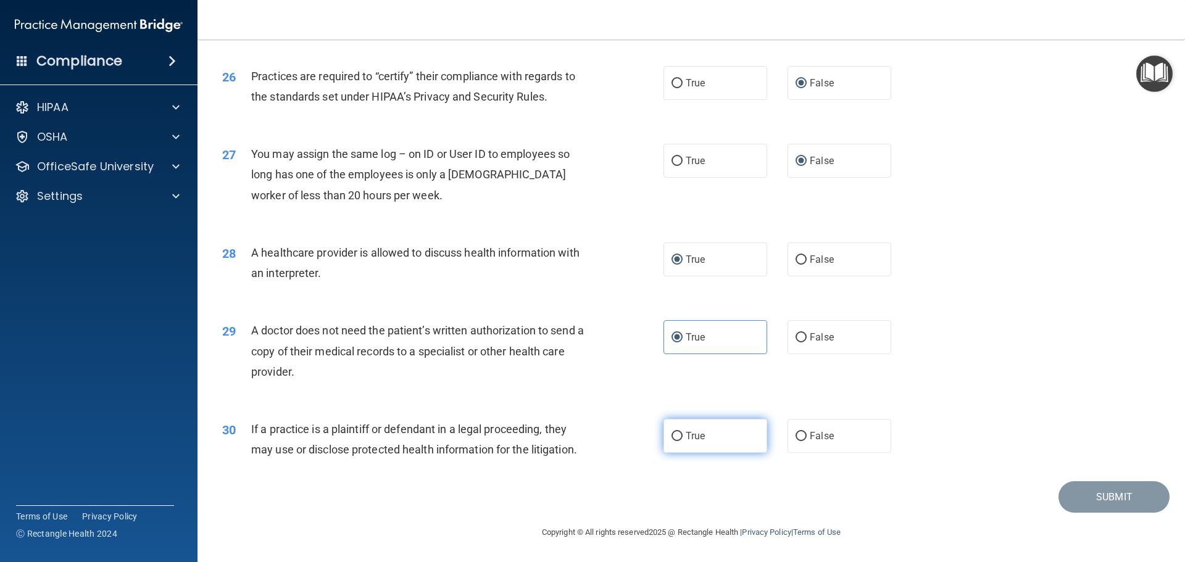
click at [672, 437] on input "True" at bounding box center [677, 436] width 11 height 9
radio input "true"
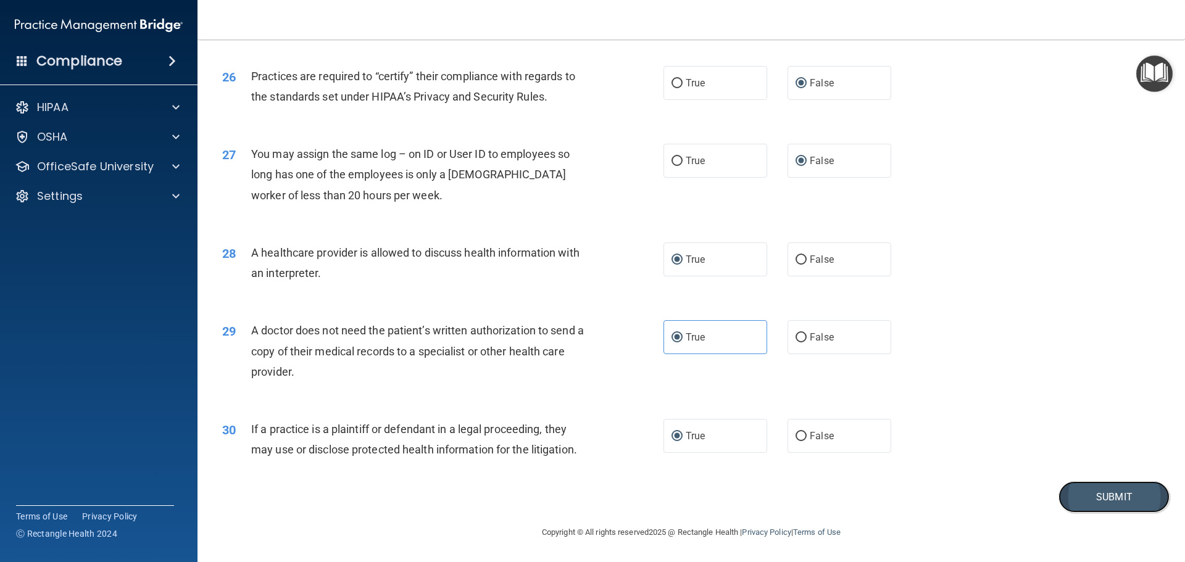
click at [1086, 499] on button "Submit" at bounding box center [1114, 496] width 111 height 31
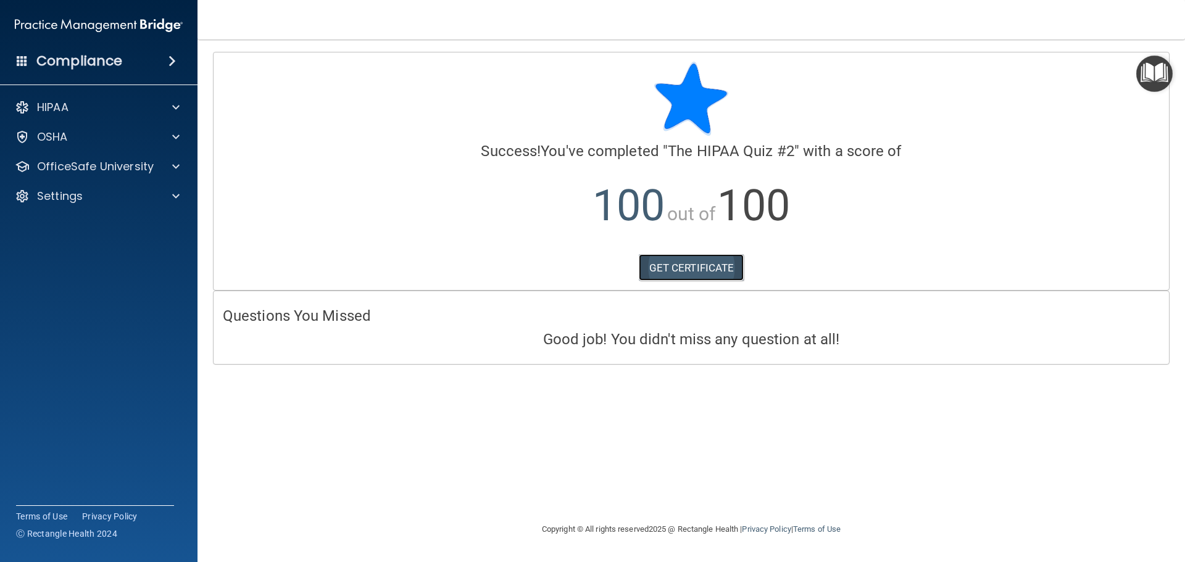
click at [676, 269] on link "GET CERTIFICATE" at bounding box center [692, 267] width 106 height 27
click at [90, 167] on p "OfficeSafe University" at bounding box center [95, 166] width 117 height 15
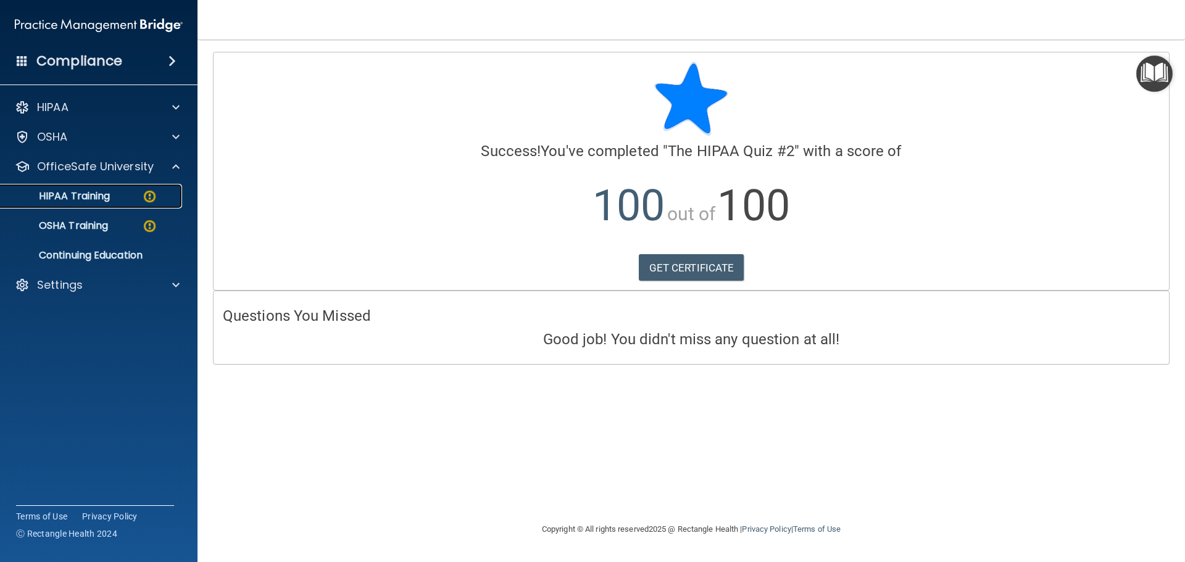
click at [98, 199] on p "HIPAA Training" at bounding box center [59, 196] width 102 height 12
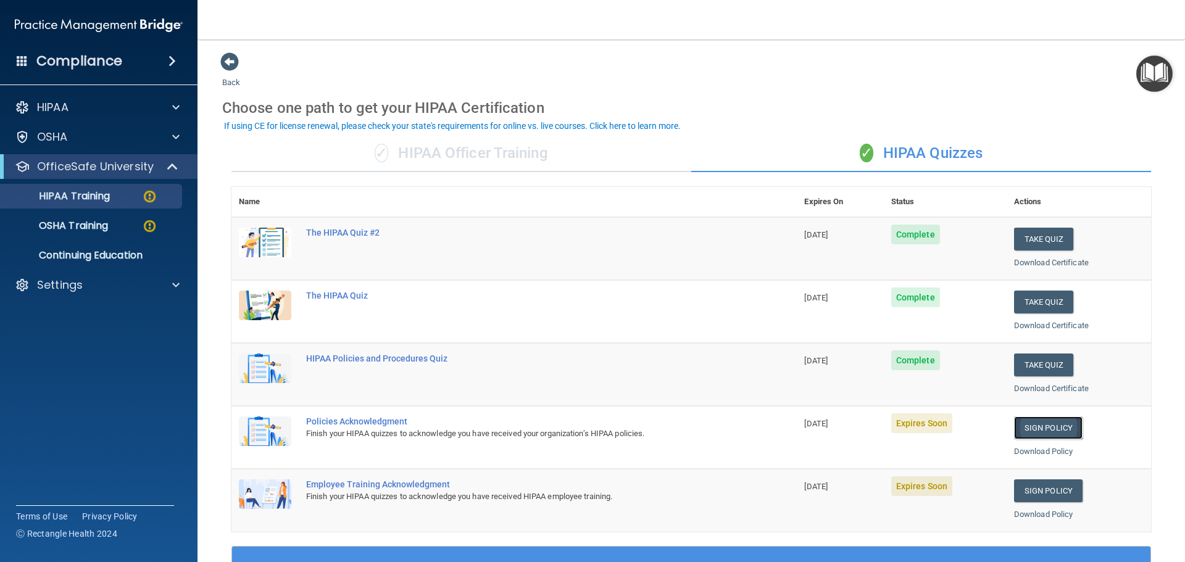
click at [1034, 428] on link "Sign Policy" at bounding box center [1048, 428] width 69 height 23
click at [1042, 515] on link "Download Policy" at bounding box center [1043, 514] width 59 height 9
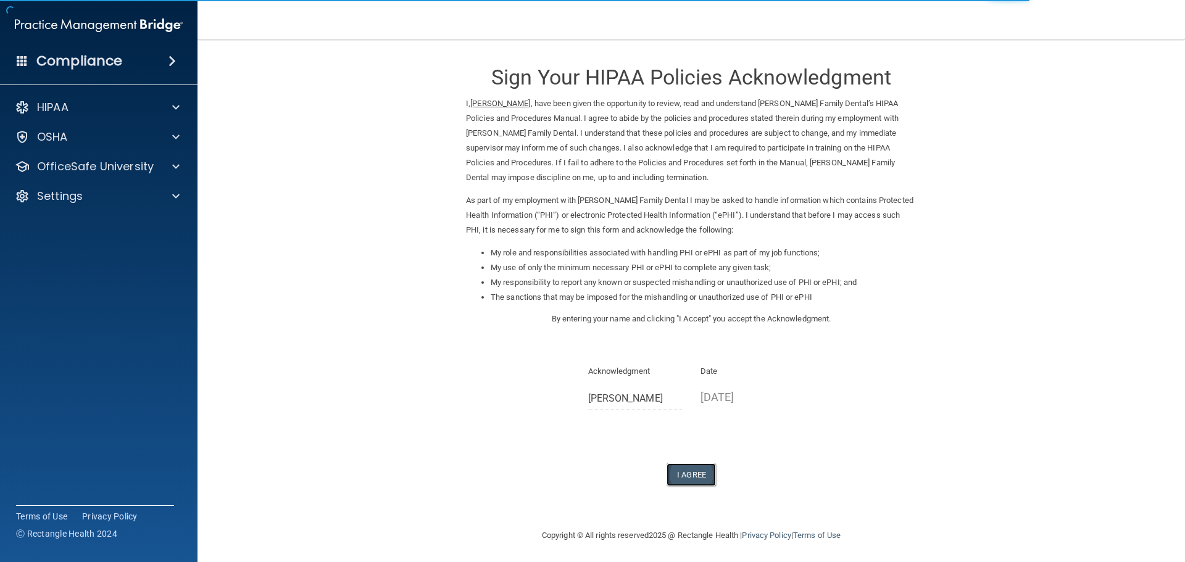
click at [689, 472] on button "I Agree" at bounding box center [691, 475] width 49 height 23
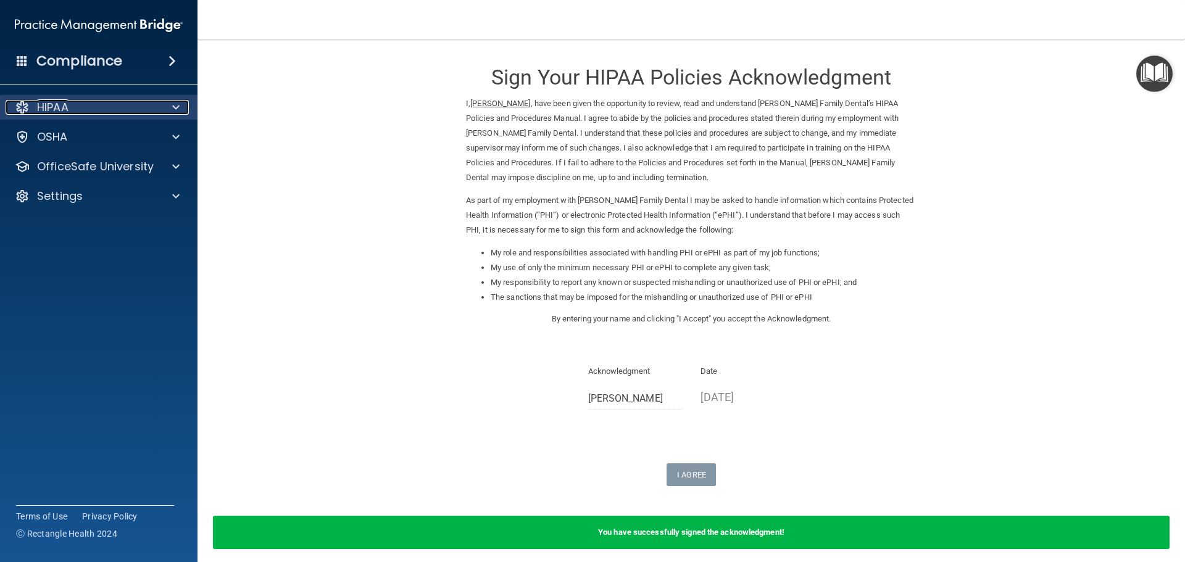
click at [54, 108] on p "HIPAA" at bounding box center [52, 107] width 31 height 15
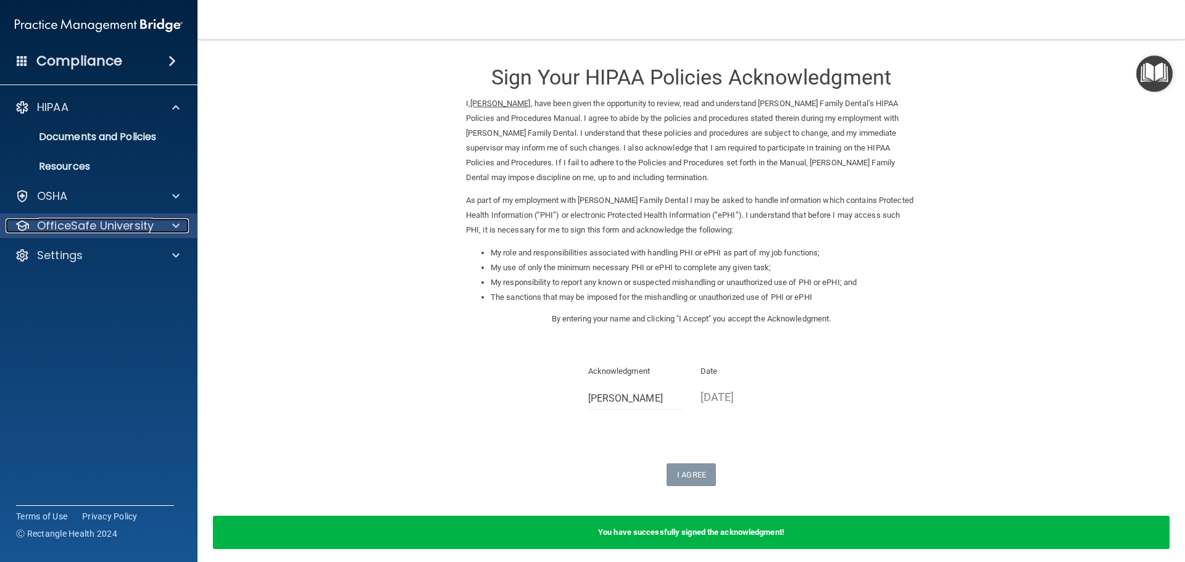
click at [86, 228] on p "OfficeSafe University" at bounding box center [95, 225] width 117 height 15
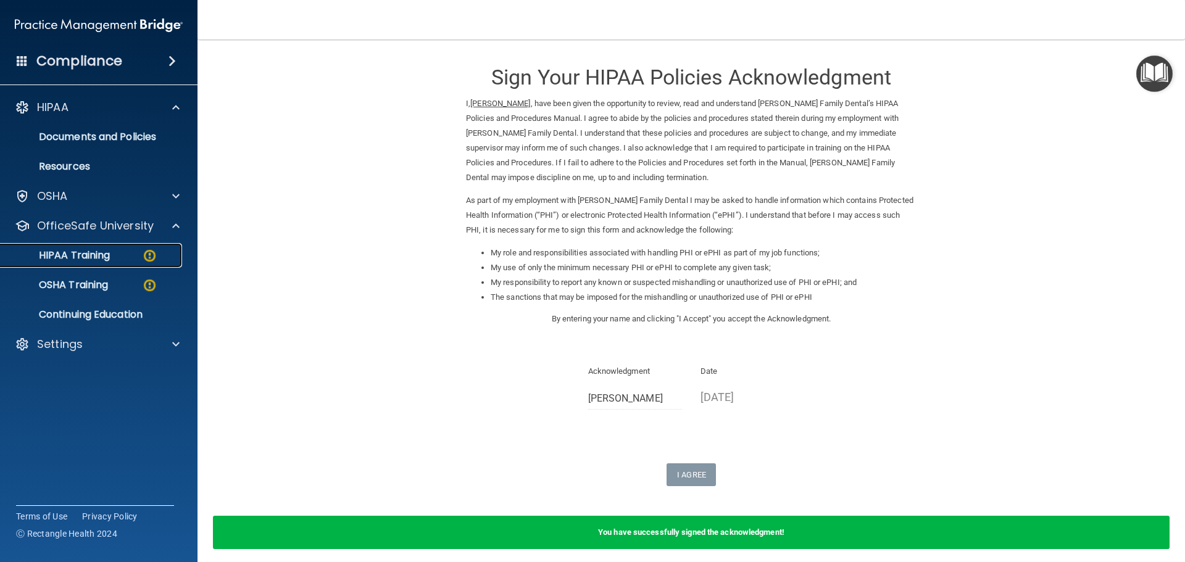
click at [93, 258] on p "HIPAA Training" at bounding box center [59, 255] width 102 height 12
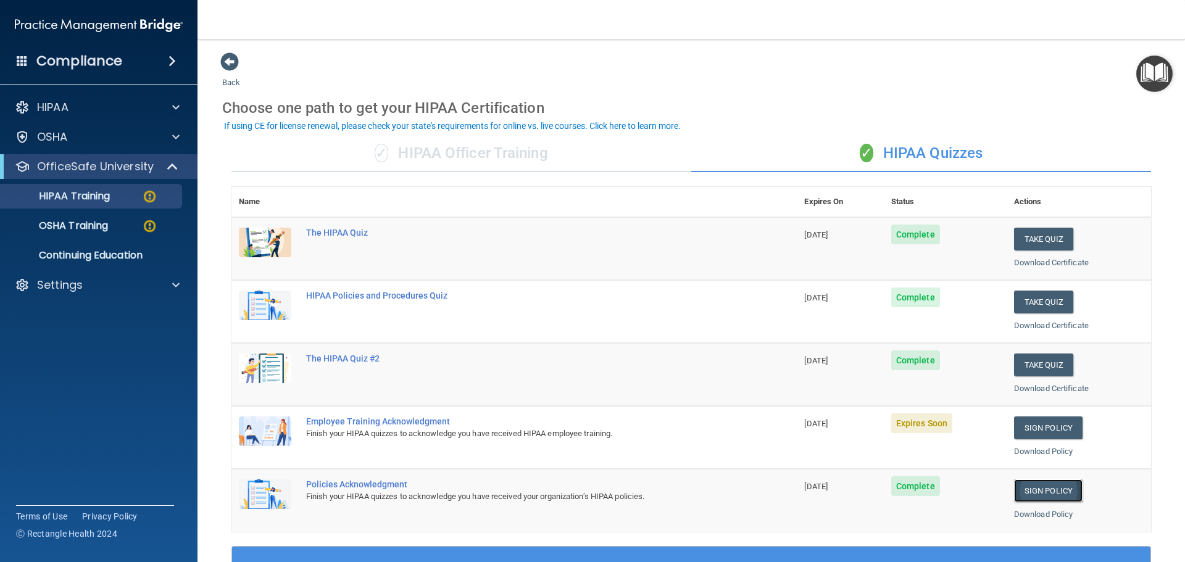
click at [1046, 490] on link "Sign Policy" at bounding box center [1048, 491] width 69 height 23
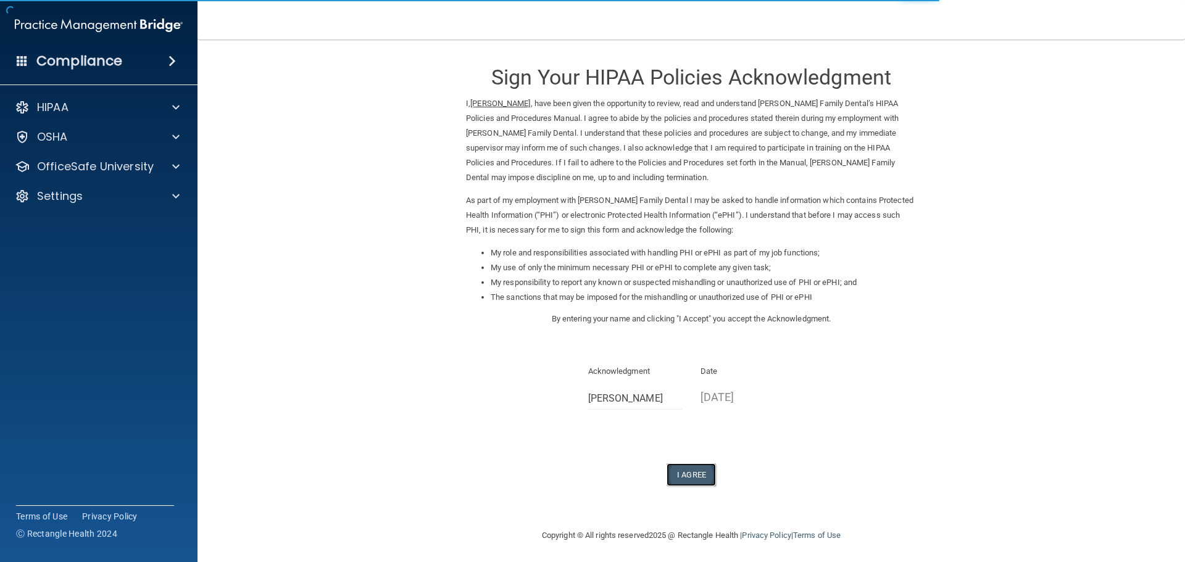
click at [681, 476] on button "I Agree" at bounding box center [691, 475] width 49 height 23
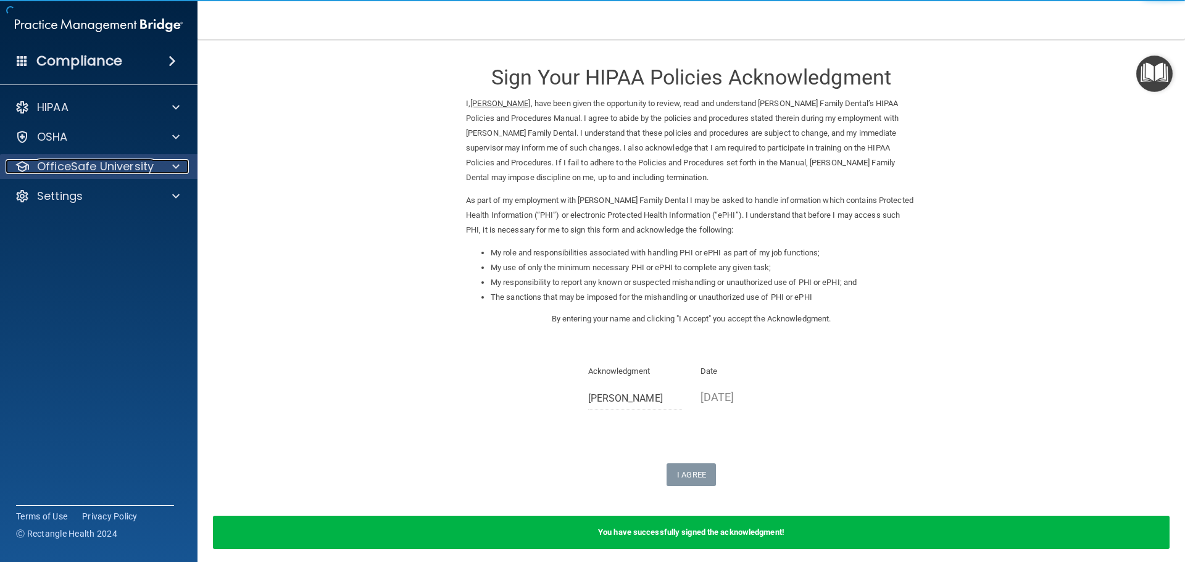
click at [99, 167] on p "OfficeSafe University" at bounding box center [95, 166] width 117 height 15
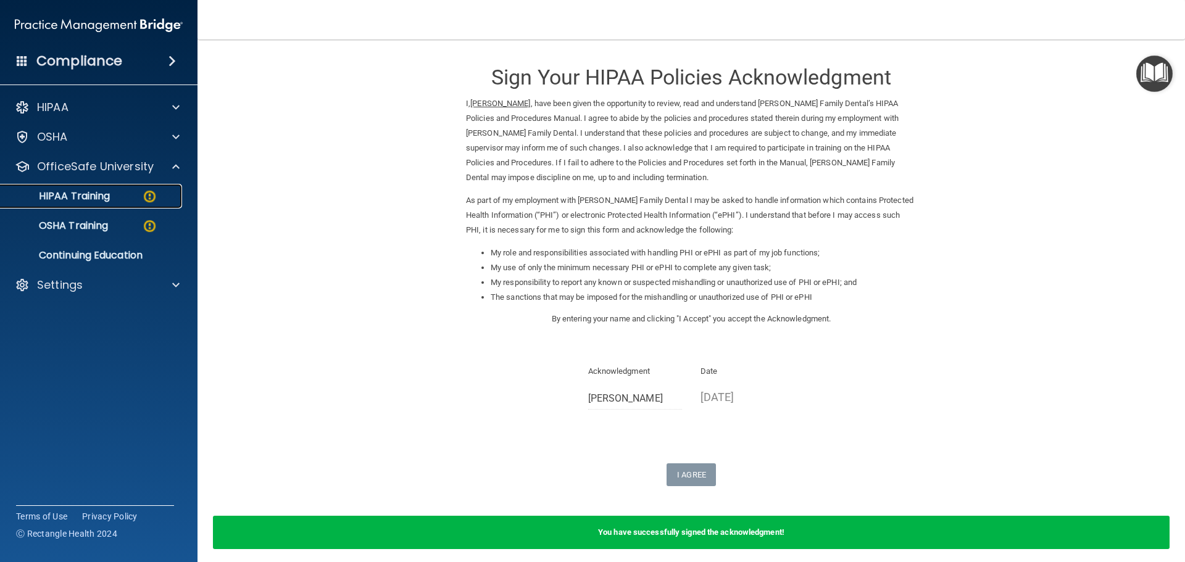
click at [102, 196] on p "HIPAA Training" at bounding box center [59, 196] width 102 height 12
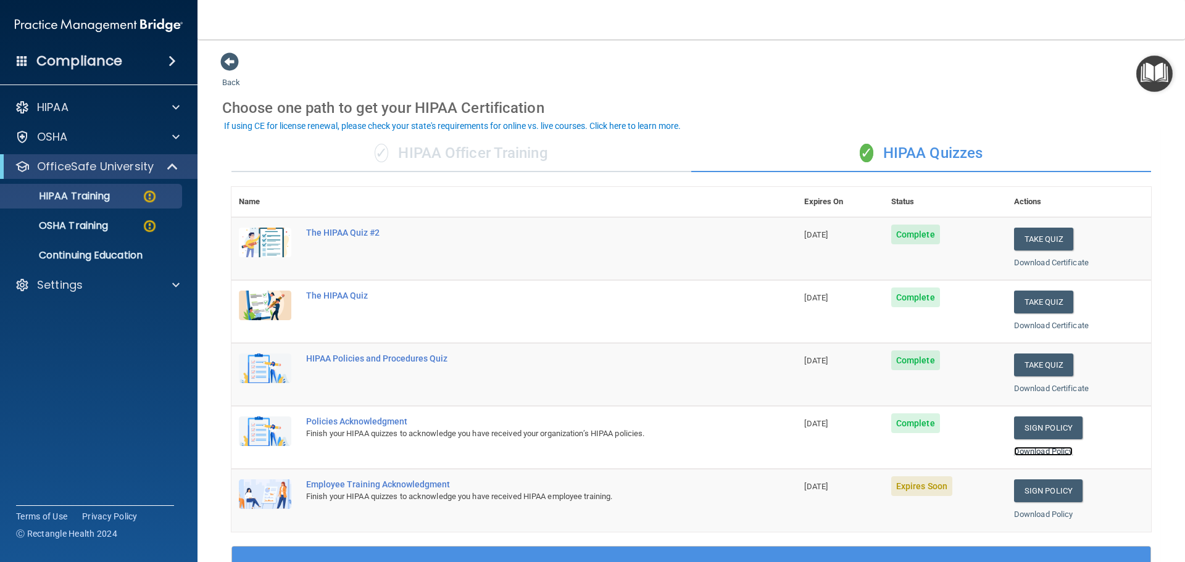
click at [1024, 452] on link "Download Policy" at bounding box center [1043, 451] width 59 height 9
